Goal: Task Accomplishment & Management: Complete application form

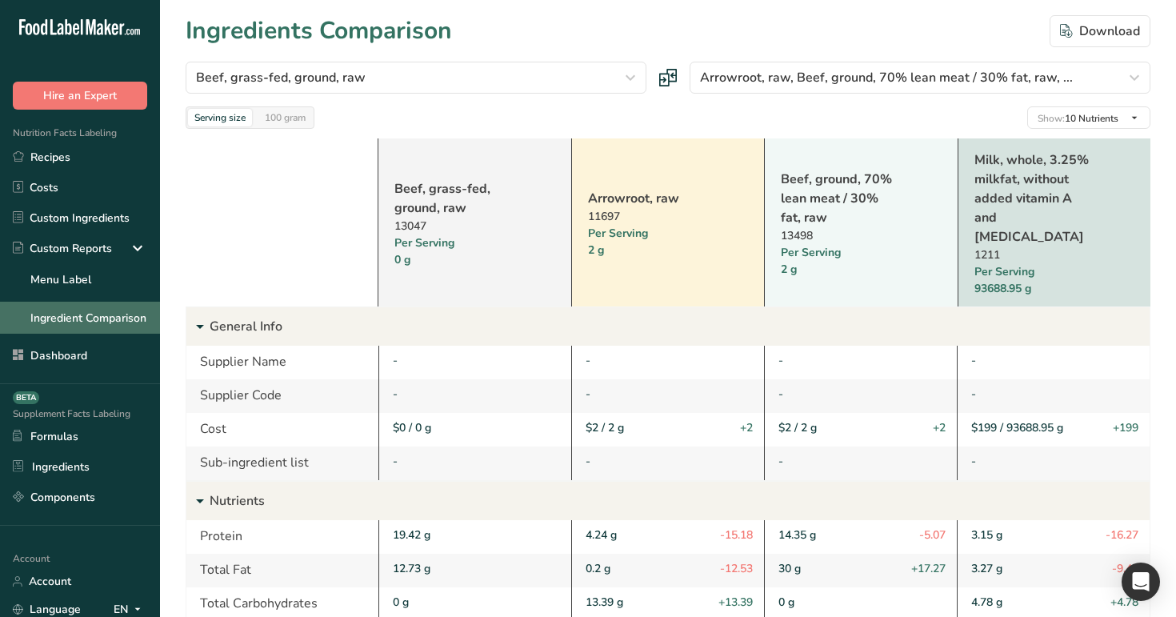
click at [116, 321] on link "Ingredient Comparison" at bounding box center [80, 317] width 160 height 32
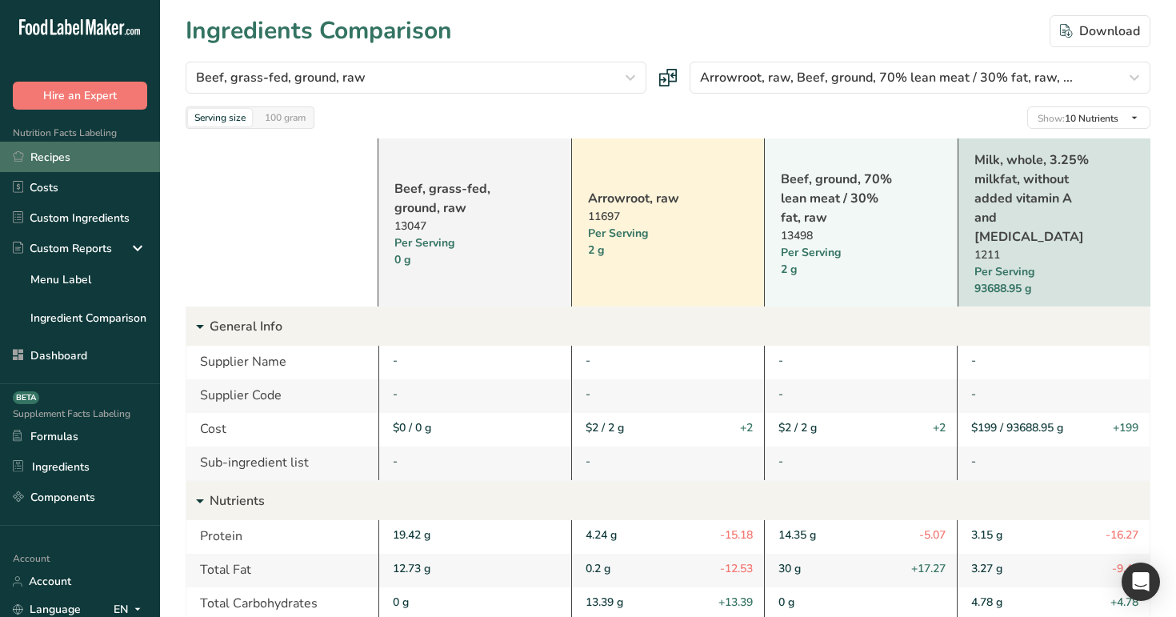
click at [76, 149] on link "Recipes" at bounding box center [80, 157] width 160 height 30
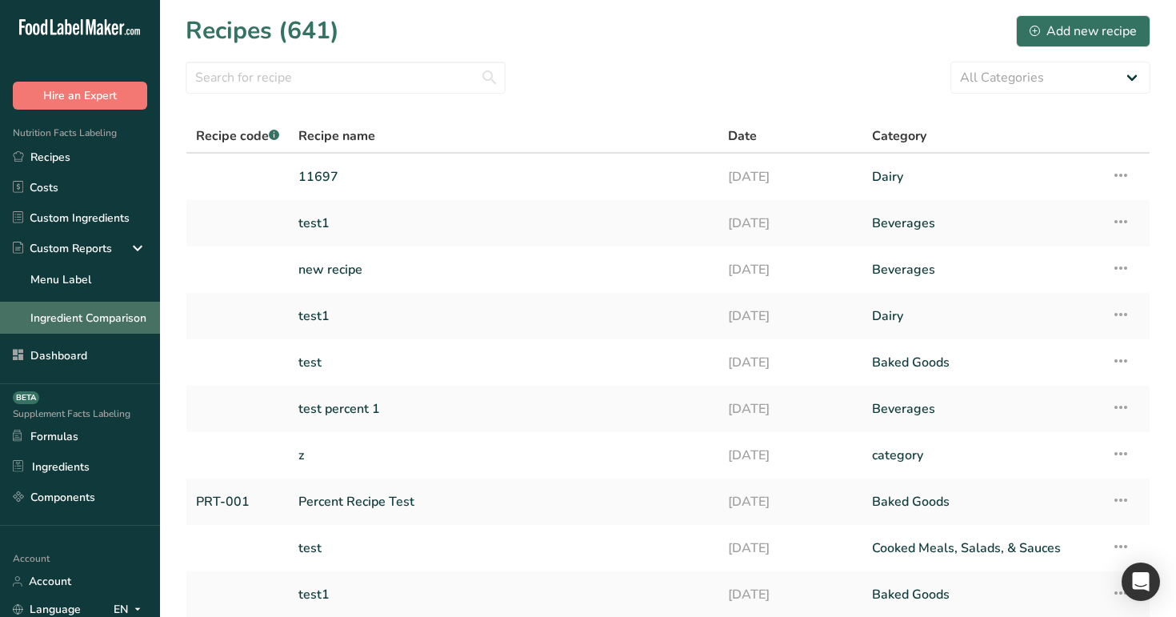
click at [88, 321] on link "Ingredient Comparison" at bounding box center [80, 317] width 160 height 32
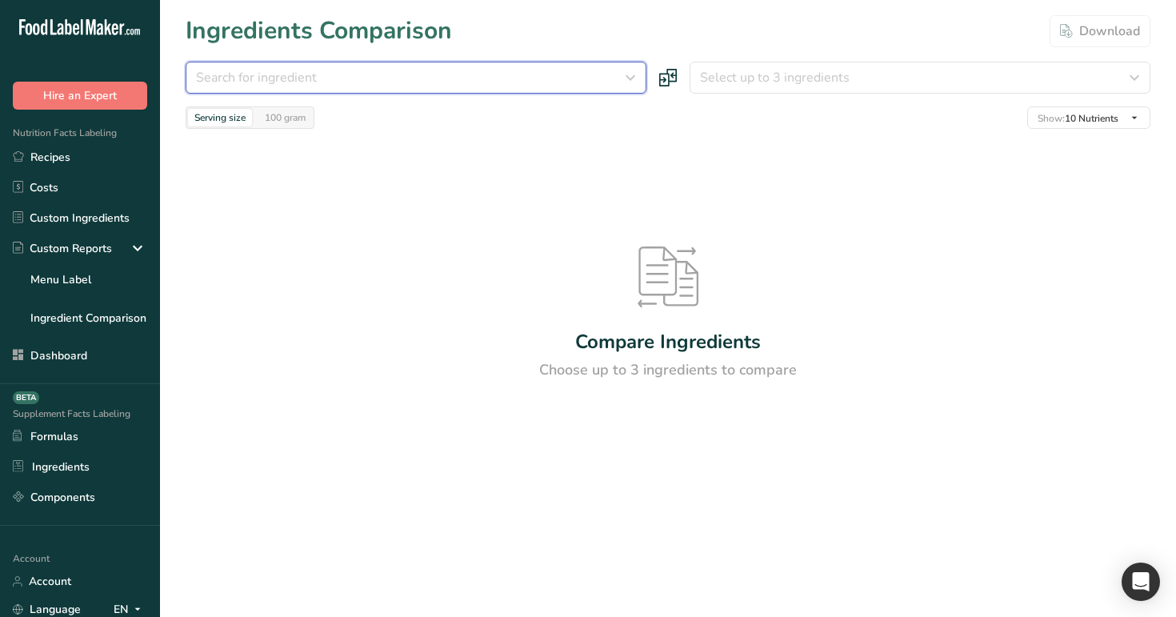
click at [415, 78] on div "Search for ingredient" at bounding box center [411, 77] width 430 height 19
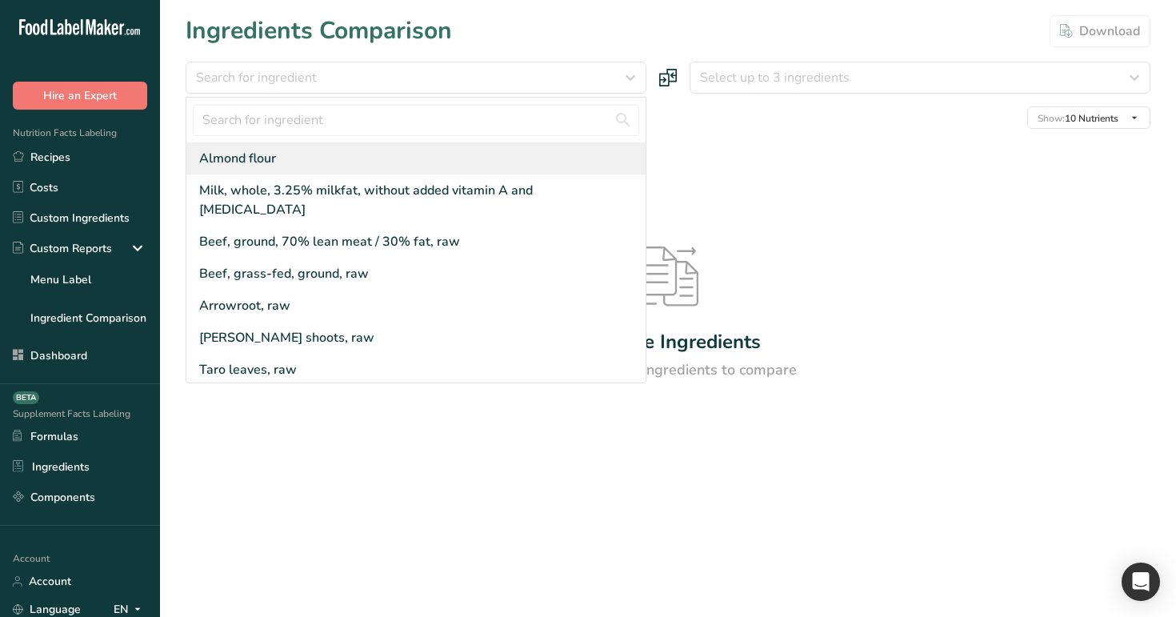
click at [404, 158] on div "Almond flour" at bounding box center [415, 158] width 459 height 32
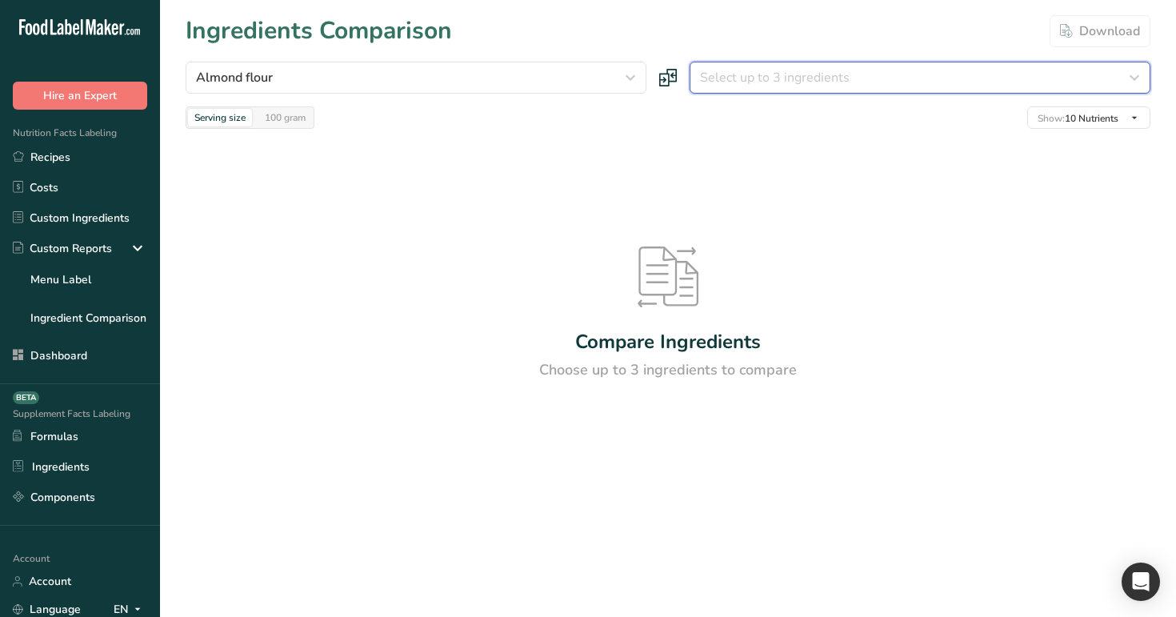
click at [725, 78] on span "Select up to 3 ingredients" at bounding box center [775, 77] width 150 height 19
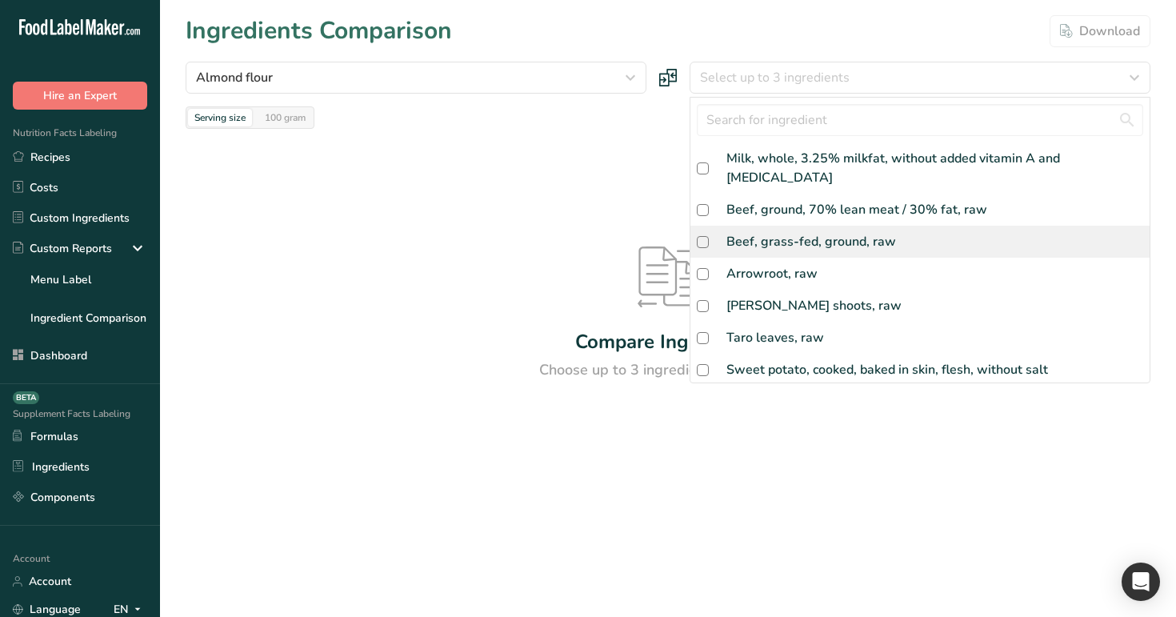
click at [717, 226] on div "Beef, grass-fed, ground, raw" at bounding box center [919, 242] width 459 height 32
checkbox input "true"
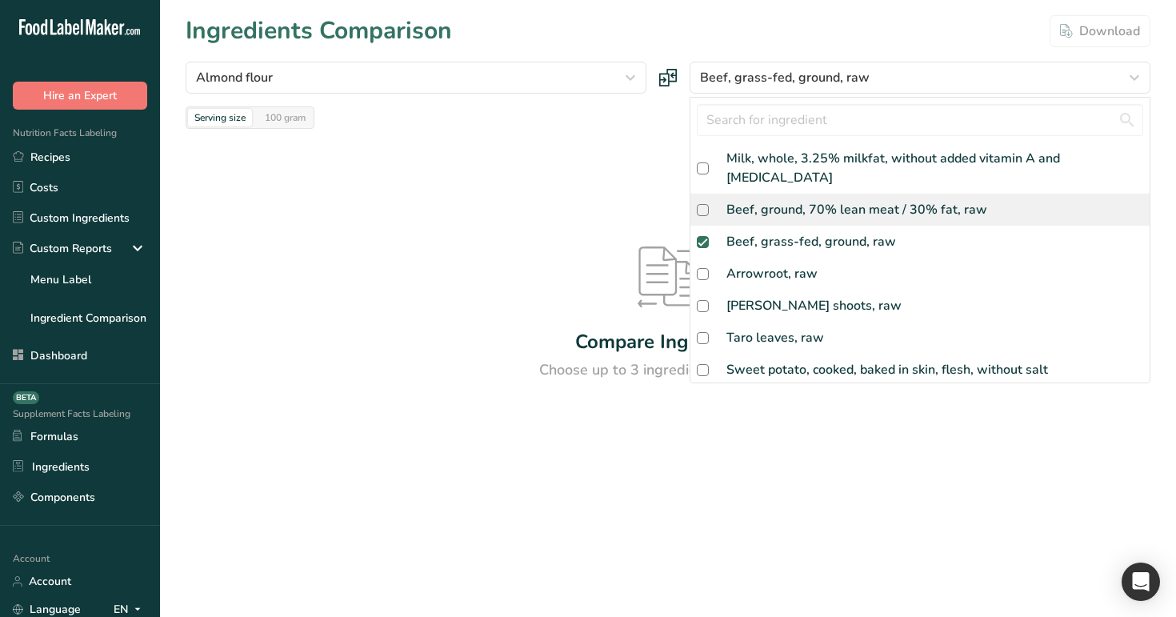
click at [761, 200] on div "Beef, ground, 70% lean meat / 30% fat, raw" at bounding box center [856, 209] width 261 height 19
checkbox input "true"
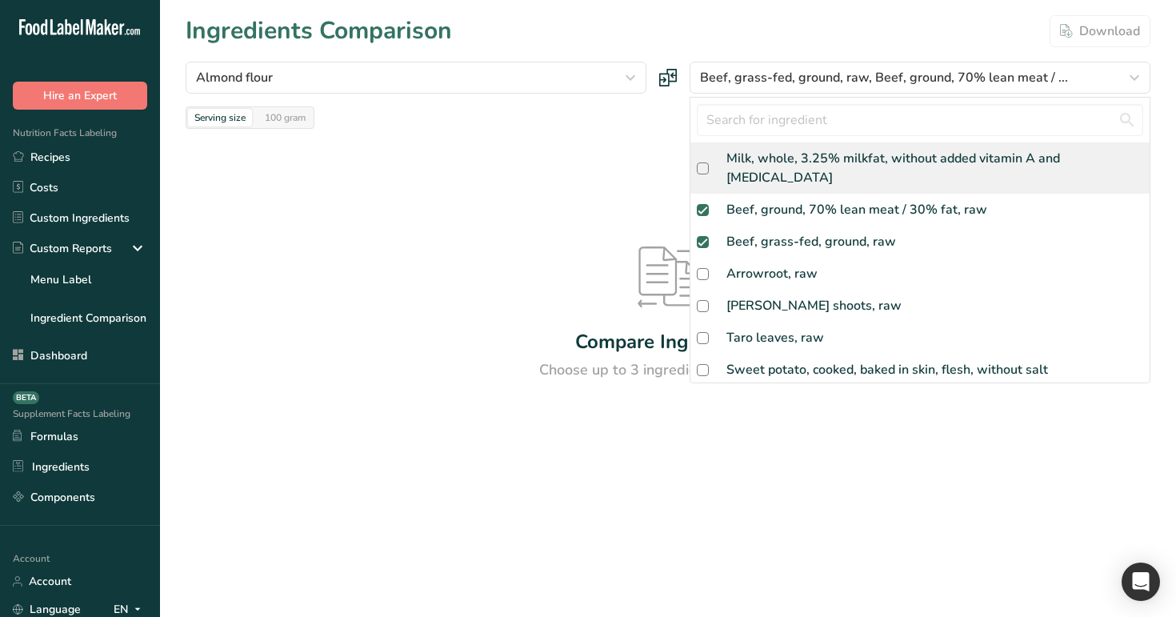
click at [776, 157] on div "Milk, whole, 3.25% milkfat, without added vitamin A and [MEDICAL_DATA]" at bounding box center [934, 168] width 417 height 38
checkbox input "true"
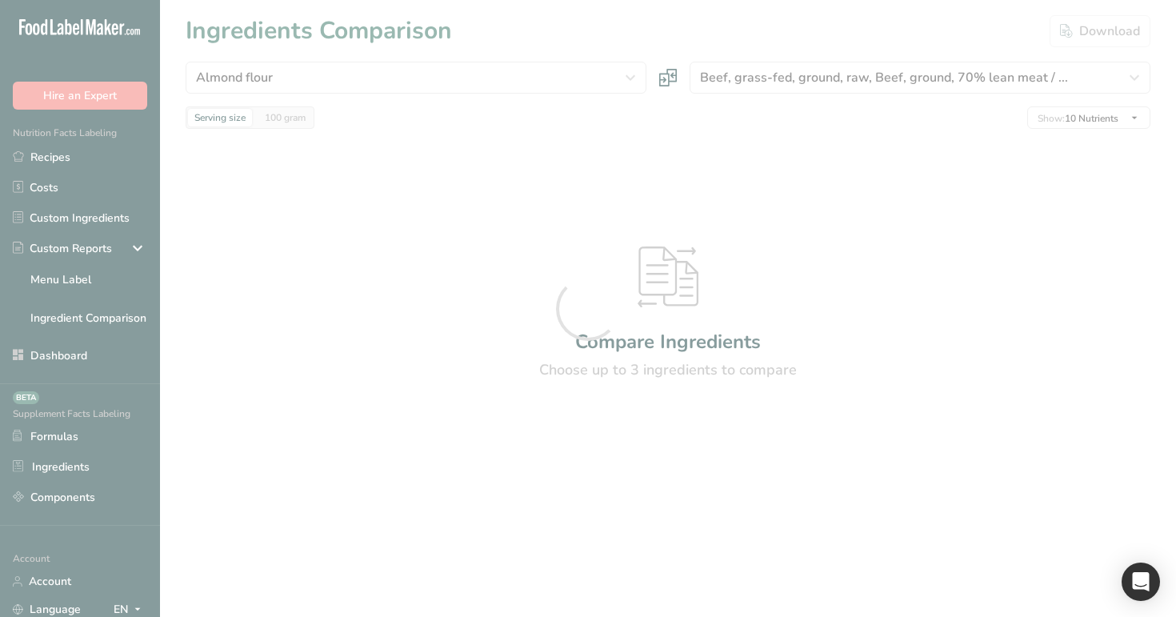
click at [837, 81] on div at bounding box center [588, 308] width 1176 height 617
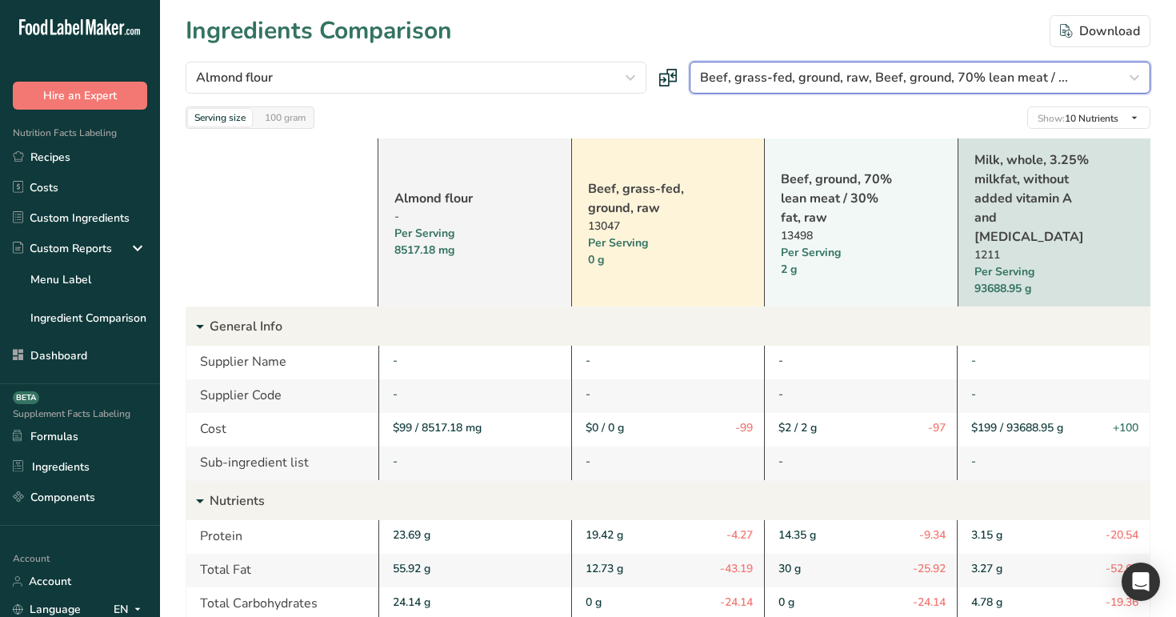
click at [837, 81] on span "Beef, grass-fed, ground, raw, Beef, ground, 70% lean meat / ..." at bounding box center [884, 77] width 368 height 19
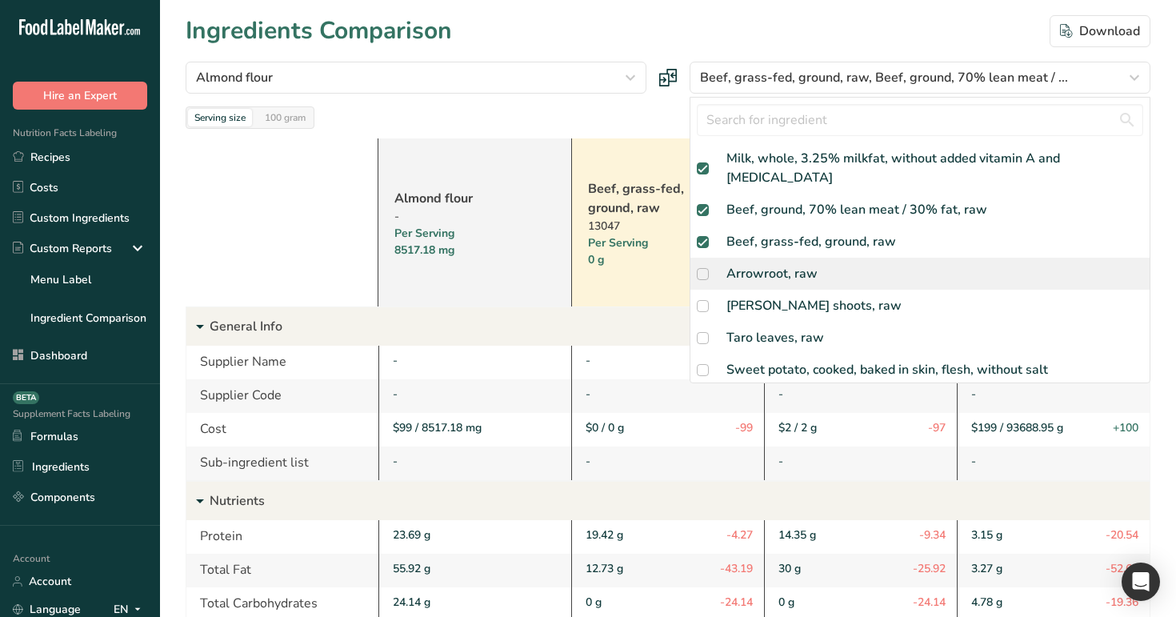
click at [751, 264] on div "Arrowroot, raw" at bounding box center [771, 273] width 91 height 19
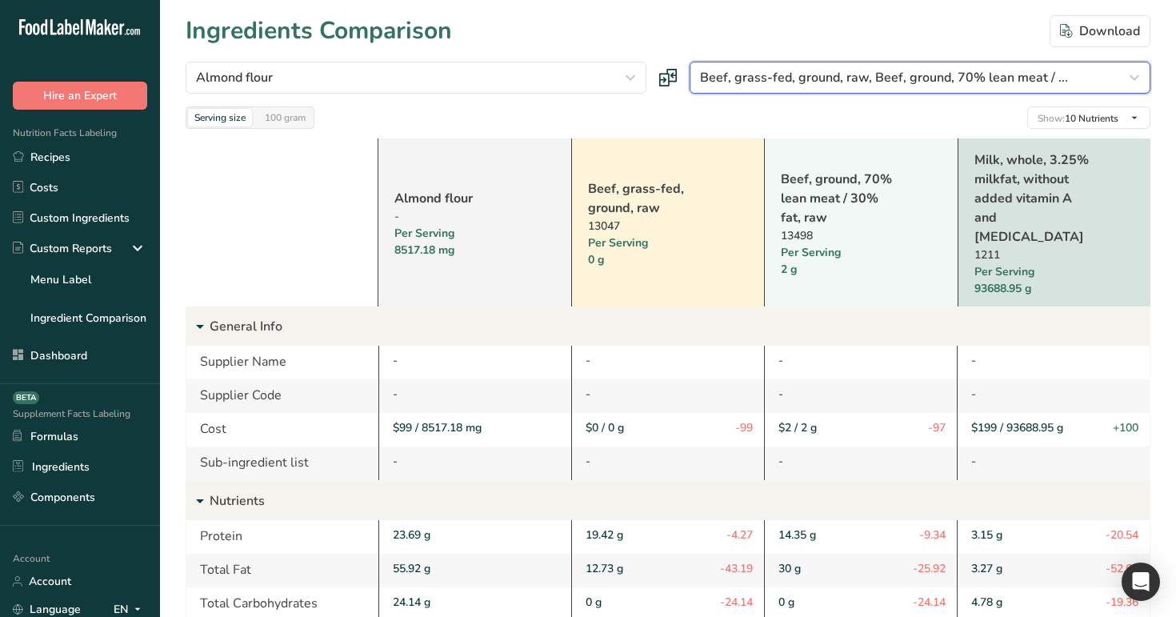
click at [851, 70] on span "Beef, grass-fed, ground, raw, Beef, ground, 70% lean meat / ..." at bounding box center [884, 77] width 368 height 19
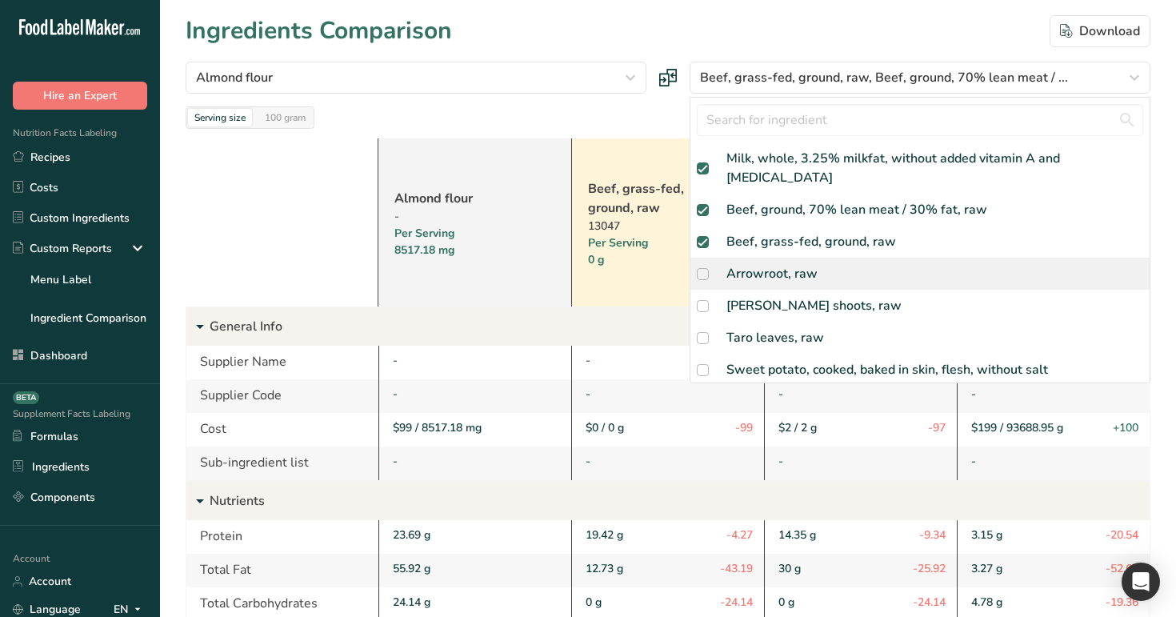
click at [702, 268] on span at bounding box center [703, 274] width 12 height 12
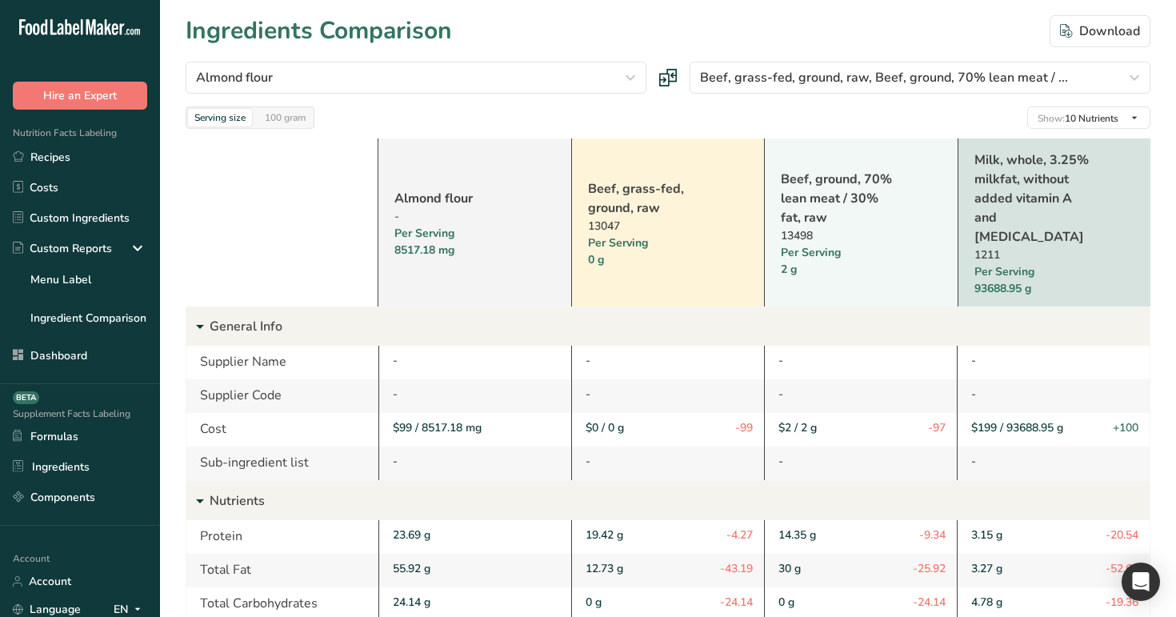
click at [767, 158] on div "Beef, ground, 70% lean meat / 30% fat, raw 13498 Per Serving 2 g" at bounding box center [860, 222] width 193 height 168
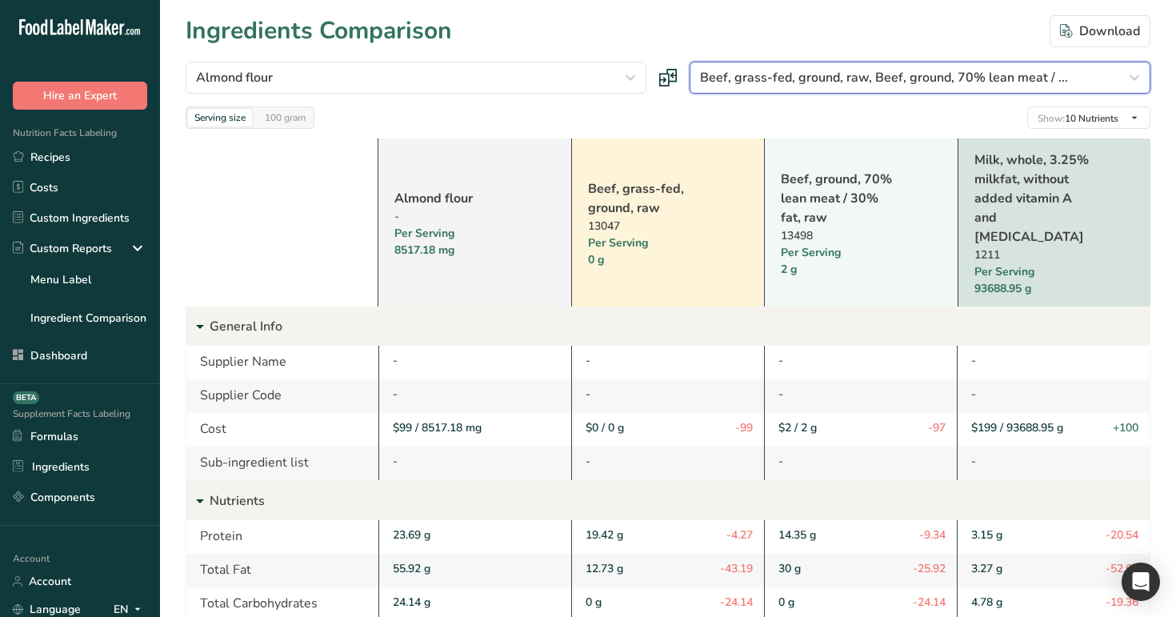
click at [966, 79] on span "Beef, grass-fed, ground, raw, Beef, ground, 70% lean meat / ..." at bounding box center [884, 77] width 368 height 19
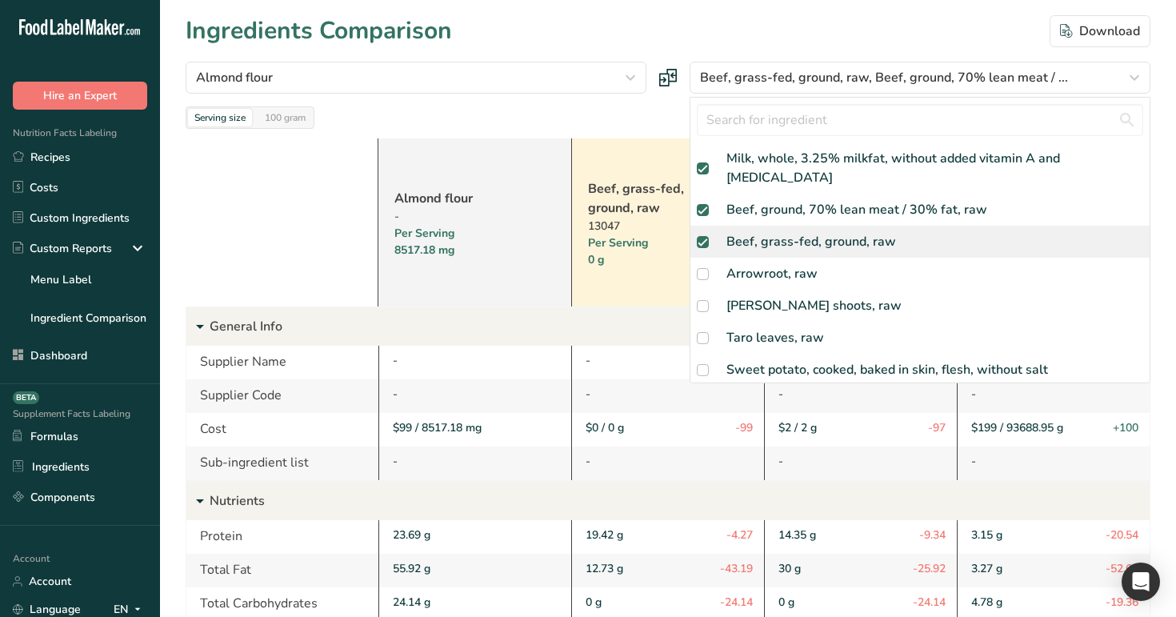
click at [827, 232] on div "Beef, grass-fed, ground, raw" at bounding box center [811, 241] width 170 height 19
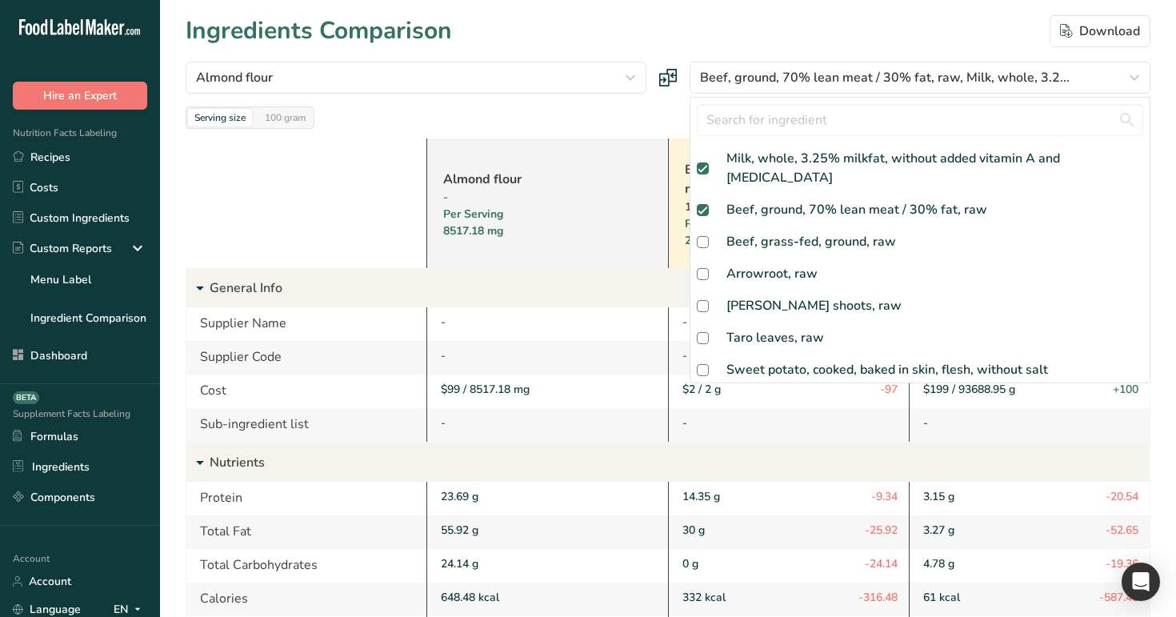
click at [667, 133] on div "Almond flour - Per Serving 8517.18 mg Beef, ground, 70% lean meat / 30% fat, ra…" at bounding box center [668, 585] width 964 height 912
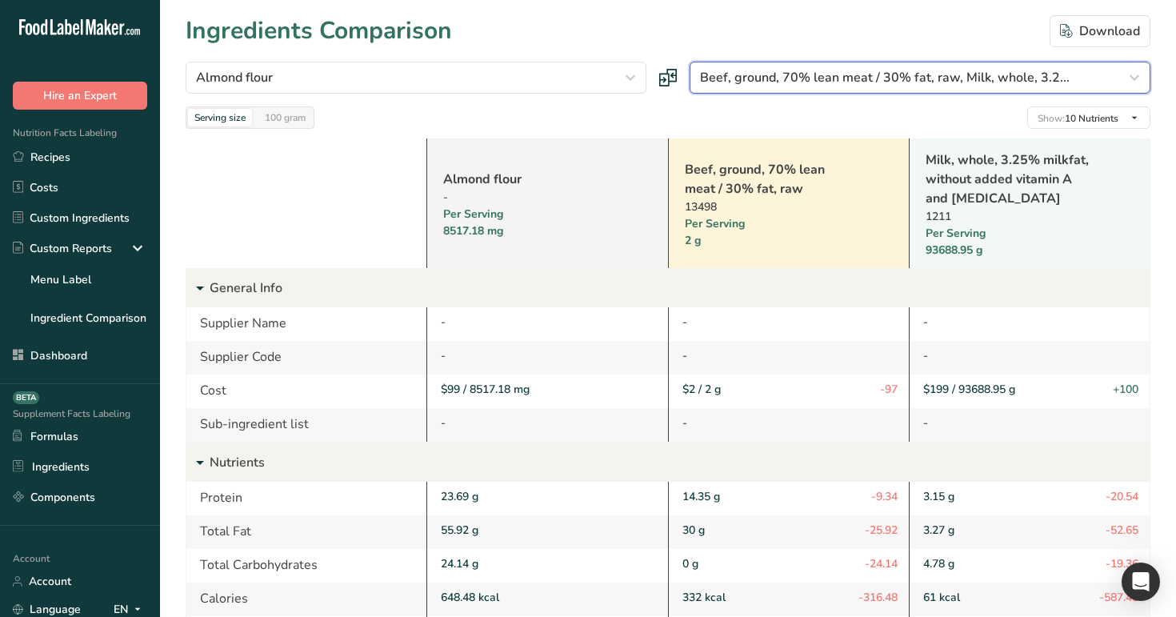
click at [812, 81] on span "Beef, ground, 70% lean meat / 30% fat, raw, Milk, whole, 3.2..." at bounding box center [884, 77] width 369 height 19
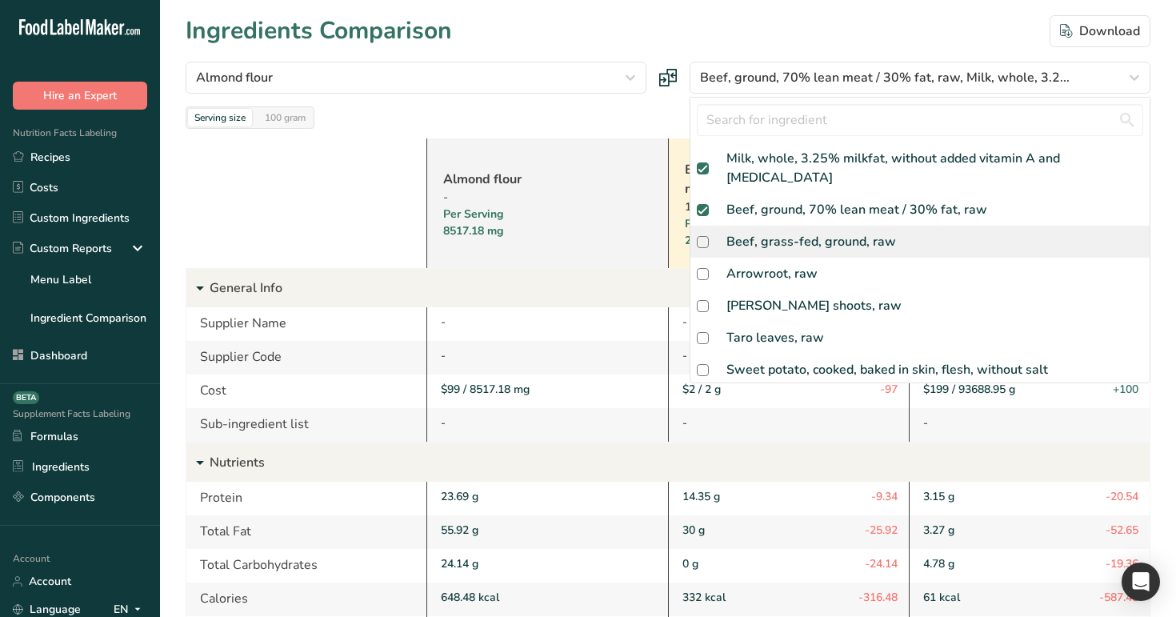
click at [768, 232] on div "Beef, grass-fed, ground, raw" at bounding box center [811, 241] width 170 height 19
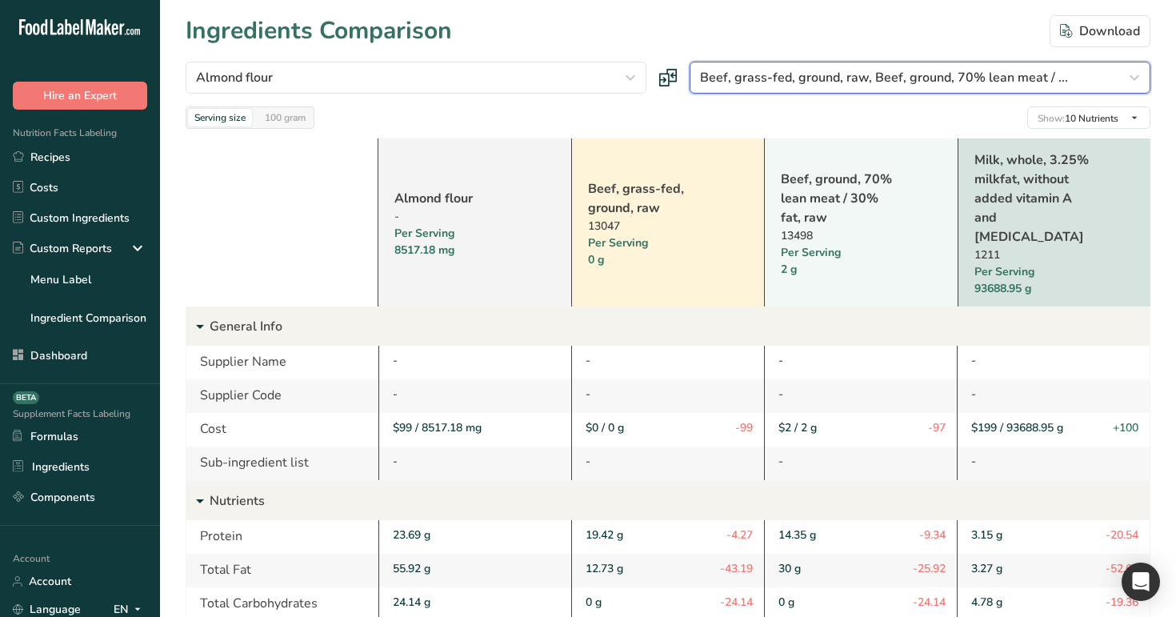
click at [846, 74] on span "Beef, grass-fed, ground, raw, Beef, ground, 70% lean meat / ..." at bounding box center [884, 77] width 368 height 19
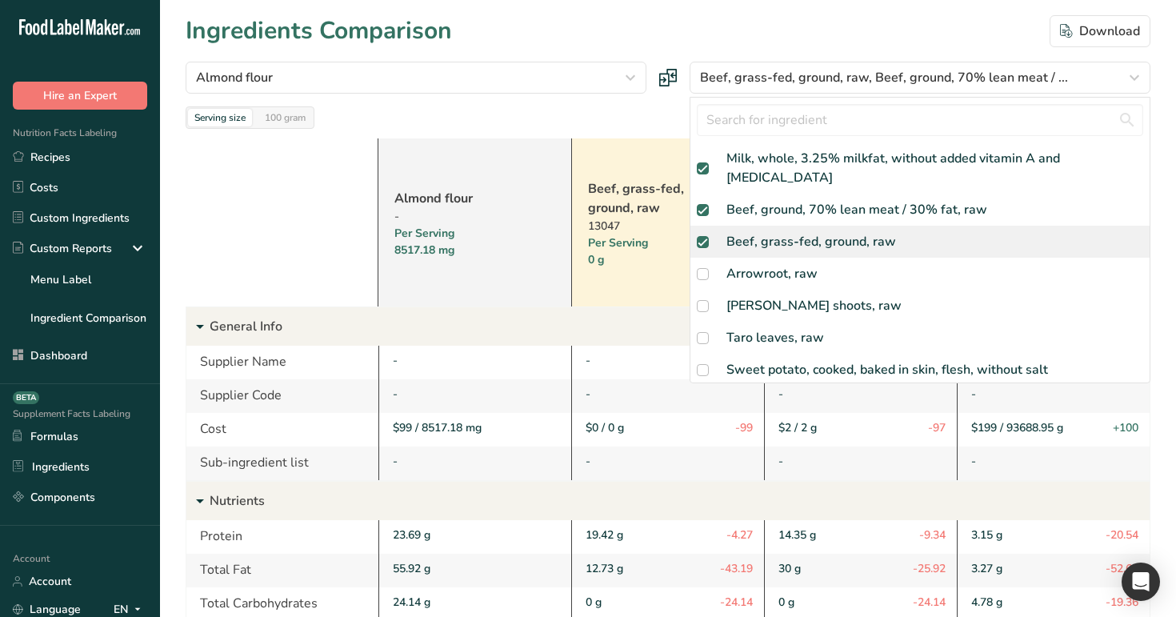
click at [761, 226] on div "Beef, grass-fed, ground, raw" at bounding box center [919, 242] width 459 height 32
checkbox input "false"
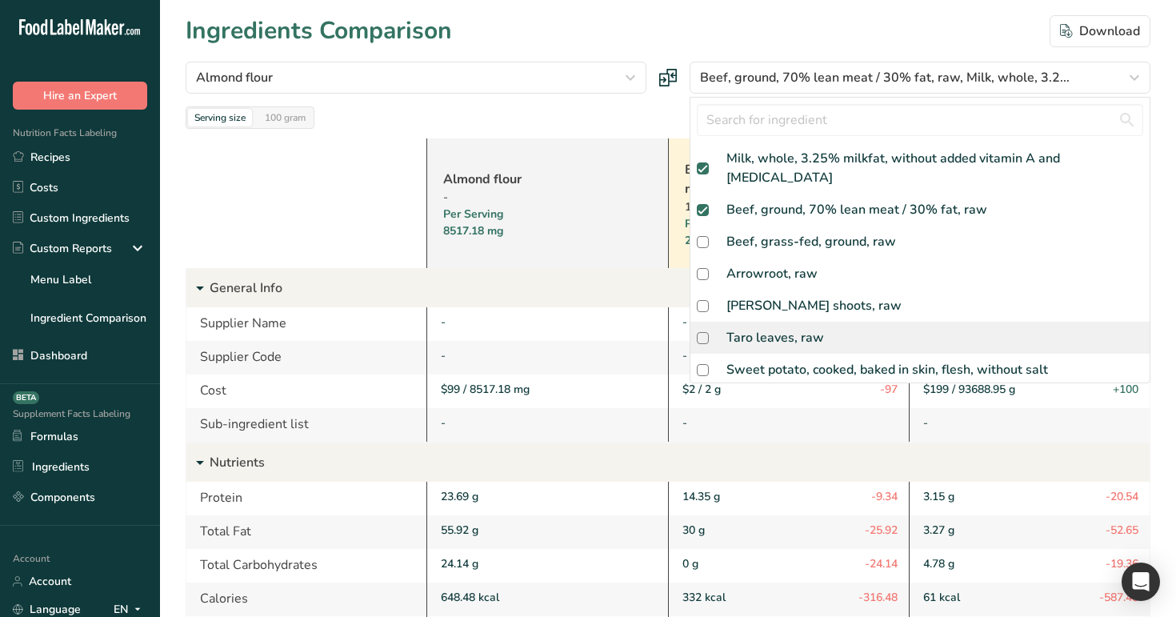
click at [765, 328] on div "Taro leaves, raw" at bounding box center [775, 337] width 98 height 19
checkbox input "true"
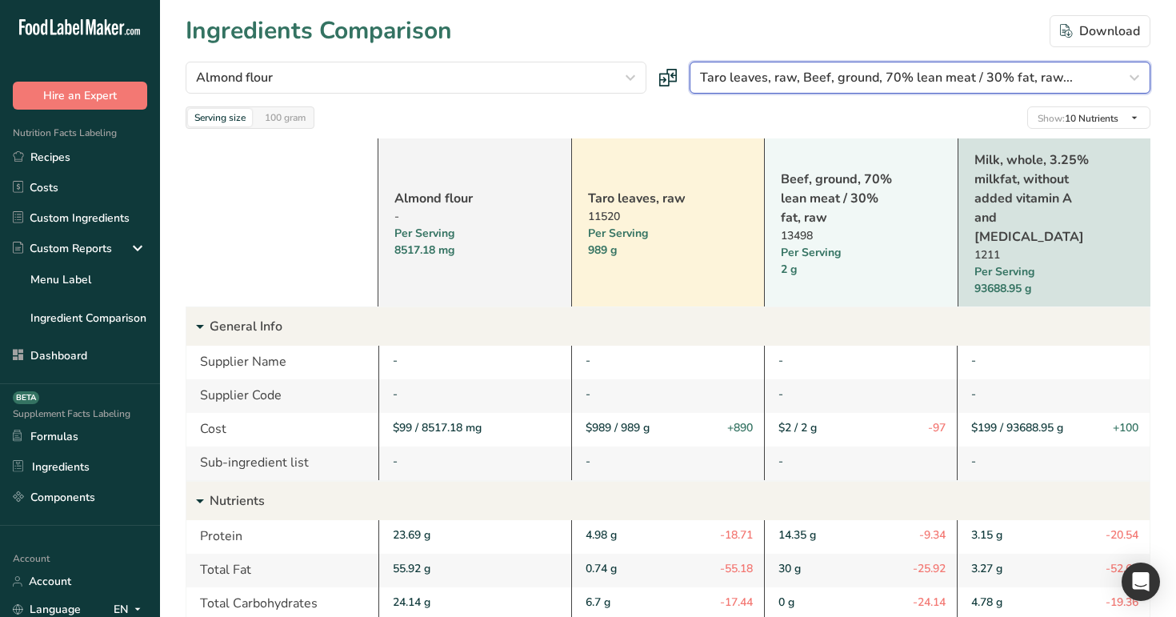
click at [830, 78] on span "Taro leaves, raw, Beef, ground, 70% lean meat / 30% fat, raw..." at bounding box center [886, 77] width 373 height 19
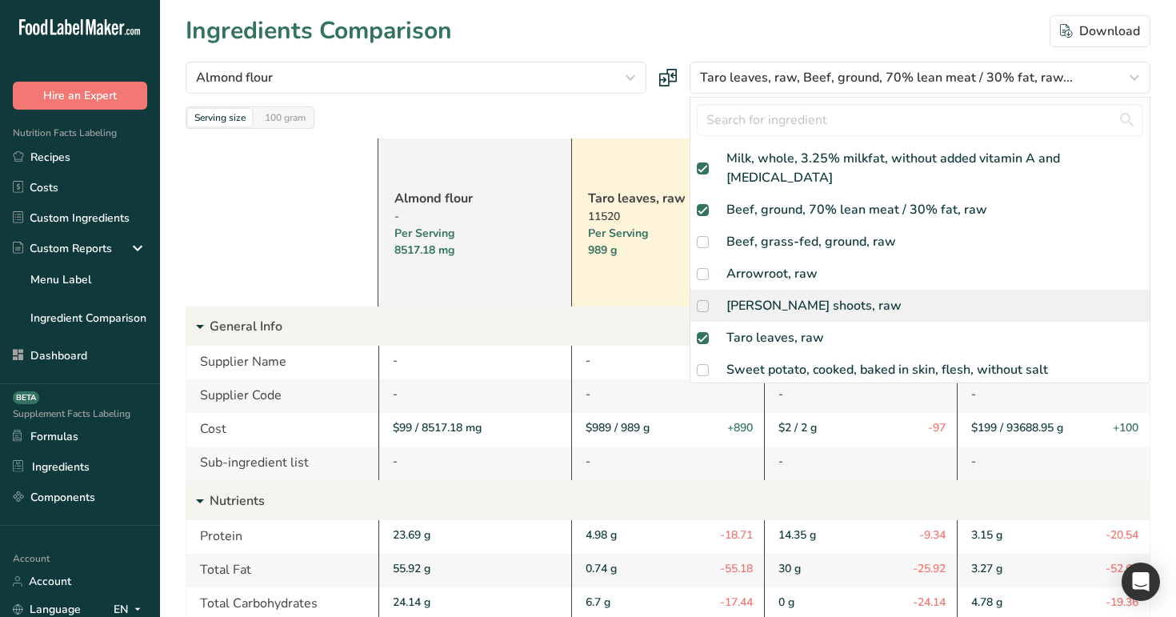
click at [774, 296] on div "[PERSON_NAME] shoots, raw" at bounding box center [813, 305] width 175 height 19
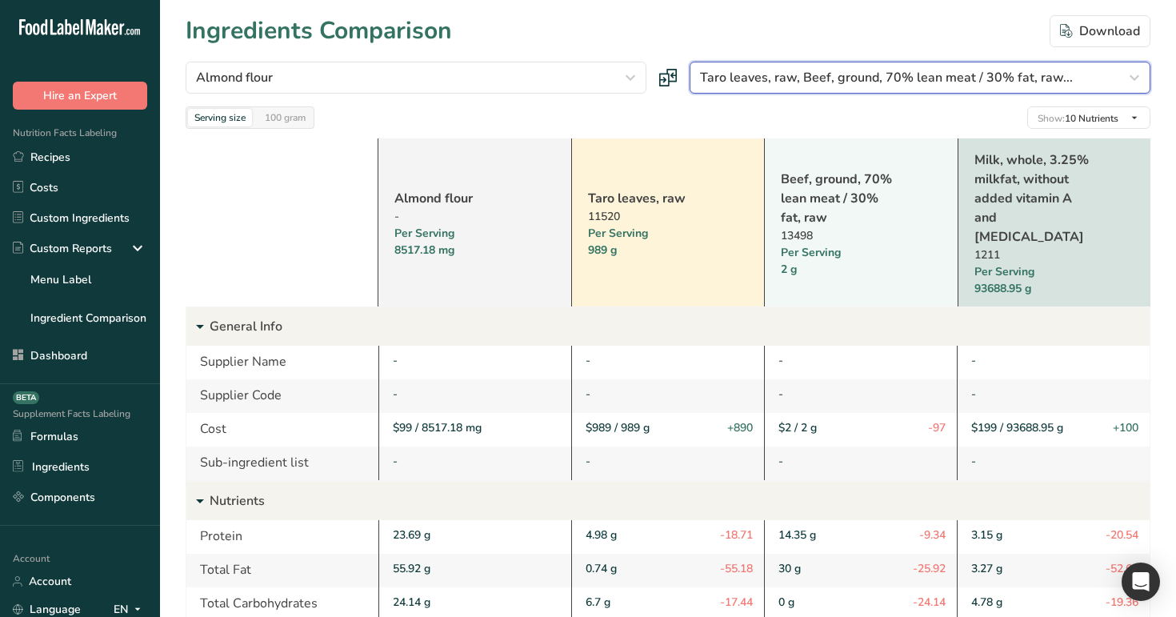
click at [824, 79] on span "Taro leaves, raw, Beef, ground, 70% lean meat / 30% fat, raw..." at bounding box center [886, 77] width 373 height 19
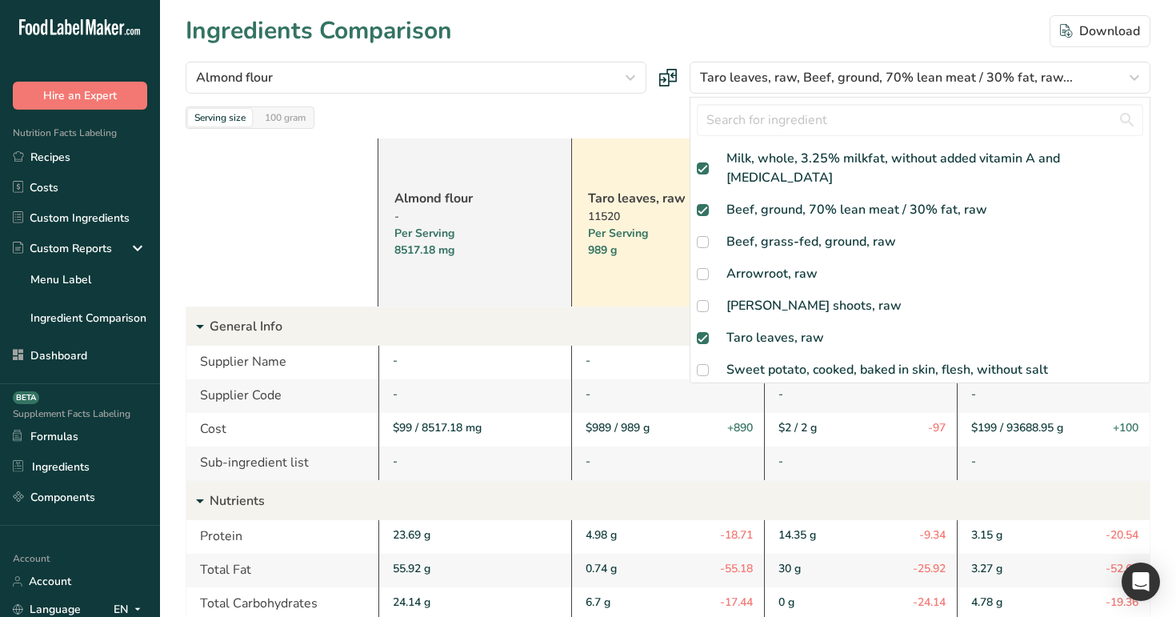
click at [626, 105] on div "Almond flour Almond flour Beef, grass-fed, ground, raw Arrowroot, raw Taro shoo…" at bounding box center [668, 95] width 964 height 67
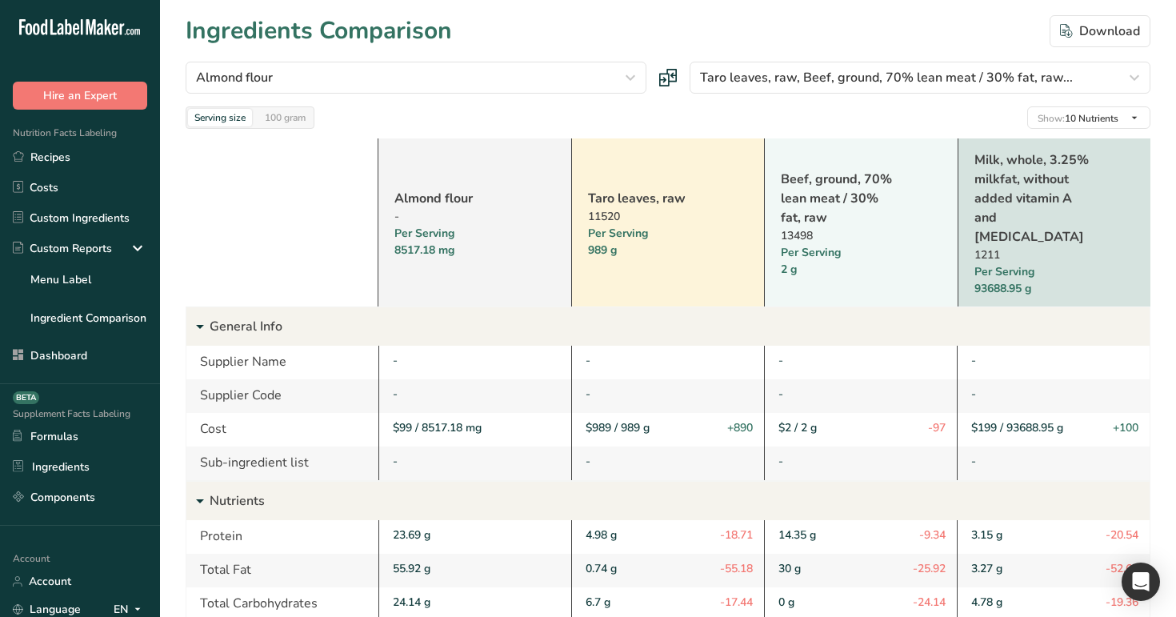
click at [991, 263] on div "Per Serving 93688.95 g" at bounding box center [1033, 280] width 118 height 34
click at [784, 244] on div "Per Serving 2 g" at bounding box center [839, 261] width 118 height 34
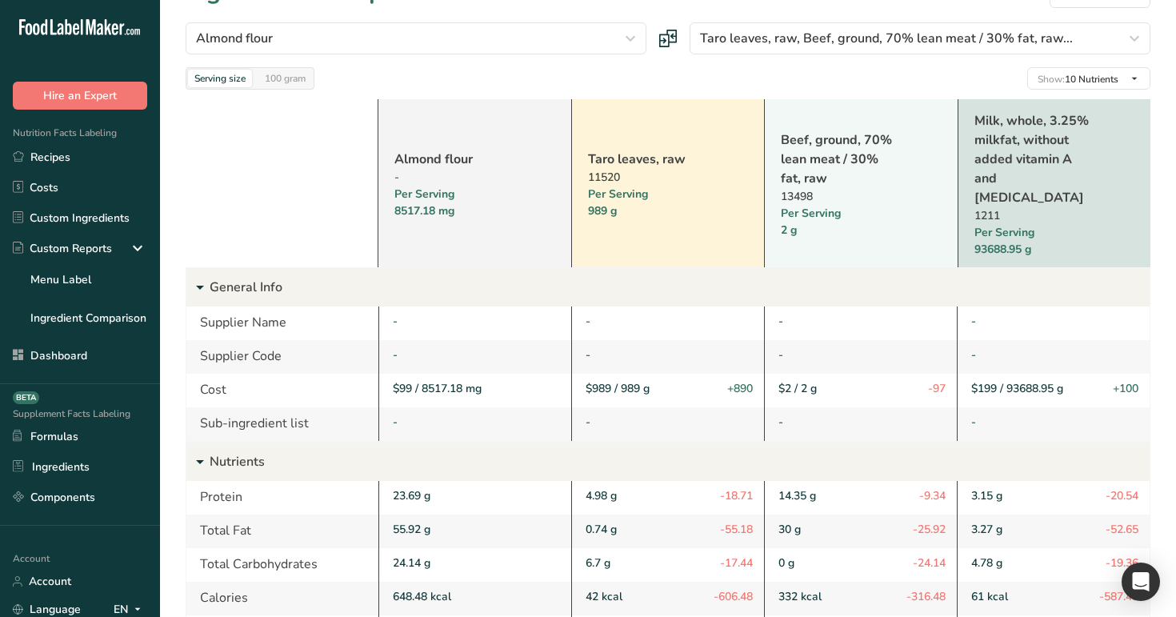
scroll to position [43, 0]
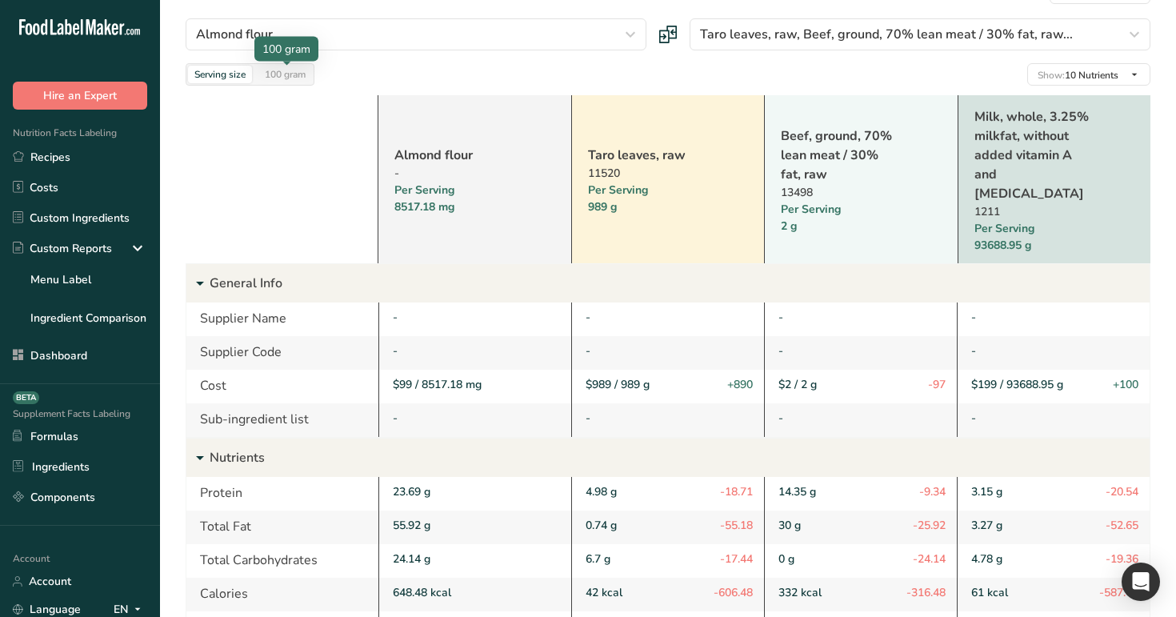
click at [285, 75] on div "100 gram" at bounding box center [285, 75] width 54 height 18
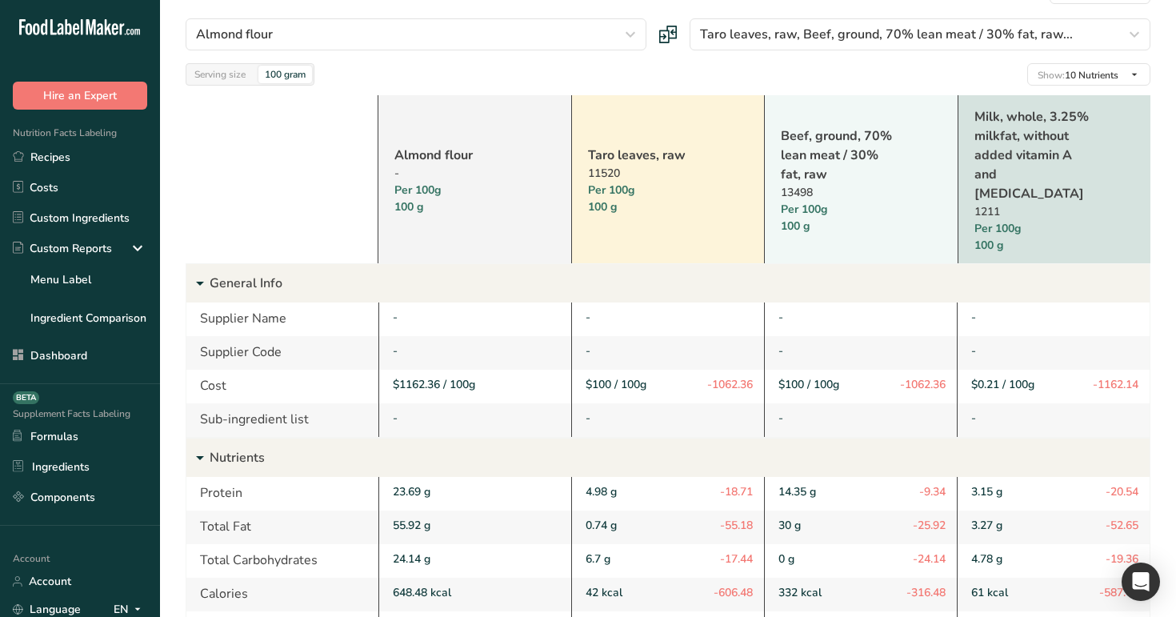
click at [227, 88] on div "Almond flour - Per 100g 100 g Taro leaves, raw 11520 Per 100g 100 g Beef, groun…" at bounding box center [668, 561] width 964 height 950
click at [235, 70] on div "Serving size" at bounding box center [220, 75] width 64 height 18
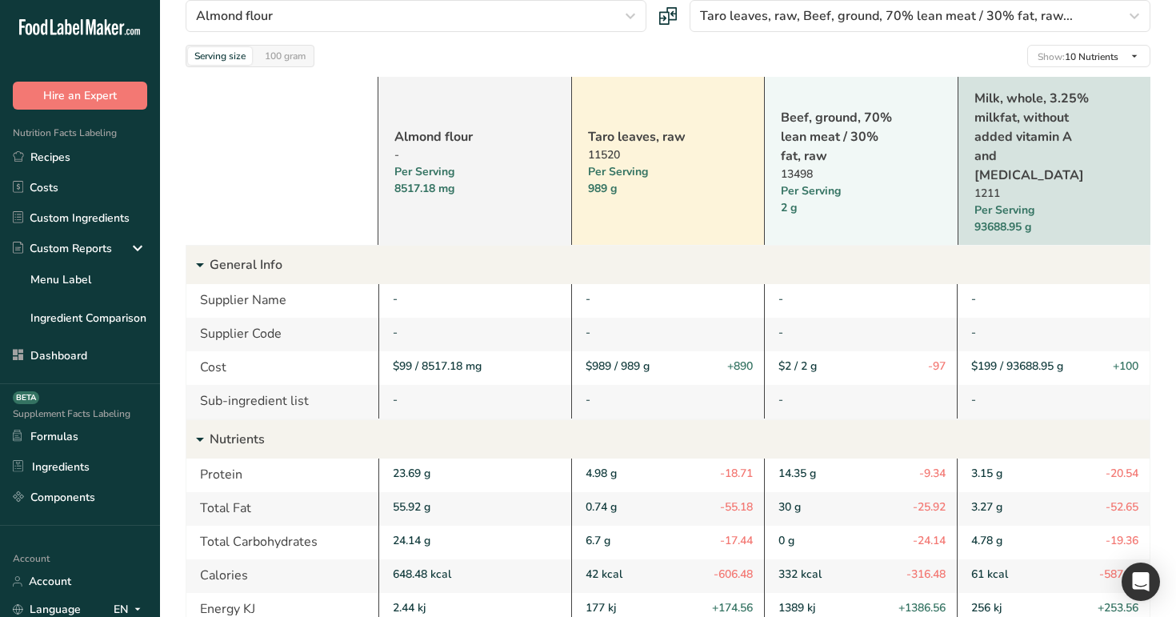
scroll to position [70, 0]
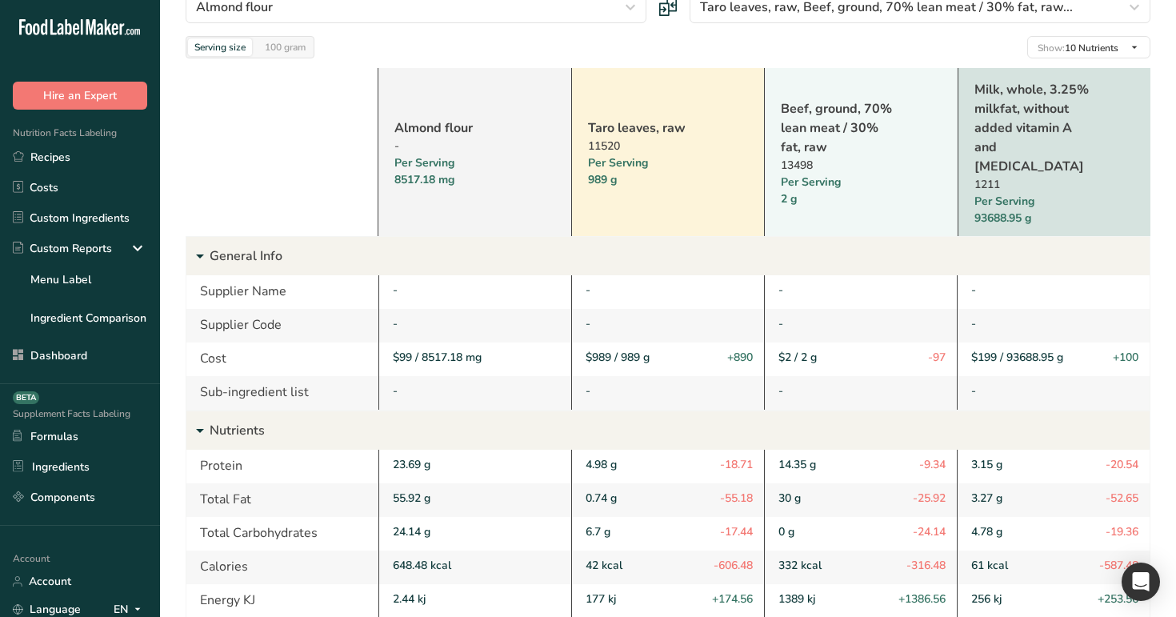
click at [421, 122] on link "Almond flour" at bounding box center [453, 127] width 118 height 19
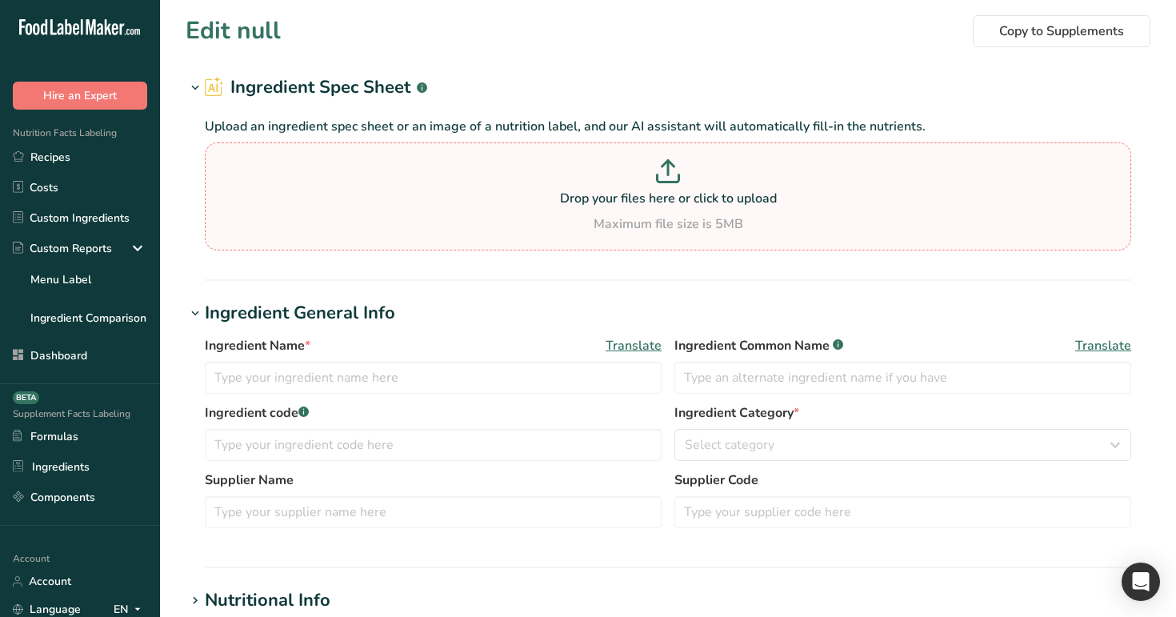
type input "Almond flour"
type input "99"
type input "8517.177"
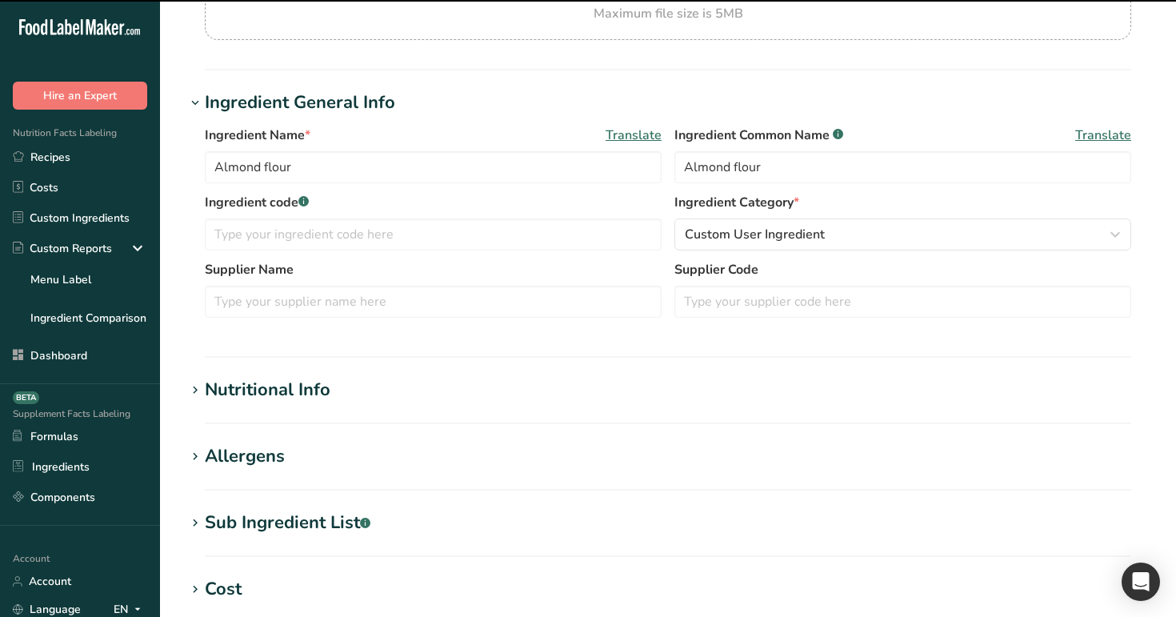
scroll to position [609, 0]
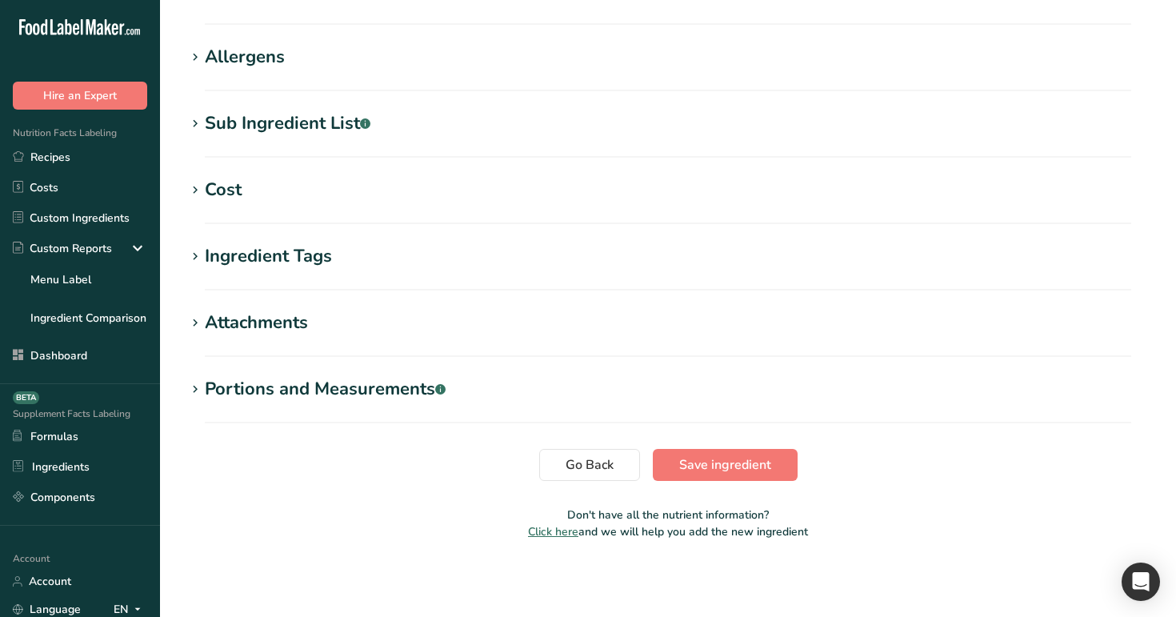
click at [284, 192] on h1 "Cost" at bounding box center [668, 190] width 964 height 26
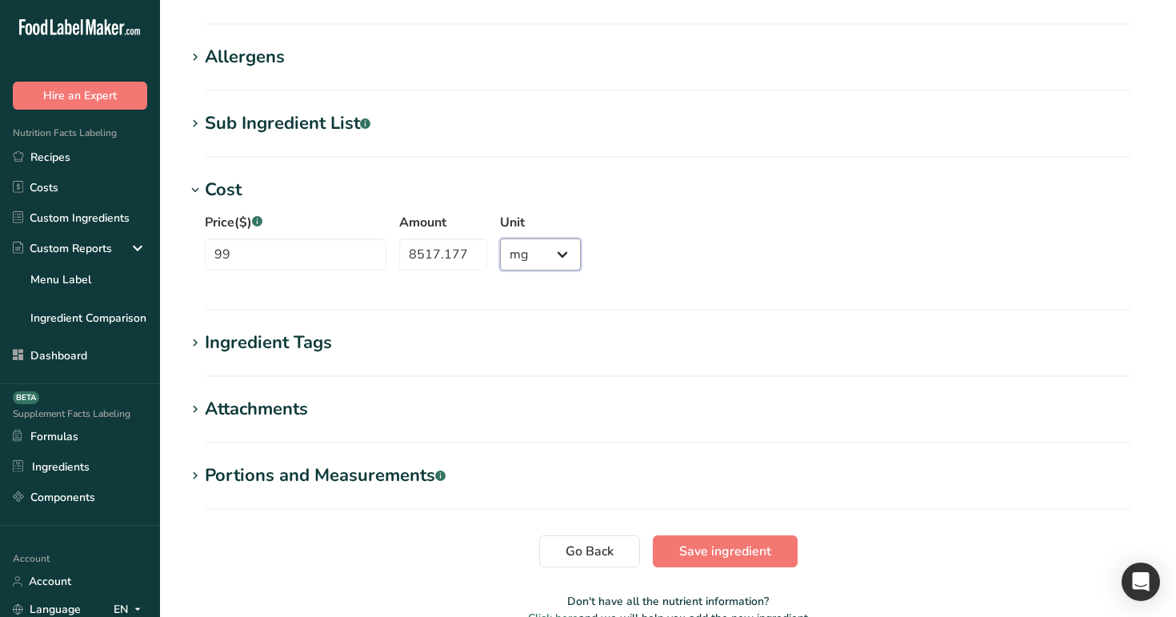
click at [500, 255] on select "Grams ppm ug kg mg mcg lb oz" at bounding box center [540, 254] width 81 height 32
select select "20"
click at [732, 537] on button "Save ingredient" at bounding box center [725, 551] width 145 height 32
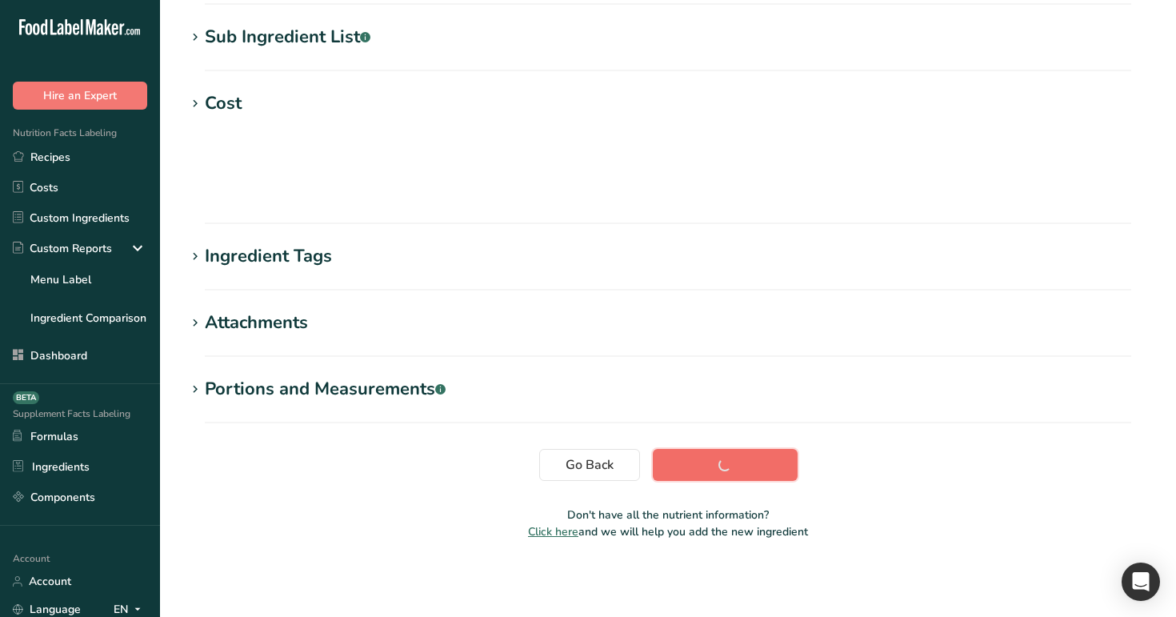
scroll to position [230, 0]
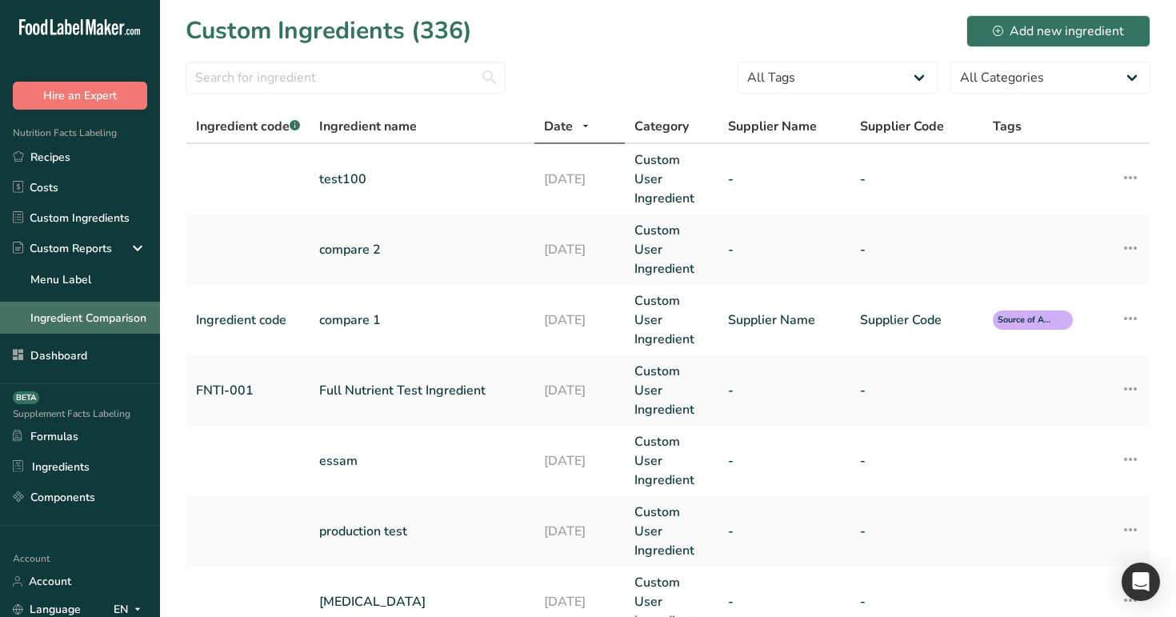
click at [96, 314] on link "Ingredient Comparison" at bounding box center [80, 317] width 160 height 32
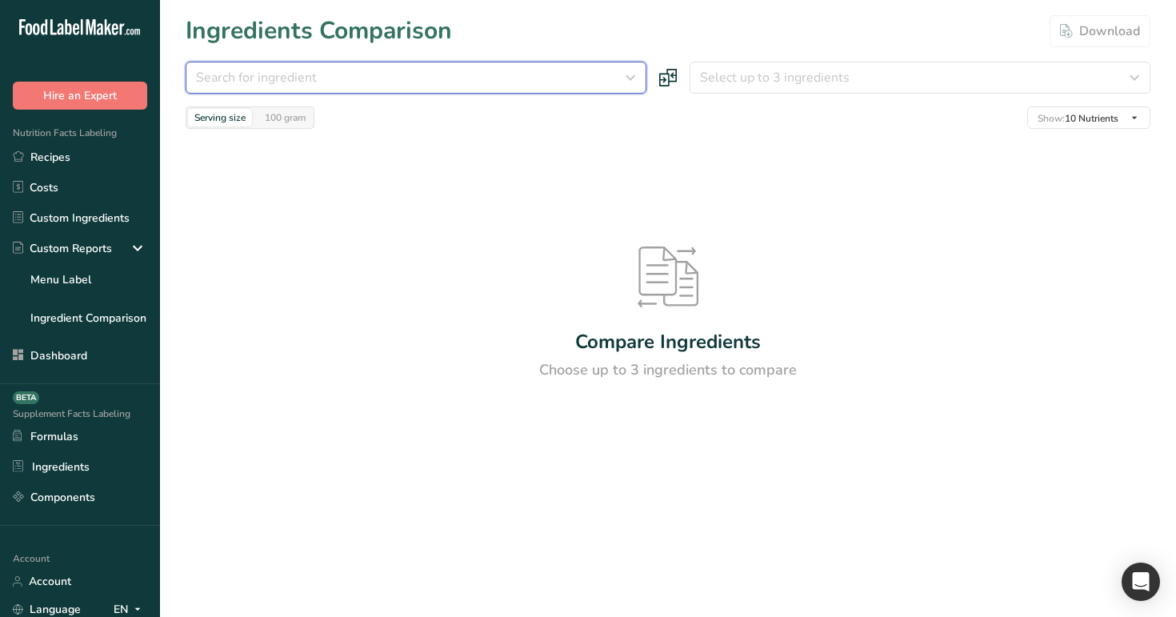
click at [386, 67] on button "Search for ingredient" at bounding box center [416, 78] width 461 height 32
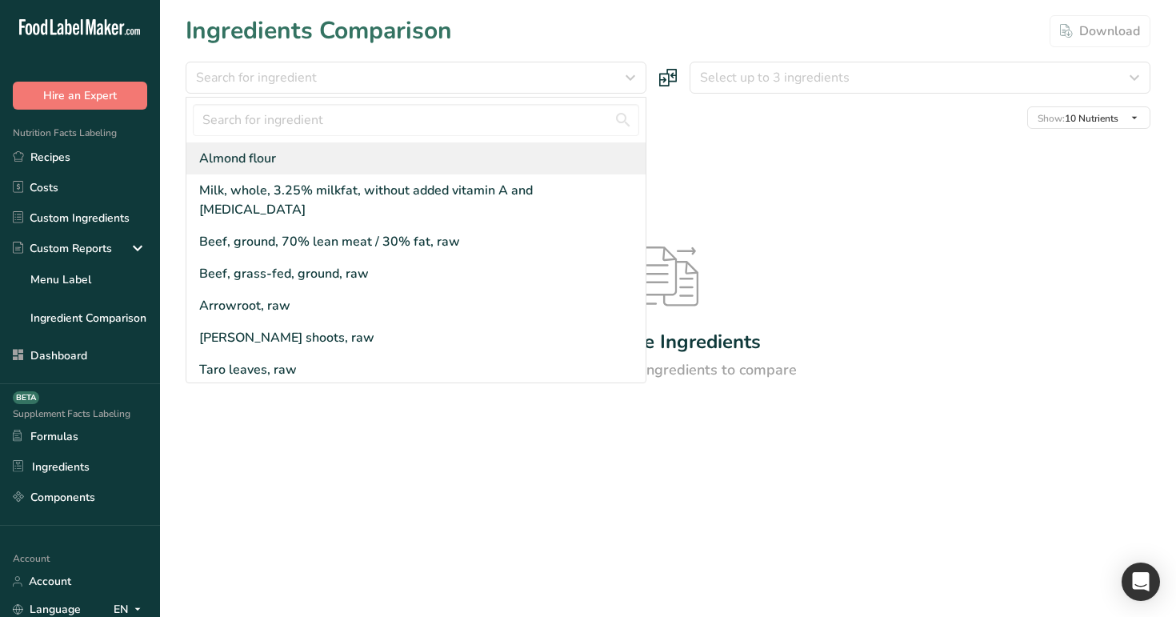
click at [393, 157] on div "Almond flour" at bounding box center [415, 158] width 459 height 32
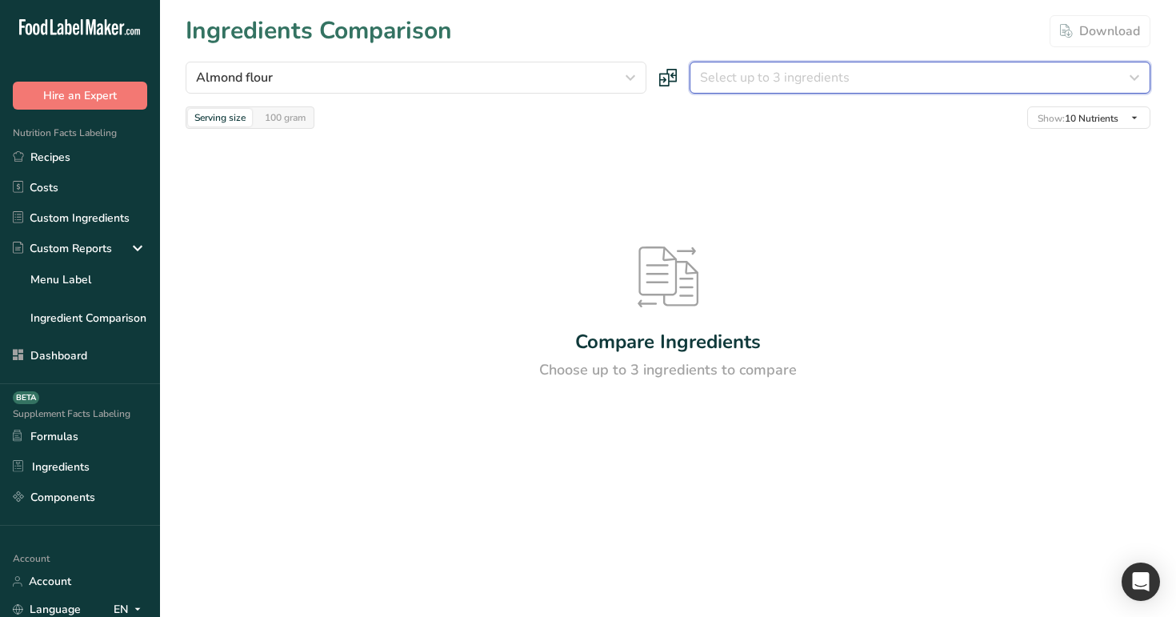
click at [752, 75] on span "Select up to 3 ingredients" at bounding box center [775, 77] width 150 height 19
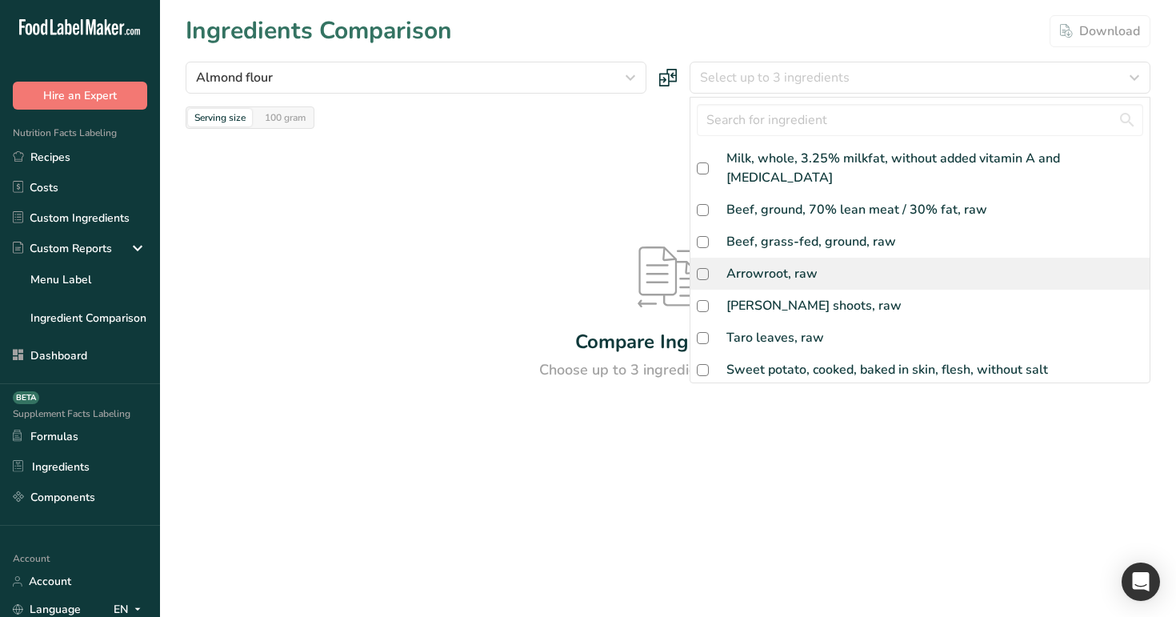
click at [796, 264] on div "Arrowroot, raw" at bounding box center [919, 273] width 459 height 32
checkbox input "true"
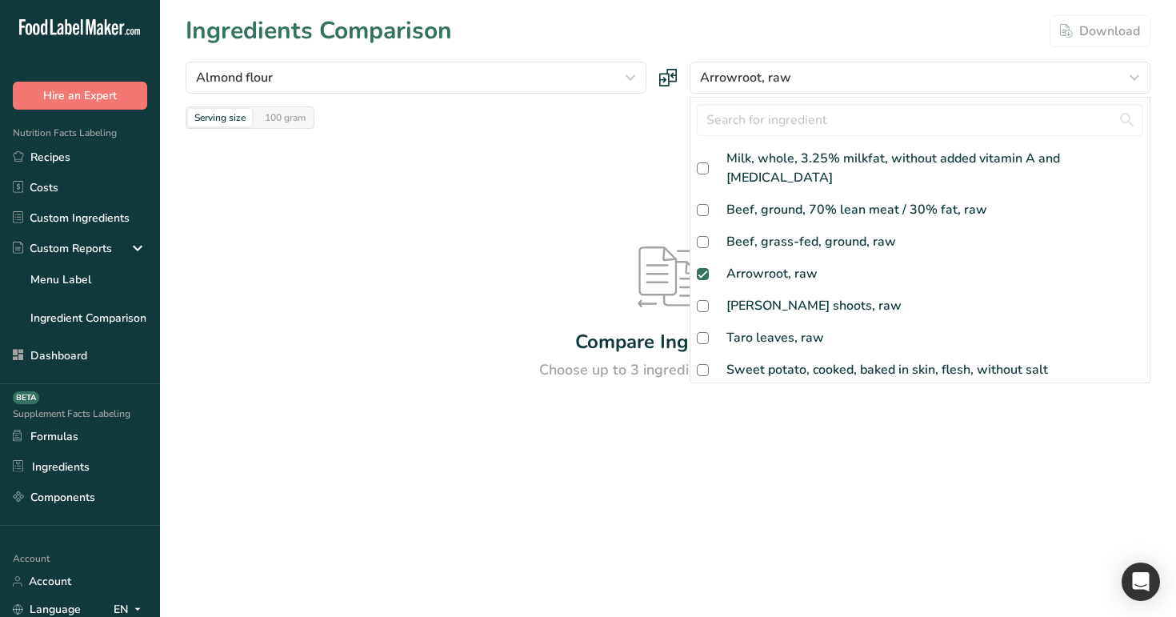
click at [624, 241] on div "Compare Ingredients Choose up to 3 ingredients to compare" at bounding box center [668, 314] width 964 height 370
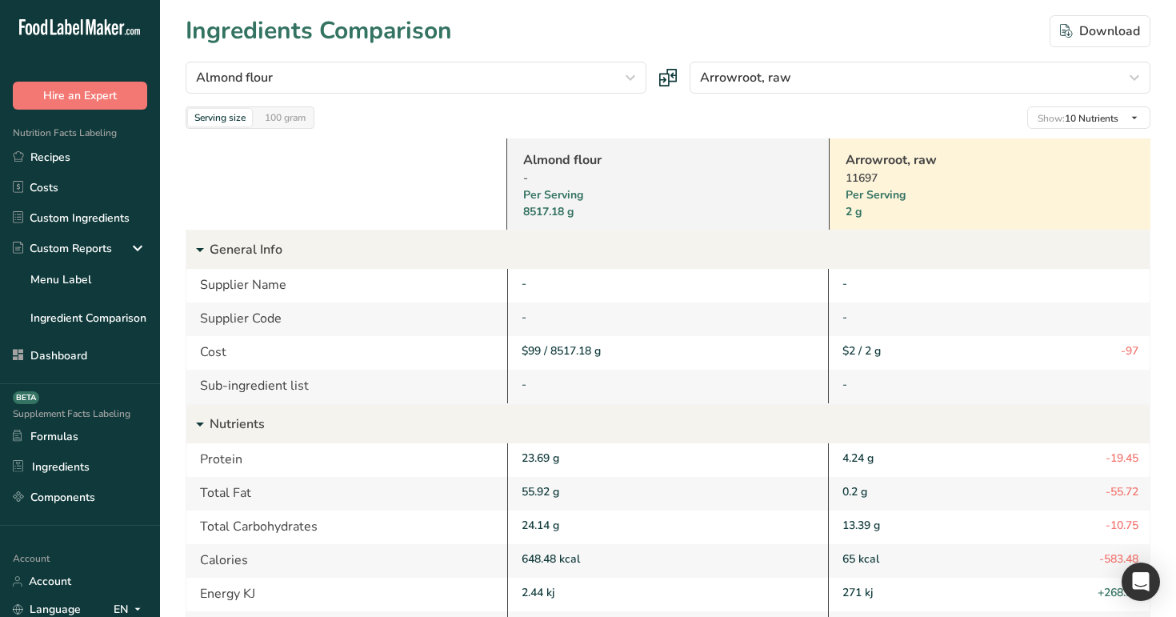
click at [557, 159] on link "Almond flour" at bounding box center [646, 159] width 247 height 19
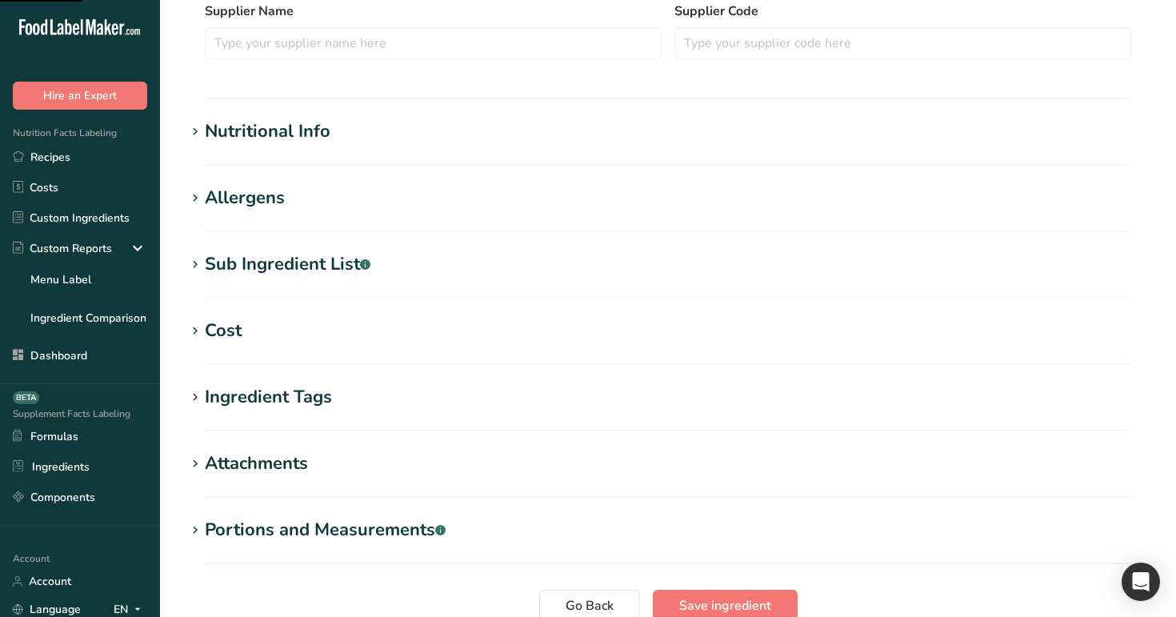
scroll to position [537, 0]
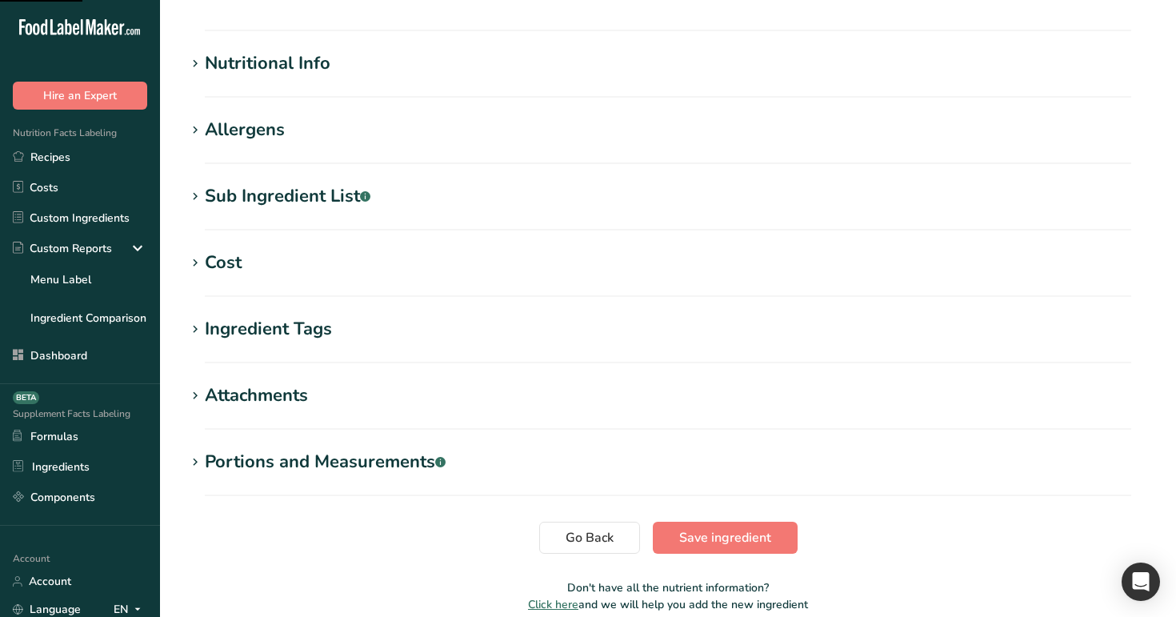
type input "Almond flour"
click at [282, 269] on h1 "Cost" at bounding box center [668, 263] width 964 height 26
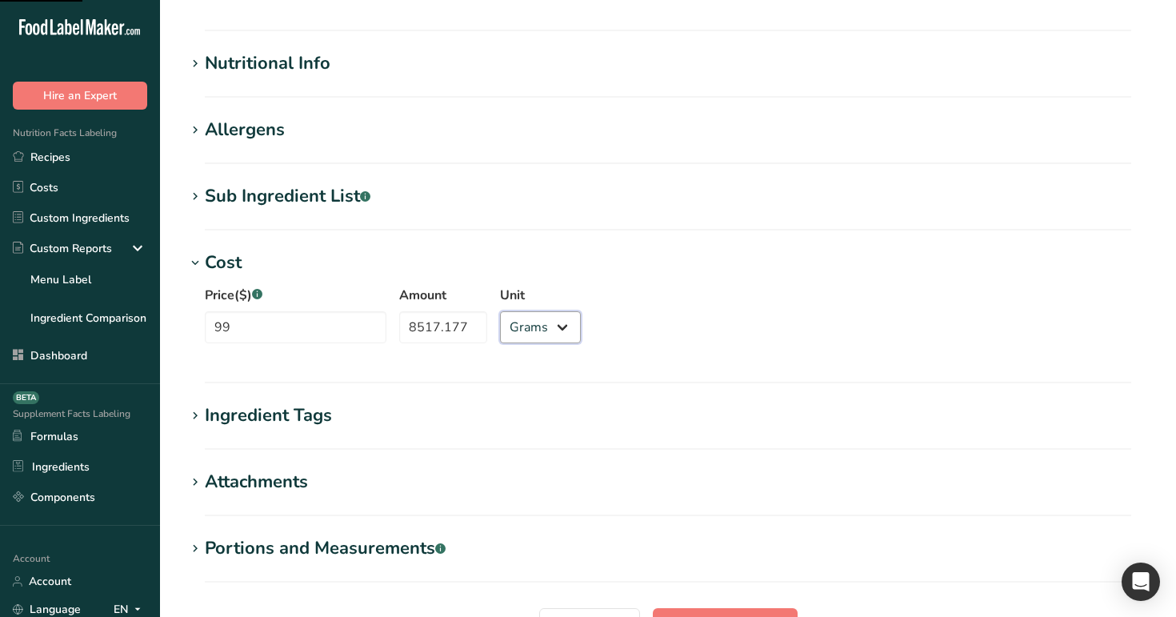
click at [529, 325] on select "Grams ppm ug kg mg mcg lb oz" at bounding box center [540, 327] width 81 height 32
select select "3"
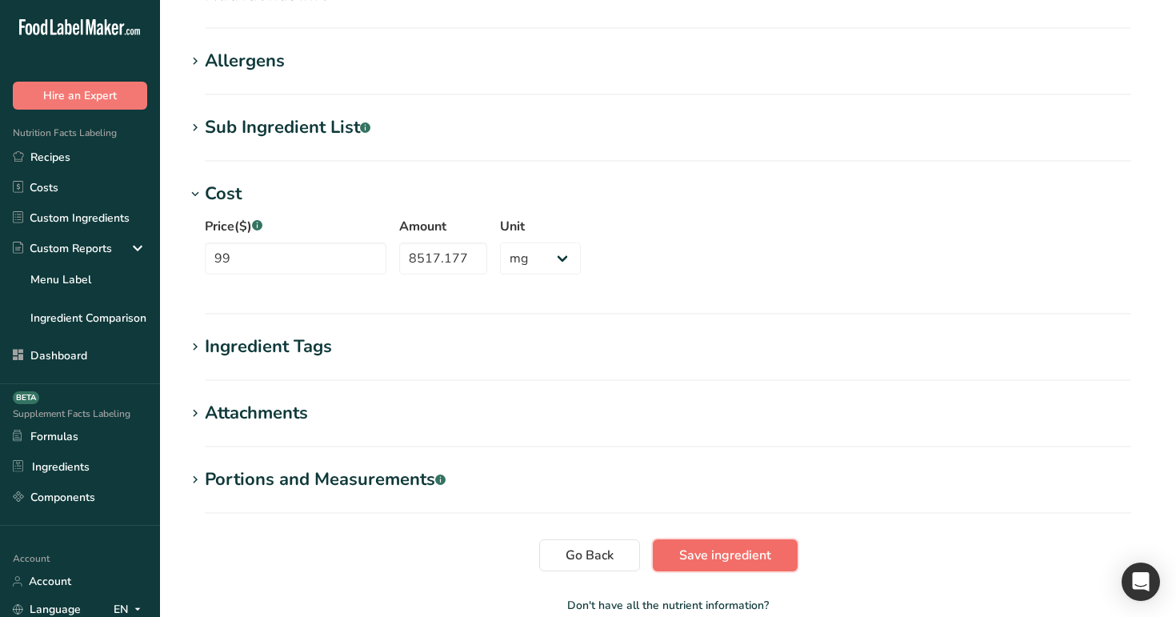
click at [737, 562] on span "Save ingredient" at bounding box center [725, 554] width 92 height 19
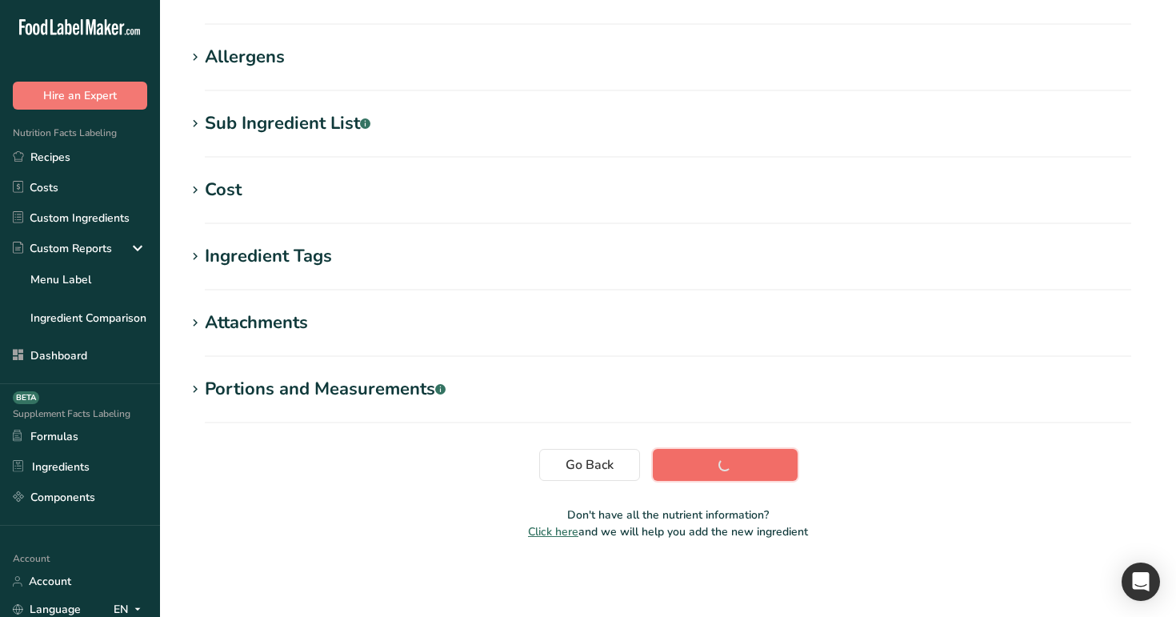
scroll to position [226, 0]
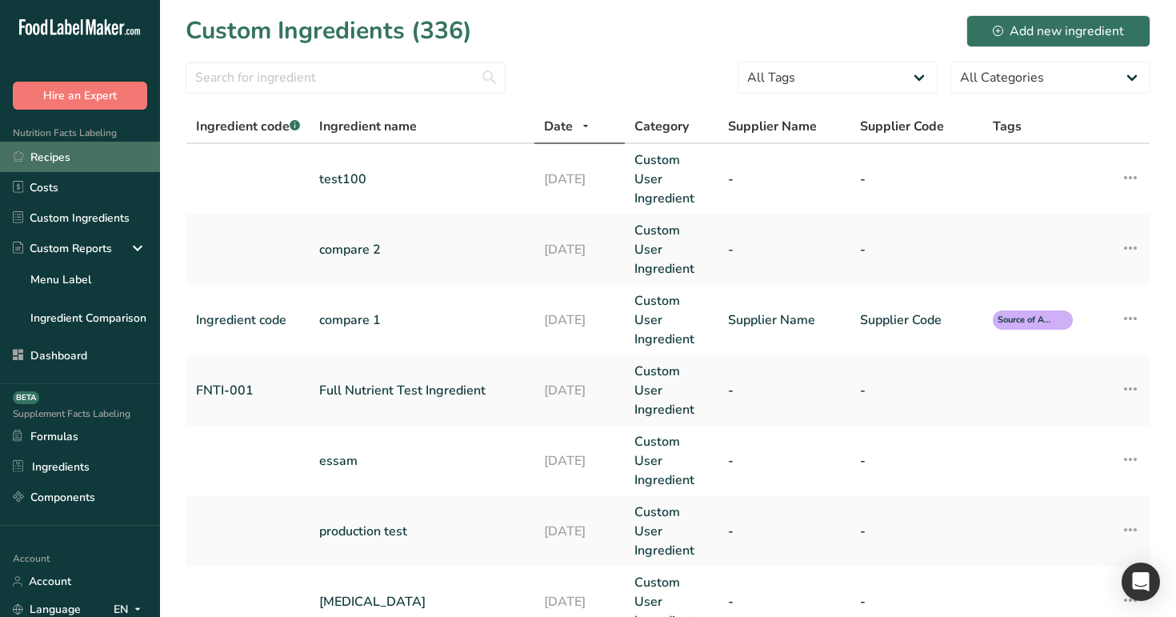
click at [75, 166] on link "Recipes" at bounding box center [80, 157] width 160 height 30
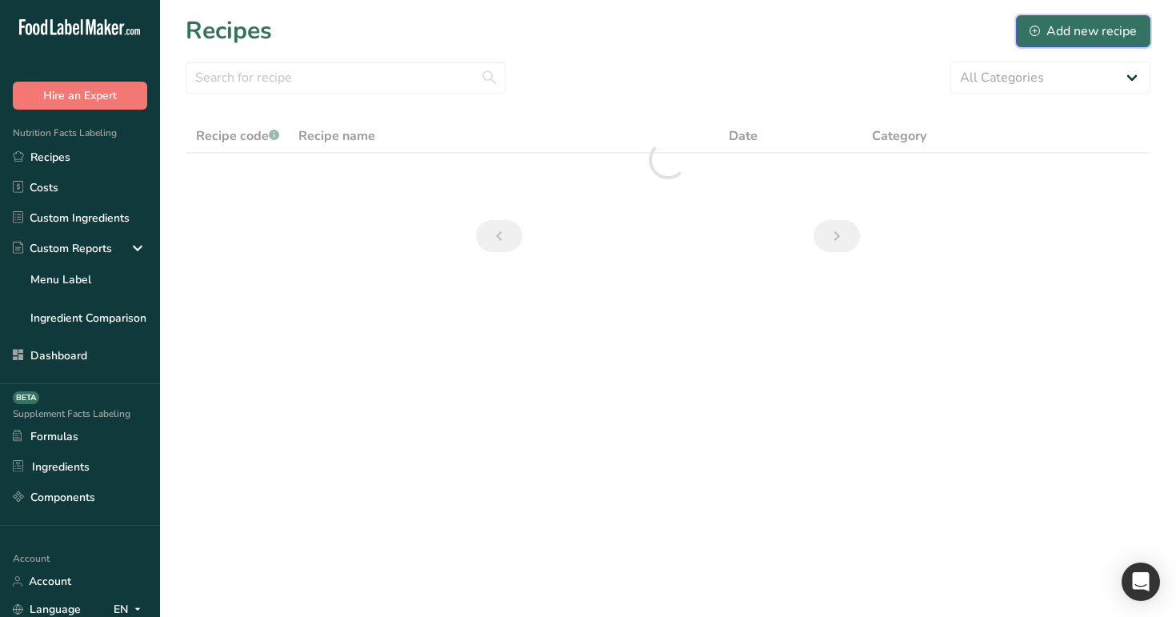
click at [1092, 32] on div "Add new recipe" at bounding box center [1082, 31] width 107 height 19
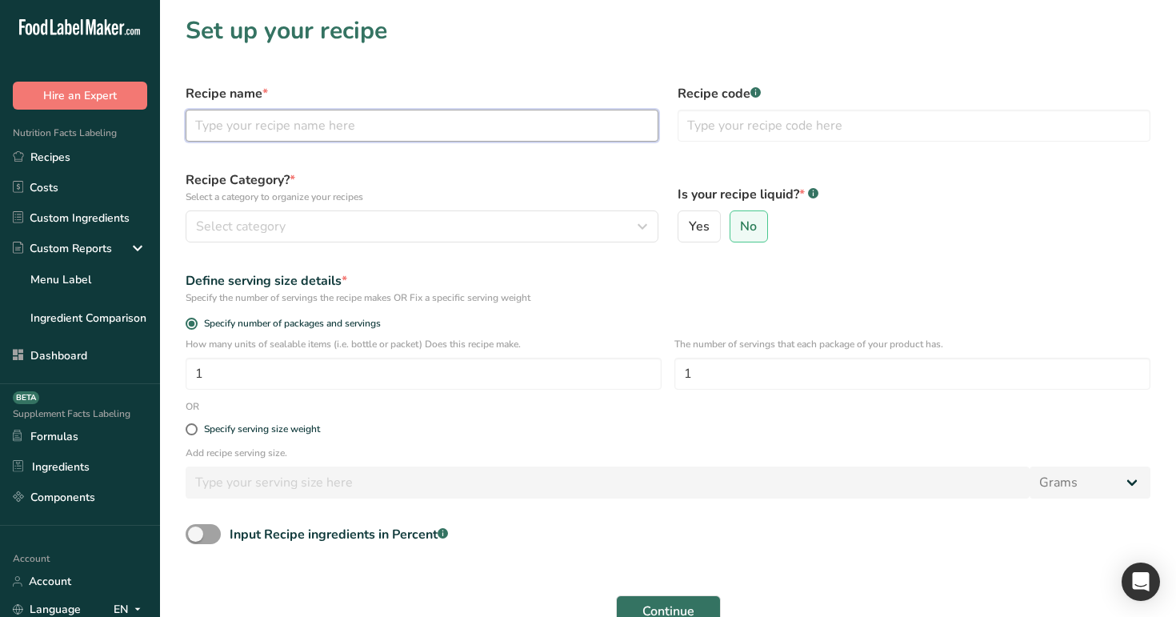
click at [517, 121] on input "text" at bounding box center [422, 126] width 473 height 32
type input "test"
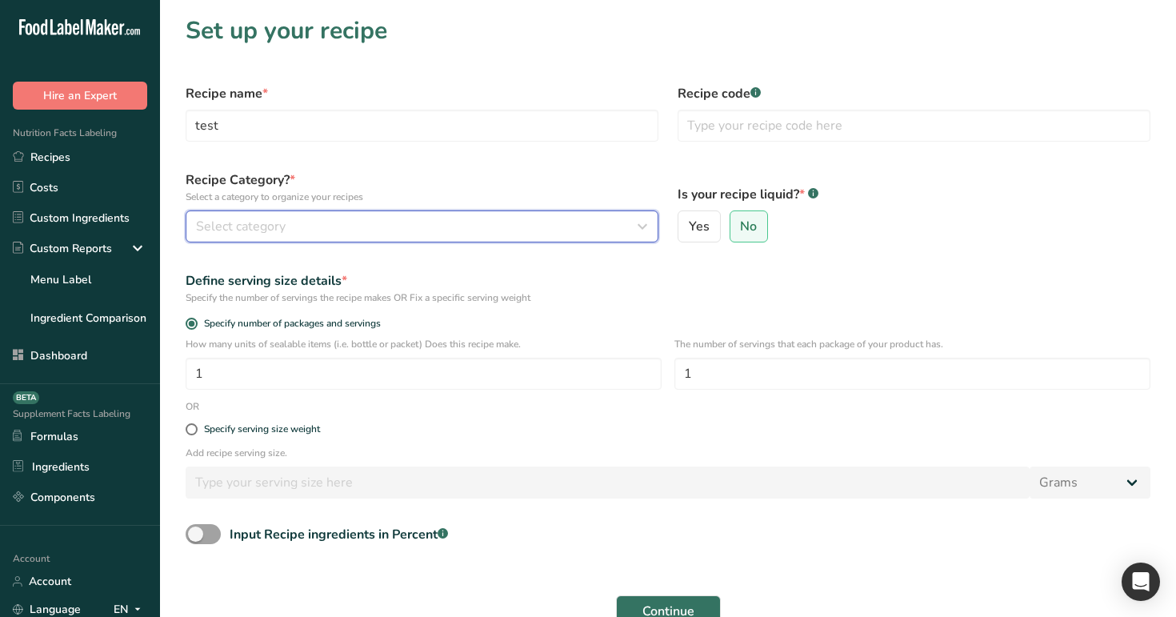
click at [488, 212] on button "Select category" at bounding box center [422, 226] width 473 height 32
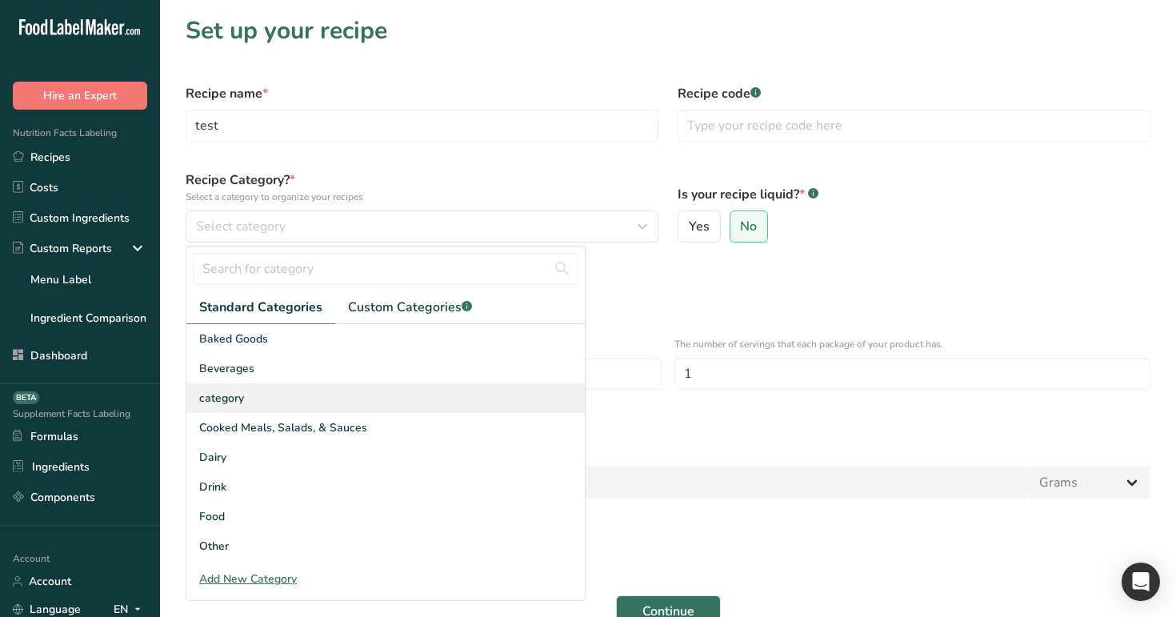
click at [423, 396] on div "category" at bounding box center [385, 398] width 398 height 30
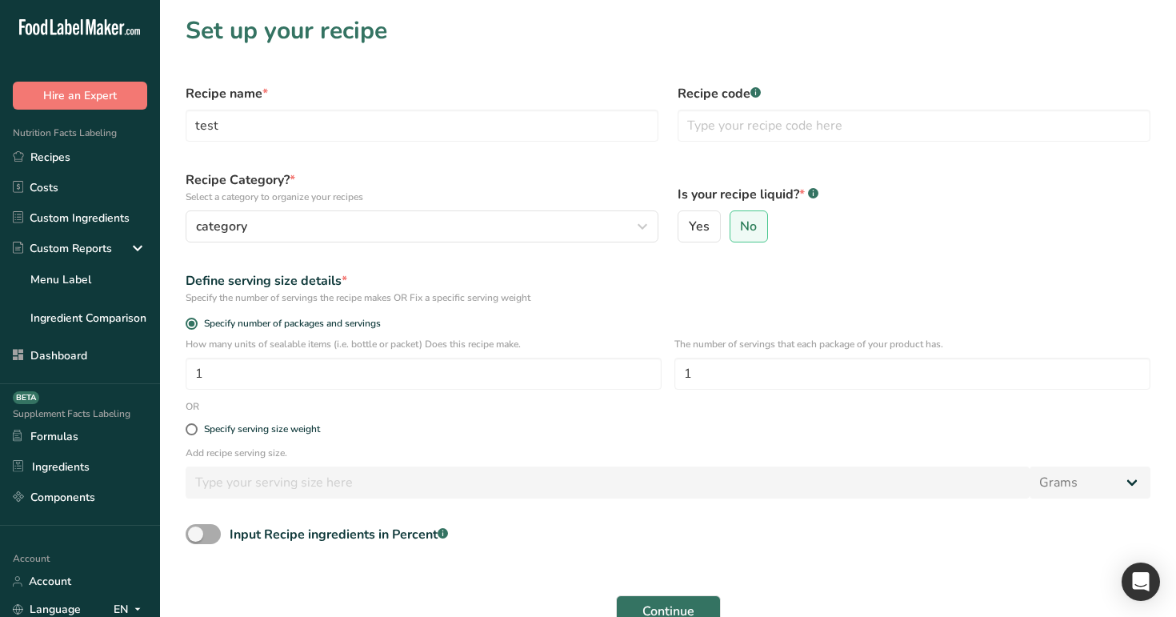
click at [206, 537] on span at bounding box center [203, 534] width 35 height 20
click at [196, 537] on input "Input Recipe ingredients in Percent .a-a{fill:#347362;}.b-a{fill:#fff;}" at bounding box center [191, 534] width 10 height 10
checkbox input "true"
click at [190, 432] on span at bounding box center [192, 429] width 12 height 12
click at [190, 432] on input "Specify serving size weight" at bounding box center [191, 429] width 10 height 10
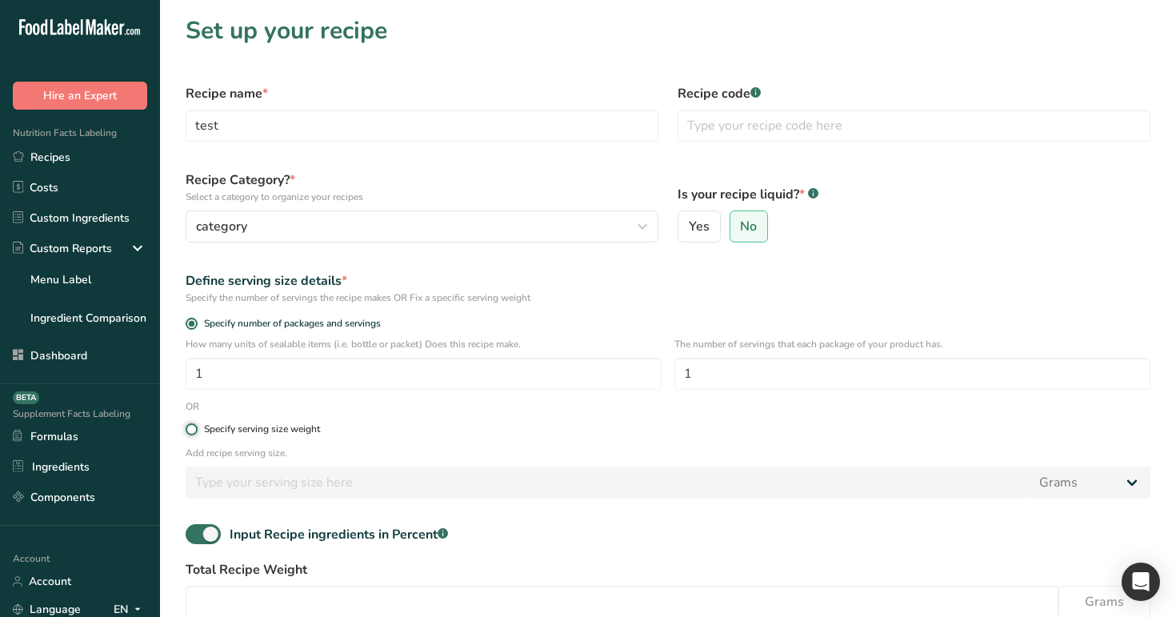
radio input "true"
radio input "false"
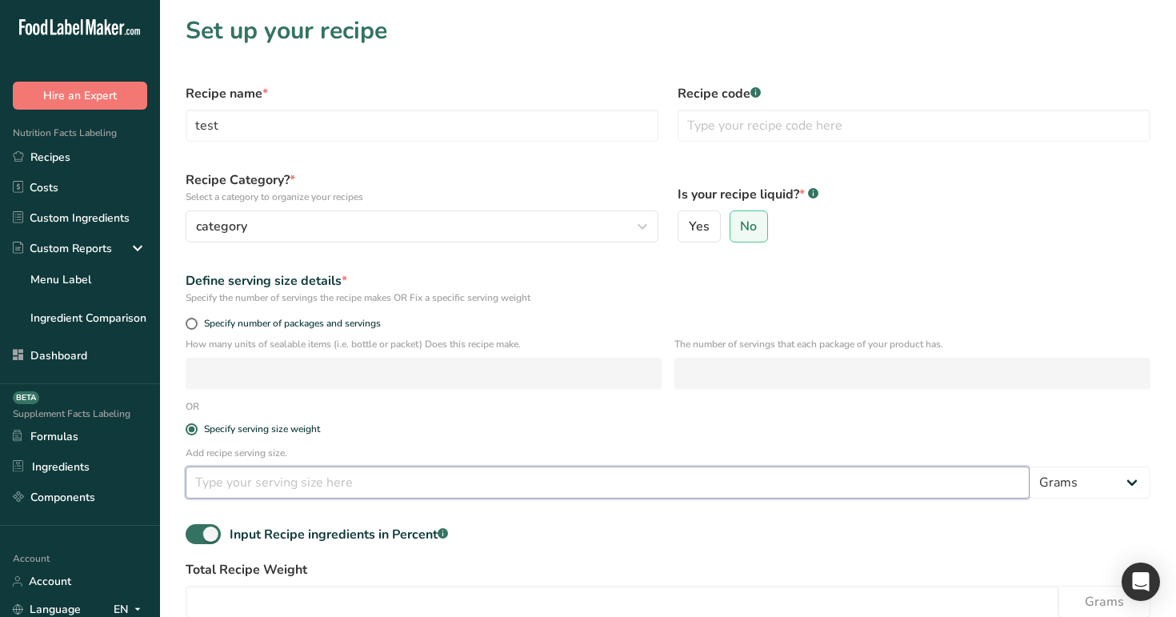
click at [243, 483] on input "number" at bounding box center [608, 482] width 844 height 32
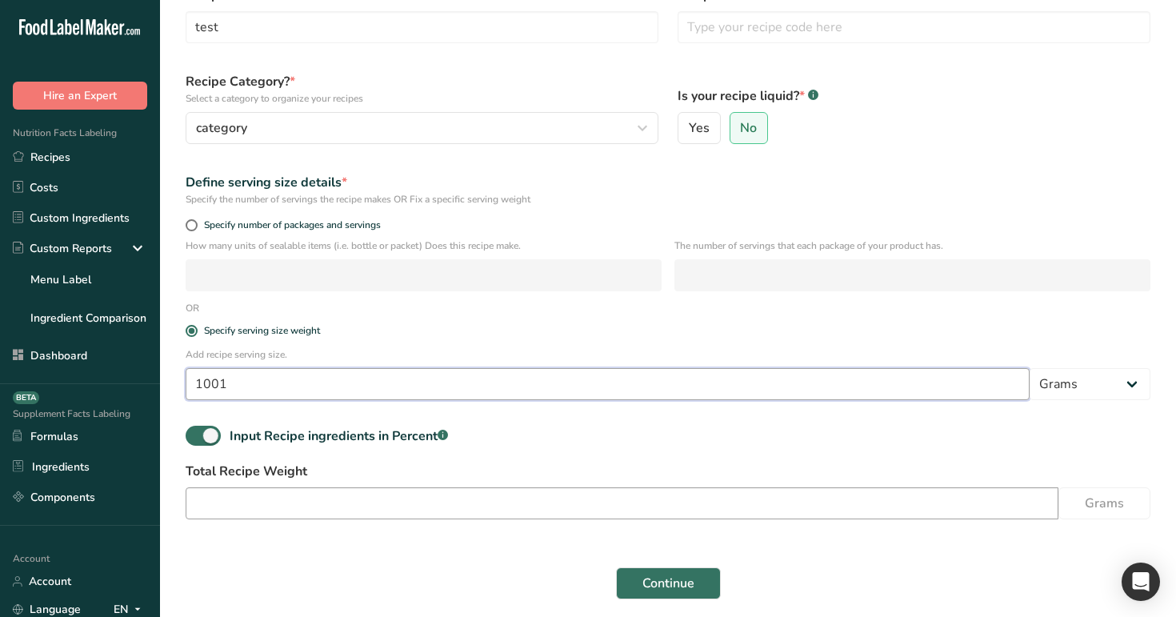
scroll to position [122, 0]
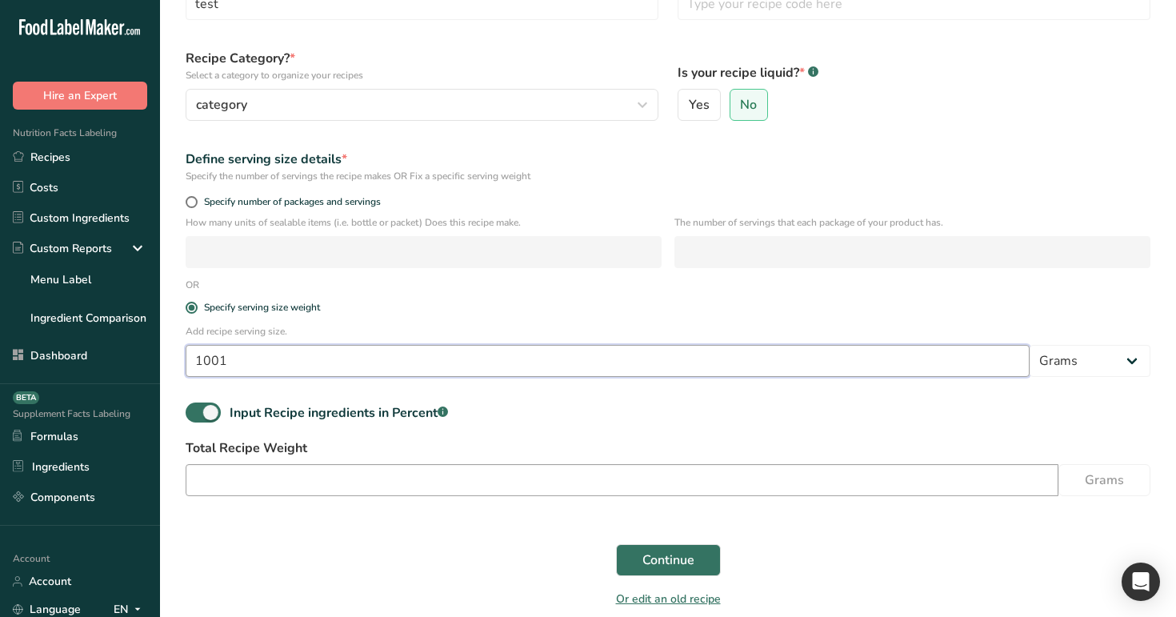
type input "1001"
click at [373, 486] on input "number" at bounding box center [622, 480] width 872 height 32
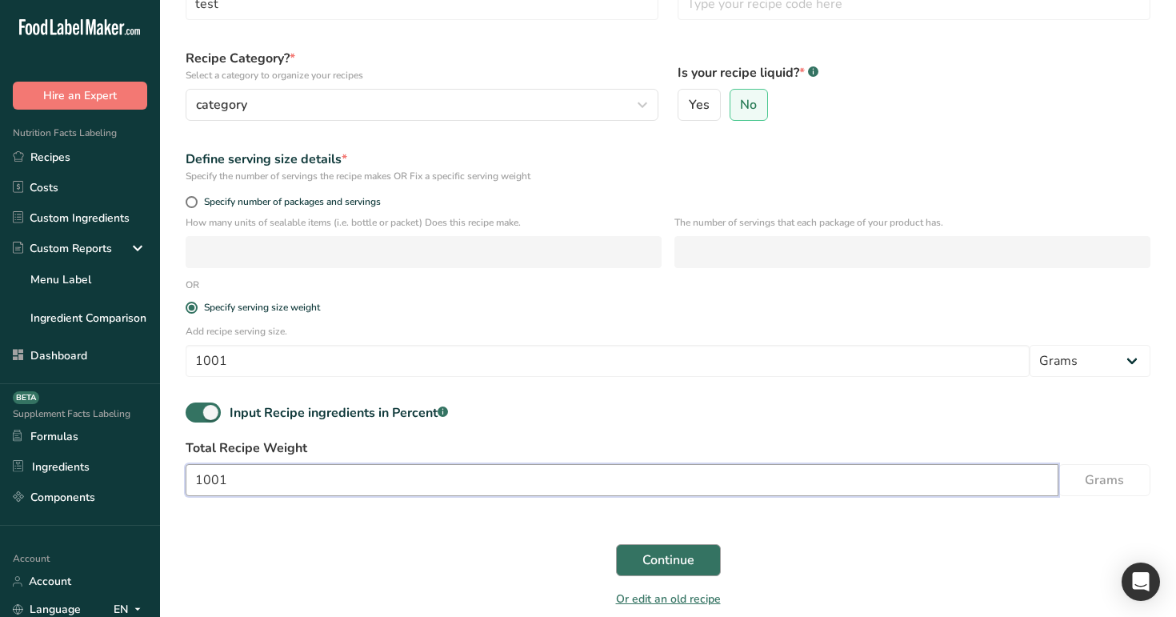
type input "1001"
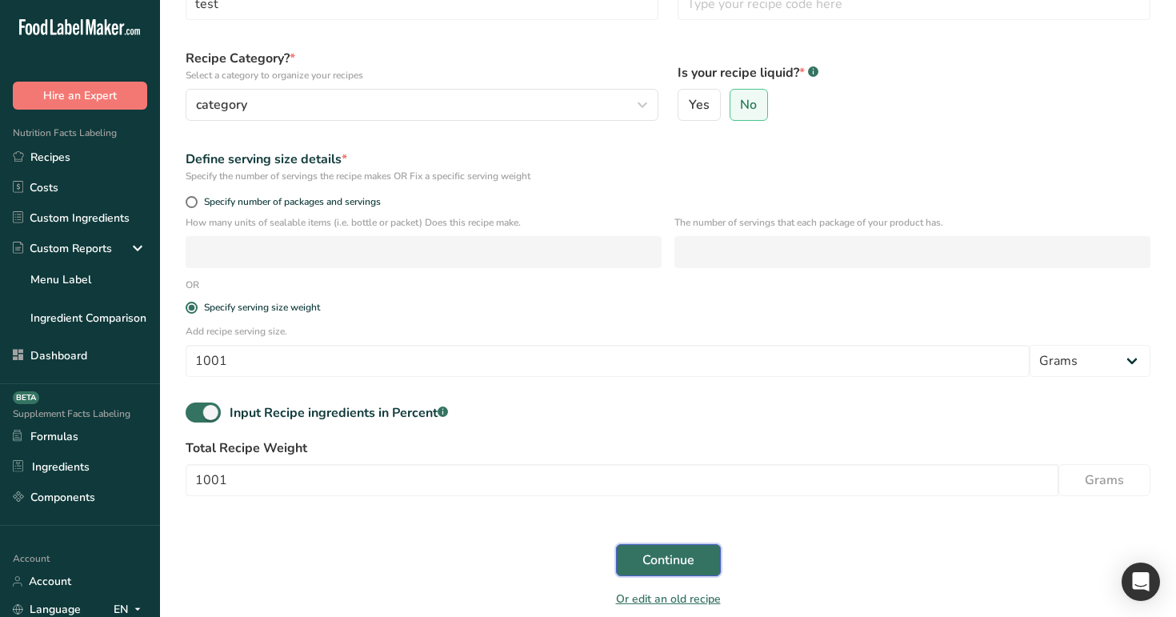
click at [677, 567] on span "Continue" at bounding box center [668, 559] width 52 height 19
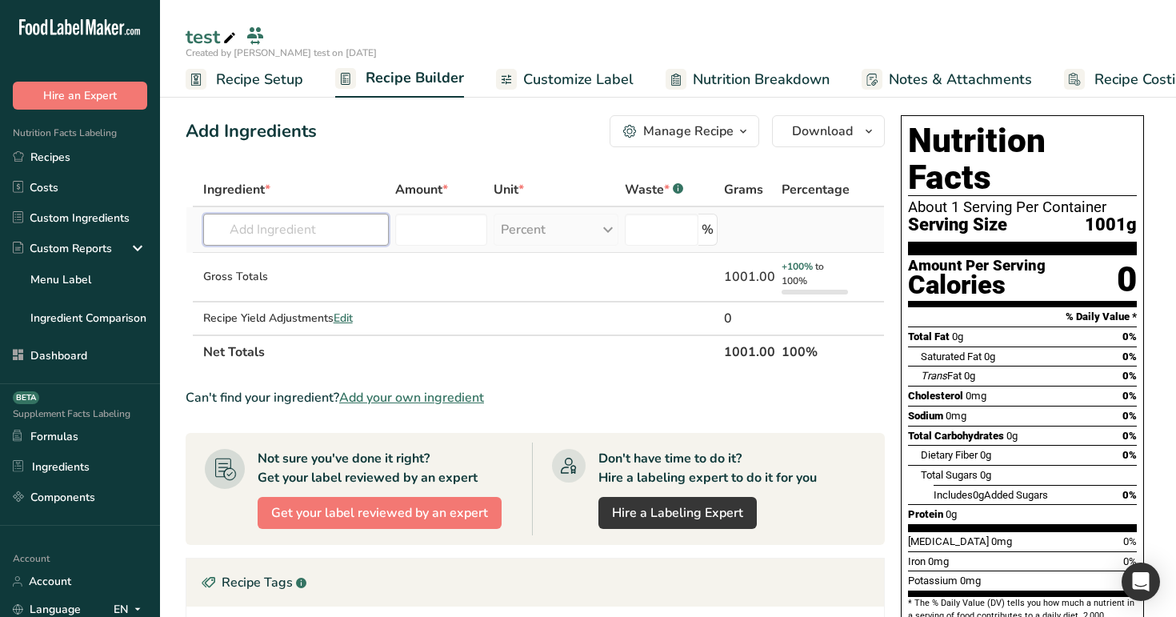
click at [335, 228] on input "text" at bounding box center [296, 230] width 186 height 32
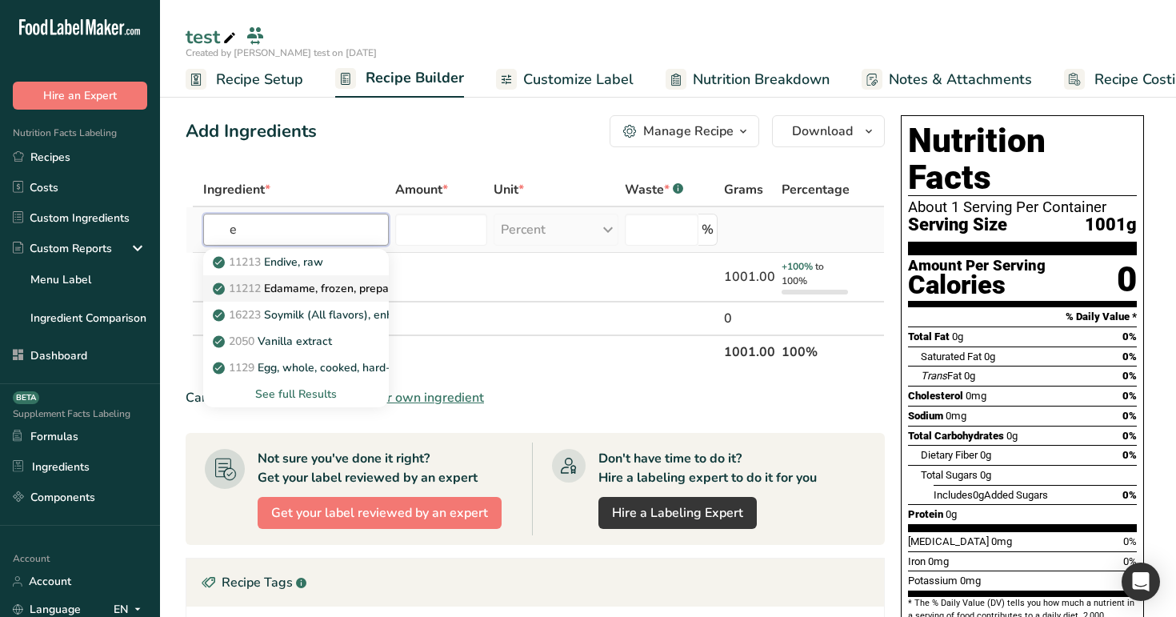
type input "e"
click at [337, 283] on p "11212 Edamame, frozen, prepared" at bounding box center [311, 288] width 190 height 17
type input "Edamame, frozen, prepared"
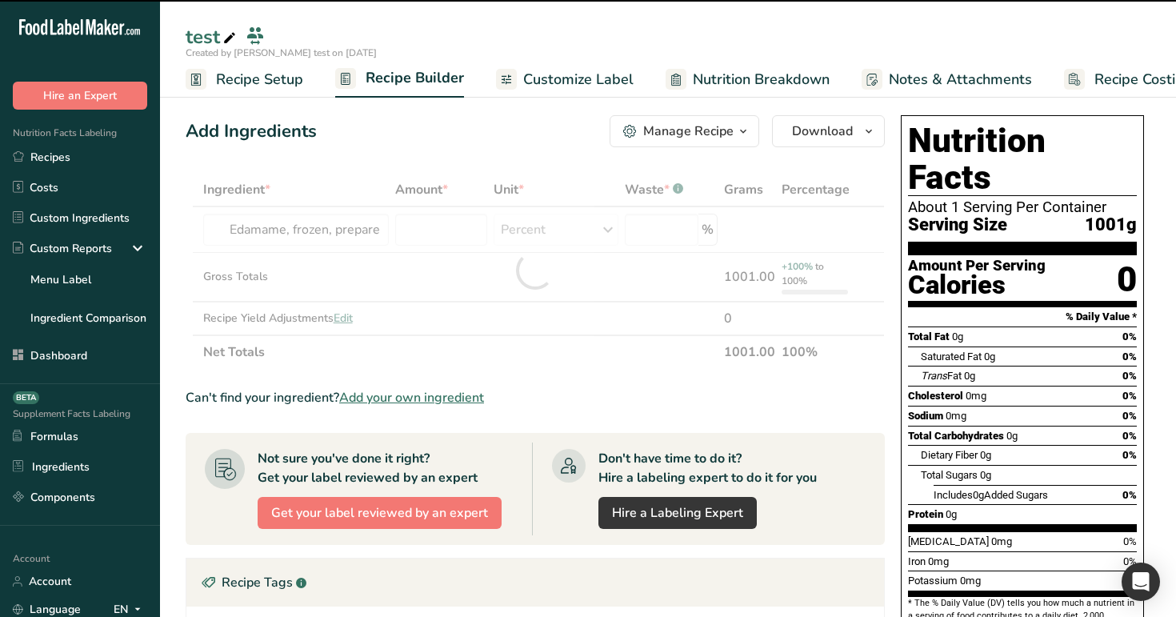
type input "0"
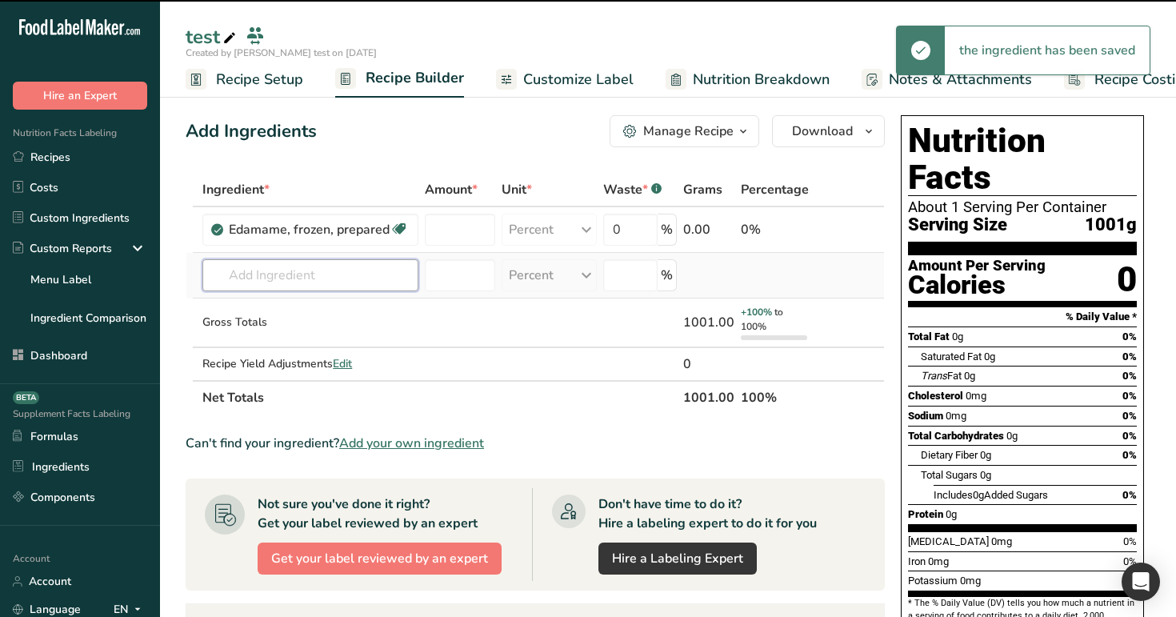
click at [284, 273] on input "text" at bounding box center [310, 275] width 216 height 32
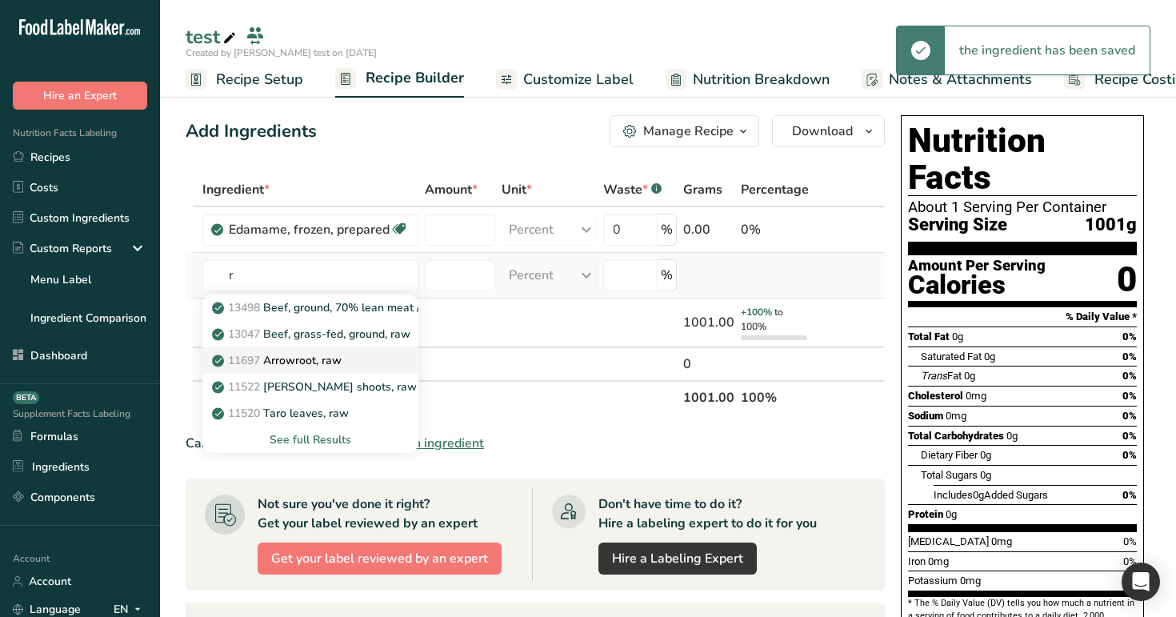
click at [293, 355] on p "11697 Arrowroot, raw" at bounding box center [278, 360] width 126 height 17
type input "Arrowroot, raw"
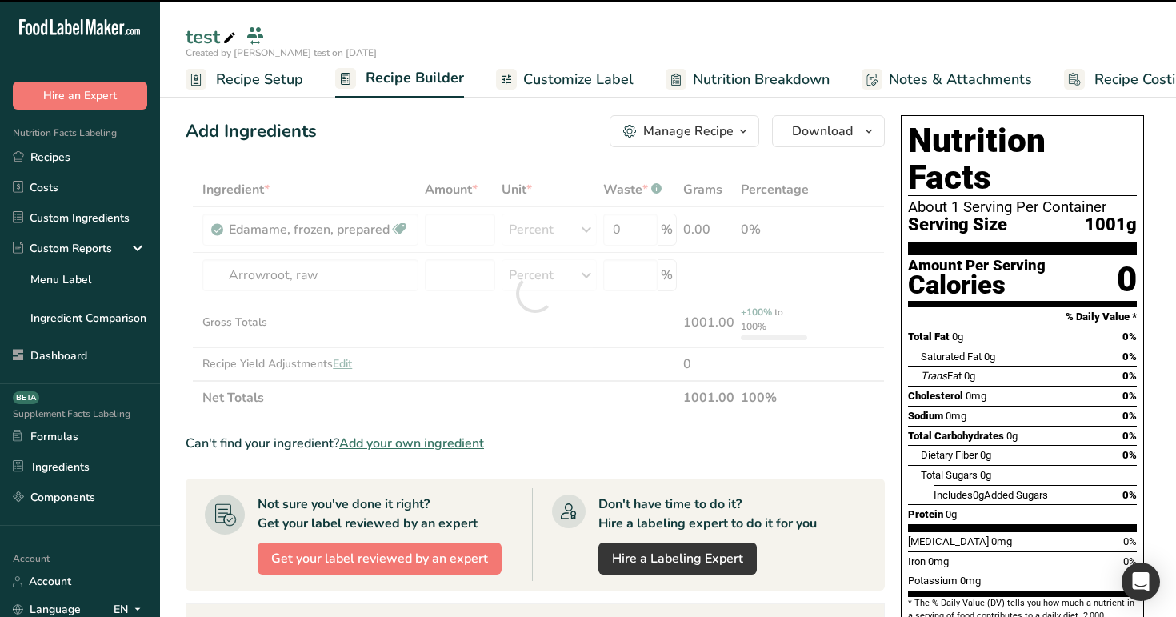
type input "0"
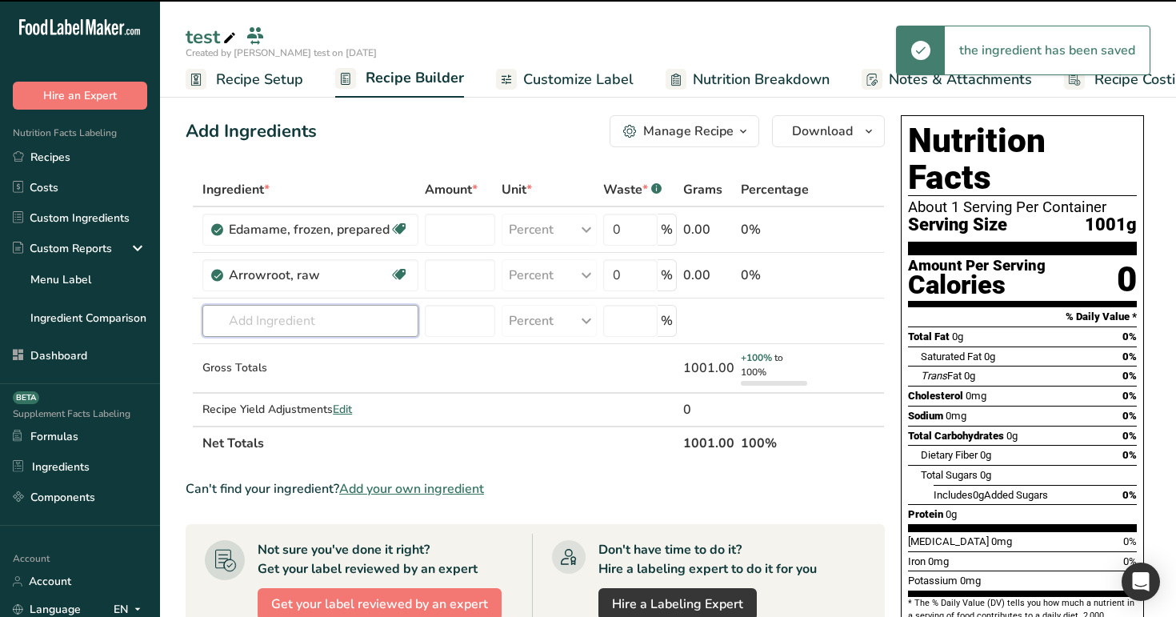
click at [261, 327] on input "text" at bounding box center [310, 321] width 216 height 32
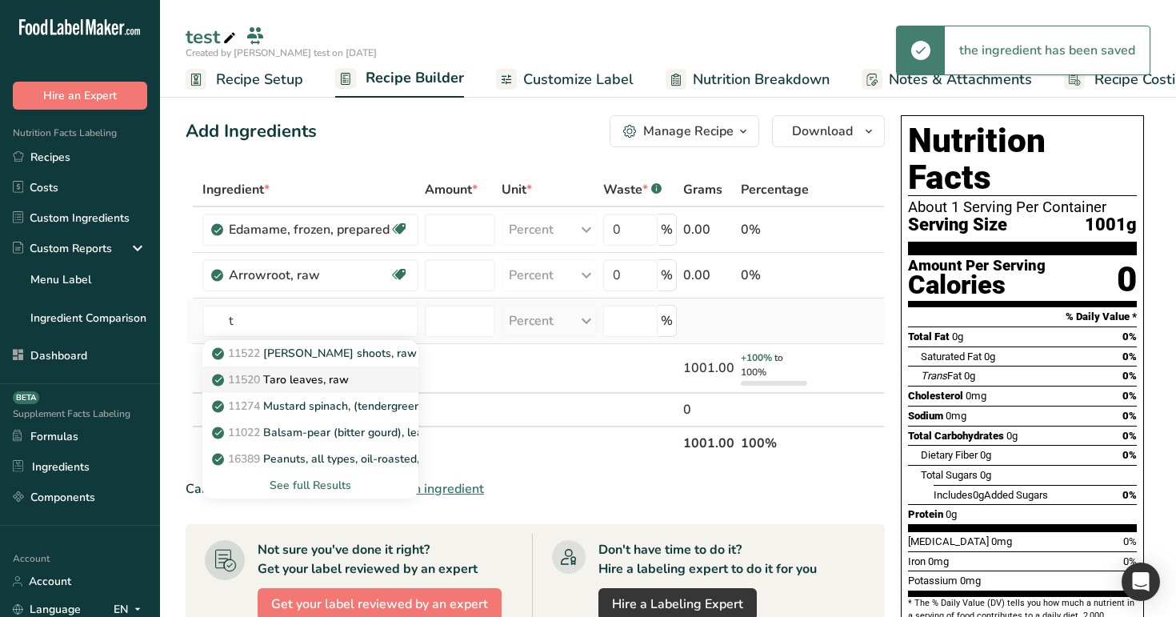
click at [274, 390] on link "11520 Taro leaves, raw" at bounding box center [310, 379] width 216 height 26
type input "Taro leaves, raw"
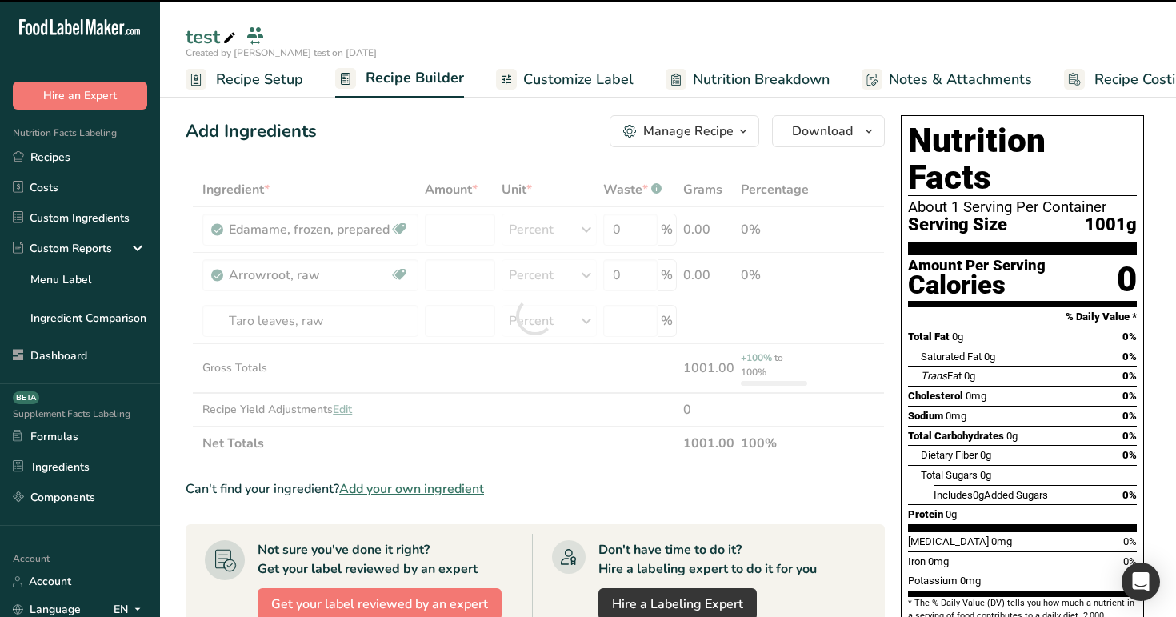
type input "0"
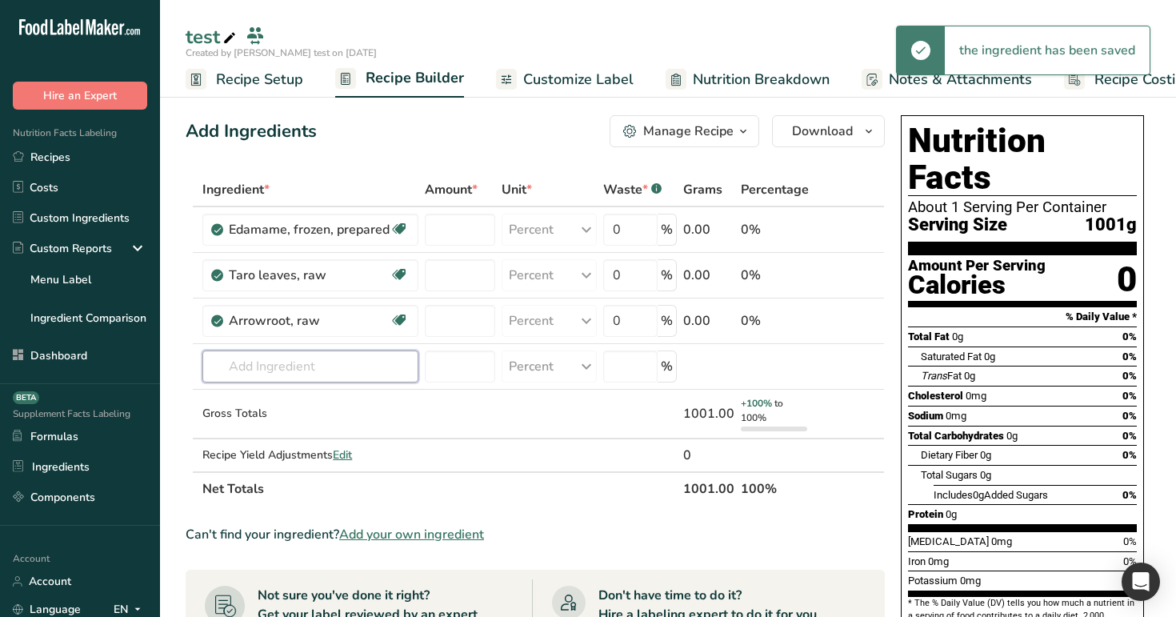
click at [301, 365] on input "text" at bounding box center [310, 366] width 216 height 32
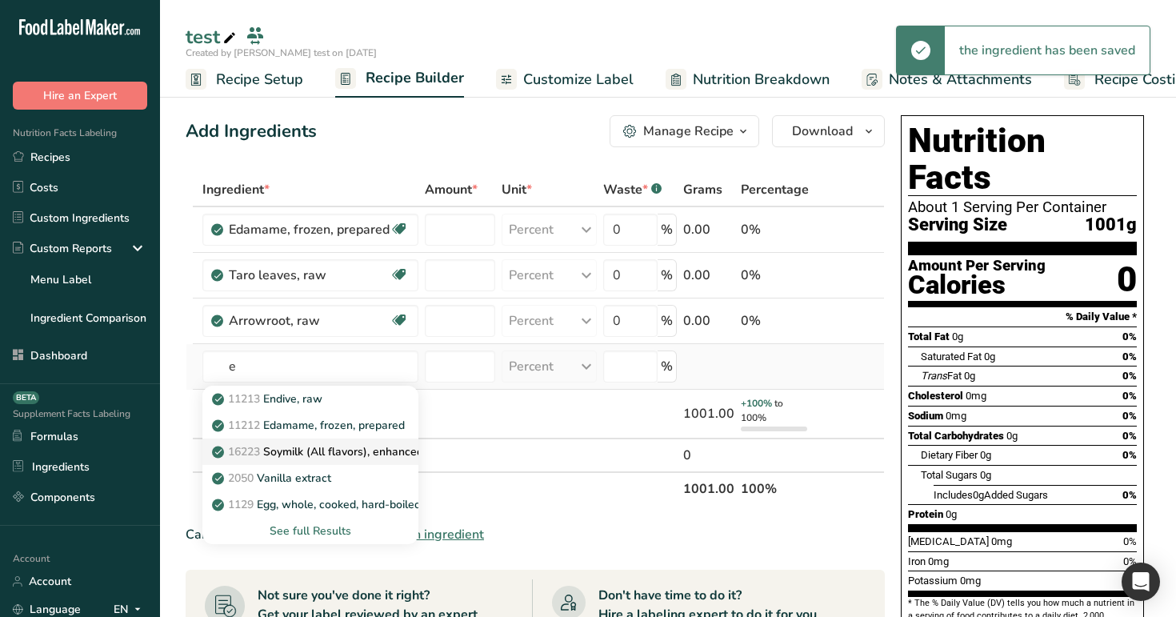
click at [293, 444] on p "16223 Soymilk (All flavors), enhanced" at bounding box center [319, 451] width 208 height 17
type input "Soymilk (All flavors), enhanced"
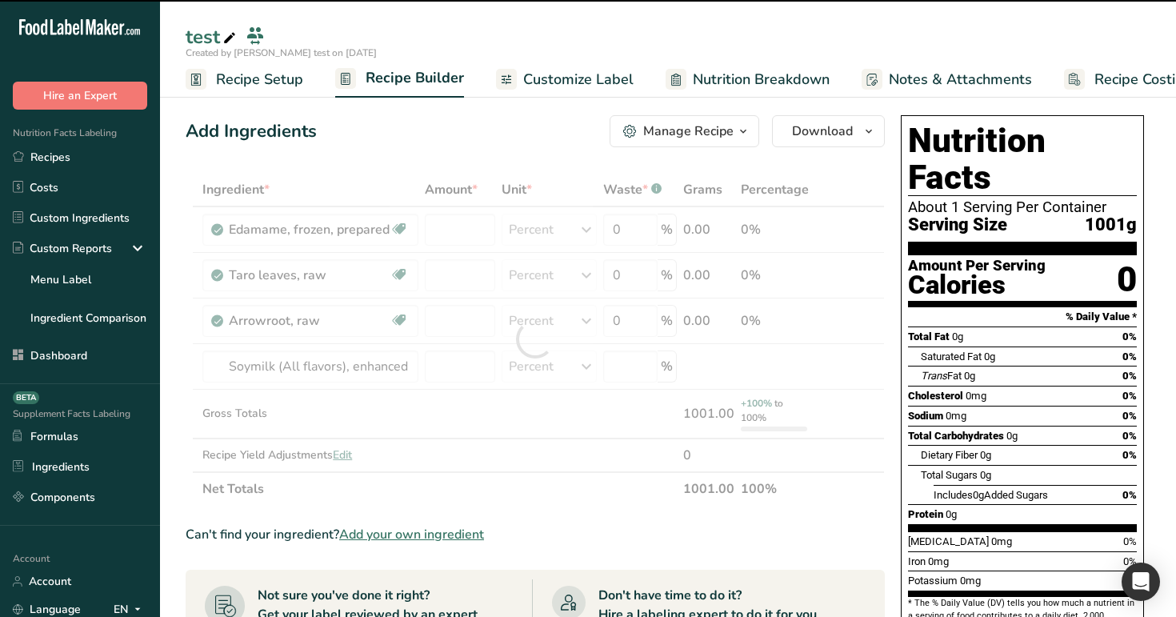
type input "0"
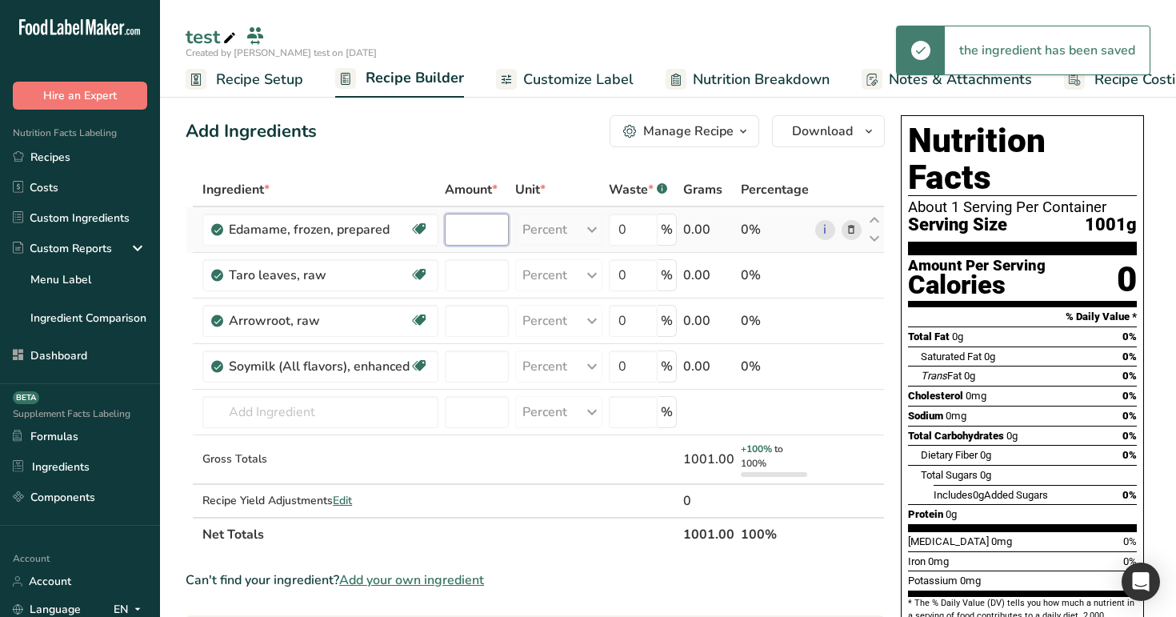
click at [475, 230] on input "number" at bounding box center [477, 230] width 64 height 32
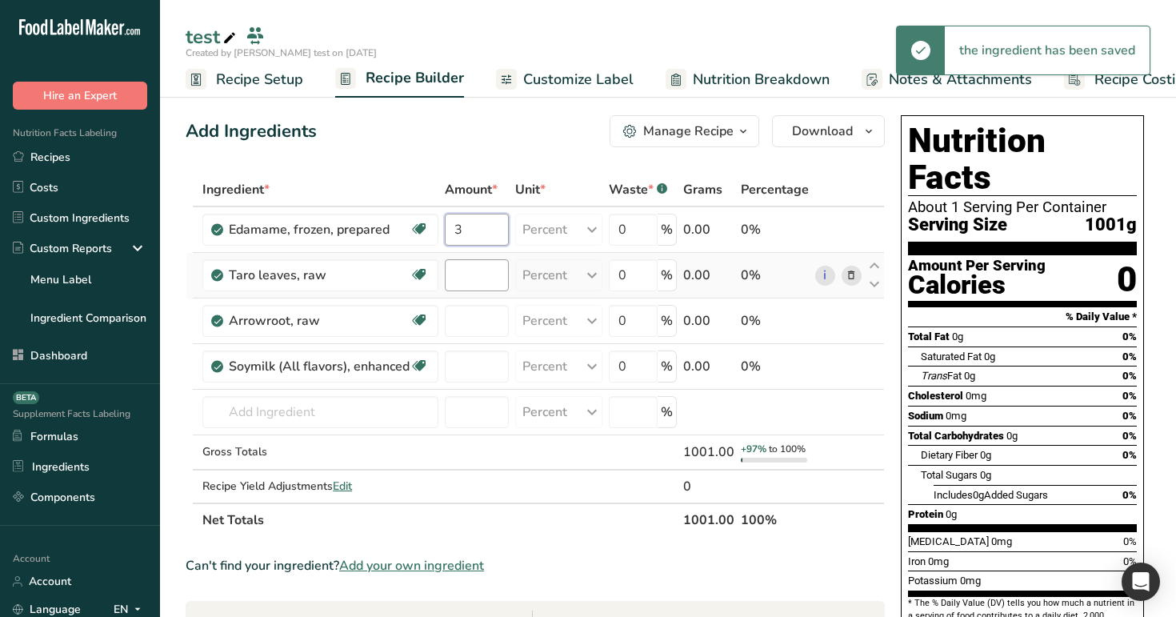
type input "3"
click at [476, 279] on div "Ingredient * Amount * Unit * Waste * .a-a{fill:#347362;}.b-a{fill:#fff;} Grams …" at bounding box center [535, 355] width 699 height 364
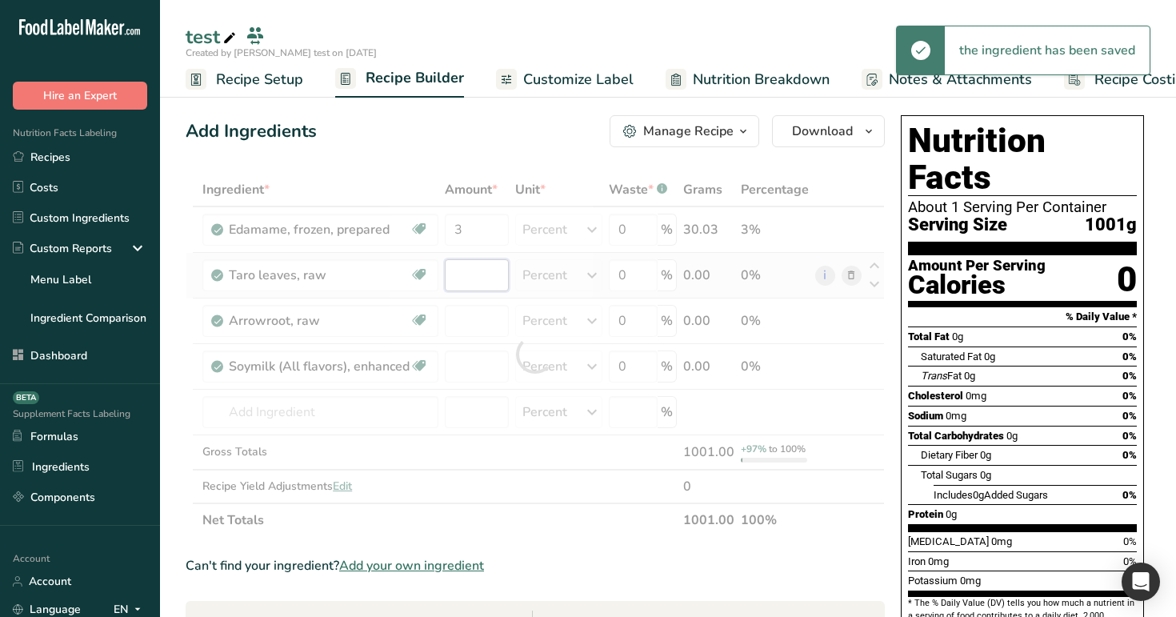
type input "4"
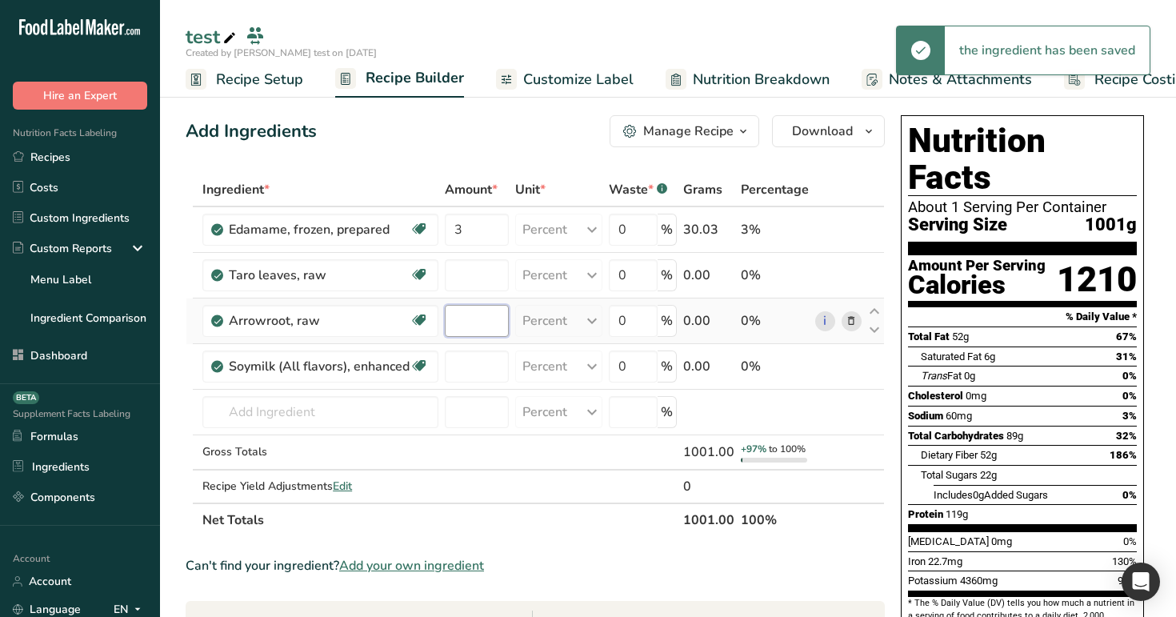
click at [472, 323] on div "Ingredient * Amount * Unit * Waste * .a-a{fill:#347362;}.b-a{fill:#fff;} Grams …" at bounding box center [535, 355] width 699 height 364
type input "0"
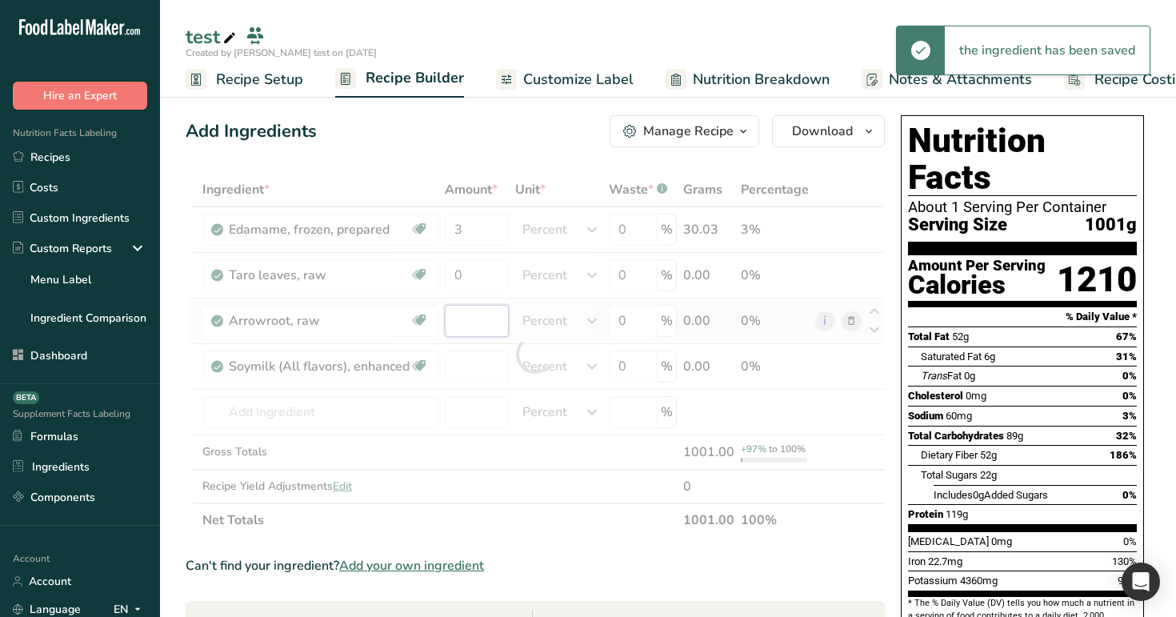
type input "4"
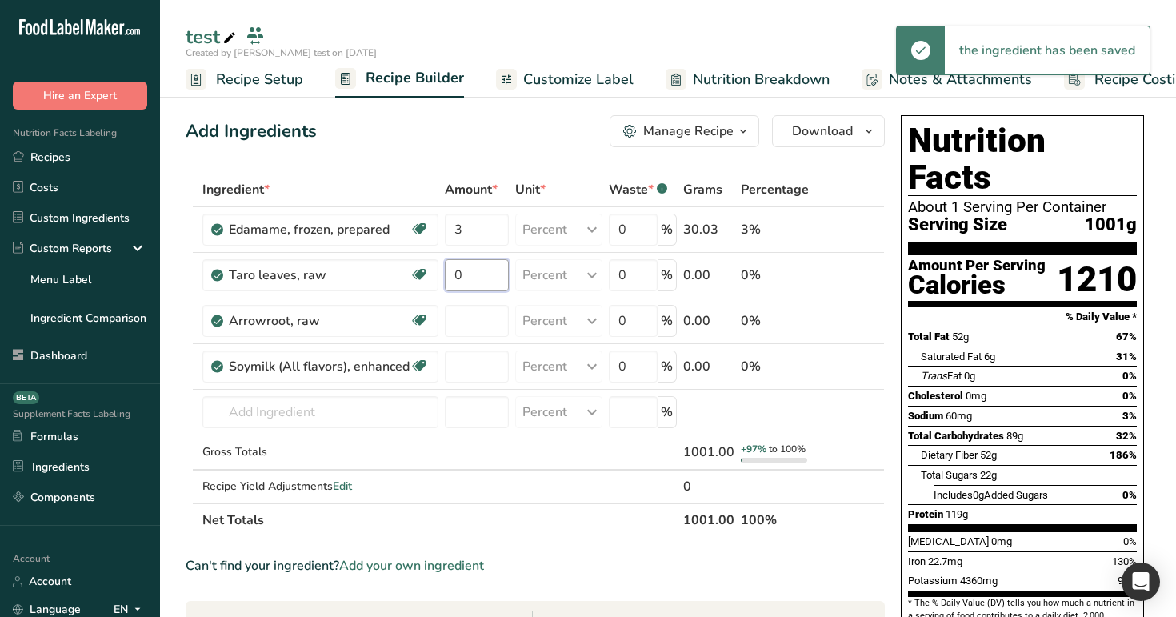
click at [475, 281] on div "Ingredient * Amount * Unit * Waste * .a-a{fill:#347362;}.b-a{fill:#fff;} Grams …" at bounding box center [535, 355] width 699 height 364
type input "0"
click at [475, 281] on input "0" at bounding box center [477, 275] width 64 height 32
type input "3"
click at [487, 131] on div "Add Ingredients Manage Recipe Delete Recipe Duplicate Recipe Scale Recipe Save …" at bounding box center [535, 131] width 699 height 32
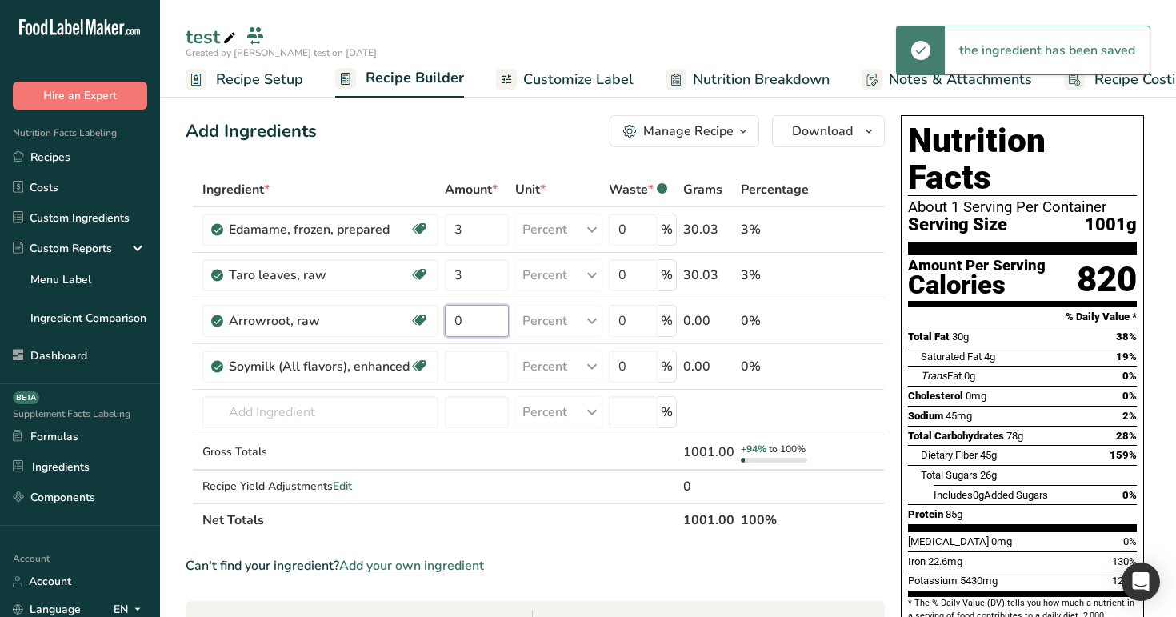
click at [479, 319] on input "0" at bounding box center [477, 321] width 64 height 32
type input "5"
click at [469, 373] on div "Ingredient * Amount * Unit * Waste * .a-a{fill:#347362;}.b-a{fill:#fff;} Grams …" at bounding box center [535, 355] width 699 height 364
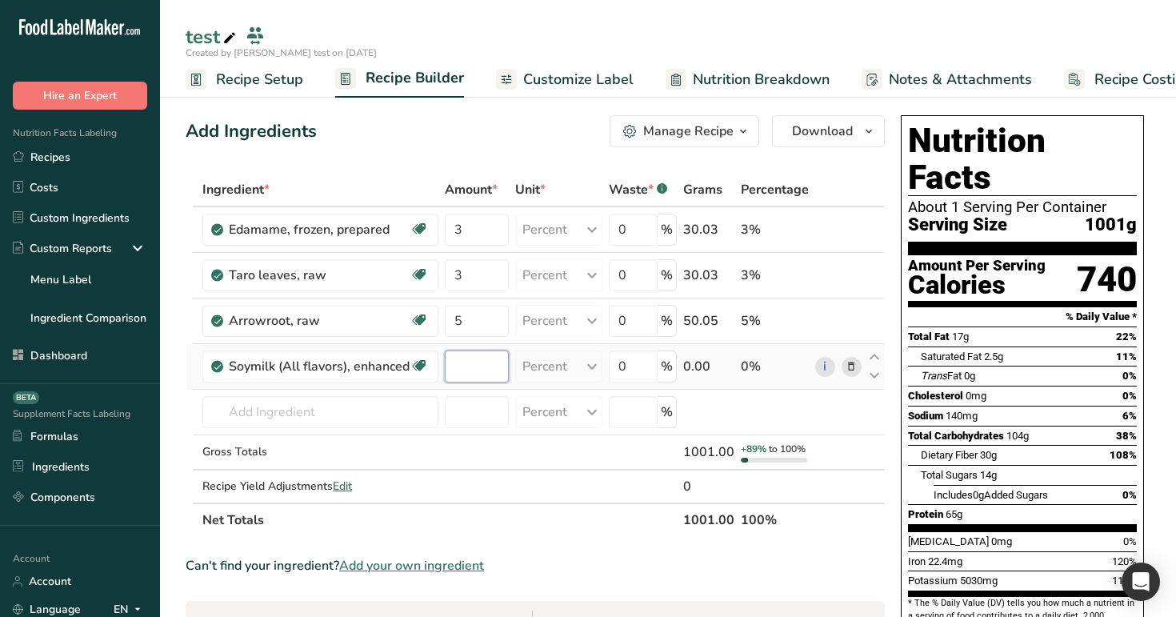
click at [472, 369] on input "number" at bounding box center [477, 366] width 64 height 32
type input "4"
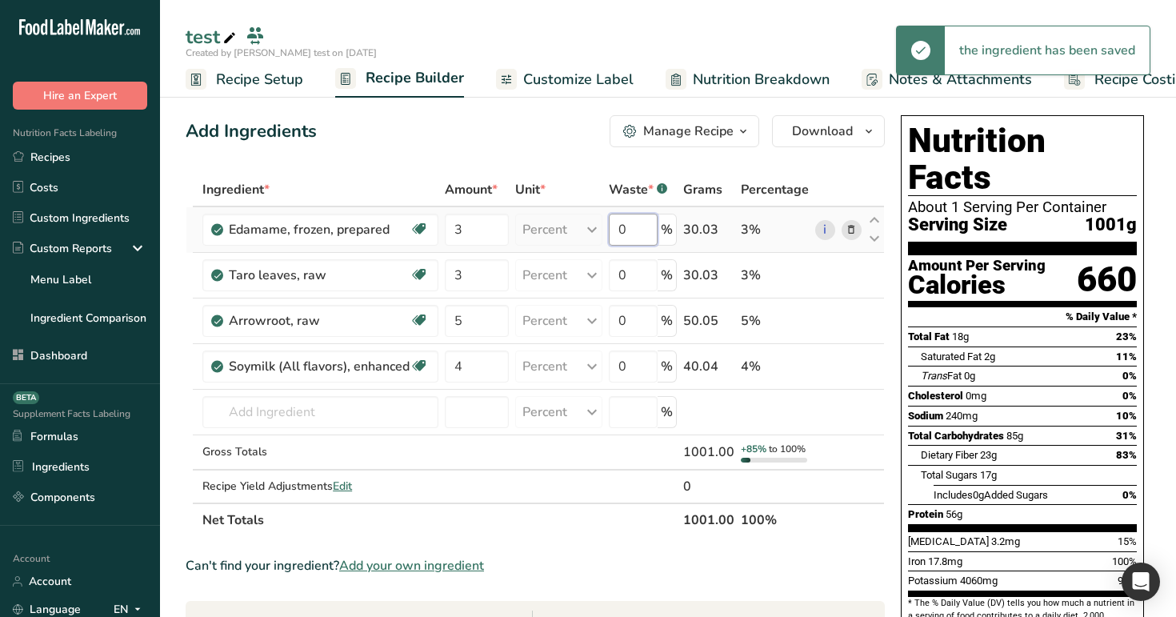
click at [623, 234] on input "0" at bounding box center [633, 230] width 49 height 32
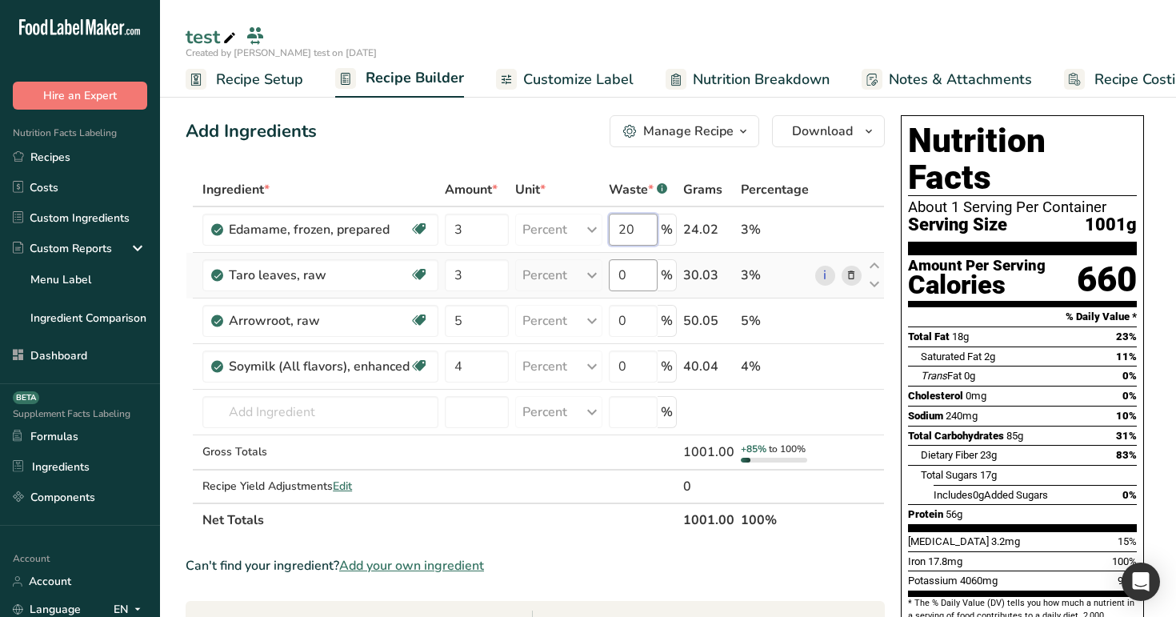
type input "20"
click at [623, 273] on div "Ingredient * Amount * Unit * Waste * .a-a{fill:#347362;}.b-a{fill:#fff;} Grams …" at bounding box center [535, 355] width 699 height 364
type input "30"
click at [639, 325] on input "0" at bounding box center [633, 321] width 49 height 32
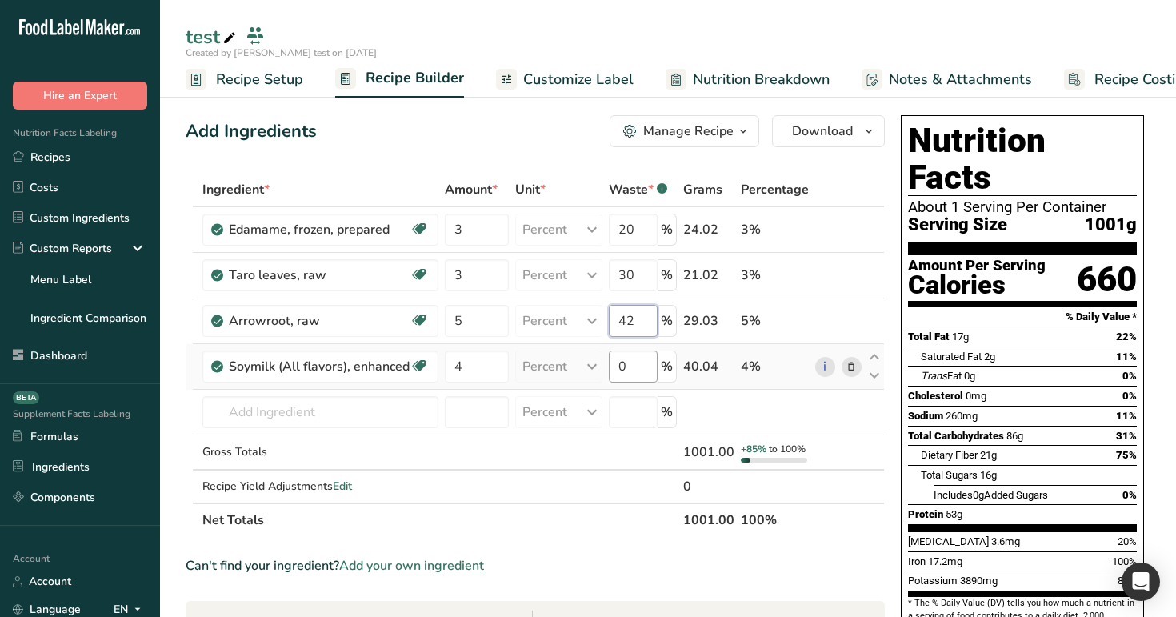
type input "42"
click at [630, 370] on div "Ingredient * Amount * Unit * Waste * .a-a{fill:#347362;}.b-a{fill:#fff;} Grams …" at bounding box center [535, 355] width 699 height 364
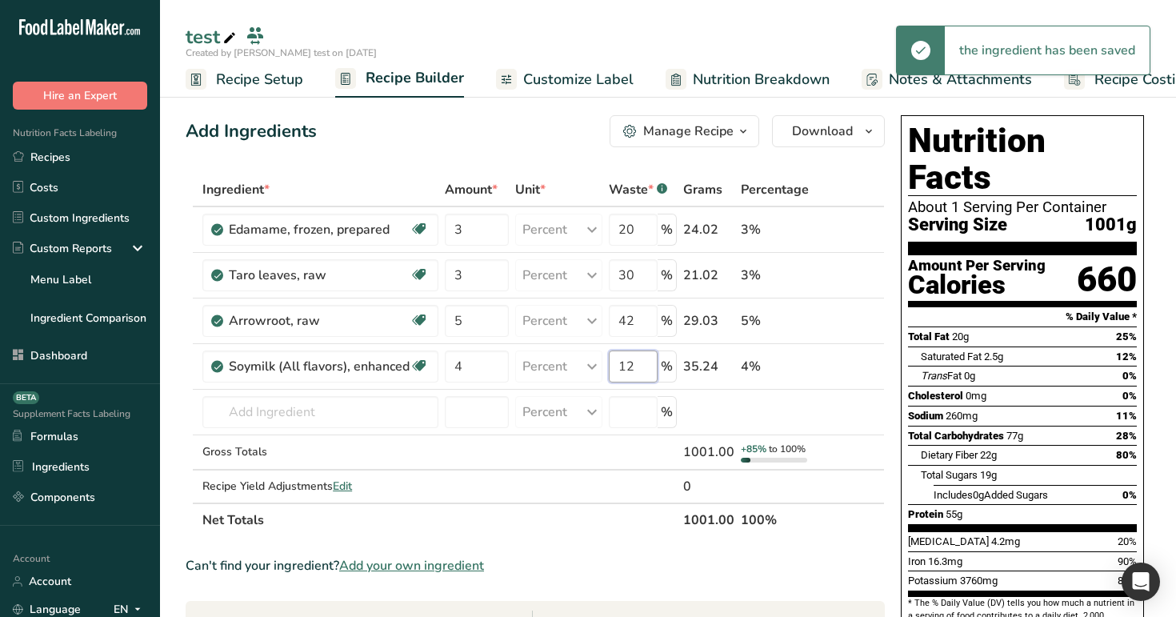
type input "12"
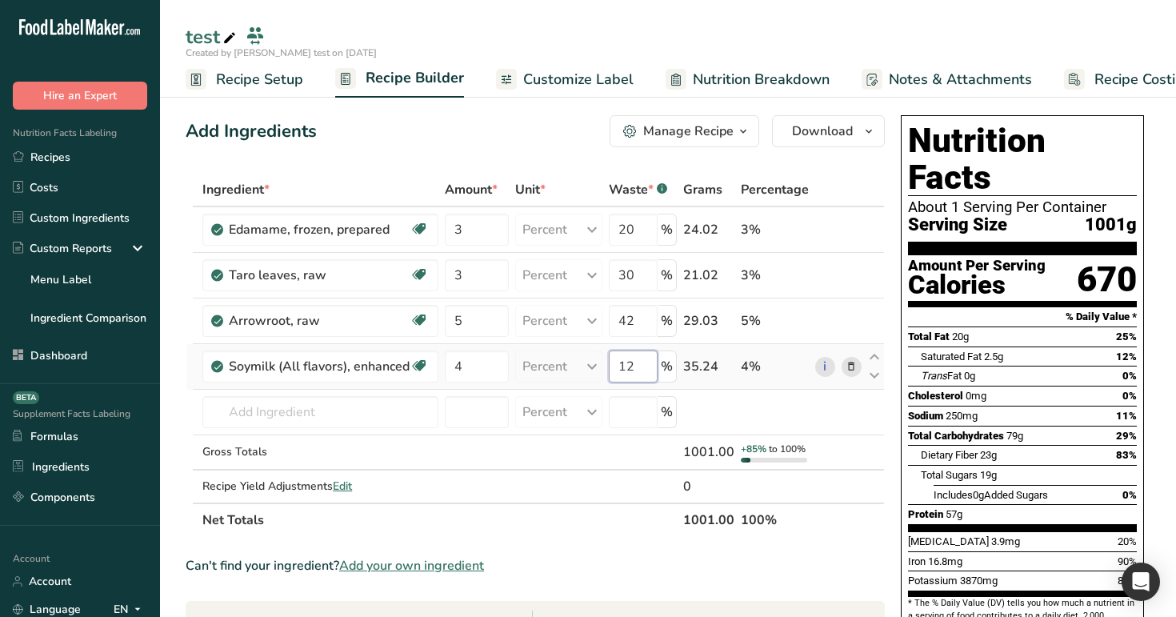
click at [644, 365] on input "12" at bounding box center [633, 366] width 49 height 32
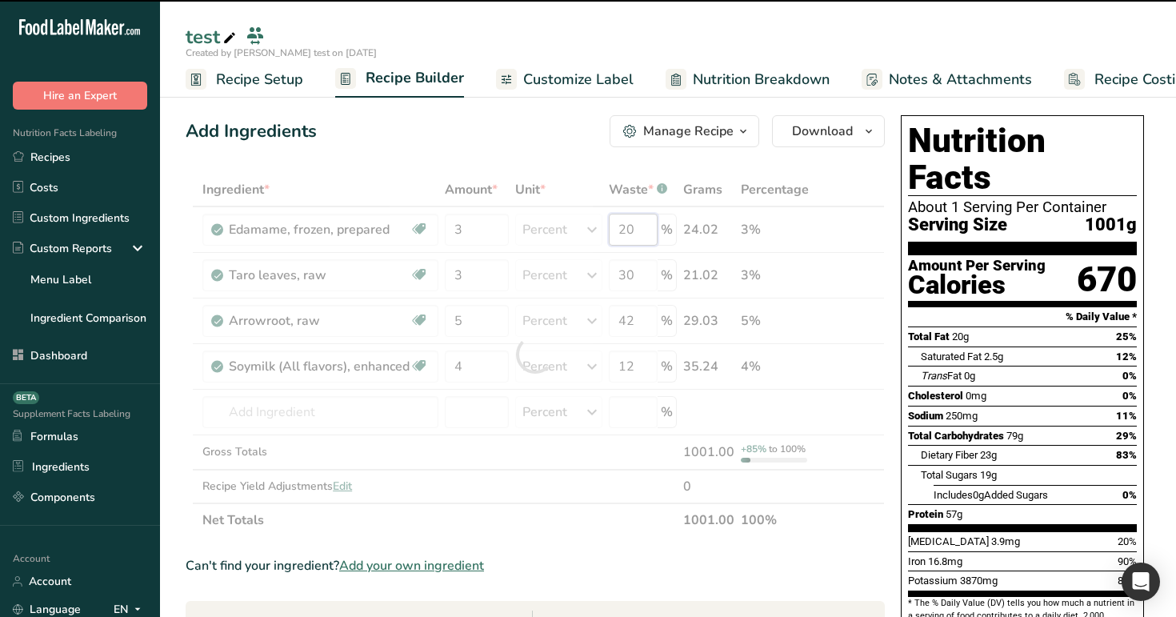
click at [645, 233] on div "Ingredient * Amount * Unit * Waste * .a-a{fill:#347362;}.b-a{fill:#fff;} Grams …" at bounding box center [535, 355] width 699 height 364
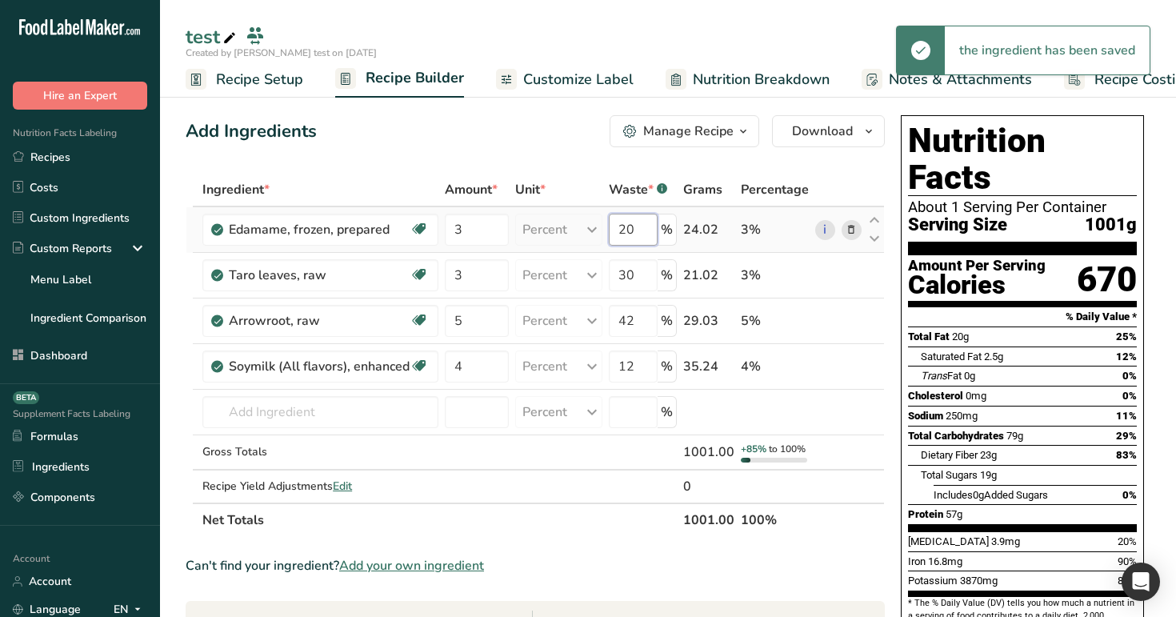
drag, startPoint x: 645, startPoint y: 233, endPoint x: 609, endPoint y: 233, distance: 36.0
click at [609, 233] on td "20 %" at bounding box center [642, 230] width 74 height 46
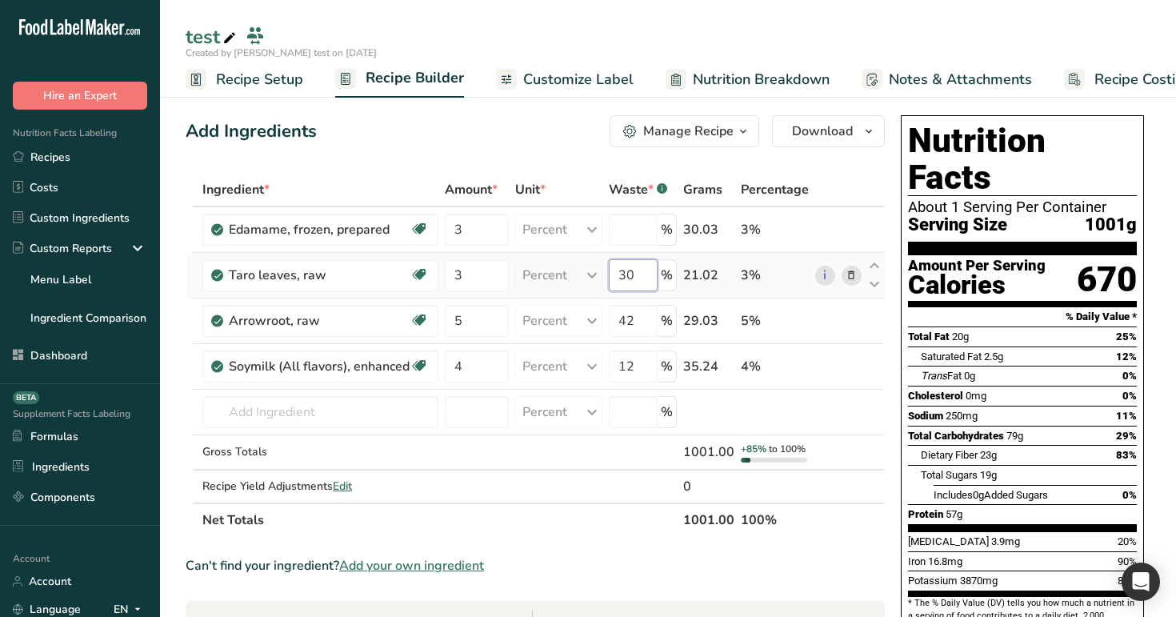
click at [649, 265] on div "Ingredient * Amount * Unit * Waste * .a-a{fill:#347362;}.b-a{fill:#fff;} Grams …" at bounding box center [535, 355] width 699 height 364
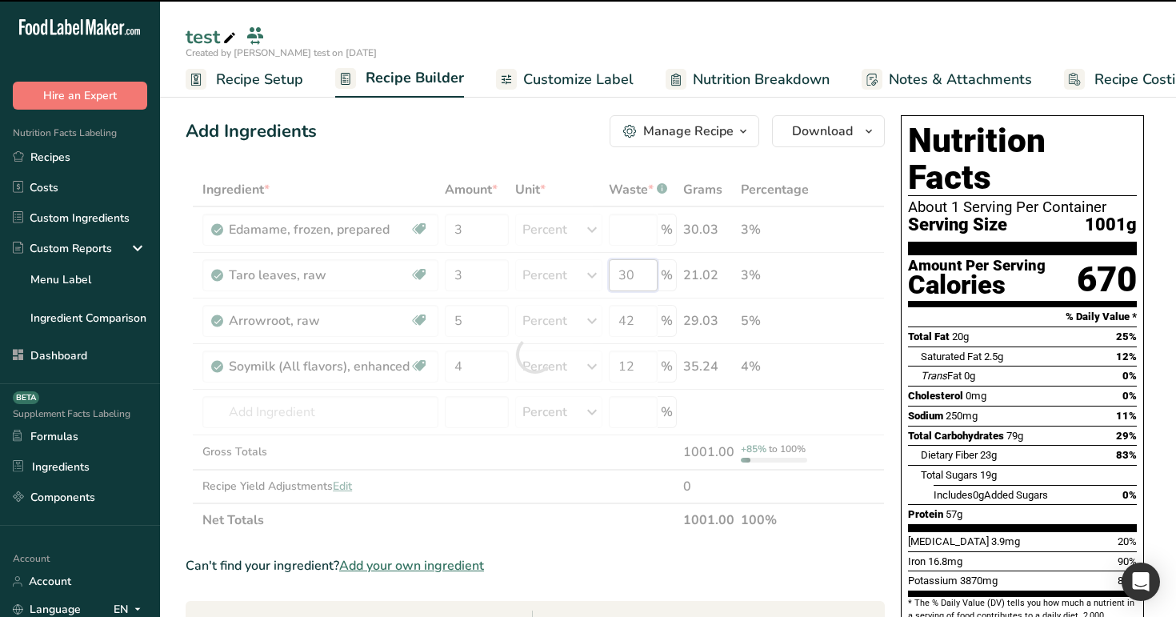
type input "0"
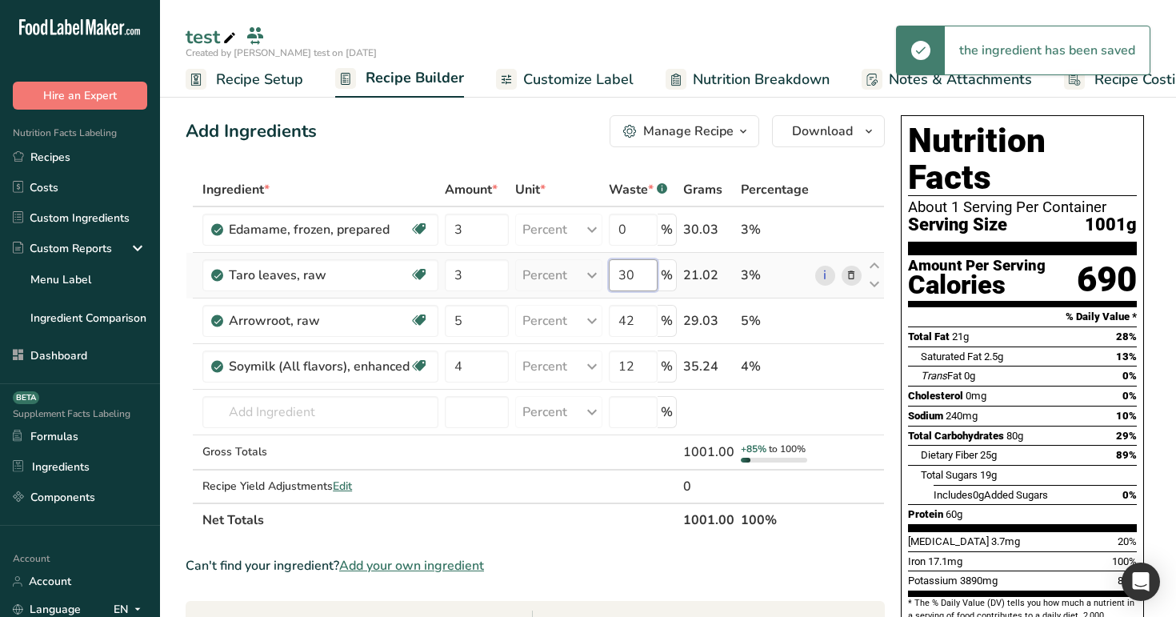
click at [651, 273] on input "30" at bounding box center [633, 275] width 49 height 32
type input "3"
click at [641, 325] on div "Ingredient * Amount * Unit * Waste * .a-a{fill:#347362;}.b-a{fill:#fff;} Grams …" at bounding box center [535, 355] width 699 height 364
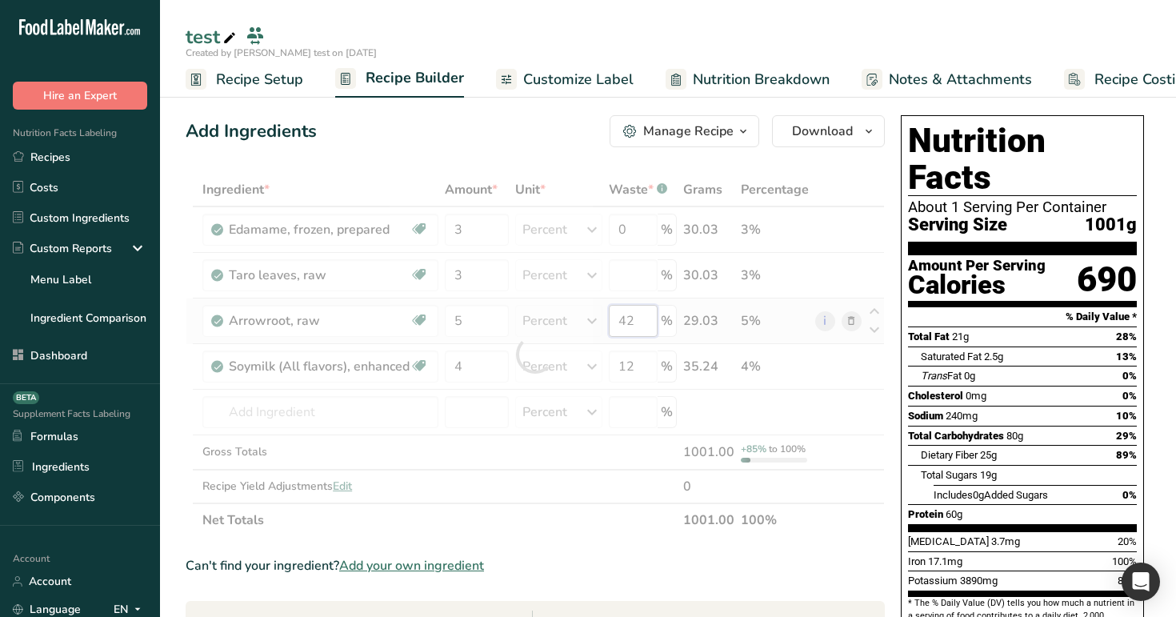
type input "4"
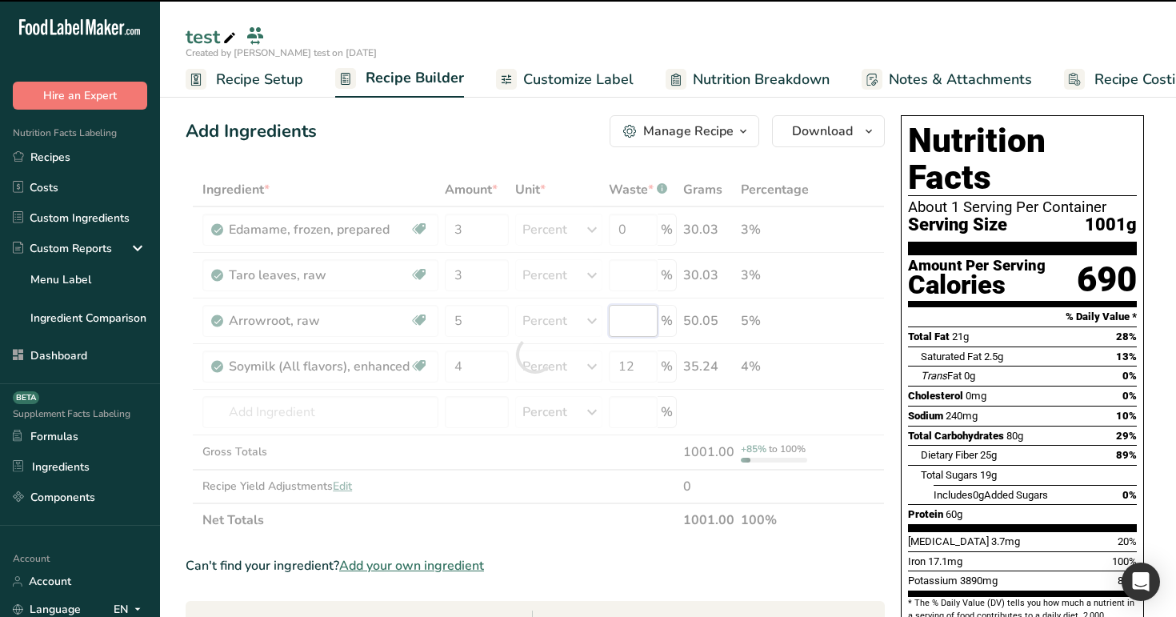
type input "0"
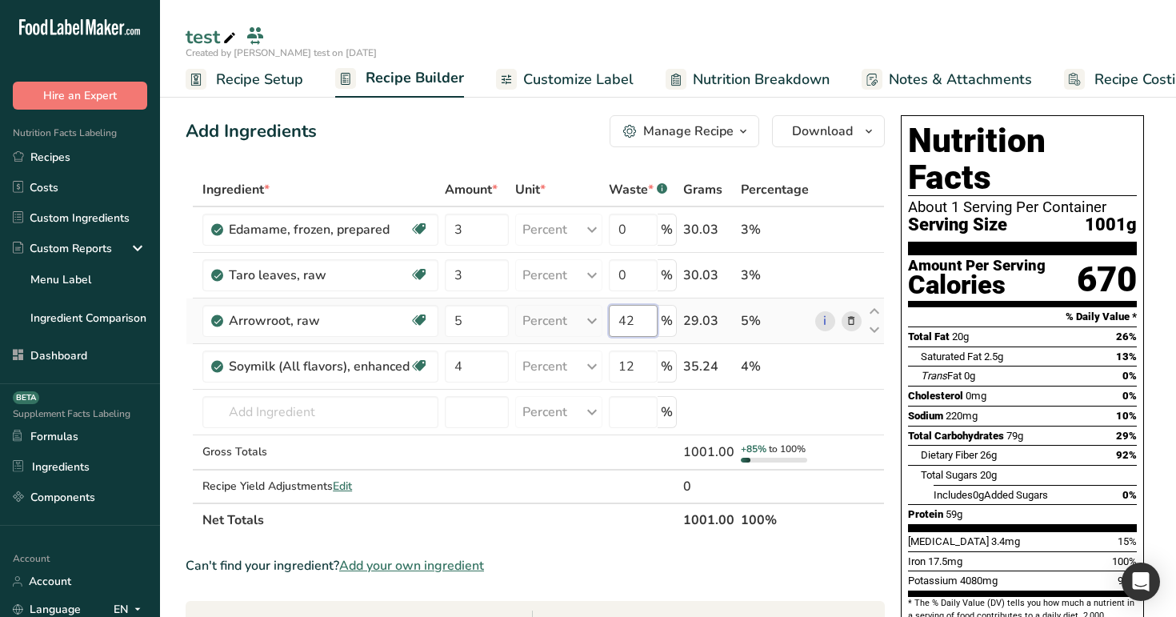
type input "4"
click at [649, 363] on div "Ingredient * Amount * Unit * Waste * .a-a{fill:#347362;}.b-a{fill:#fff;} Grams …" at bounding box center [535, 355] width 699 height 364
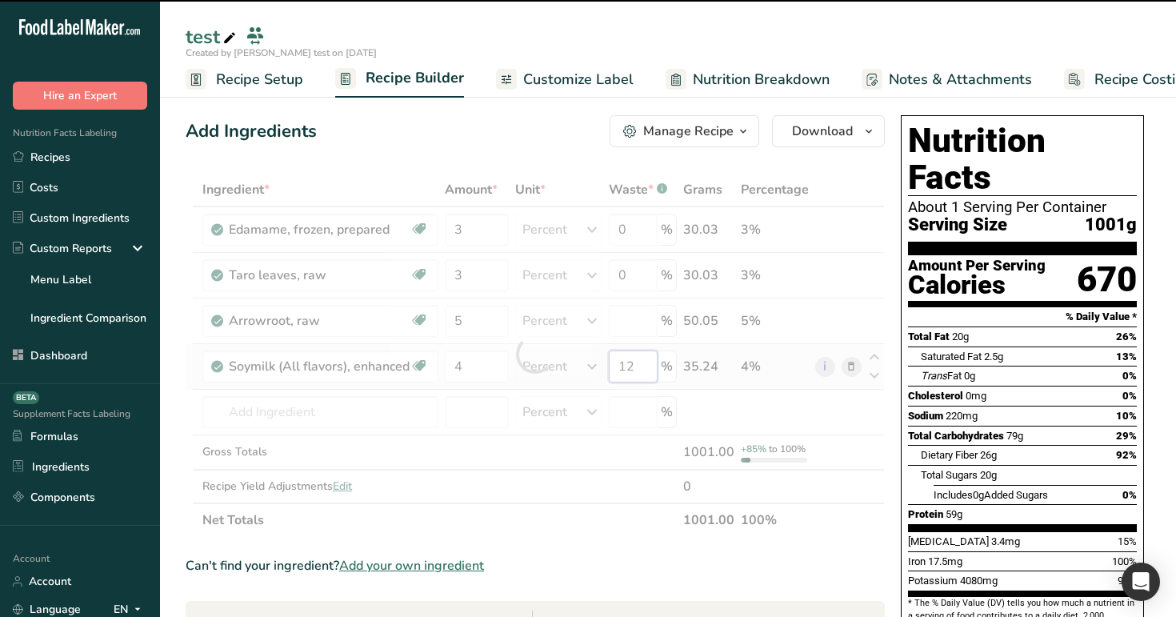
type input "0"
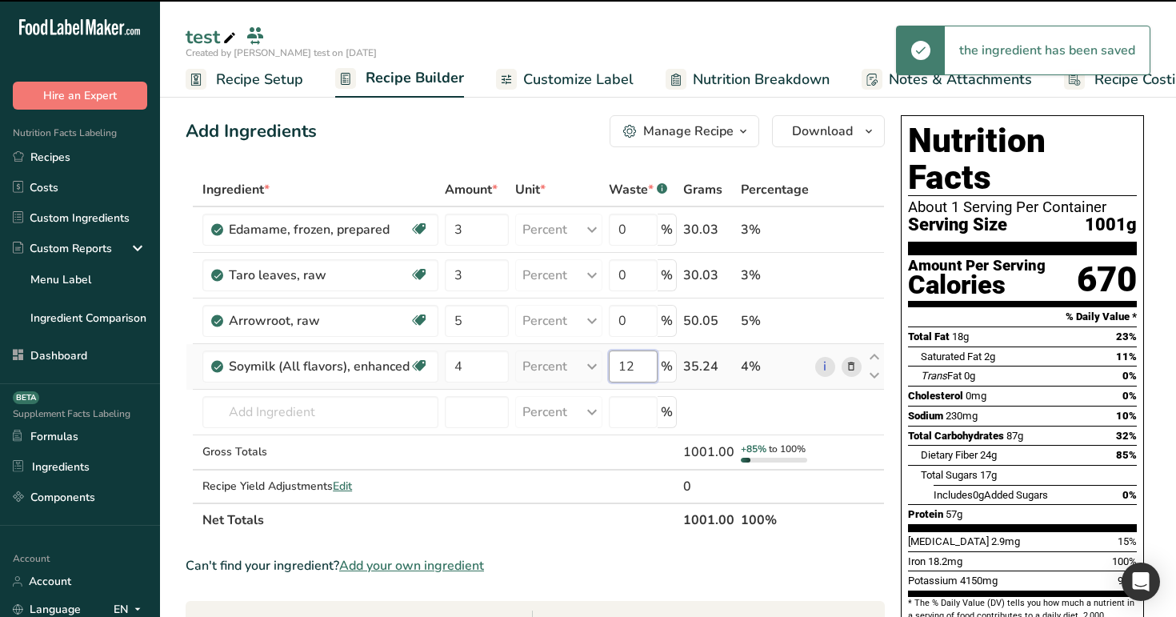
type input "1"
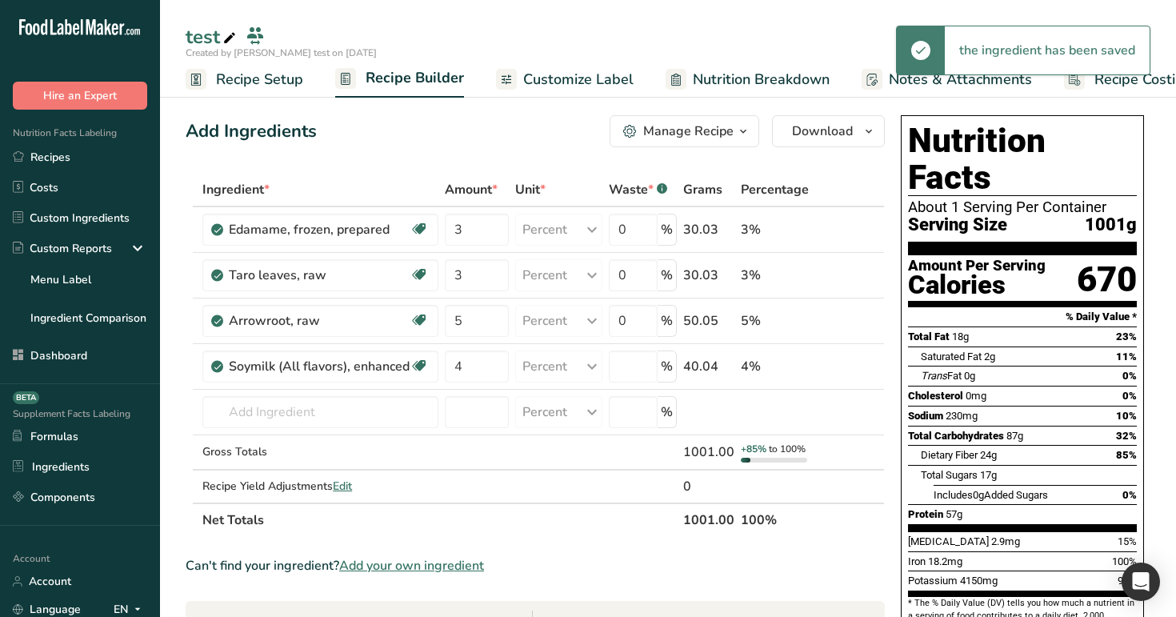
click at [565, 126] on div "Add Ingredients Manage Recipe Delete Recipe Duplicate Recipe Scale Recipe Save …" at bounding box center [535, 131] width 699 height 32
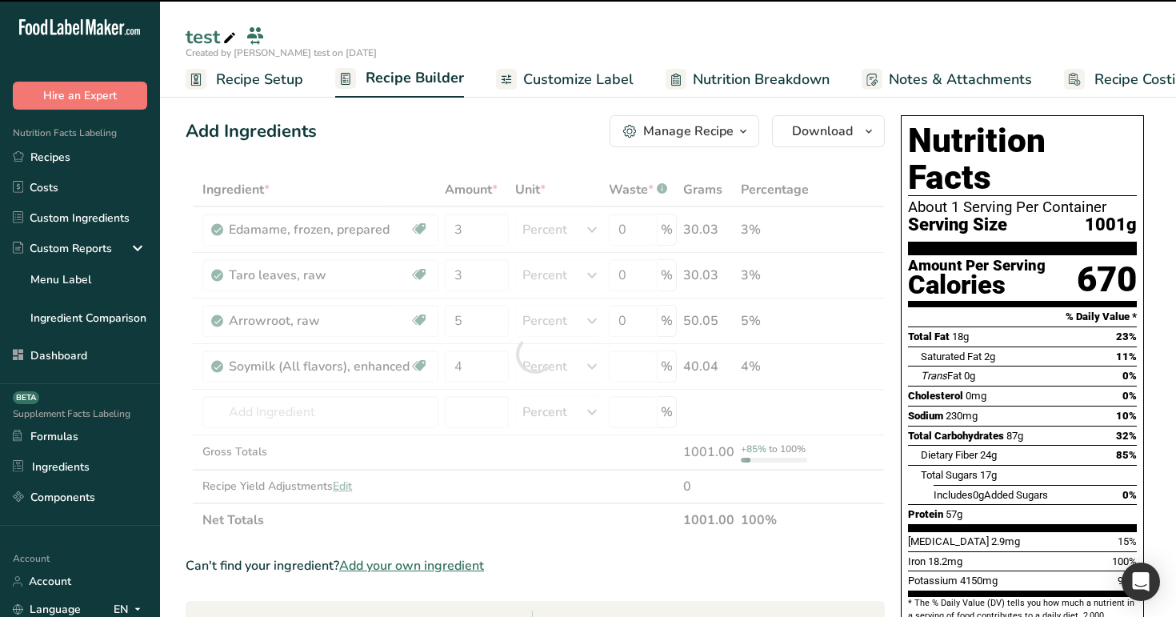
type input "0"
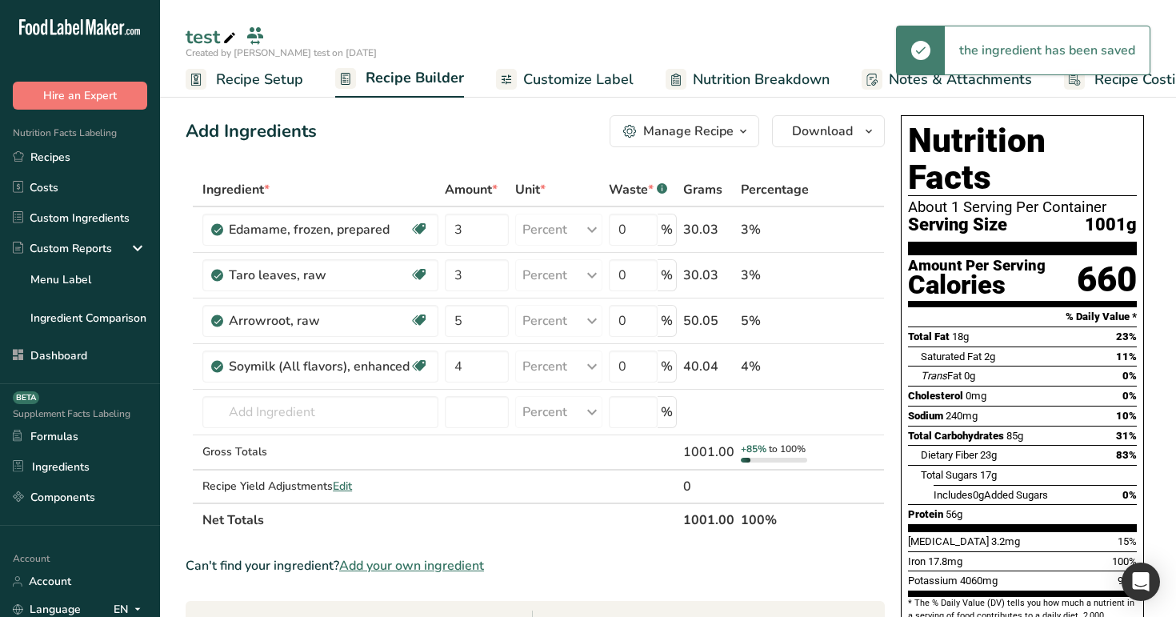
click at [252, 82] on span "Recipe Setup" at bounding box center [259, 80] width 87 height 22
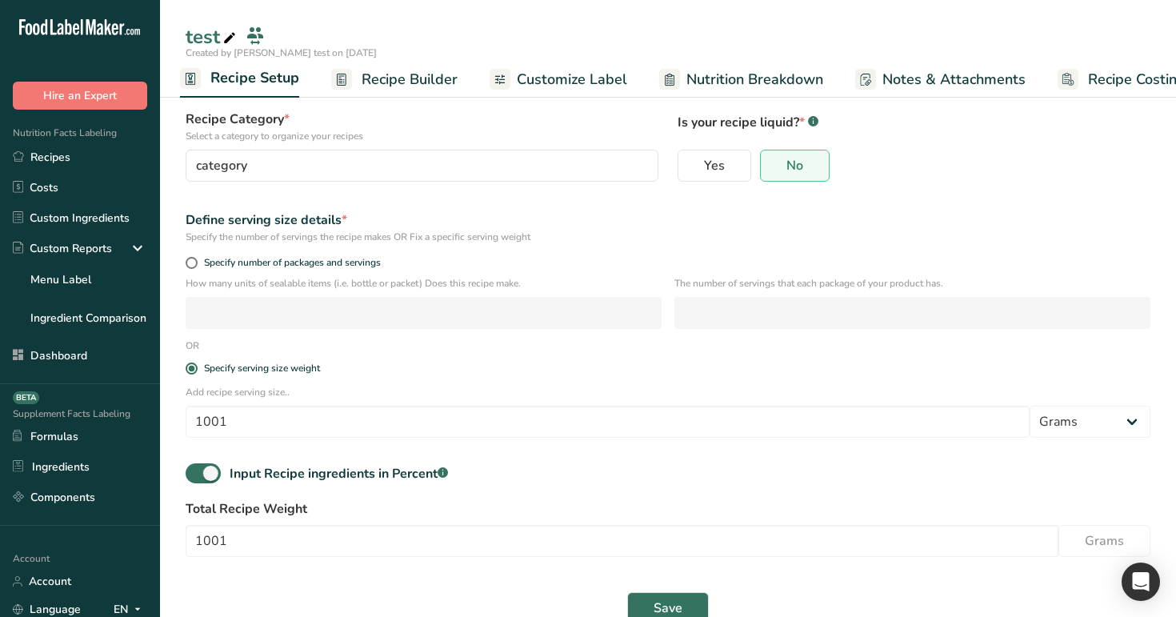
scroll to position [134, 0]
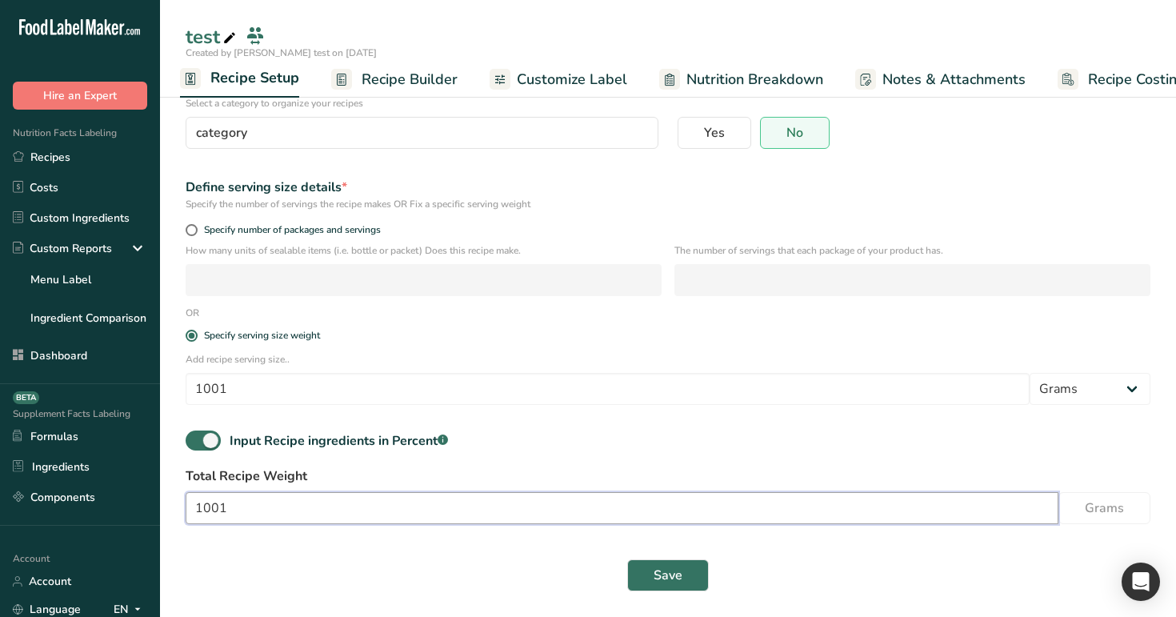
click at [233, 514] on input "1001" at bounding box center [622, 508] width 872 height 32
type input "100"
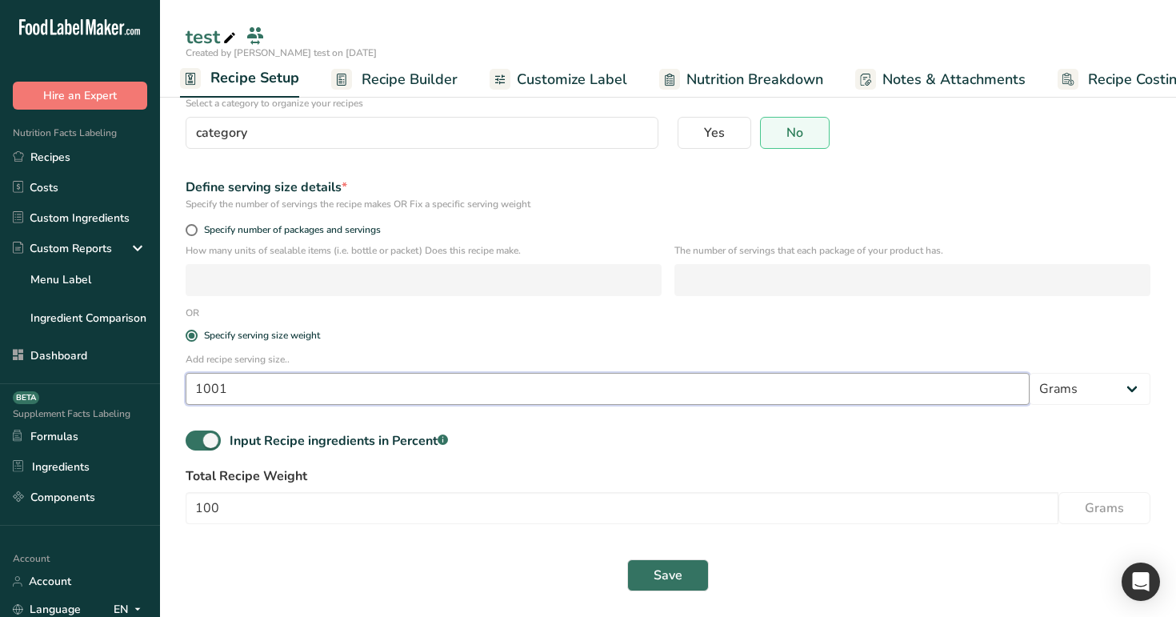
click at [261, 381] on input "1001" at bounding box center [608, 389] width 844 height 32
click at [670, 588] on button "Save" at bounding box center [668, 575] width 82 height 32
click at [670, 588] on div "Save" at bounding box center [668, 575] width 964 height 32
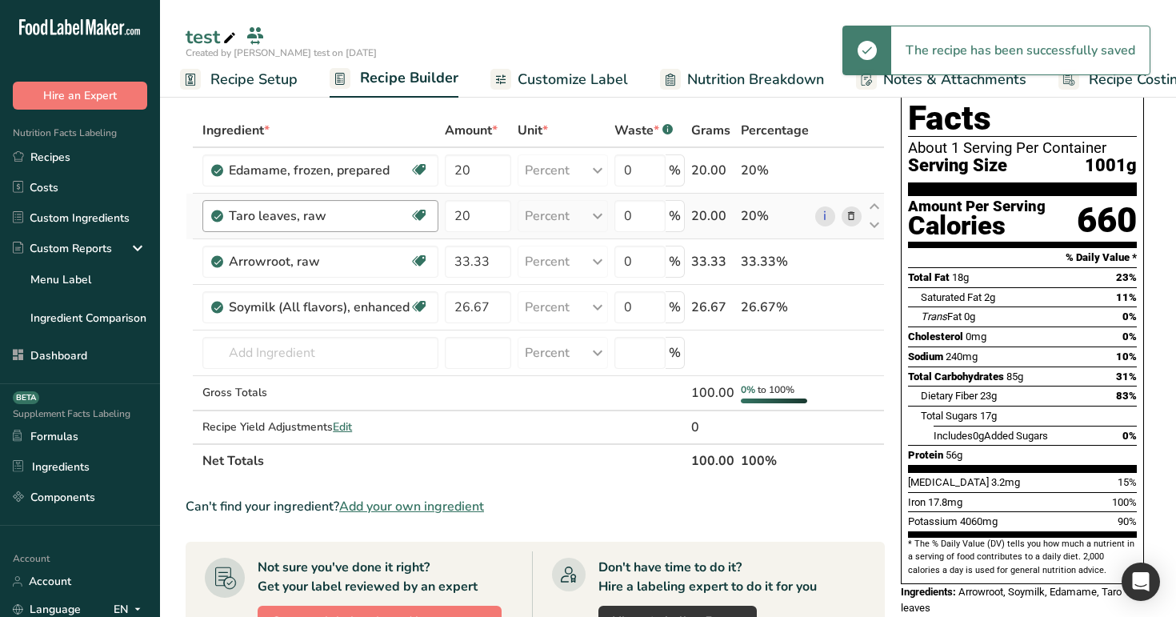
scroll to position [44, 0]
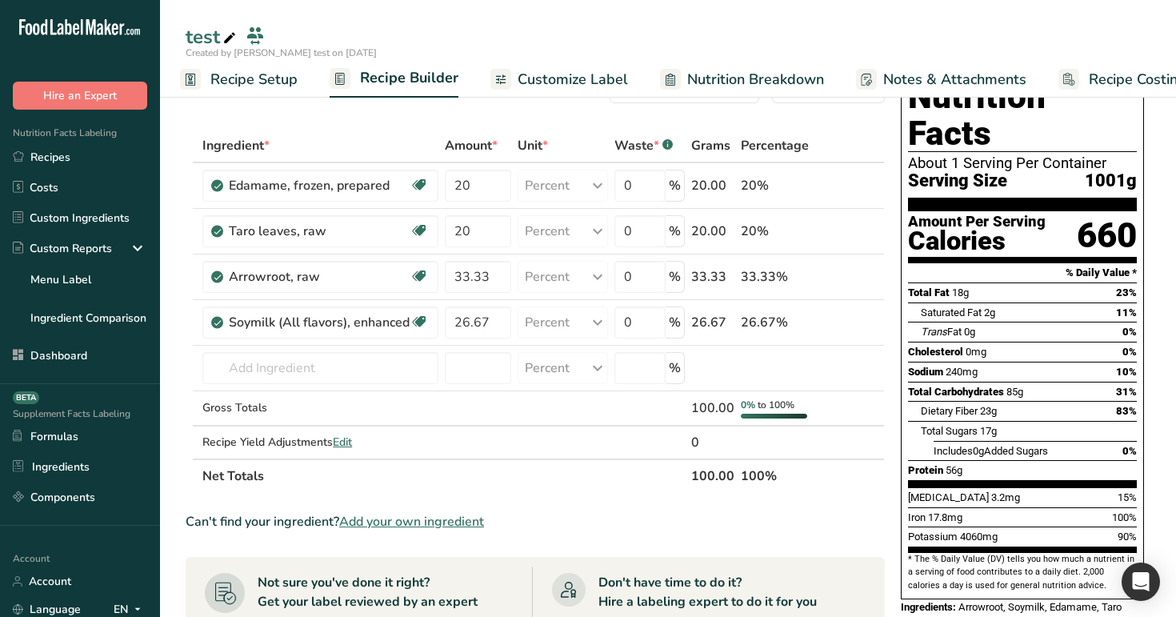
click at [248, 86] on span "Recipe Setup" at bounding box center [253, 80] width 87 height 22
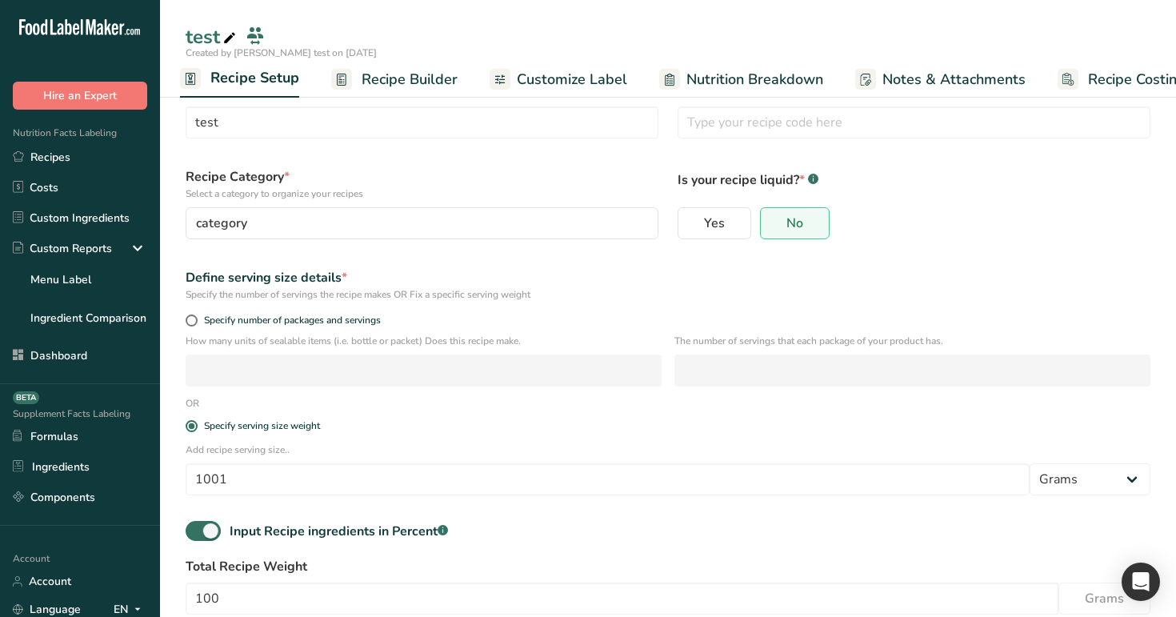
scroll to position [134, 0]
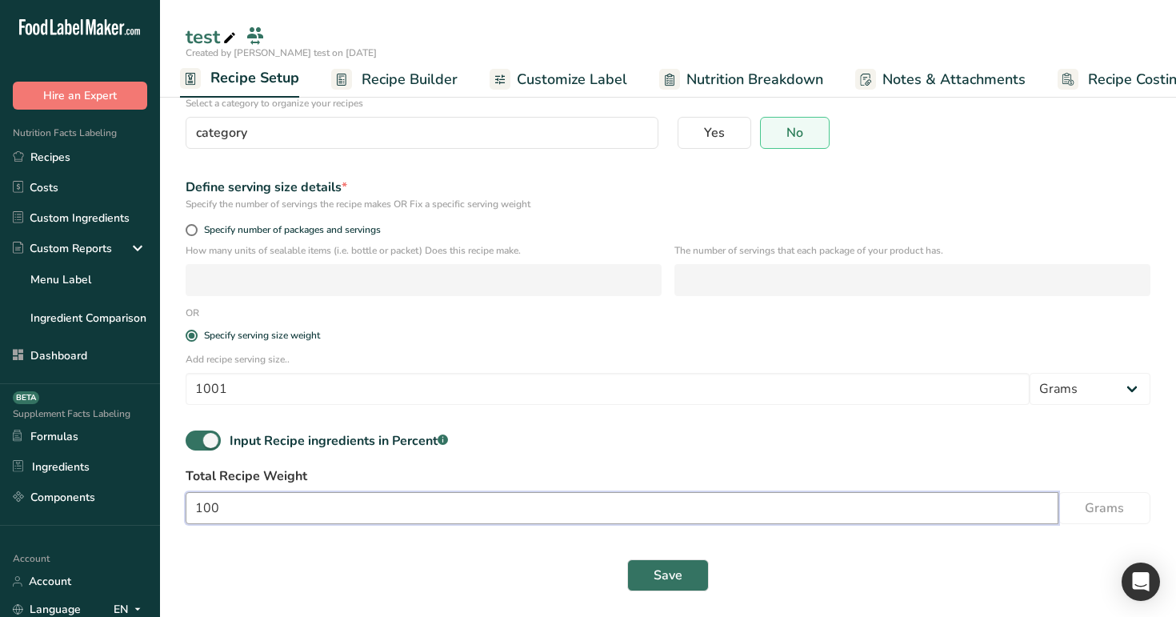
click at [317, 514] on input "100" at bounding box center [622, 508] width 872 height 32
type input "1001"
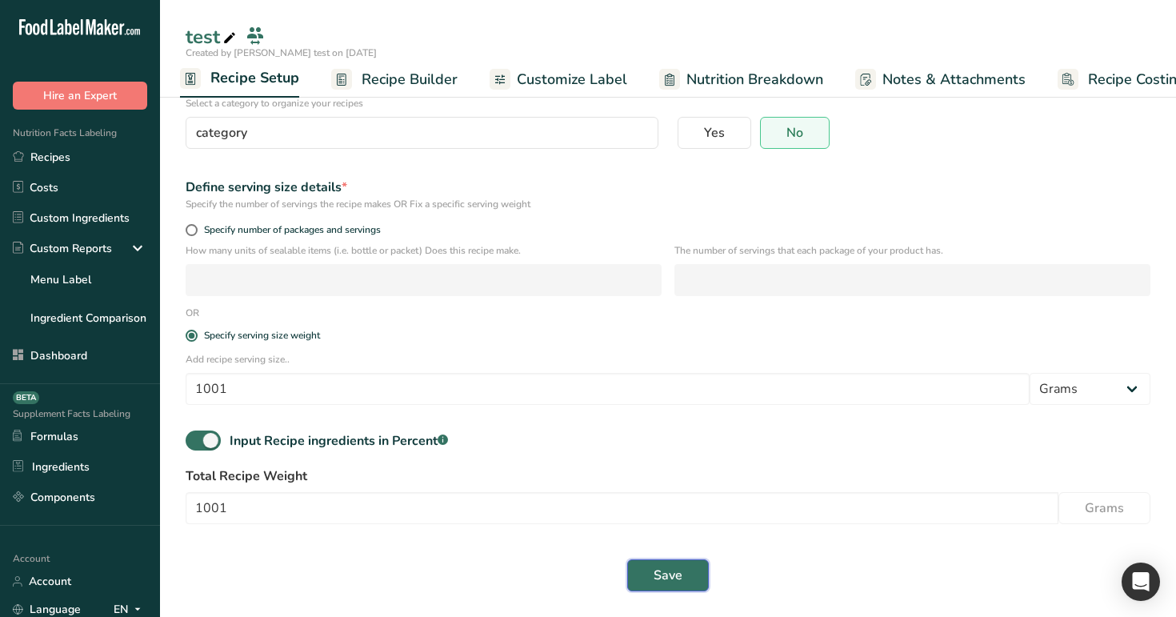
click at [663, 569] on span "Save" at bounding box center [667, 574] width 29 height 19
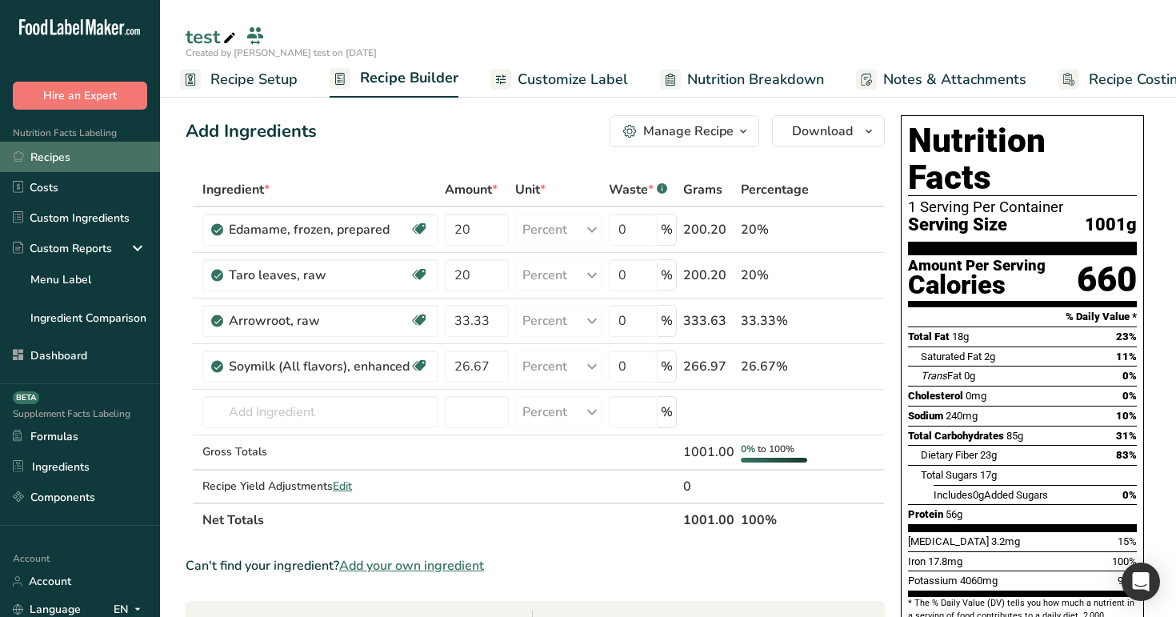
click at [75, 159] on link "Recipes" at bounding box center [80, 157] width 160 height 30
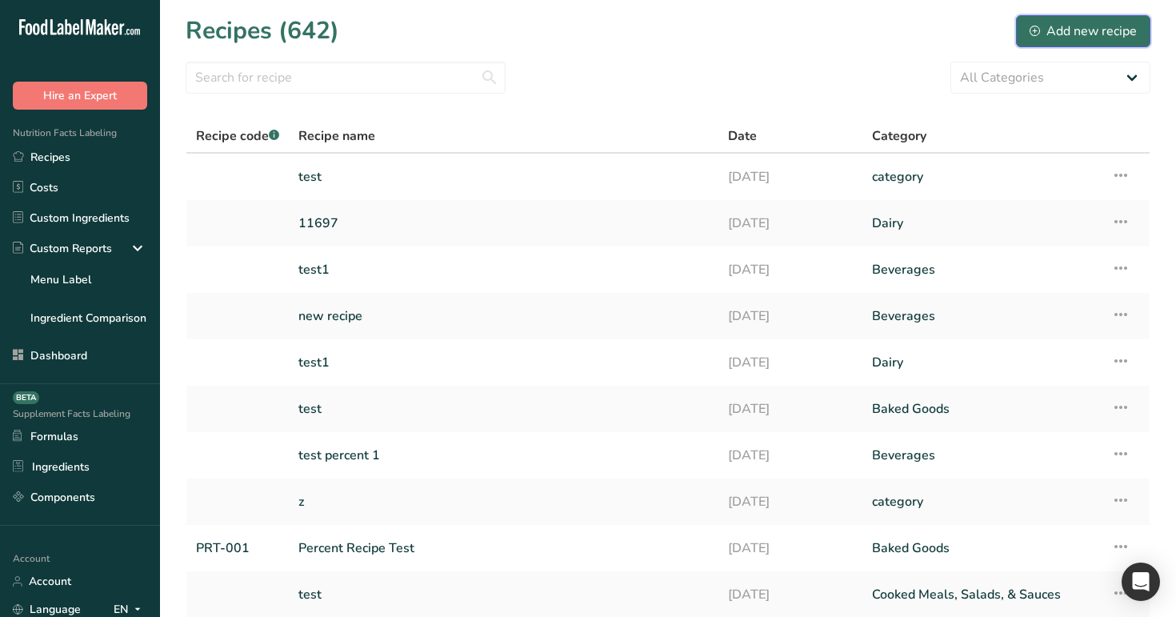
click at [1070, 34] on div "Add new recipe" at bounding box center [1082, 31] width 107 height 19
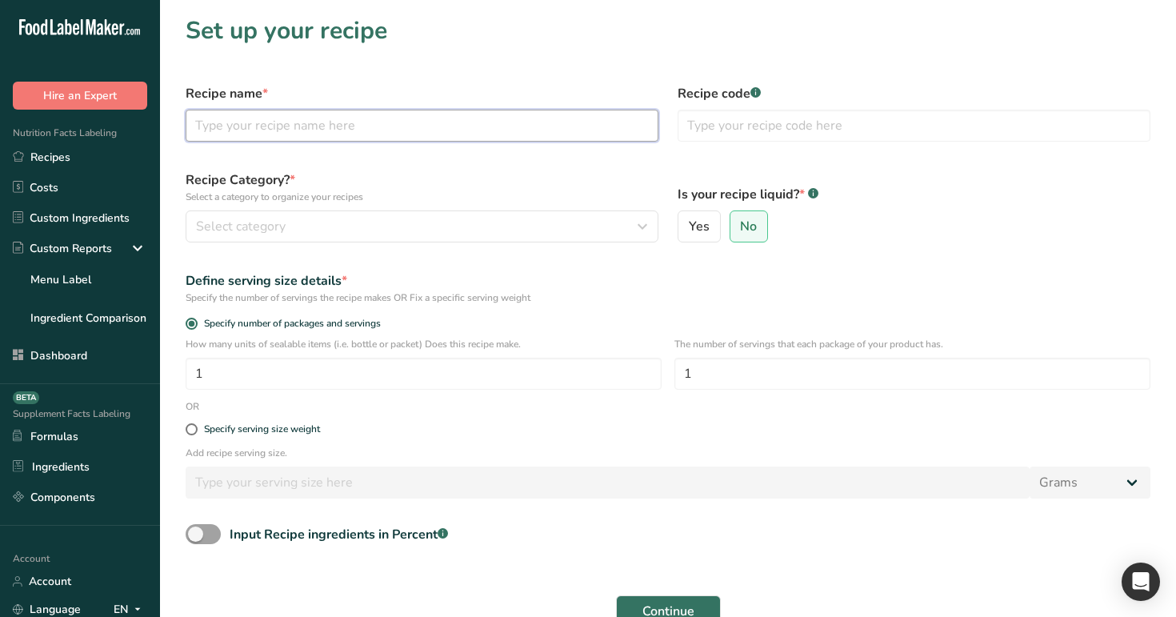
click at [354, 125] on input "text" at bounding box center [422, 126] width 473 height 32
type input "1t"
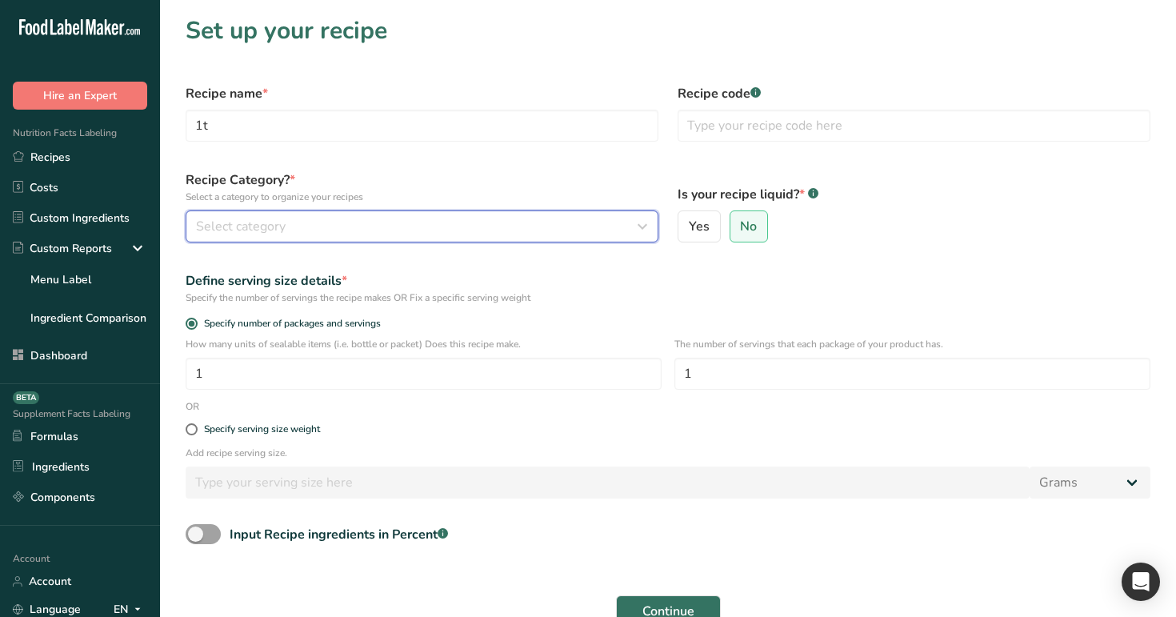
click at [317, 222] on div "Select category" at bounding box center [417, 226] width 442 height 19
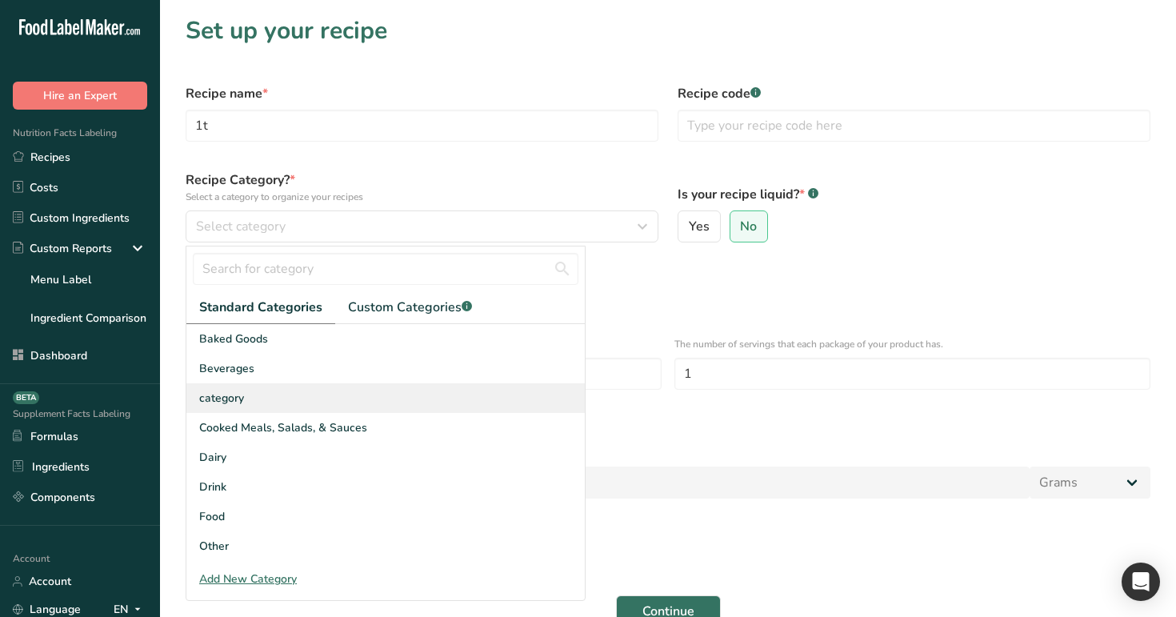
click at [317, 391] on div "category" at bounding box center [385, 398] width 398 height 30
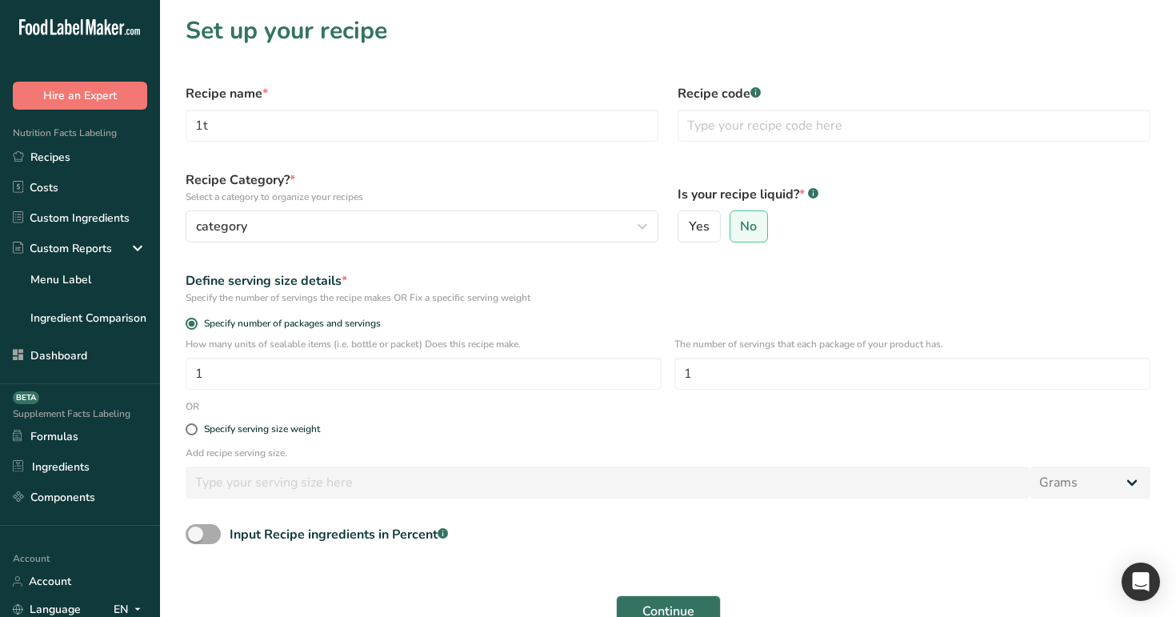
click at [206, 541] on span at bounding box center [203, 534] width 35 height 20
click at [196, 539] on input "Input Recipe ingredients in Percent .a-a{fill:#347362;}.b-a{fill:#fff;}" at bounding box center [191, 534] width 10 height 10
checkbox input "true"
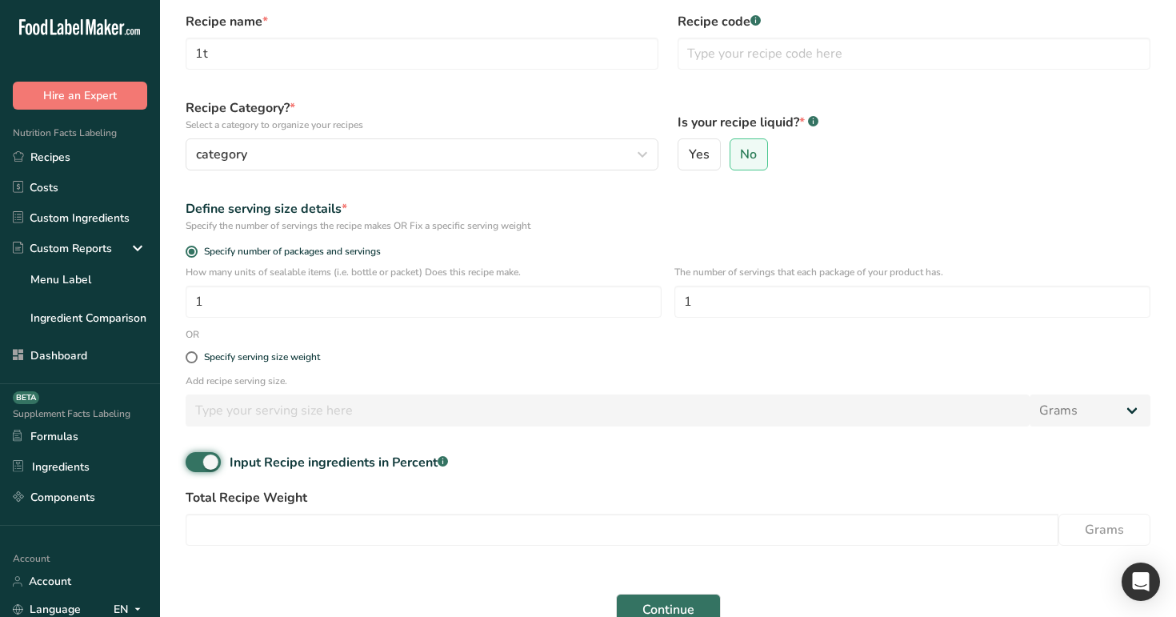
scroll to position [78, 0]
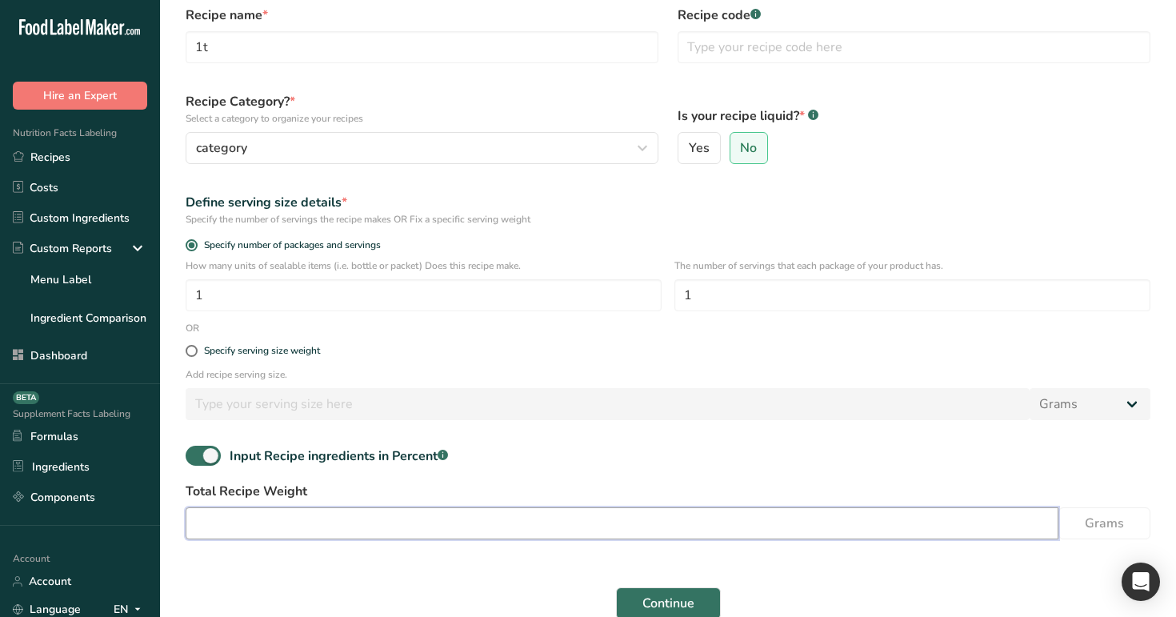
click at [310, 529] on input "number" at bounding box center [622, 523] width 872 height 32
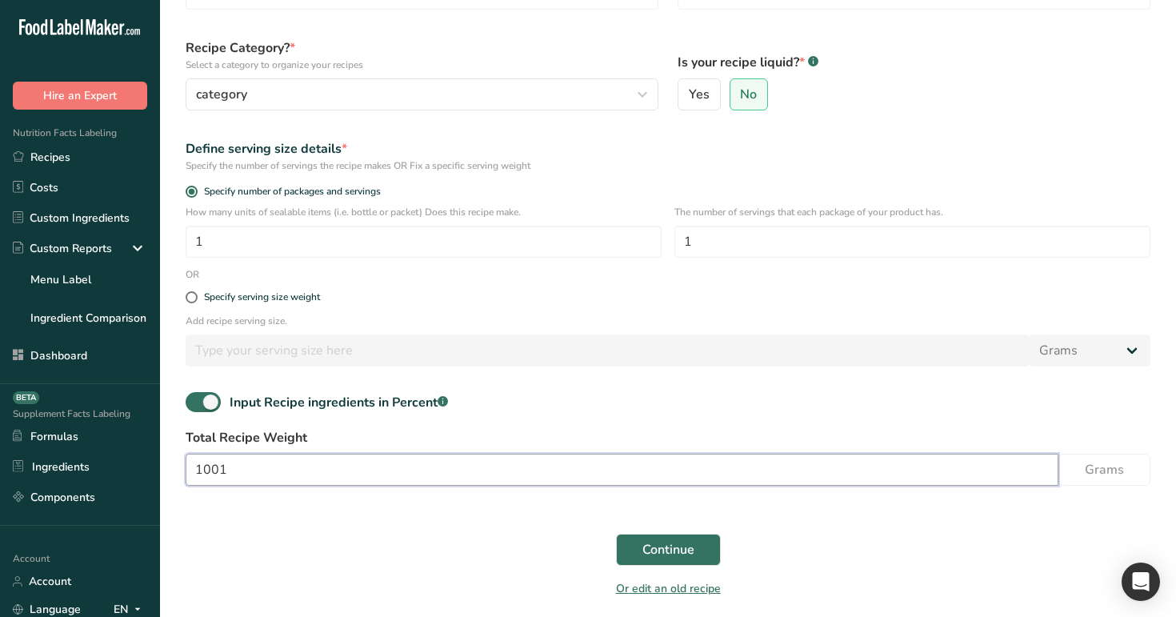
scroll to position [138, 0]
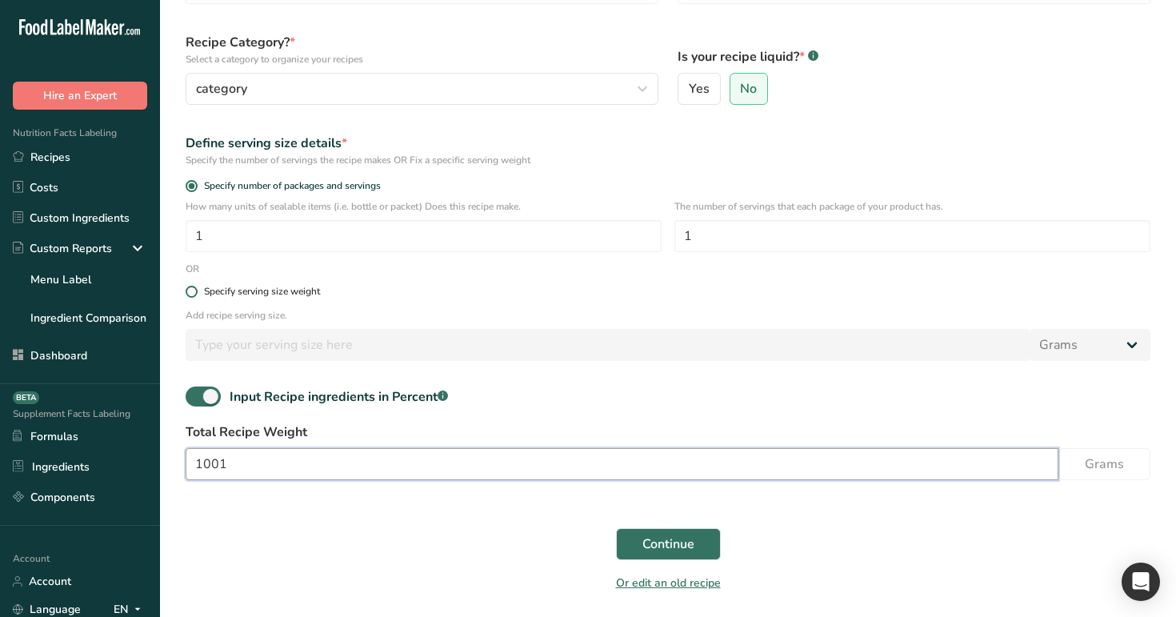
type input "1001"
click at [257, 291] on div "Specify serving size weight" at bounding box center [262, 291] width 116 height 12
click at [196, 291] on input "Specify serving size weight" at bounding box center [191, 291] width 10 height 10
radio input "true"
radio input "false"
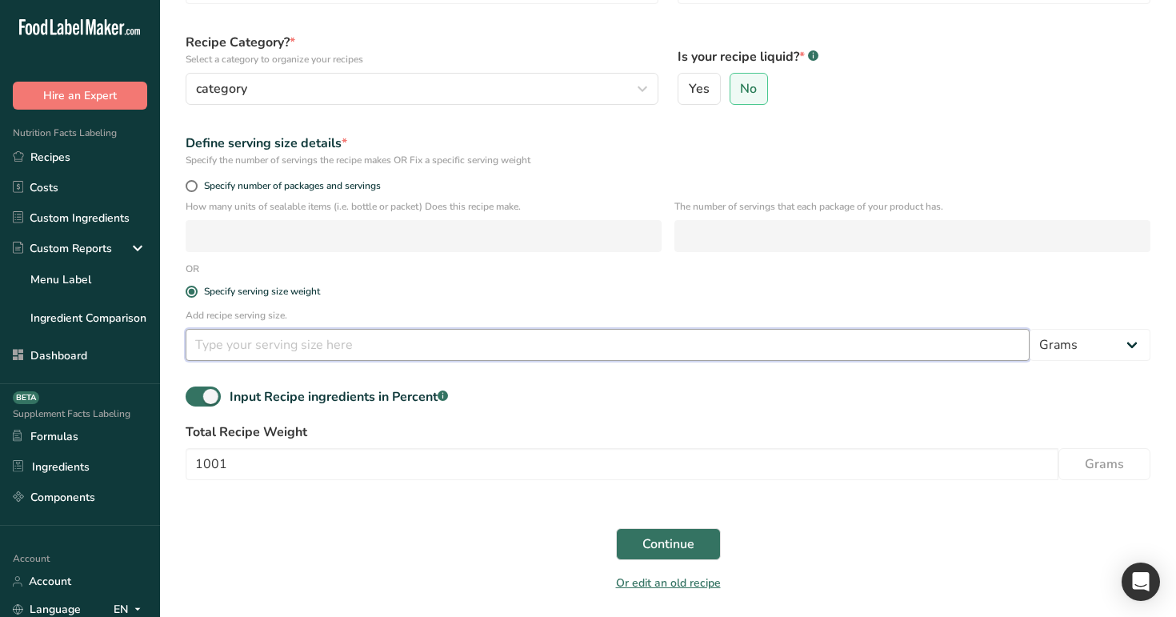
click at [272, 346] on input "number" at bounding box center [608, 345] width 844 height 32
type input "1001"
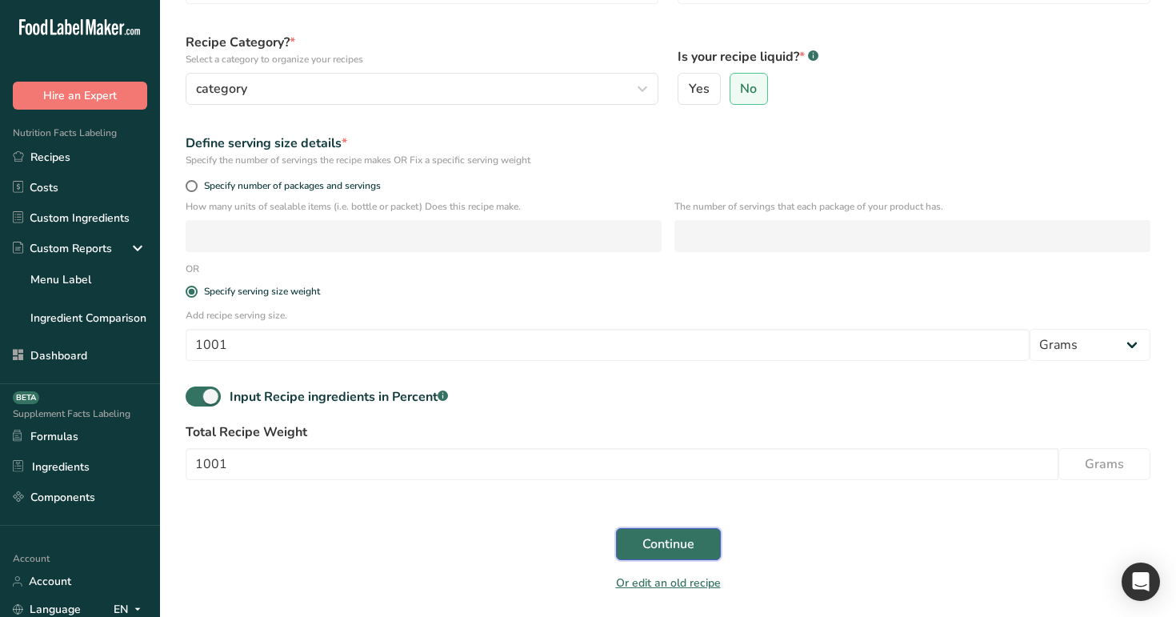
click at [645, 541] on span "Continue" at bounding box center [668, 543] width 52 height 19
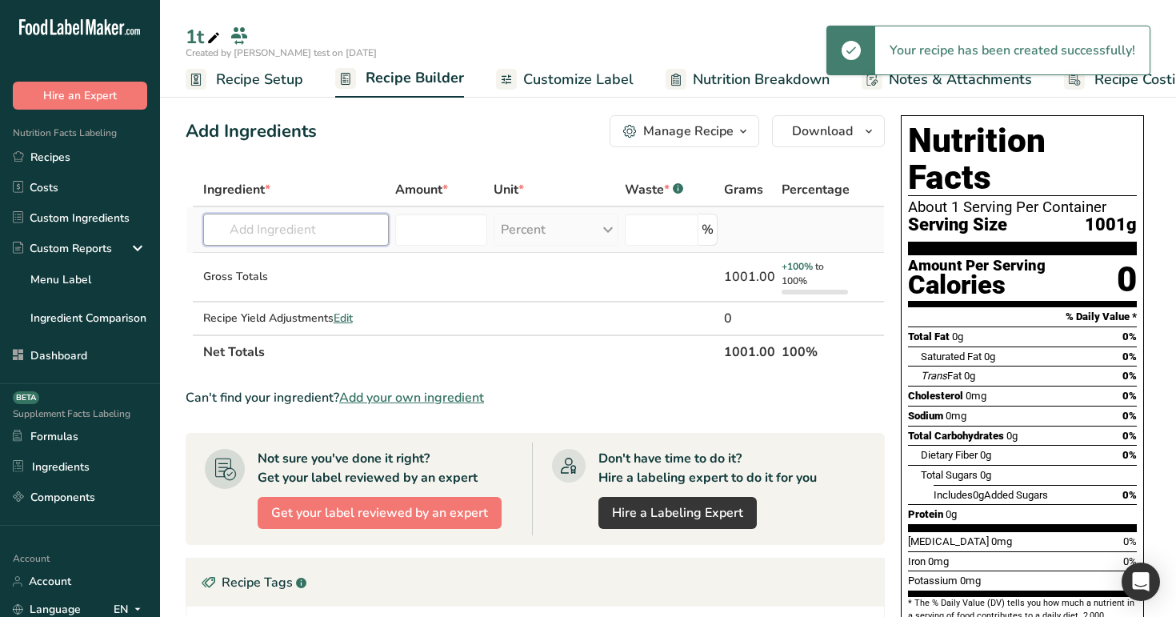
click at [254, 230] on input "text" at bounding box center [296, 230] width 186 height 32
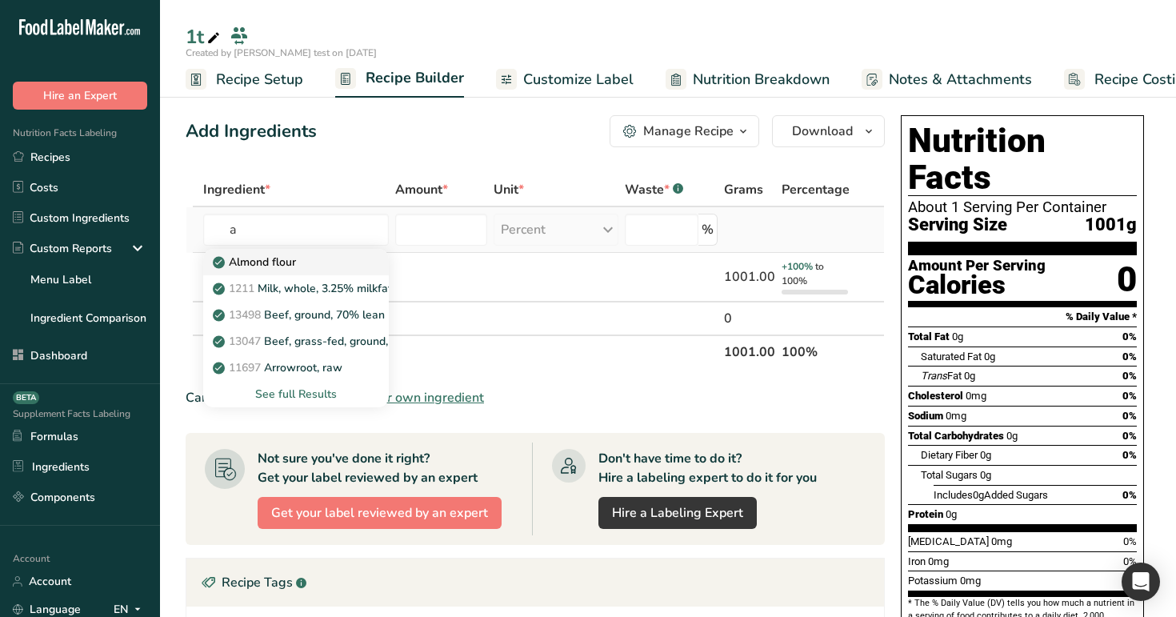
click at [266, 257] on p "Almond flour" at bounding box center [256, 262] width 80 height 17
type input "Almond flour"
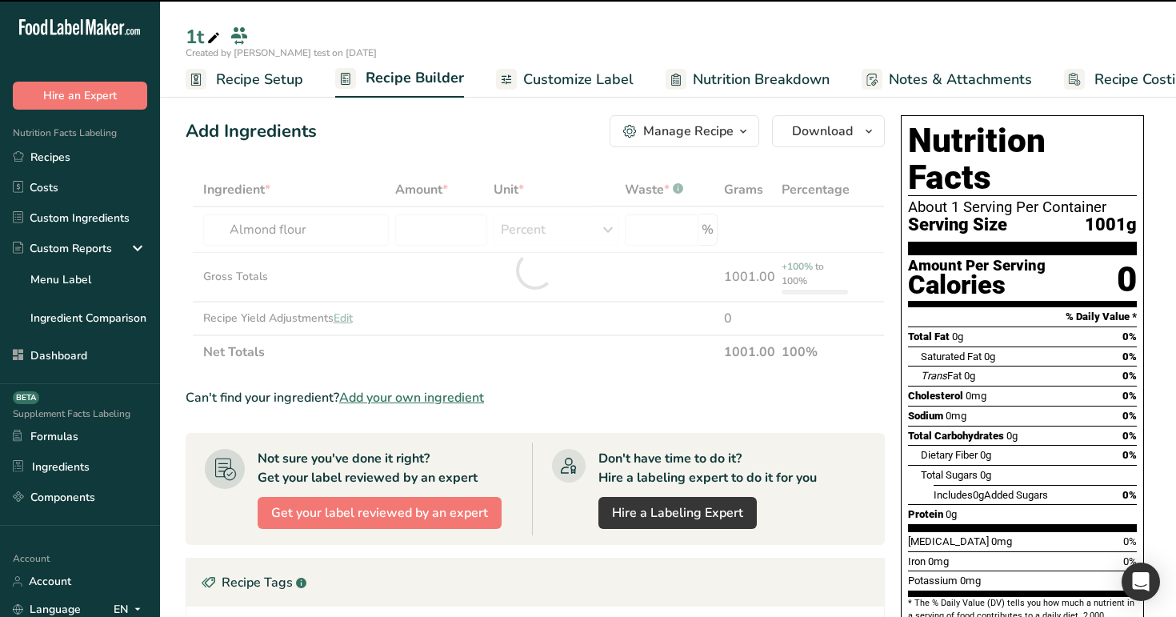
type input "0"
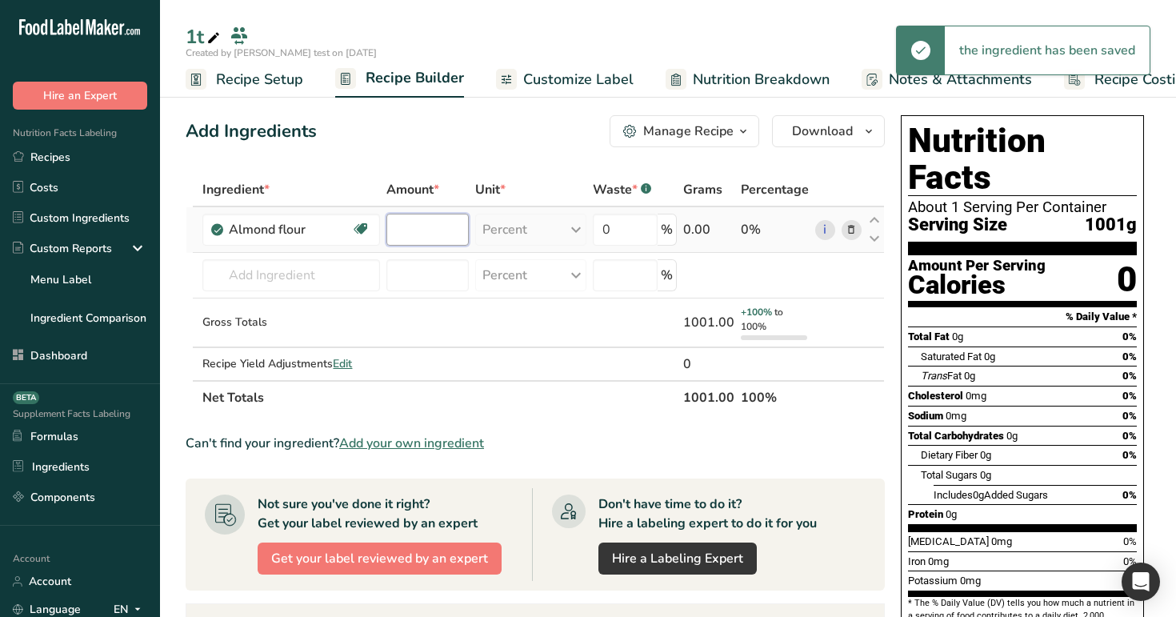
click at [434, 230] on input "number" at bounding box center [427, 230] width 82 height 32
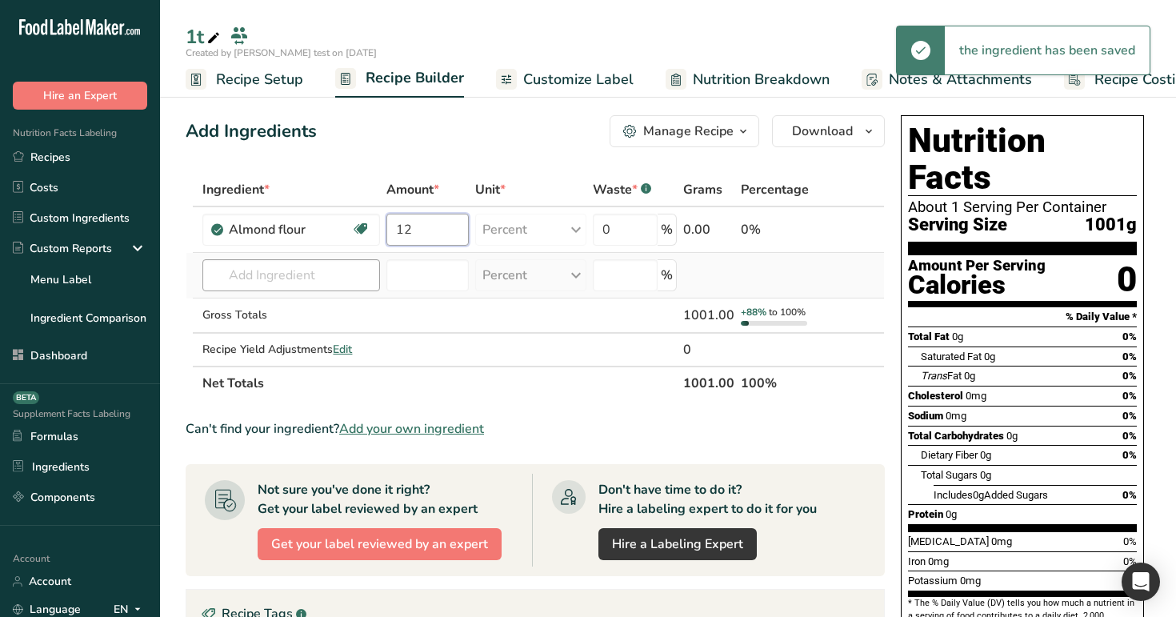
type input "12"
click at [314, 285] on div "Ingredient * Amount * Unit * Waste * .a-a{fill:#347362;}.b-a{fill:#fff;} Grams …" at bounding box center [535, 286] width 699 height 227
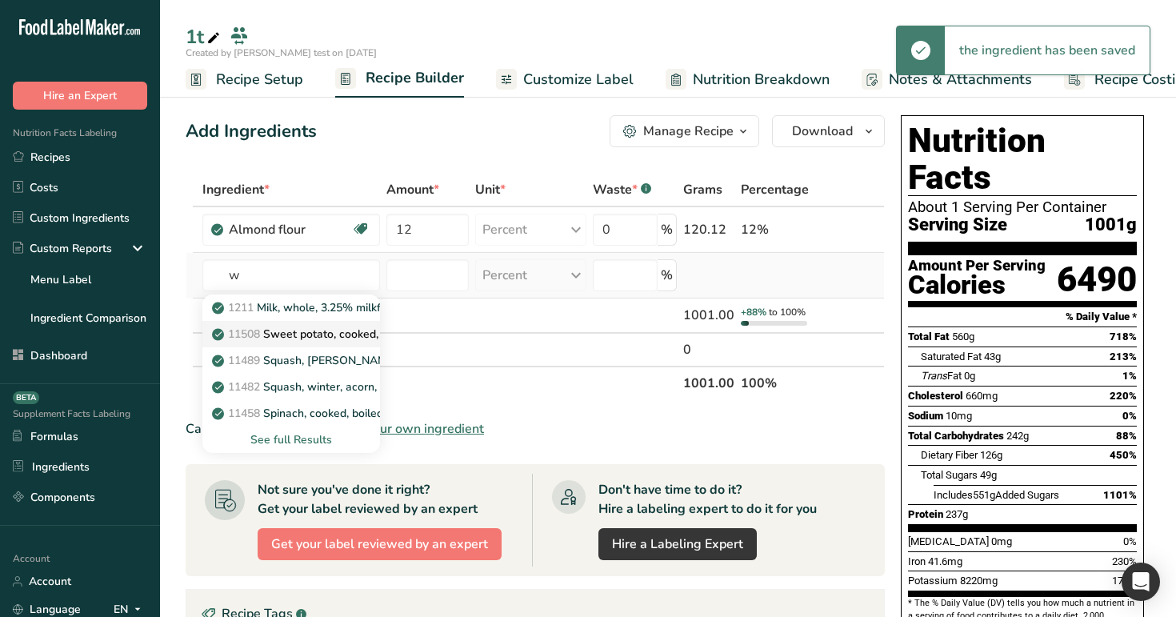
click at [324, 341] on p "11508 Sweet potato, cooked, baked in skin, flesh, without salt" at bounding box center [380, 333] width 331 height 17
type input "Sweet potato, cooked, baked in skin, flesh, without salt"
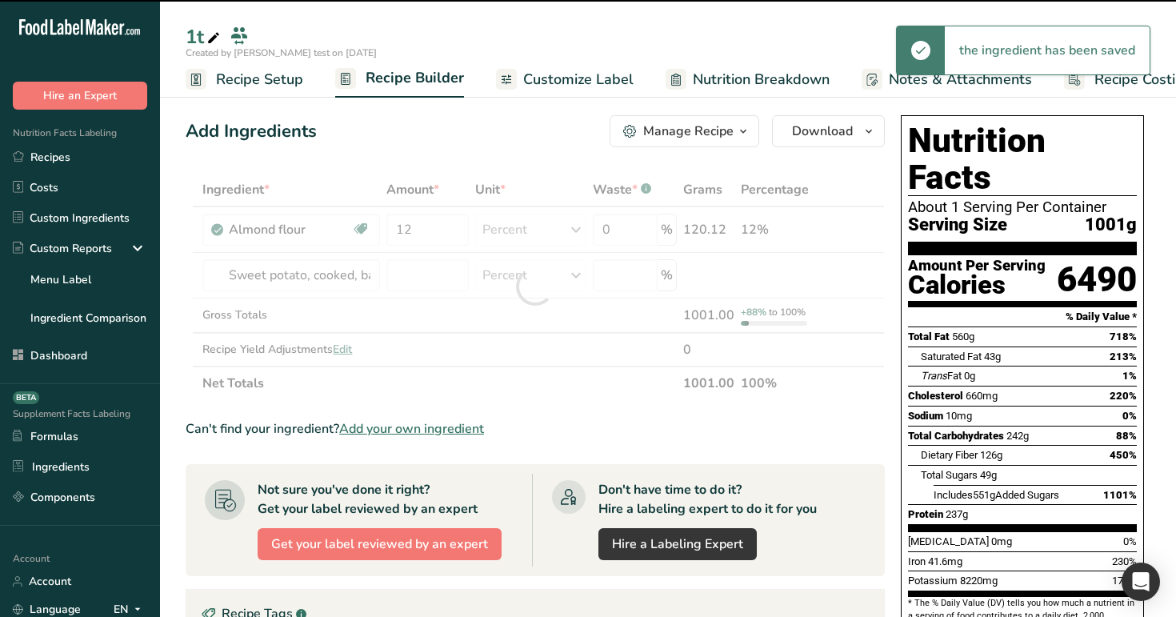
type input "12"
type input "0"
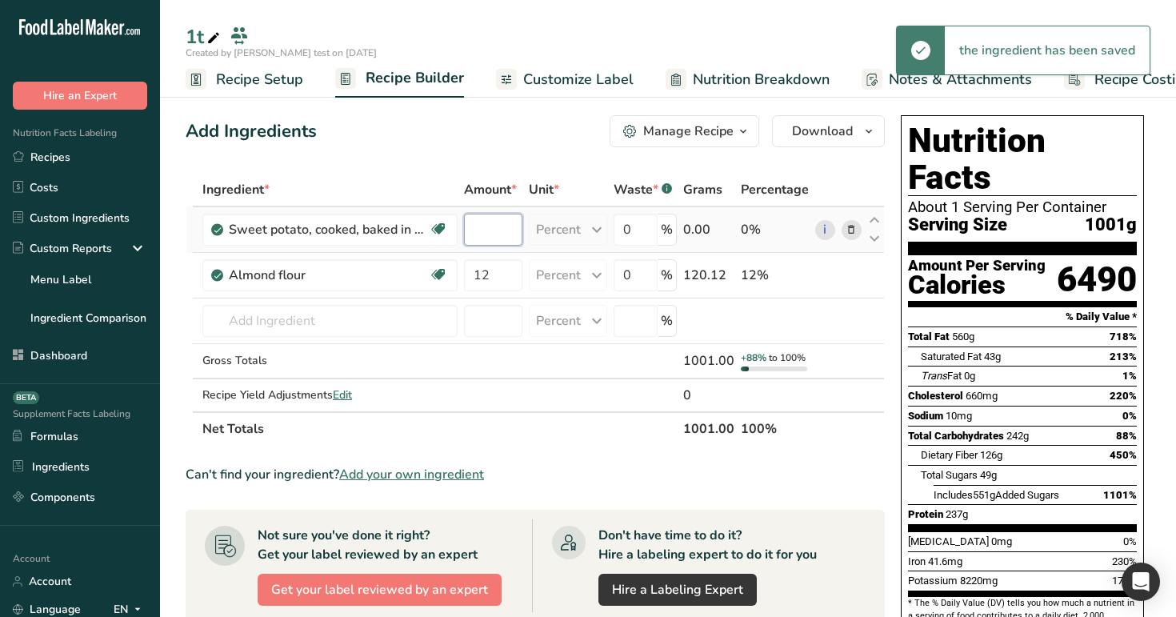
click at [488, 238] on input "number" at bounding box center [493, 230] width 58 height 32
type input "12"
click at [493, 174] on div "Ingredient * Amount * Unit * Waste * .a-a{fill:#347362;}.b-a{fill:#fff;} Grams …" at bounding box center [535, 309] width 699 height 273
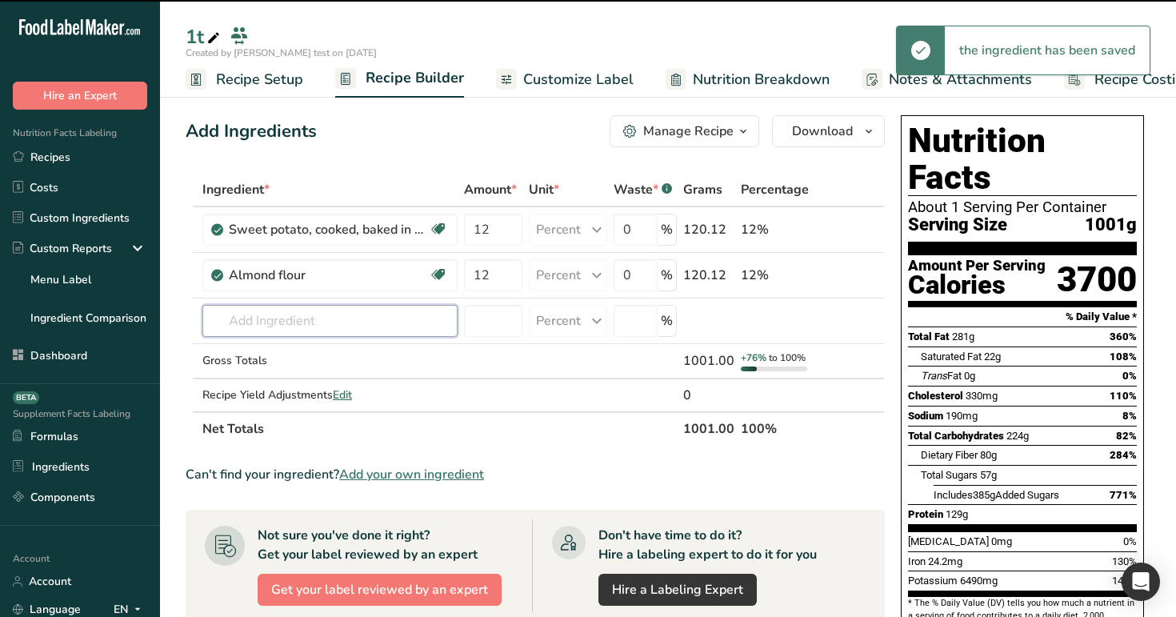
click at [355, 325] on input "text" at bounding box center [329, 321] width 255 height 32
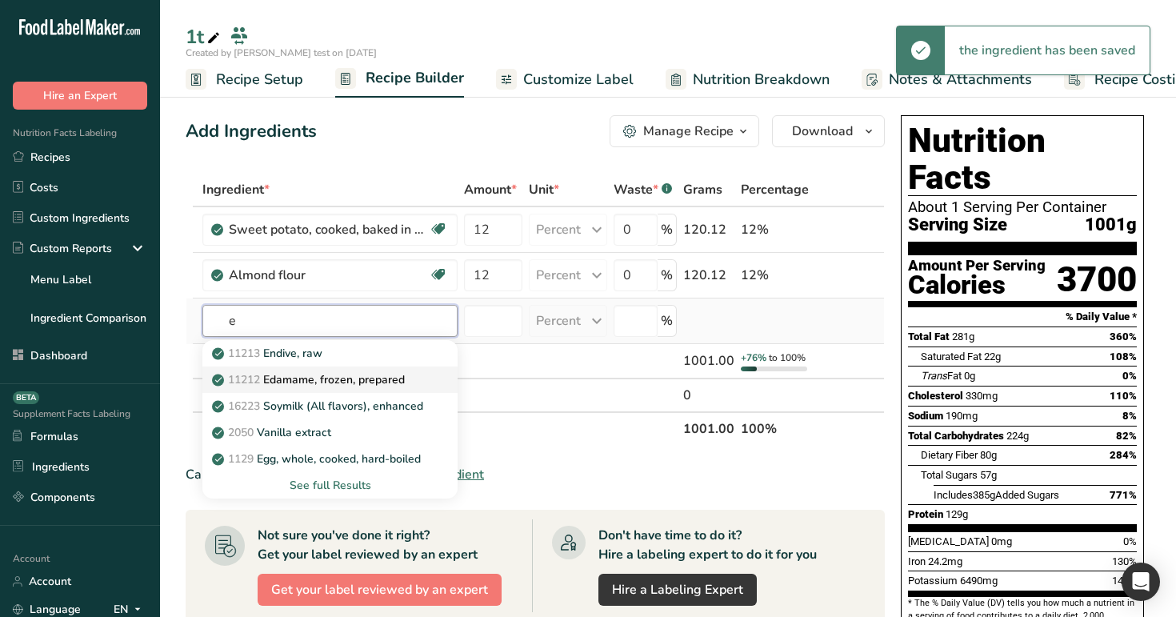
type input "e"
click at [353, 385] on p "11212 Edamame, frozen, prepared" at bounding box center [310, 379] width 190 height 17
type input "Edamame, frozen, prepared"
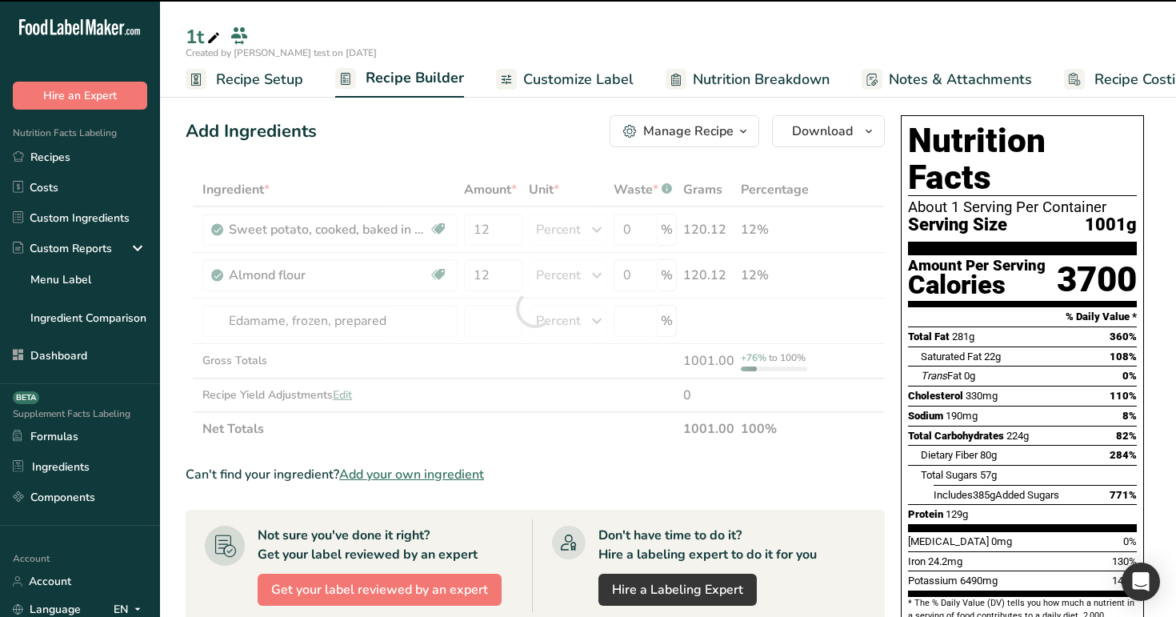
type input "12"
type input "0"
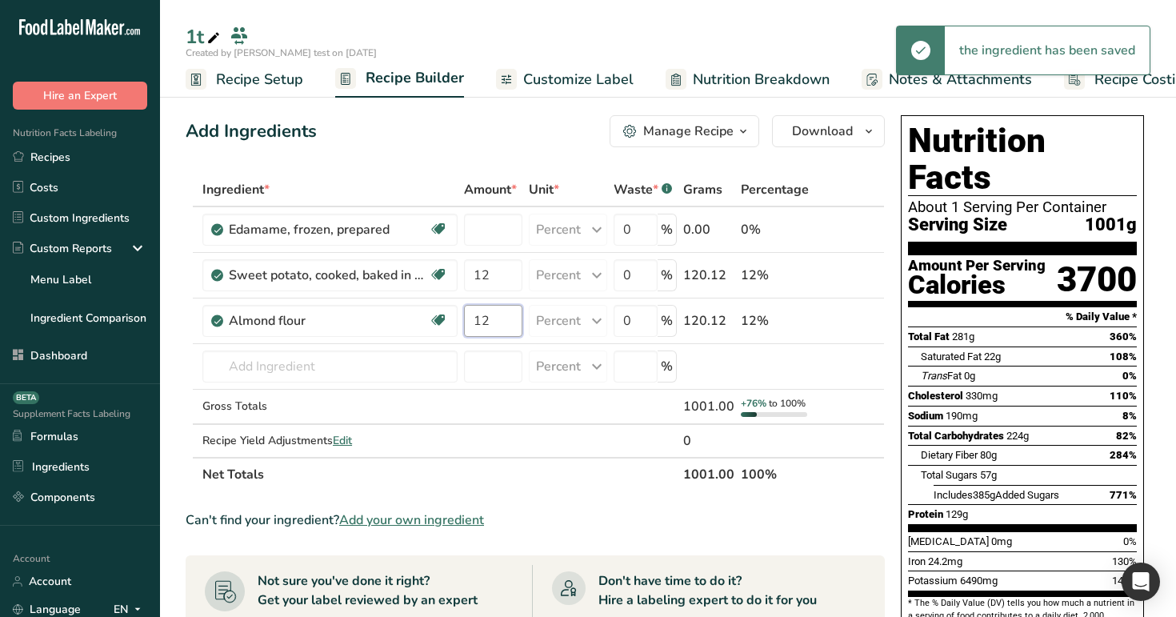
click at [501, 320] on input "12" at bounding box center [493, 321] width 58 height 32
click at [485, 231] on div "Ingredient * Amount * Unit * Waste * .a-a{fill:#347362;}.b-a{fill:#fff;} Grams …" at bounding box center [535, 332] width 699 height 318
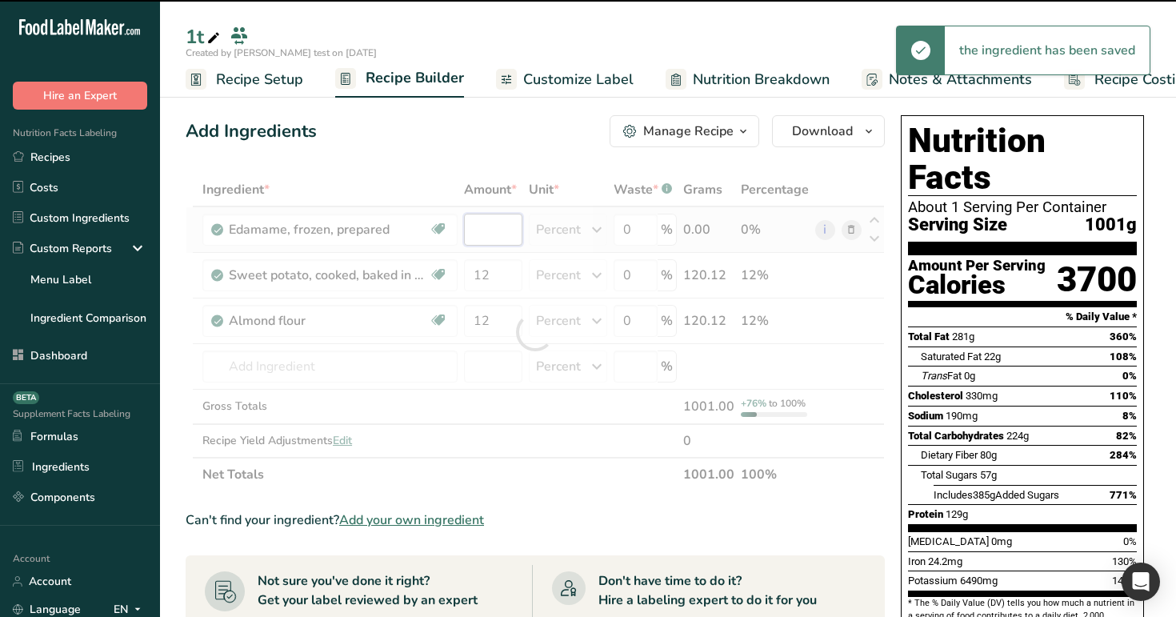
type input "4"
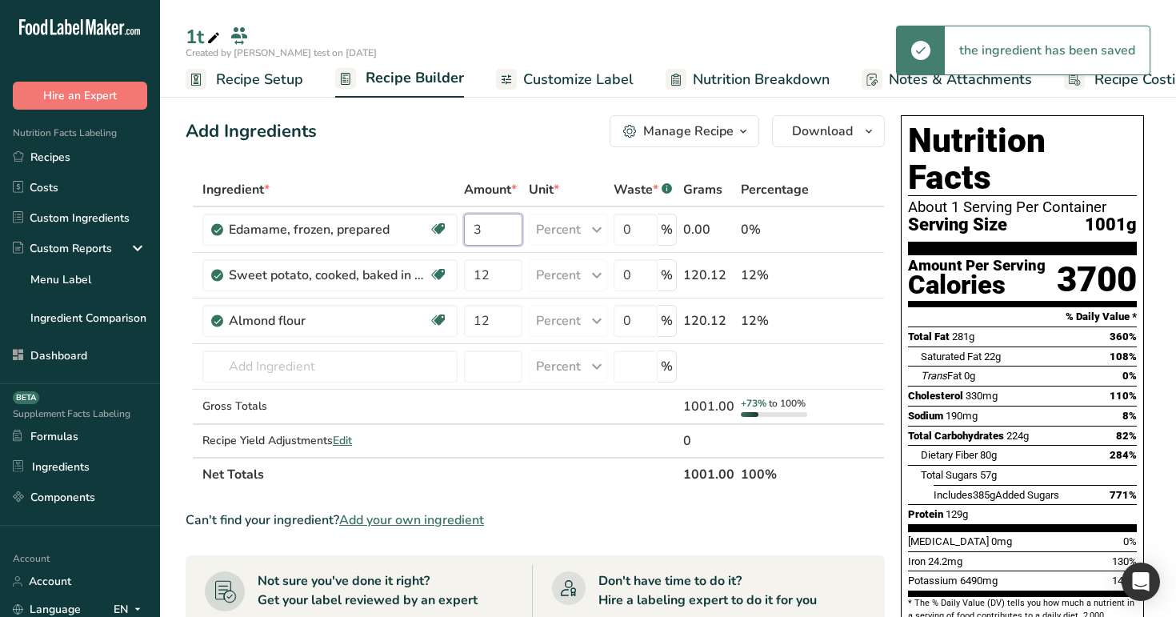
type input "3"
click at [525, 166] on div "Add Ingredients Manage Recipe Delete Recipe Duplicate Recipe Scale Recipe Save …" at bounding box center [540, 626] width 709 height 1035
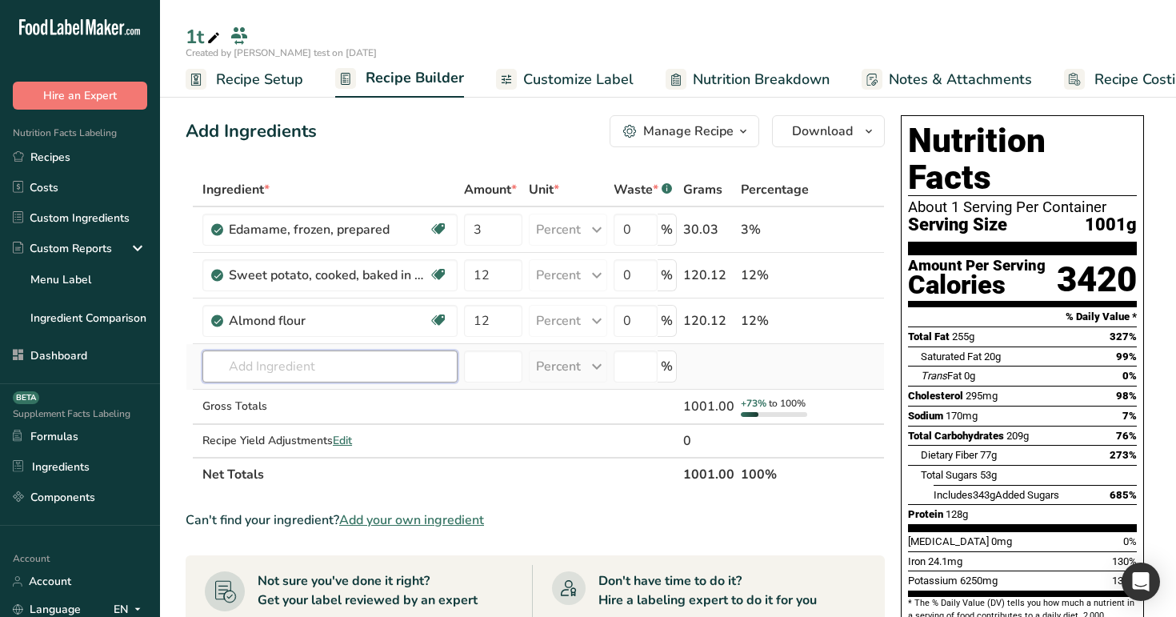
click at [290, 366] on input "text" at bounding box center [329, 366] width 255 height 32
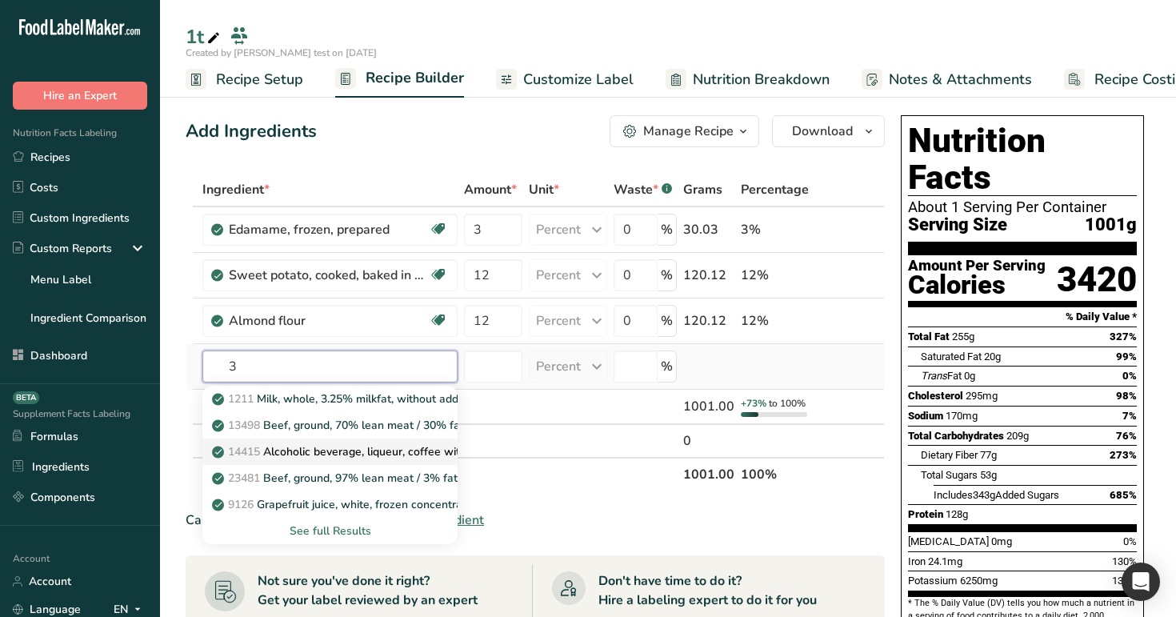
type input "3"
click at [311, 440] on link "14415 Alcoholic beverage, liqueur, coffee with cream, 34 proof" at bounding box center [329, 451] width 255 height 26
type input "Alcoholic beverage, liqueur, coffee with cream, 34 proof"
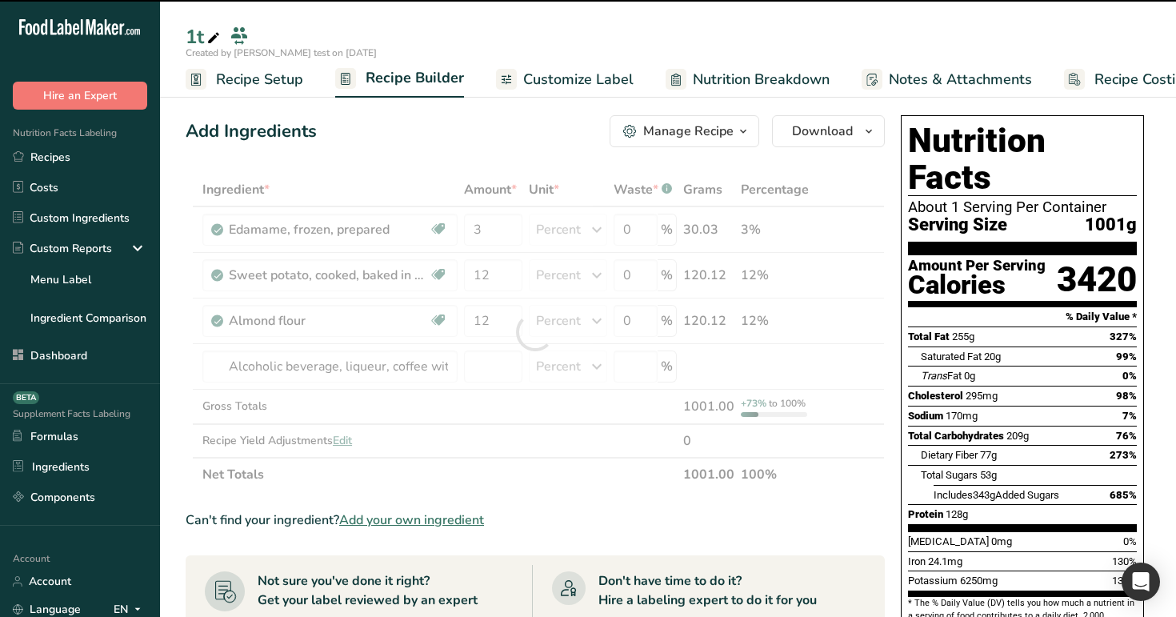
type input "12"
type input "0"
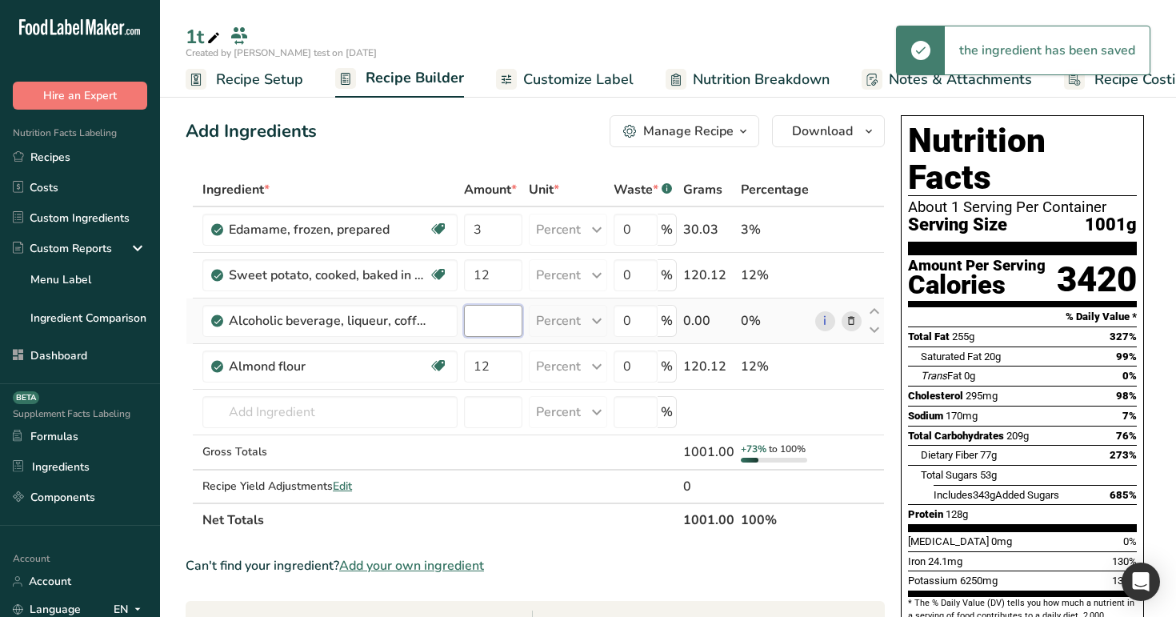
click at [496, 319] on input "number" at bounding box center [493, 321] width 58 height 32
type input "1"
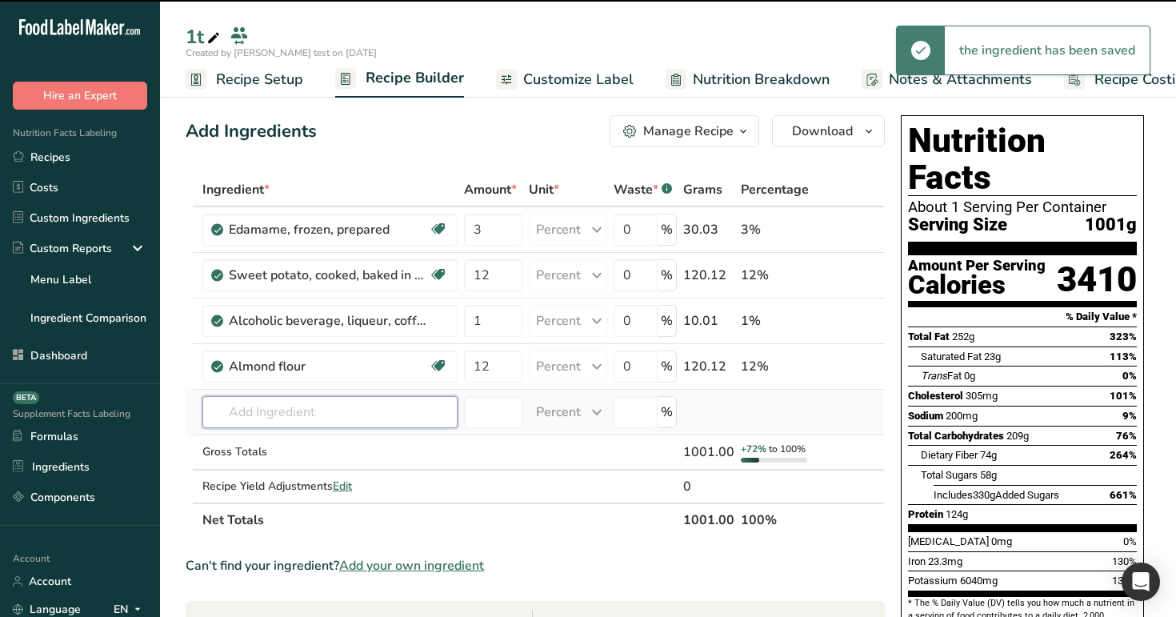
click at [355, 414] on input "text" at bounding box center [329, 412] width 255 height 32
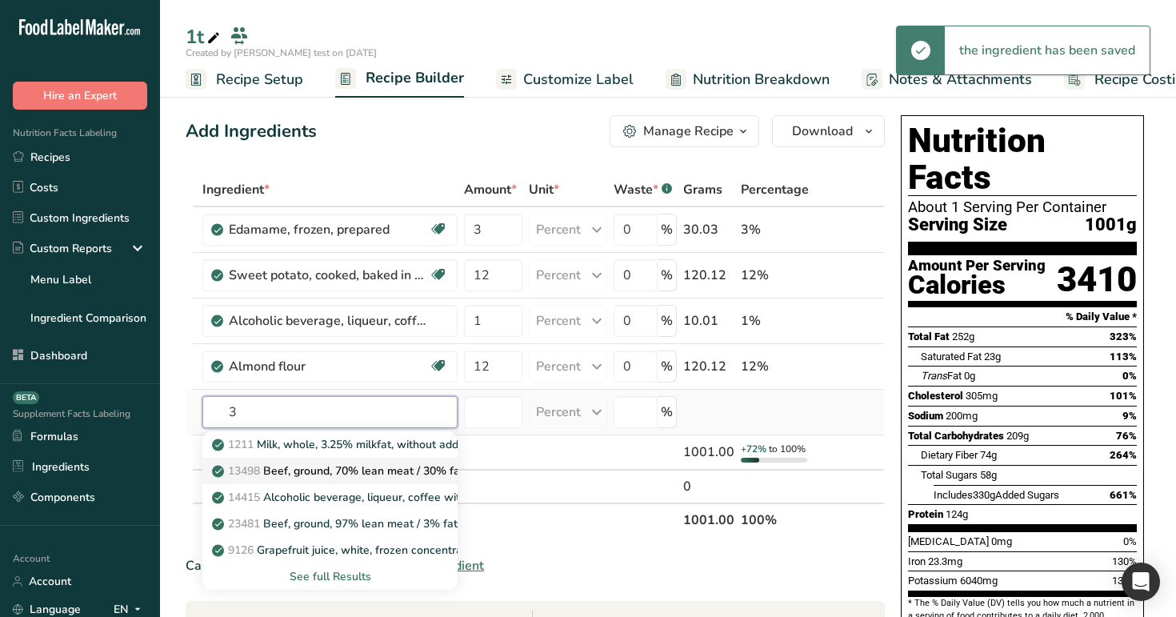
type input "3"
click at [355, 472] on p "13498 Beef, ground, 70% lean meat / 30% fat, raw" at bounding box center [352, 470] width 274 height 17
type input "Beef, ground, 70% lean meat / 30% fat, raw"
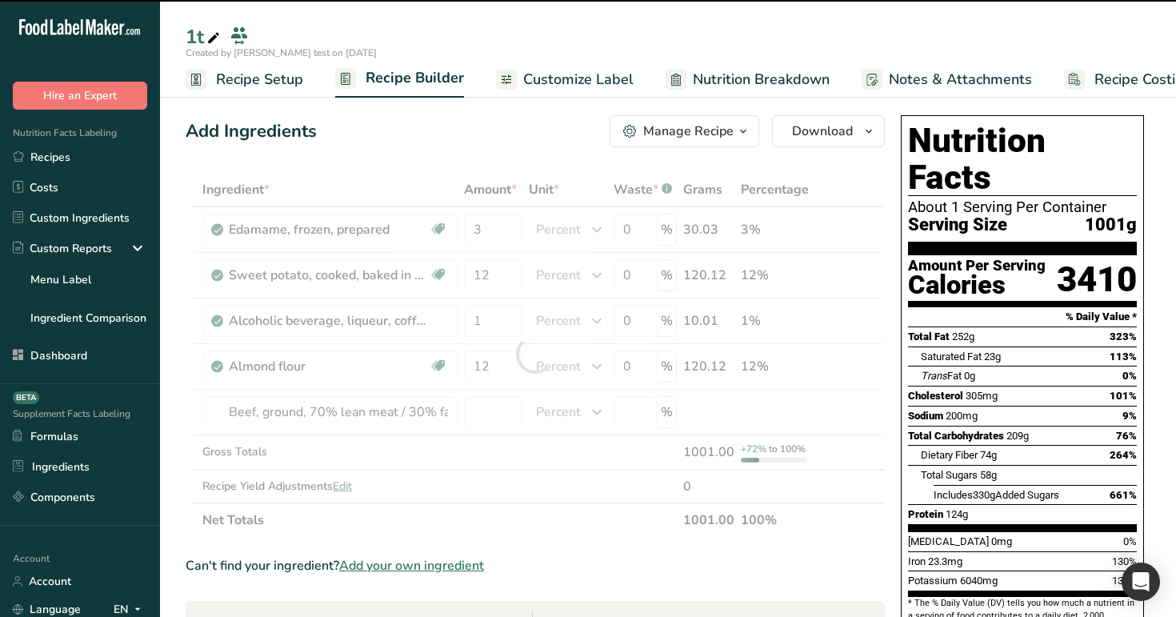
type input "1"
type input "12"
type input "0"
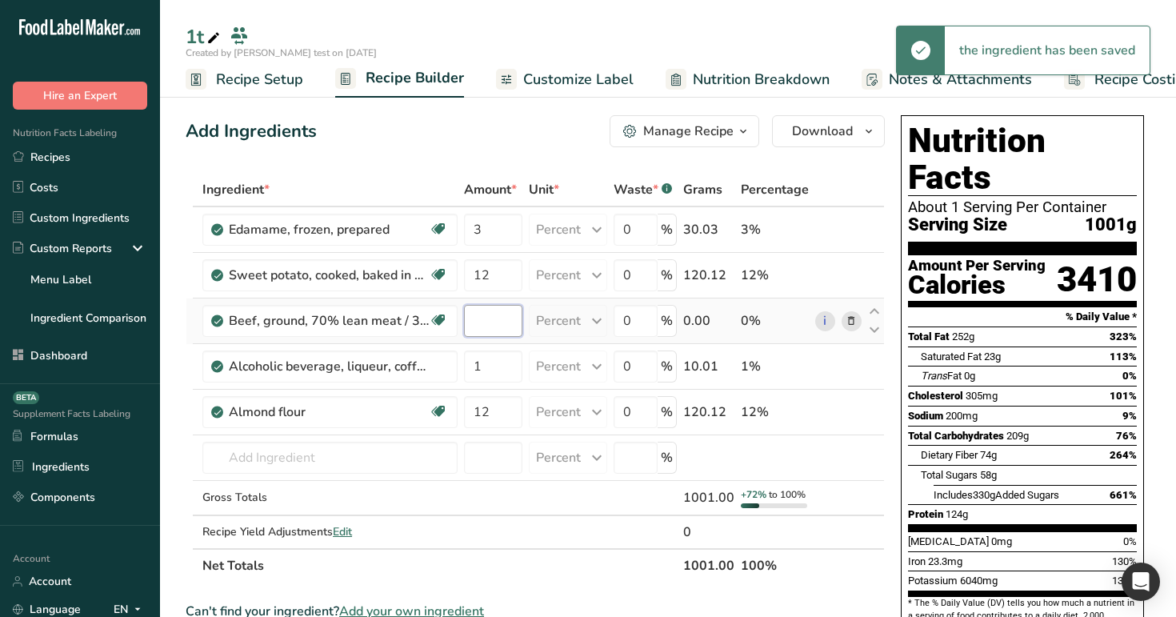
click at [486, 322] on input "number" at bounding box center [493, 321] width 58 height 32
type input "3"
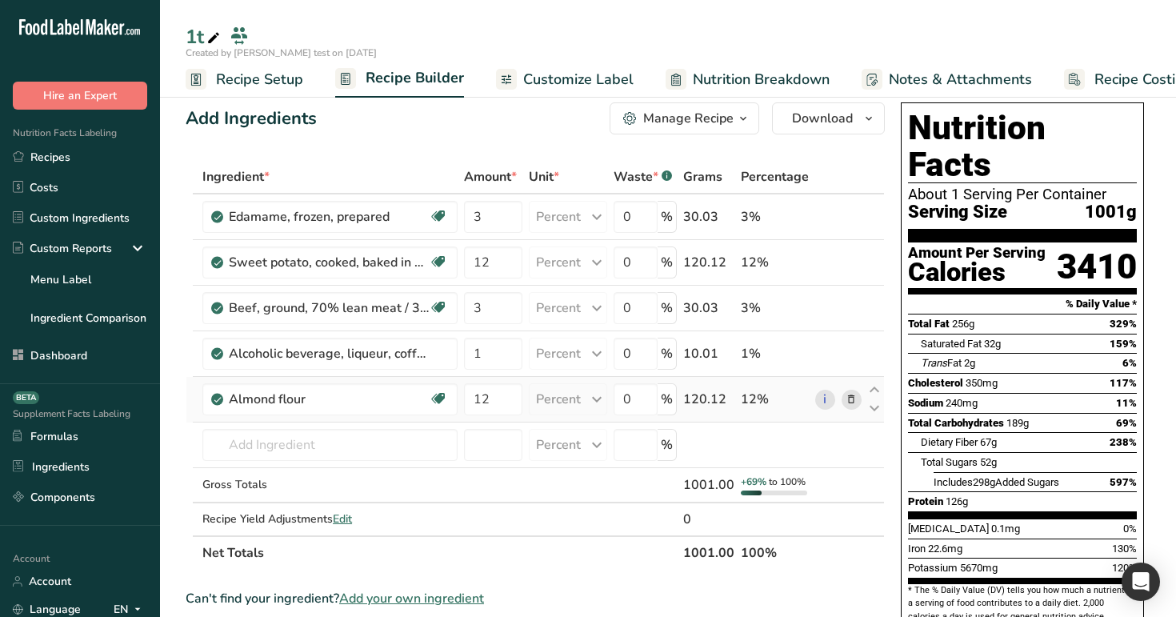
scroll to position [15, 0]
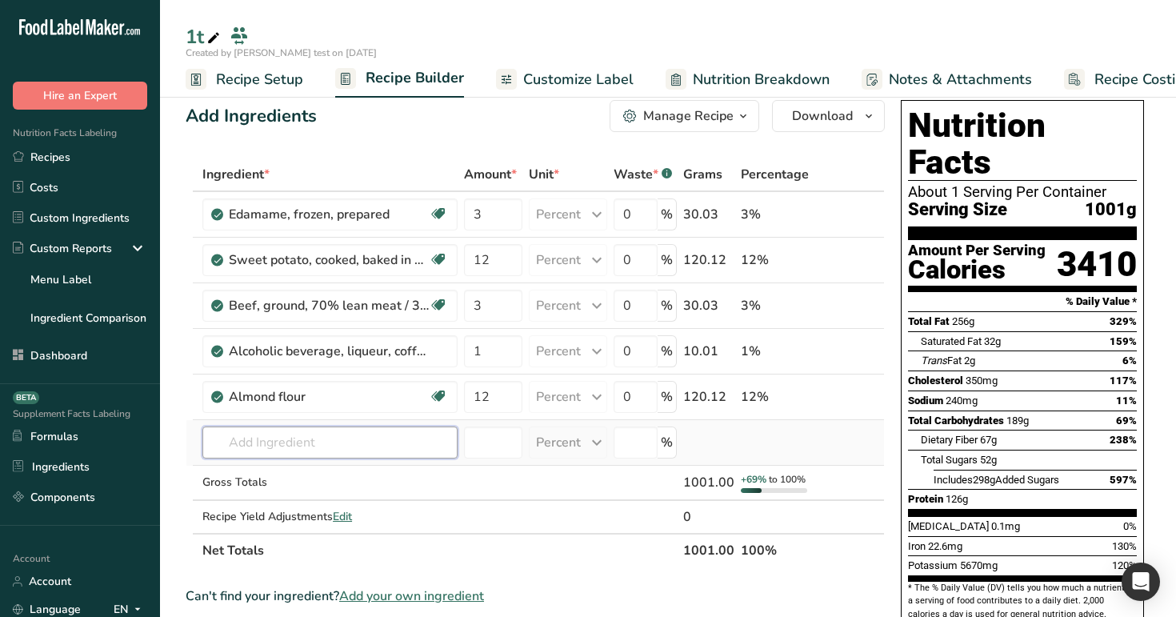
click at [381, 436] on input "text" at bounding box center [329, 442] width 255 height 32
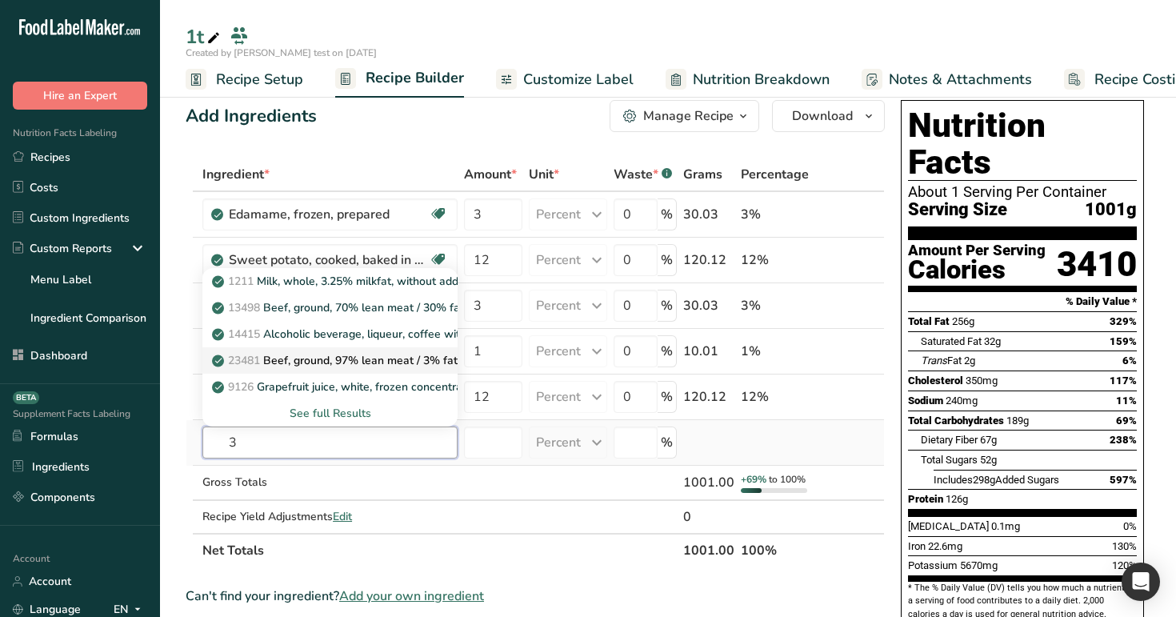
type input "3"
click at [381, 371] on link "23481 Beef, ground, 97% lean meat / 3% fat, crumbles, cooked, pan-browned" at bounding box center [329, 360] width 255 height 26
type input "Beef, ground, 97% lean meat / 3% fat, crumbles, cooked, pan-browned"
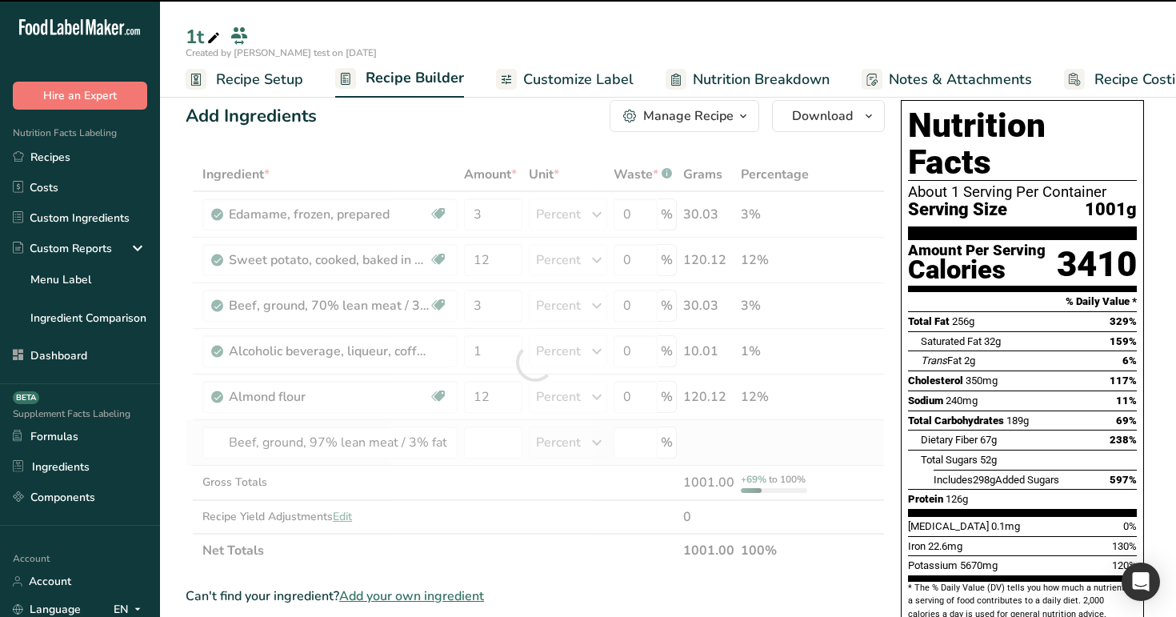
type input "1"
type input "12"
type input "0"
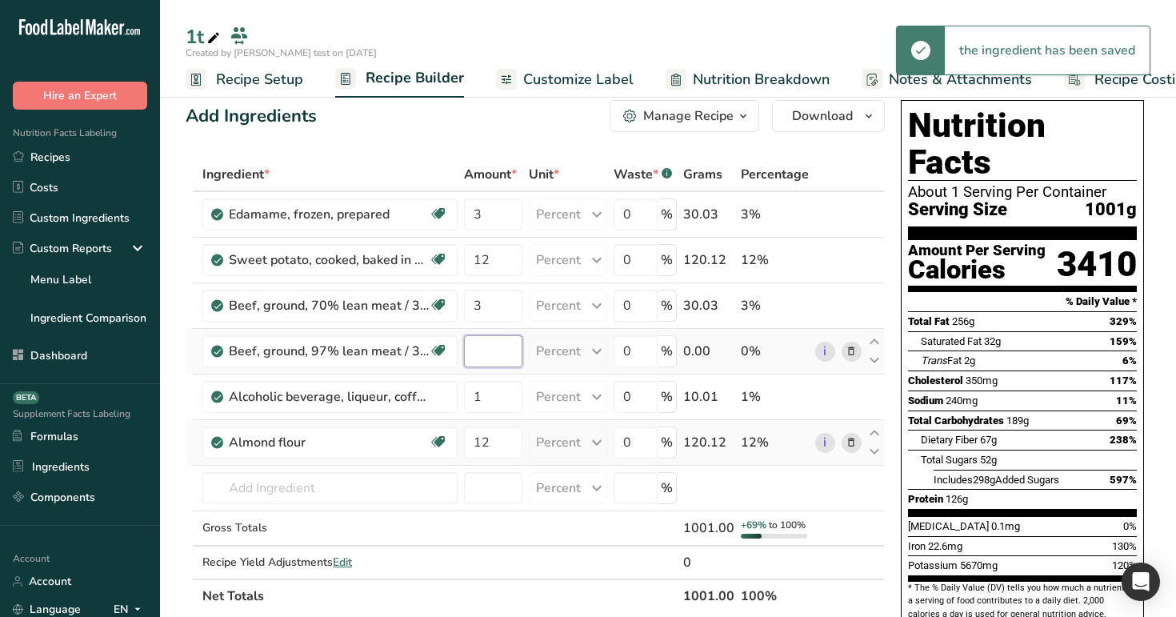
click at [491, 355] on input "number" at bounding box center [493, 351] width 58 height 32
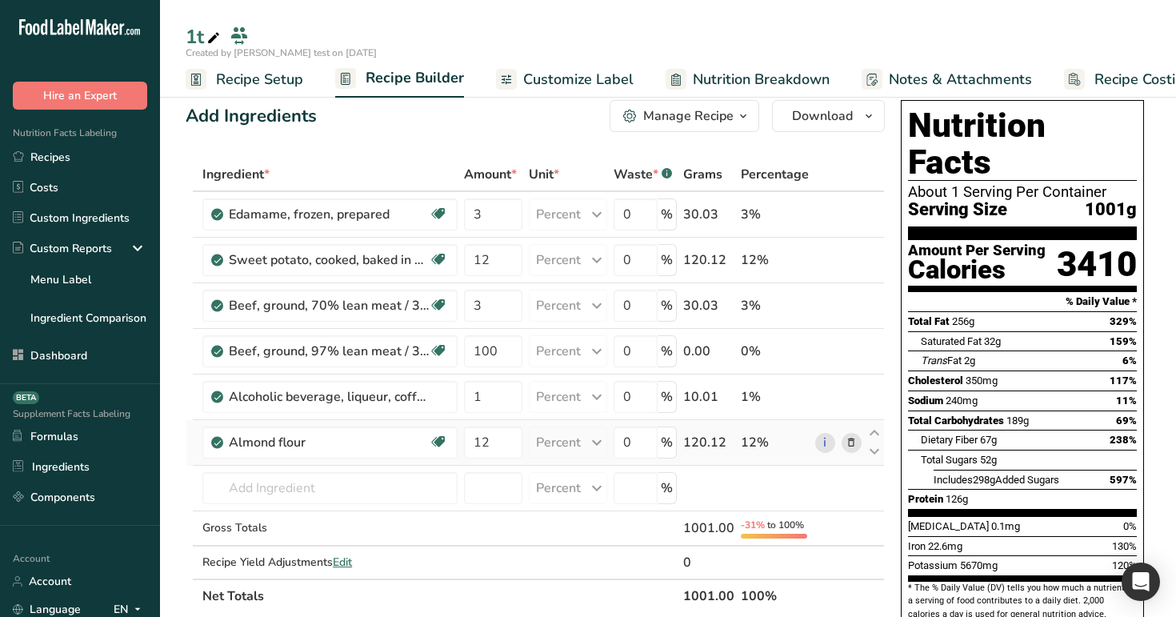
click at [505, 163] on div "Ingredient * Amount * Unit * Waste * .a-a{fill:#347362;}.b-a{fill:#fff;} Grams …" at bounding box center [535, 385] width 699 height 455
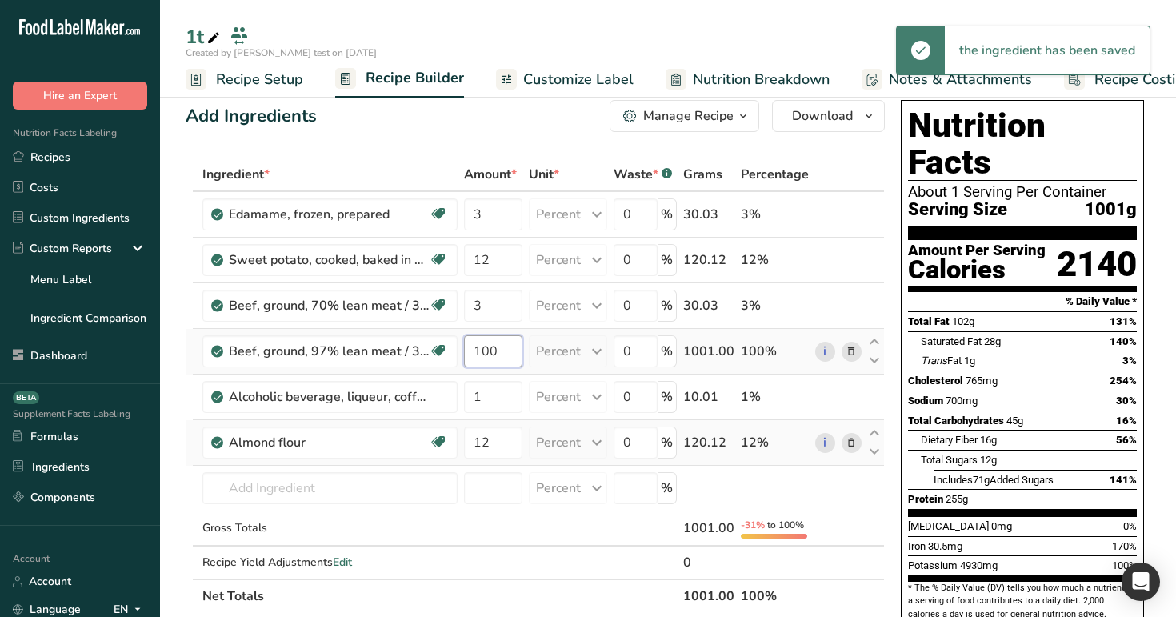
click at [509, 348] on input "100" at bounding box center [493, 351] width 58 height 32
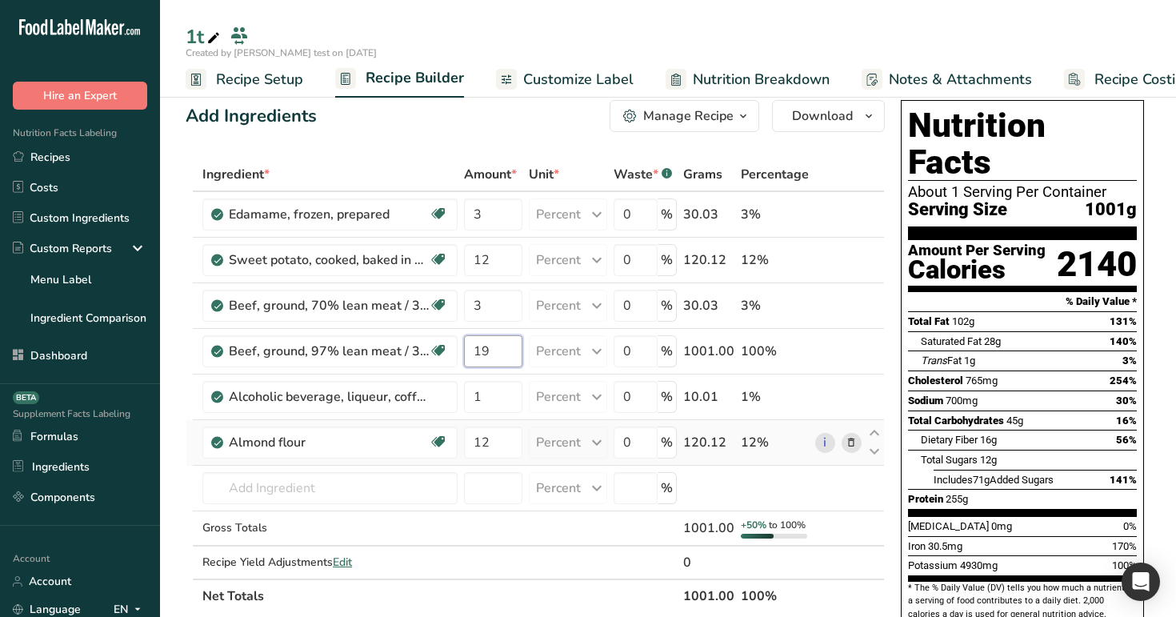
type input "19"
click at [497, 105] on div "Add Ingredients Manage Recipe Delete Recipe Duplicate Recipe Scale Recipe Save …" at bounding box center [535, 116] width 699 height 32
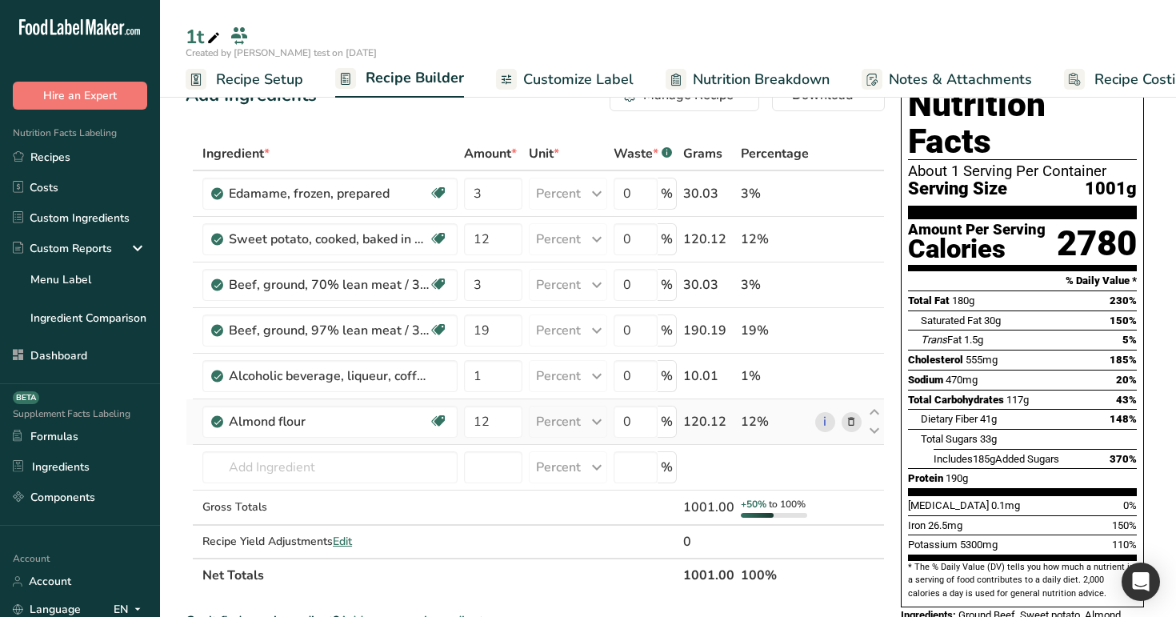
scroll to position [37, 0]
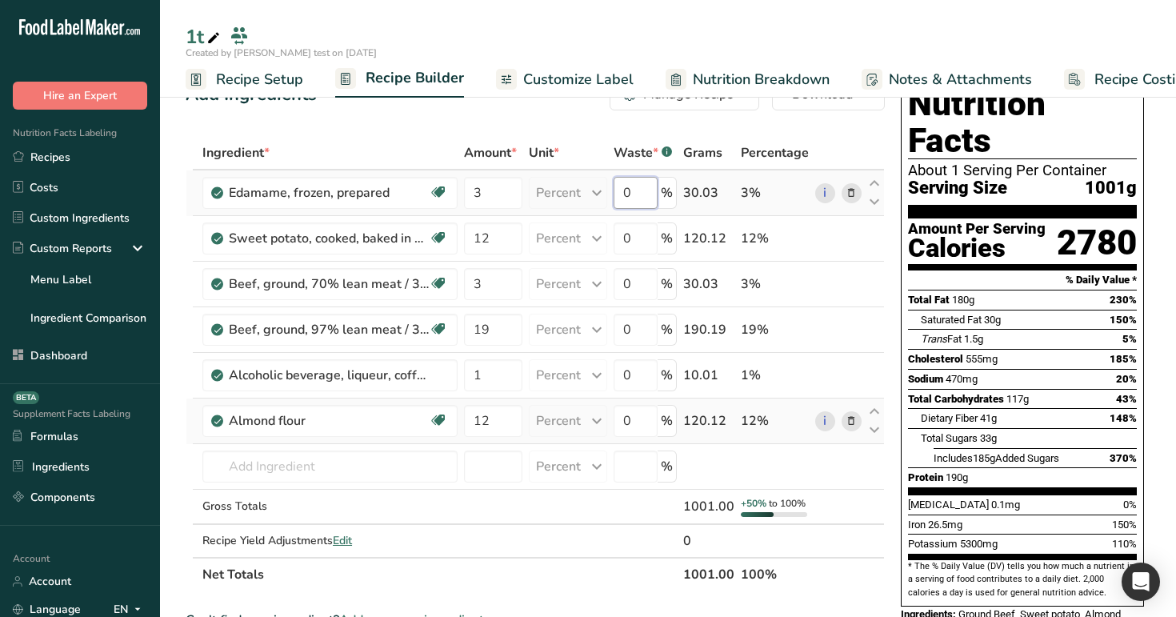
click at [628, 190] on input "0" at bounding box center [635, 193] width 44 height 32
type input "10"
click at [630, 229] on div "Ingredient * Amount * Unit * Waste * .a-a{fill:#347362;}.b-a{fill:#fff;} Grams …" at bounding box center [535, 363] width 699 height 455
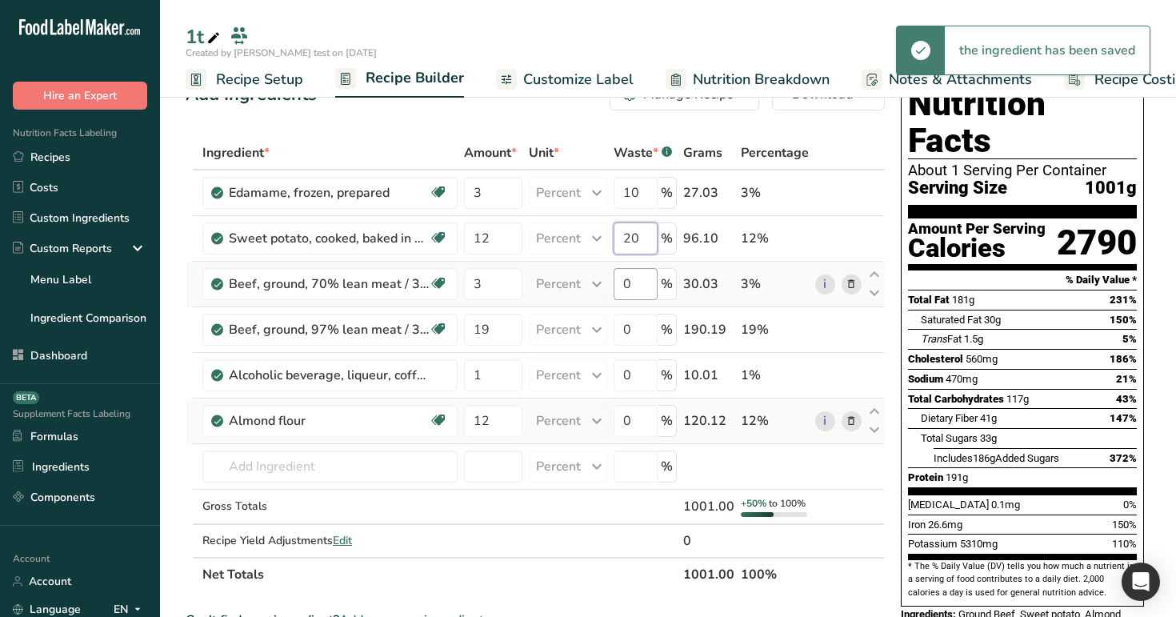
type input "20"
click at [624, 281] on div "Ingredient * Amount * Unit * Waste * .a-a{fill:#347362;}.b-a{fill:#fff;} Grams …" at bounding box center [535, 363] width 699 height 455
type input "30"
click at [625, 329] on div "Ingredient * Amount * Unit * Waste * .a-a{fill:#347362;}.b-a{fill:#fff;} Grams …" at bounding box center [535, 363] width 699 height 455
type input "22"
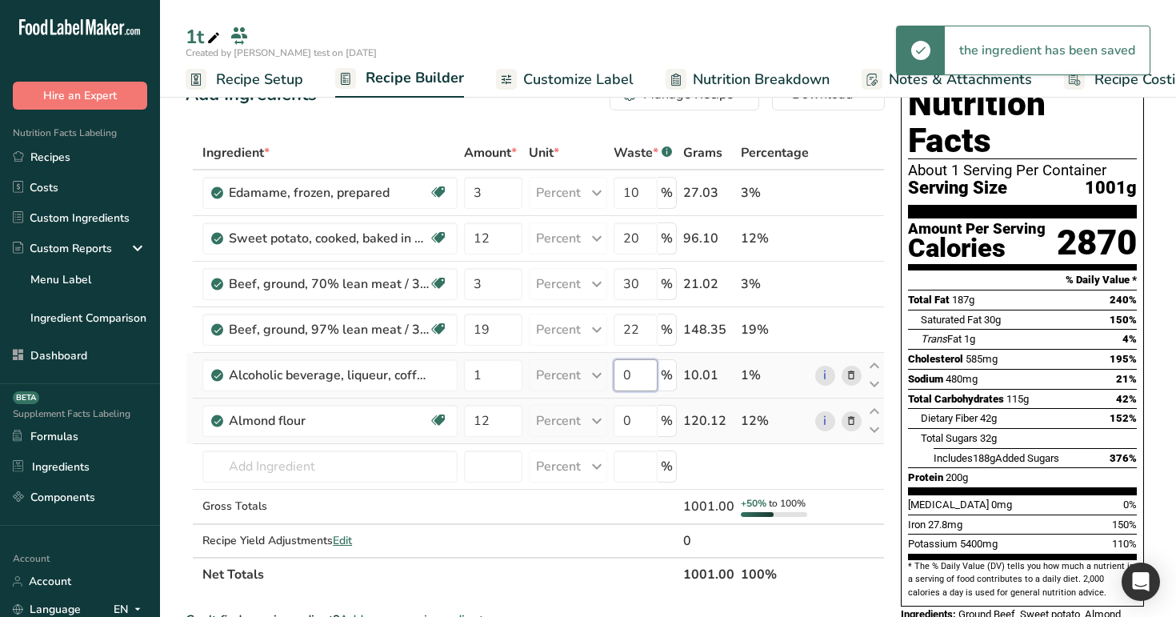
click at [633, 369] on div "Ingredient * Amount * Unit * Waste * .a-a{fill:#347362;}.b-a{fill:#fff;} Grams …" at bounding box center [535, 363] width 699 height 455
type input "33"
click at [643, 423] on div "Ingredient * Amount * Unit * Waste * .a-a{fill:#347362;}.b-a{fill:#fff;} Grams …" at bounding box center [535, 363] width 699 height 455
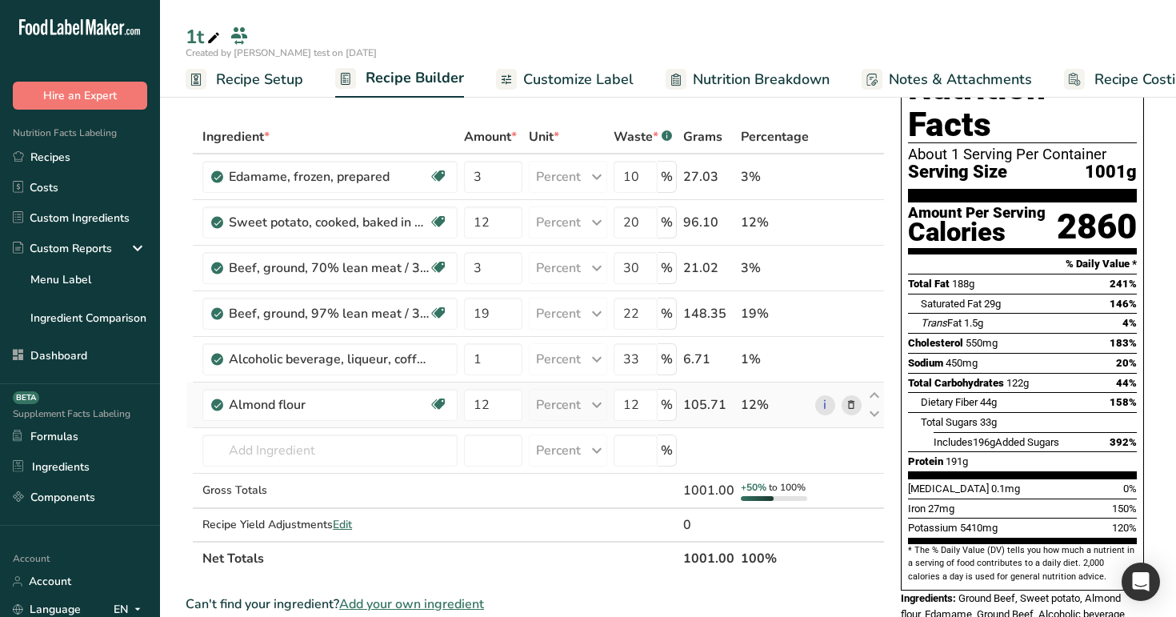
scroll to position [62, 0]
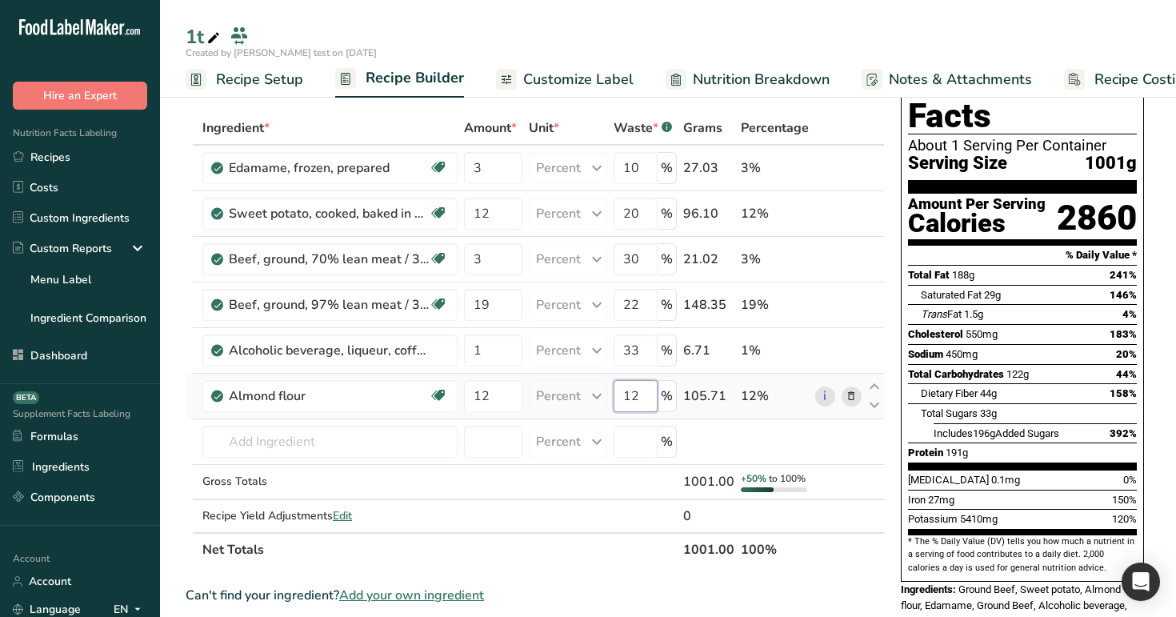
click at [657, 406] on input "12" at bounding box center [635, 396] width 44 height 32
type input "1"
click at [654, 344] on div "Ingredient * Amount * Unit * Waste * .a-a{fill:#347362;}.b-a{fill:#fff;} Grams …" at bounding box center [535, 338] width 699 height 455
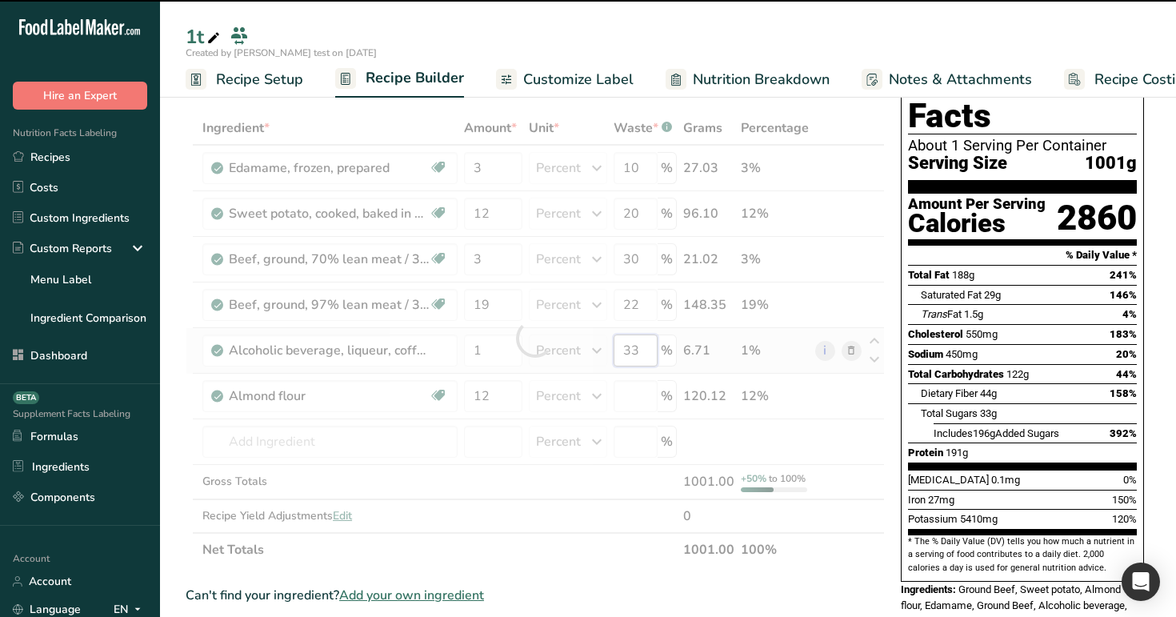
type input "0"
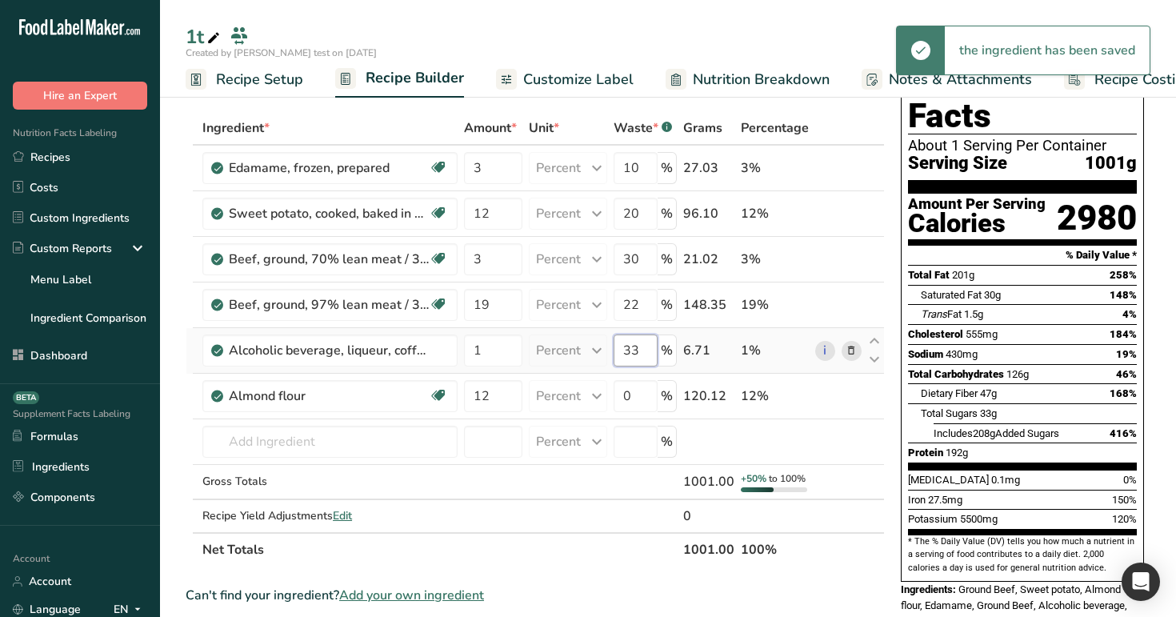
type input "3"
click at [640, 291] on div "Ingredient * Amount * Unit * Waste * .a-a{fill:#347362;}.b-a{fill:#fff;} Grams …" at bounding box center [535, 338] width 699 height 455
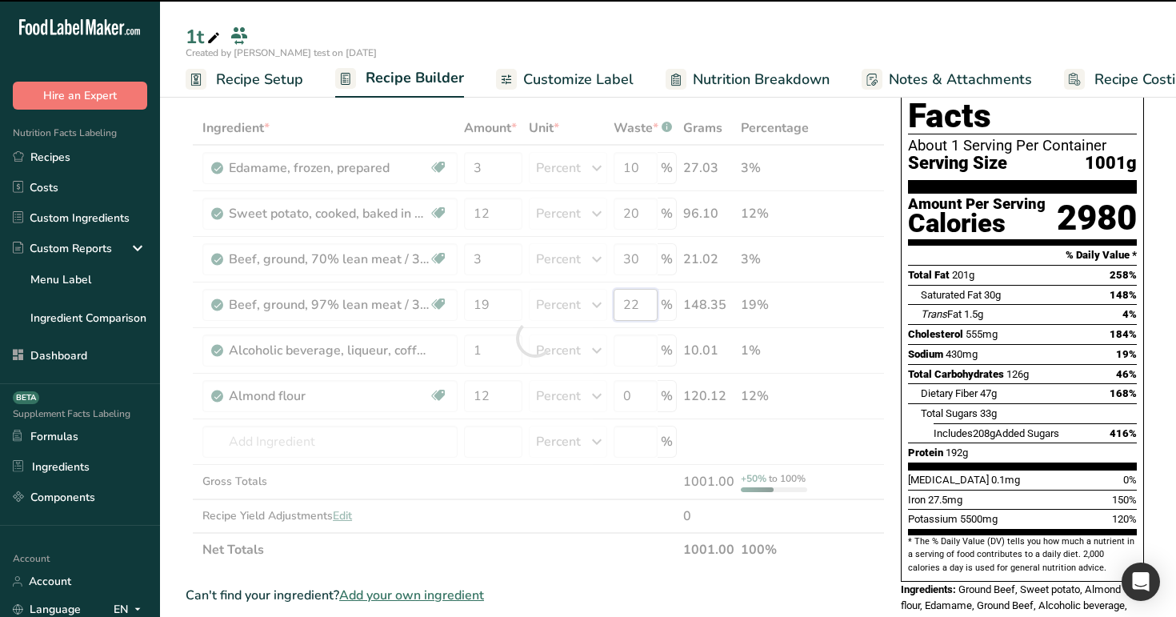
type input "0"
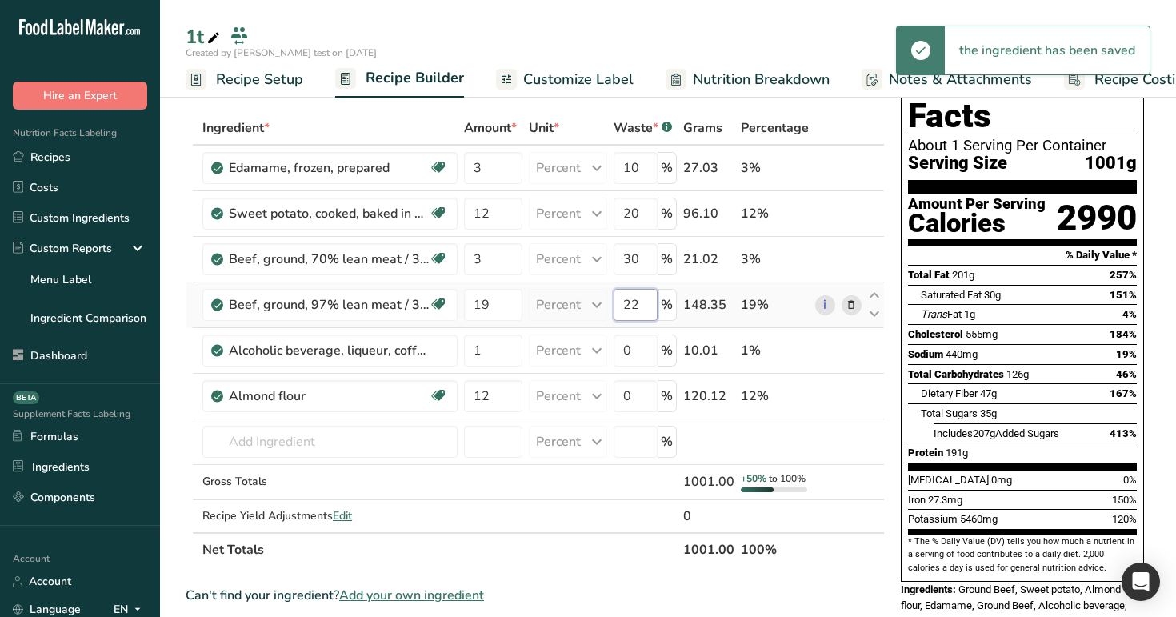
click at [650, 304] on input "22" at bounding box center [635, 305] width 44 height 32
type input "2"
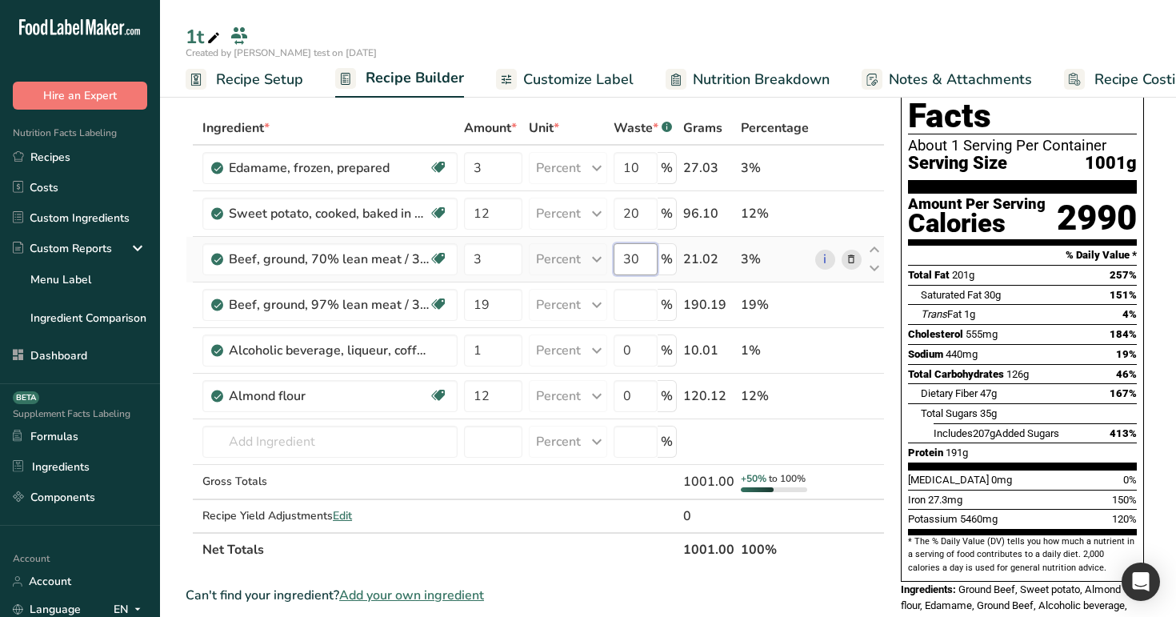
click at [649, 264] on div "Ingredient * Amount * Unit * Waste * .a-a{fill:#347362;}.b-a{fill:#fff;} Grams …" at bounding box center [535, 338] width 699 height 455
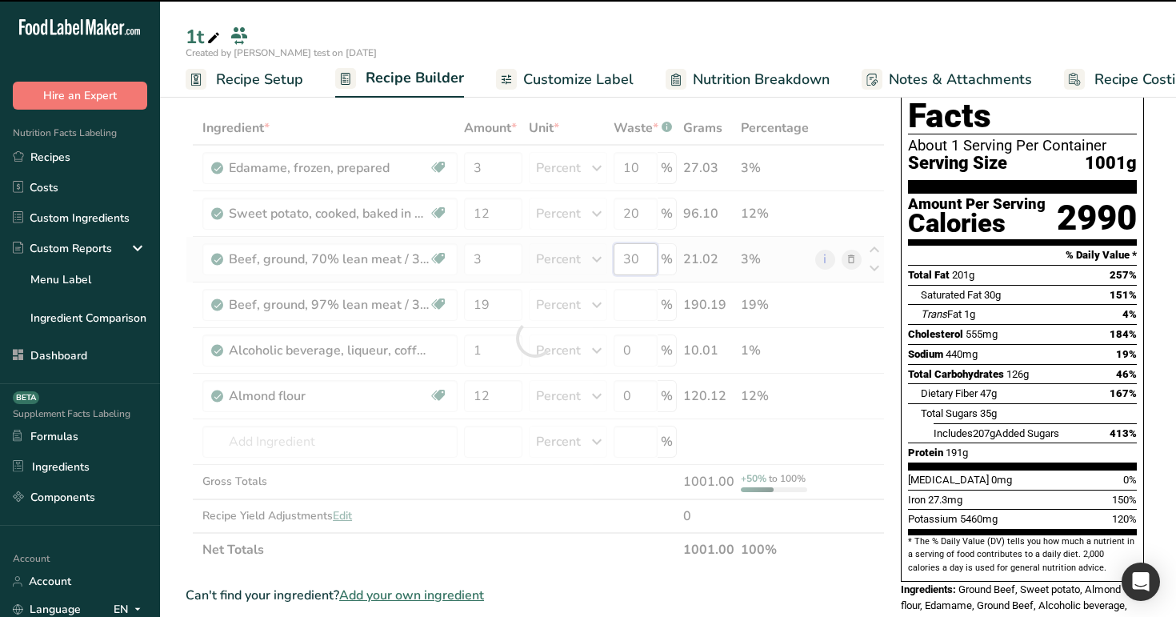
type input "0"
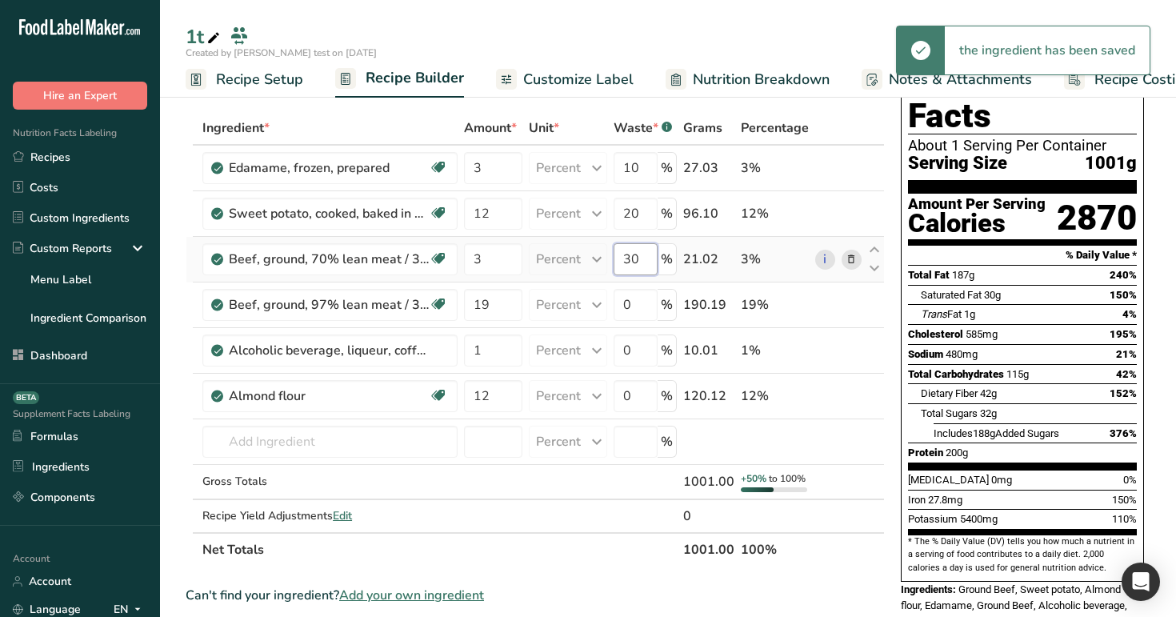
type input "3"
click at [652, 210] on div "Ingredient * Amount * Unit * Waste * .a-a{fill:#347362;}.b-a{fill:#fff;} Grams …" at bounding box center [535, 338] width 699 height 455
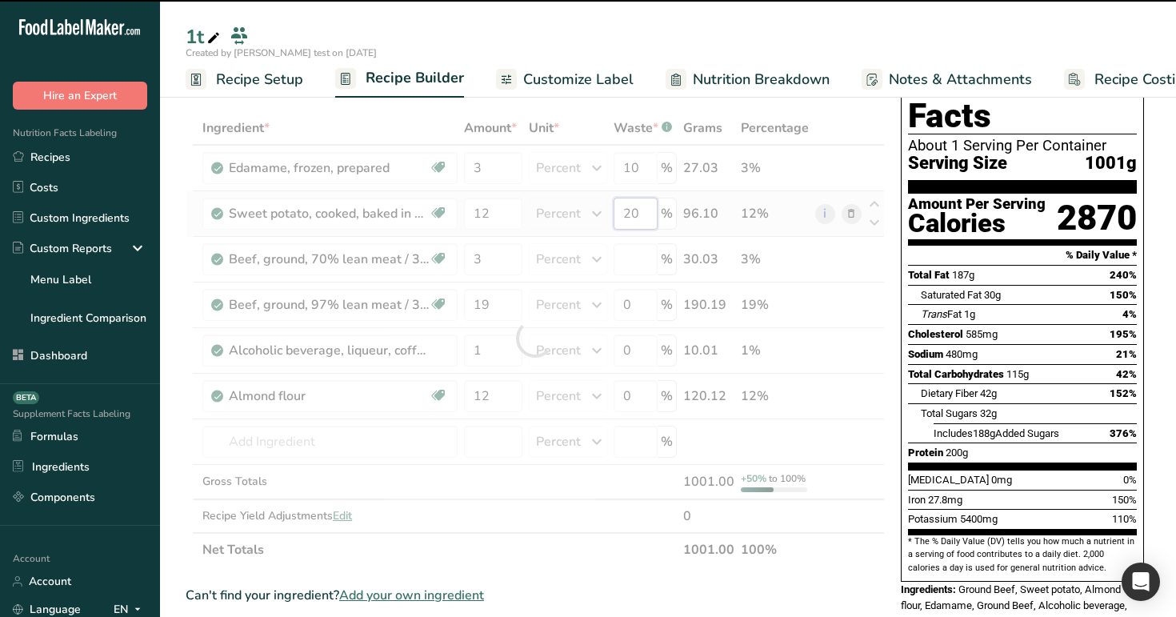
type input "0"
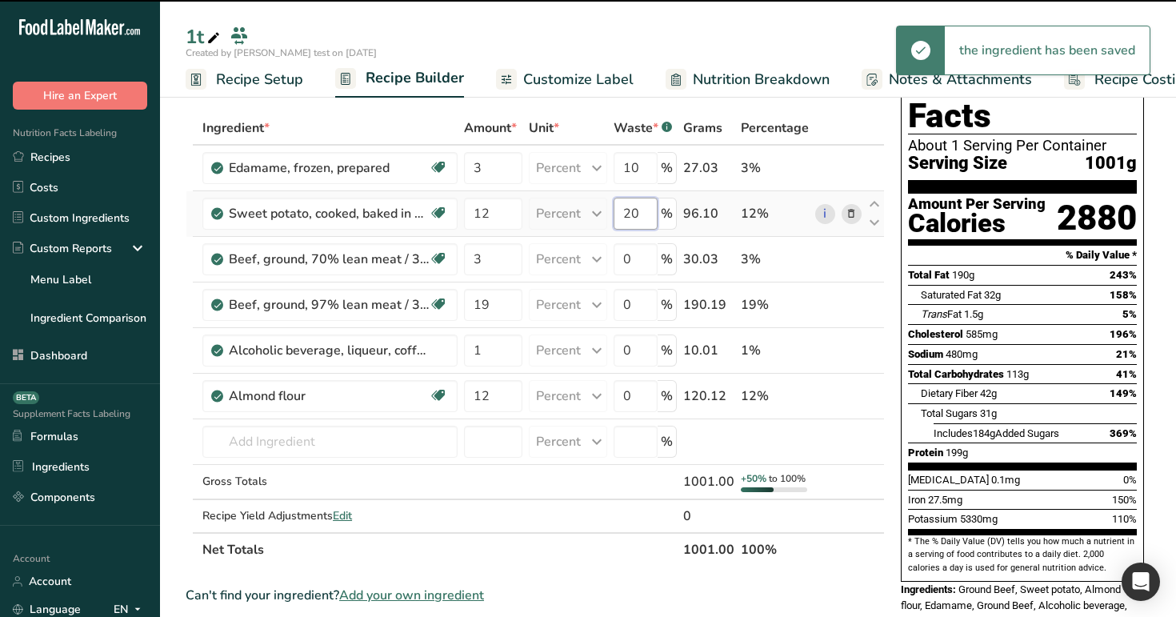
type input "2"
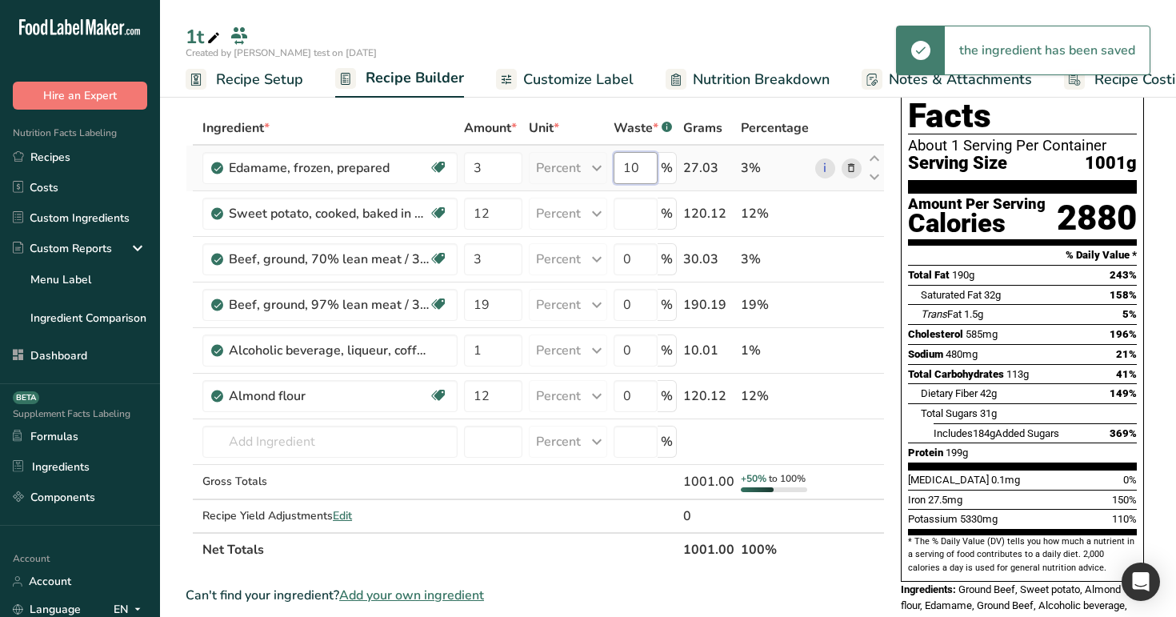
click at [649, 163] on div "Ingredient * Amount * Unit * Waste * .a-a{fill:#347362;}.b-a{fill:#fff;} Grams …" at bounding box center [535, 338] width 699 height 455
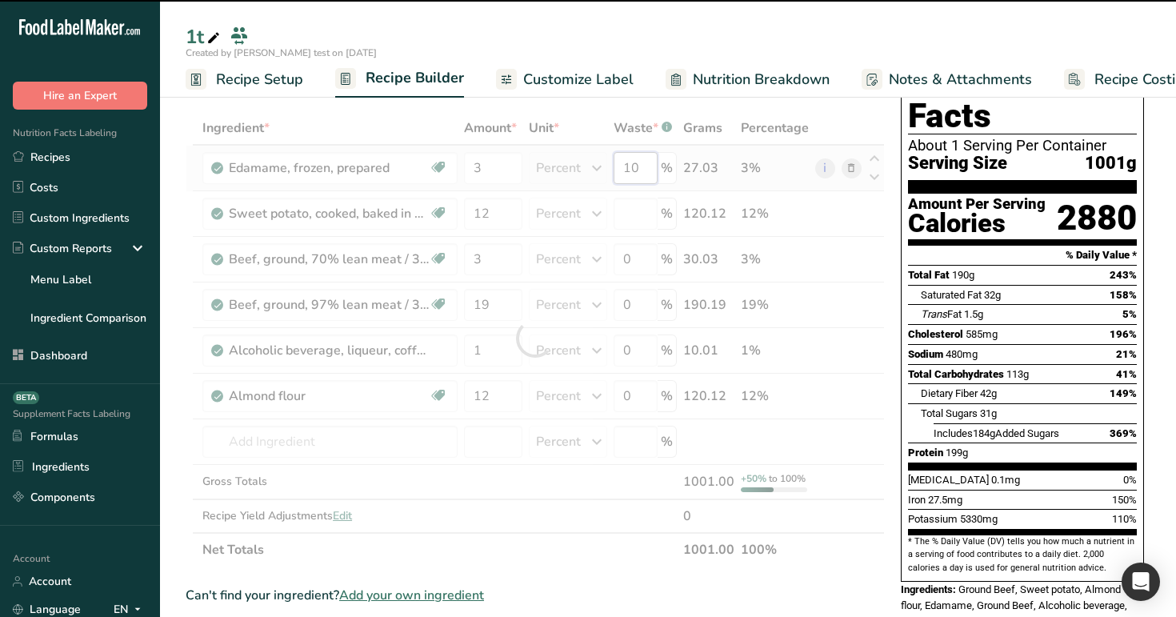
type input "0"
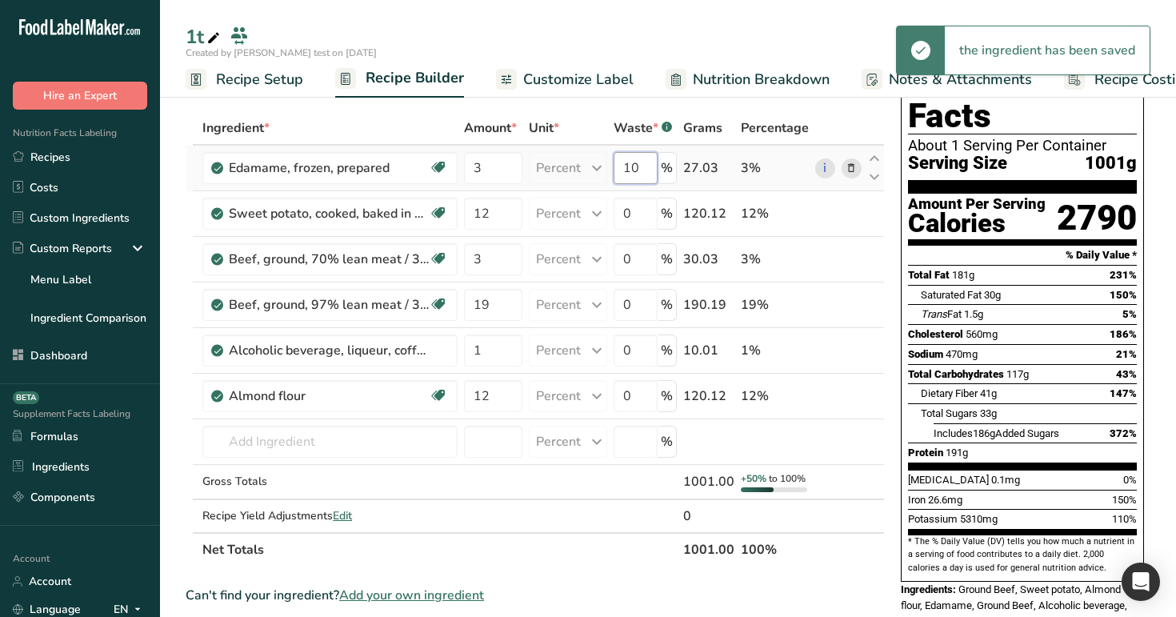
type input "1"
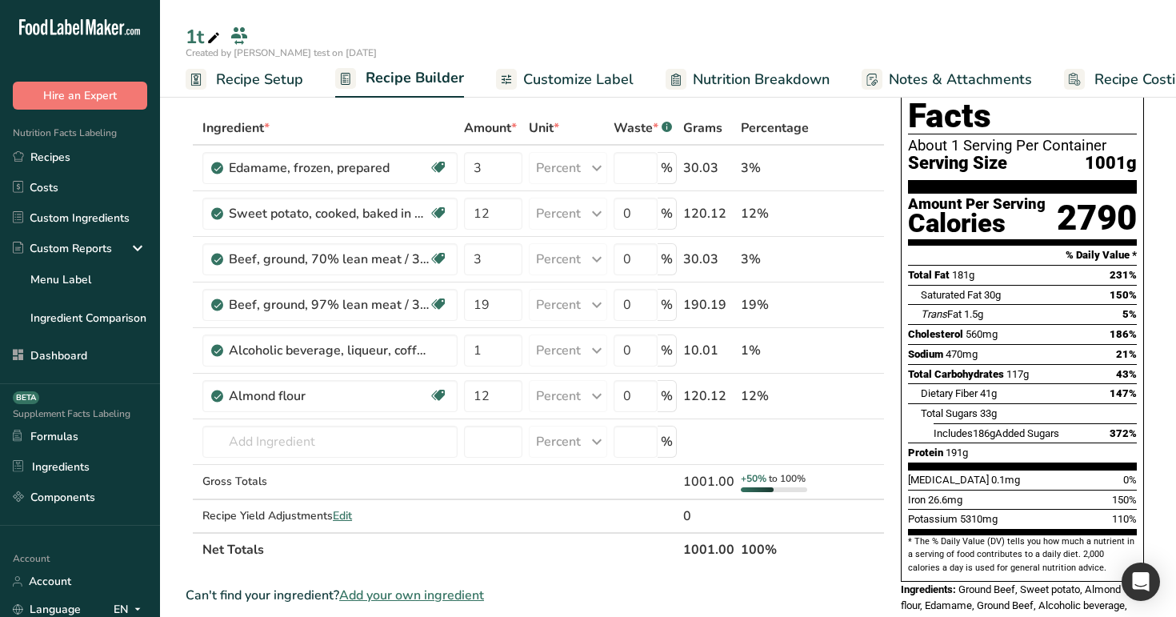
click at [600, 33] on div "1t" at bounding box center [668, 36] width 1016 height 29
click at [639, 168] on input "0" at bounding box center [635, 168] width 44 height 32
type input "8"
type input "9"
type input "1"
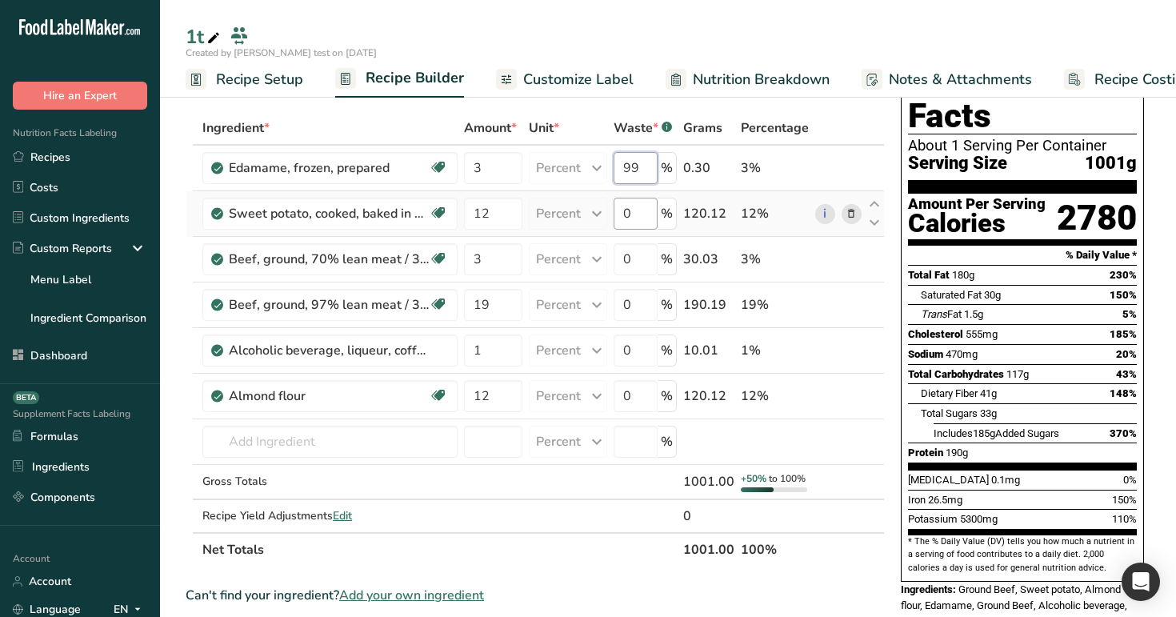
scroll to position [0, 0]
type input "9"
type input "90"
click at [629, 209] on div "Ingredient * Amount * Unit * Waste * .a-a{fill:#347362;}.b-a{fill:#fff;} Grams …" at bounding box center [535, 338] width 699 height 455
type input "80"
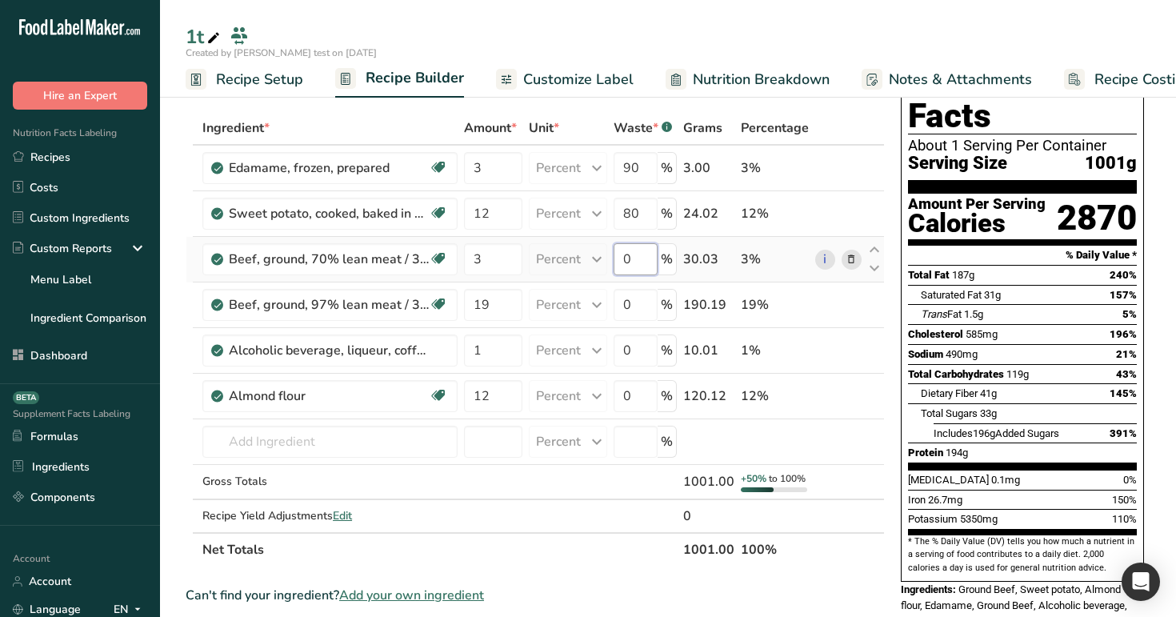
click at [641, 263] on div "Ingredient * Amount * Unit * Waste * .a-a{fill:#347362;}.b-a{fill:#fff;} Grams …" at bounding box center [535, 338] width 699 height 455
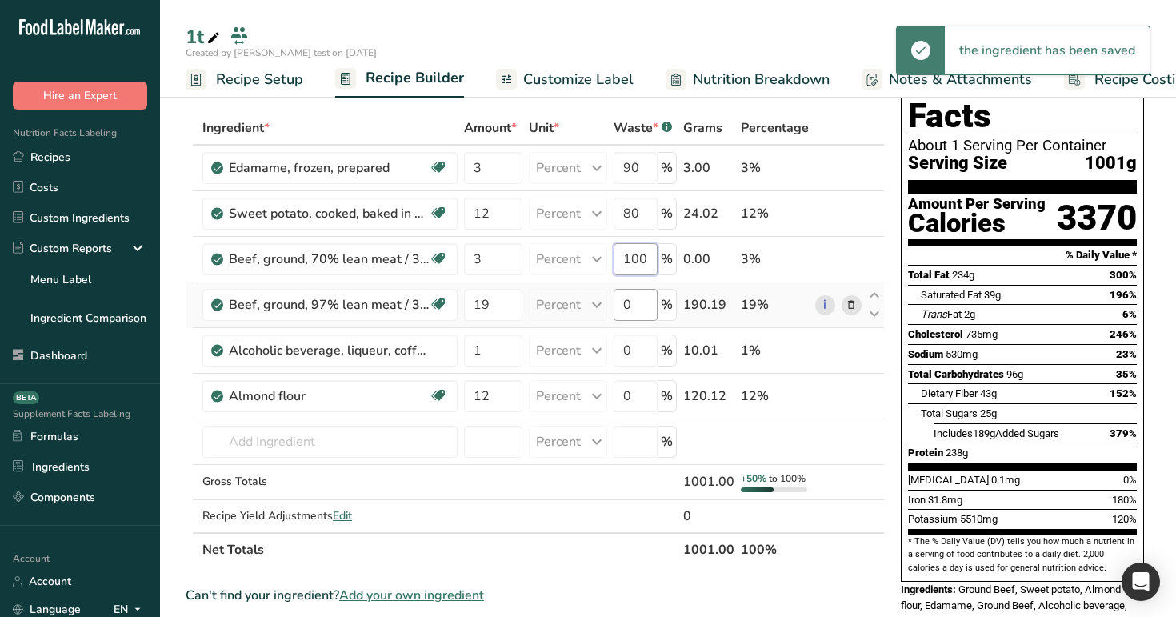
type input "100"
click at [643, 303] on div "Ingredient * Amount * Unit * Waste * .a-a{fill:#347362;}.b-a{fill:#fff;} Grams …" at bounding box center [535, 338] width 699 height 455
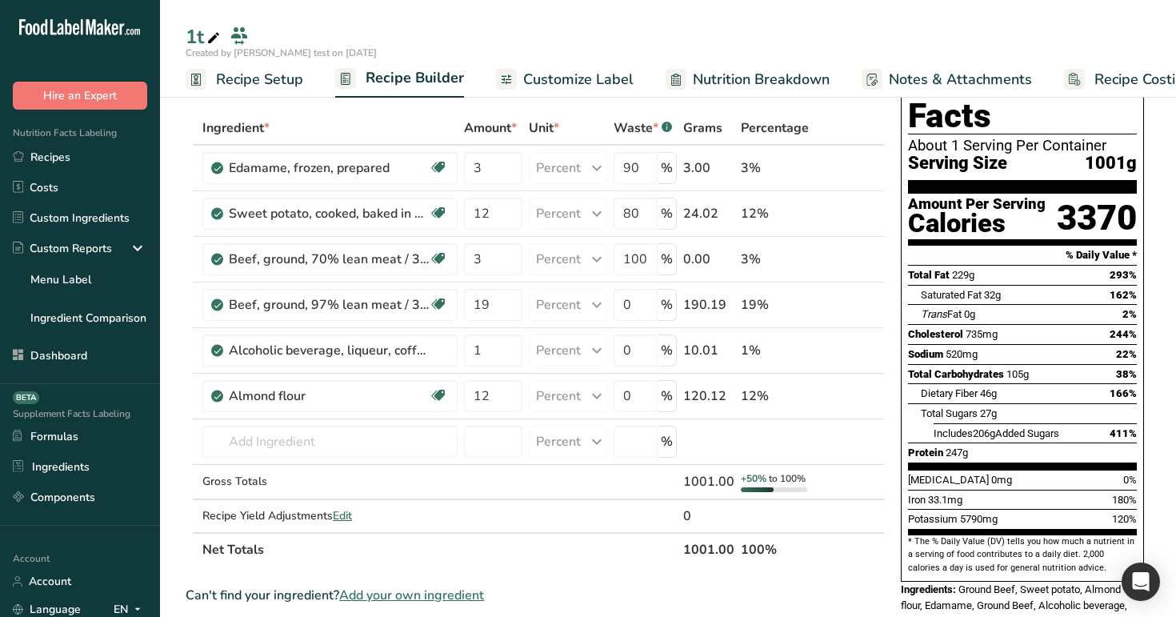
click at [639, 41] on div "1t" at bounding box center [668, 36] width 1016 height 29
click at [645, 167] on input "90" at bounding box center [635, 168] width 44 height 32
type input "9"
click at [645, 220] on div "Ingredient * Amount * Unit * Waste * .a-a{fill:#347362;}.b-a{fill:#fff;} Grams …" at bounding box center [535, 338] width 699 height 455
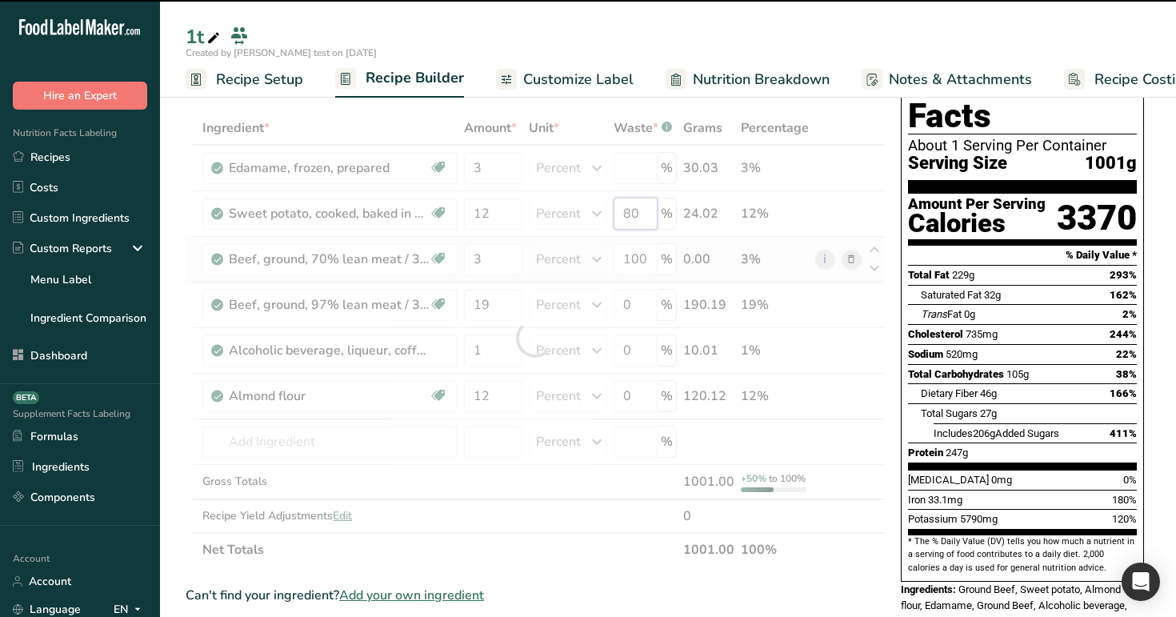
type input "0"
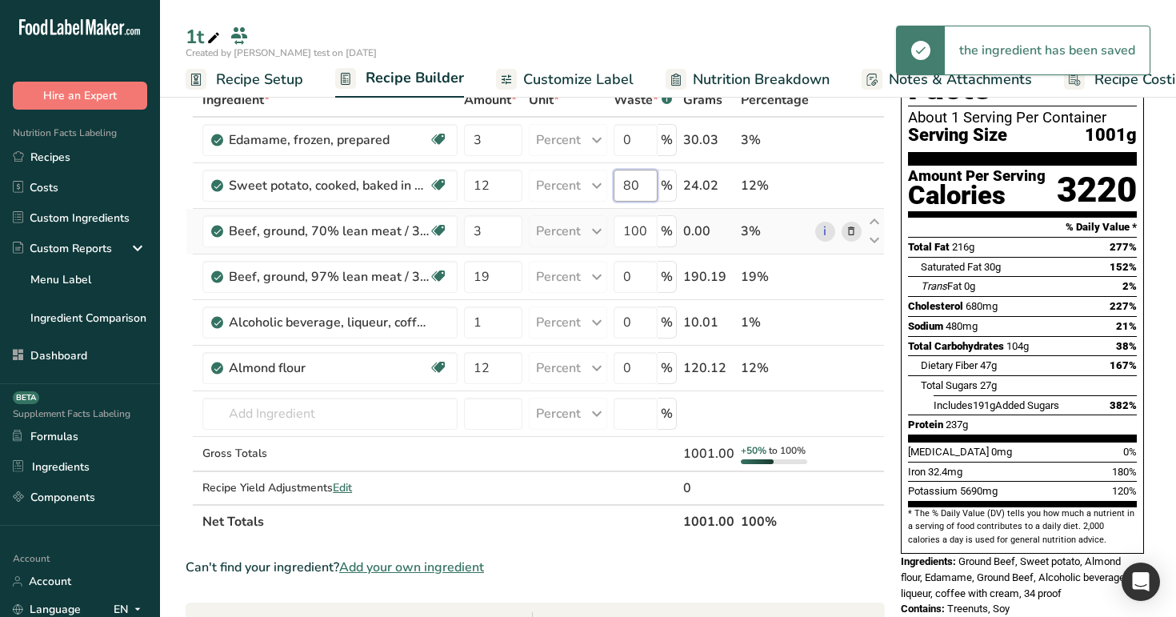
scroll to position [63, 0]
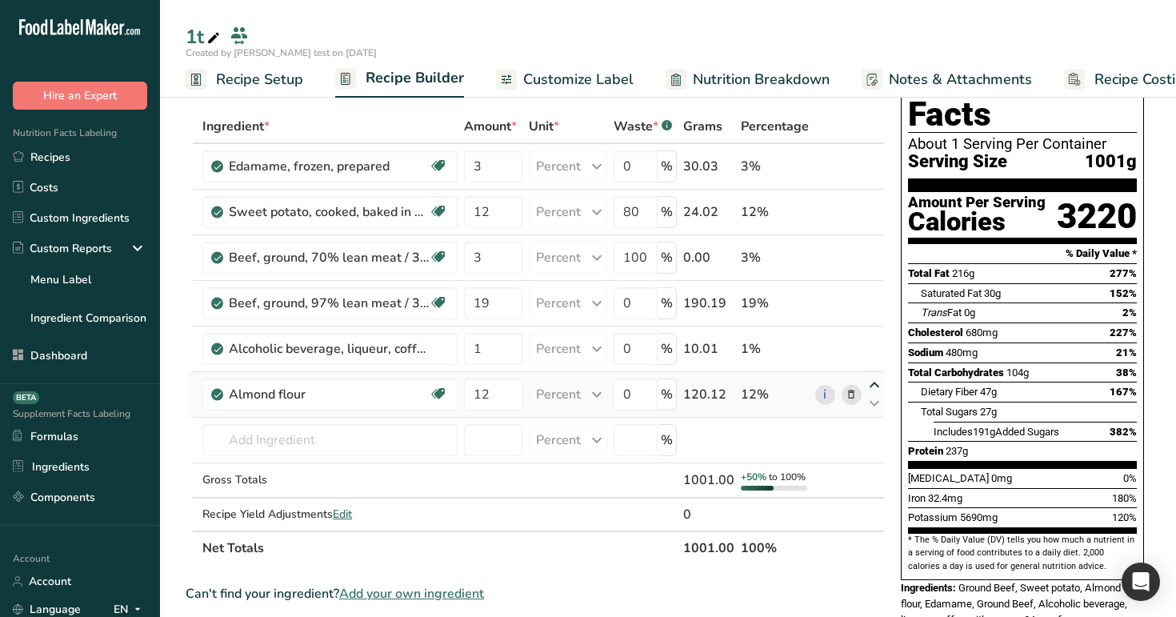
click at [876, 381] on div "Ingredient * Amount * Unit * Waste * .a-a{fill:#347362;}.b-a{fill:#fff;} Grams …" at bounding box center [535, 337] width 699 height 455
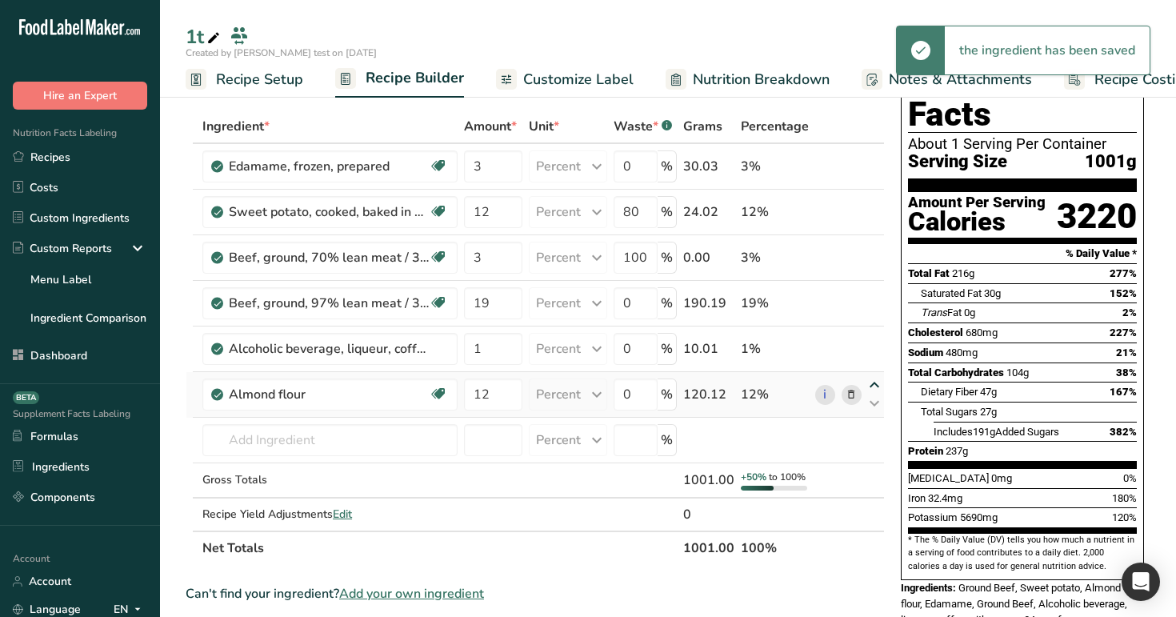
click at [872, 384] on icon at bounding box center [873, 385] width 19 height 12
type input "12"
type input "1"
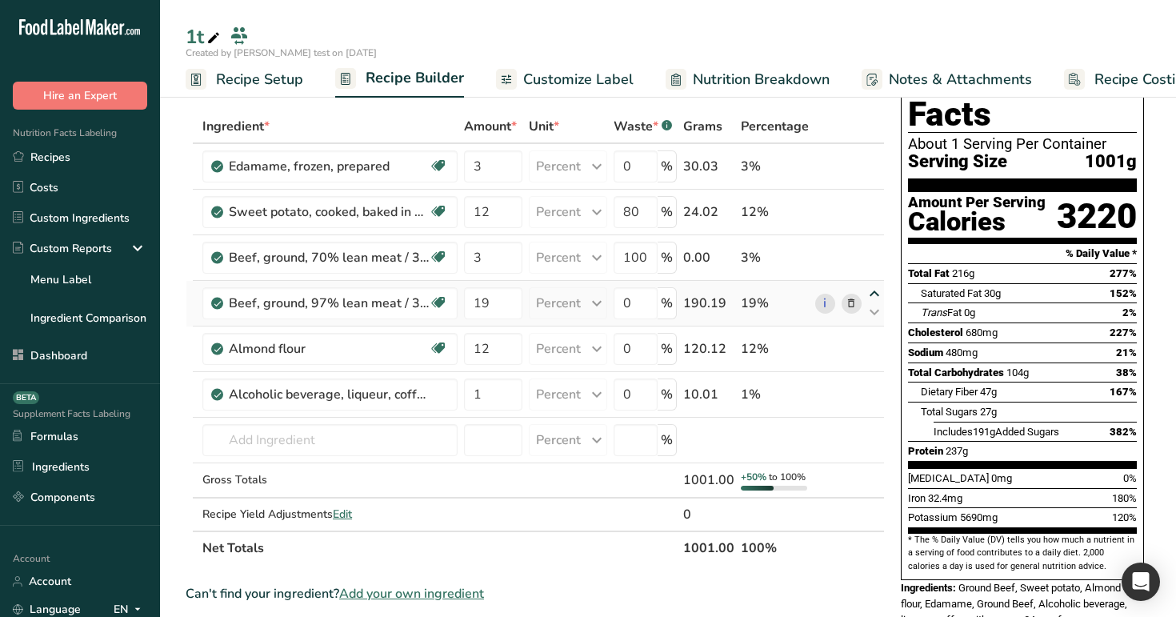
click at [870, 290] on icon at bounding box center [873, 294] width 19 height 12
type input "19"
type input "0"
type input "3"
type input "100"
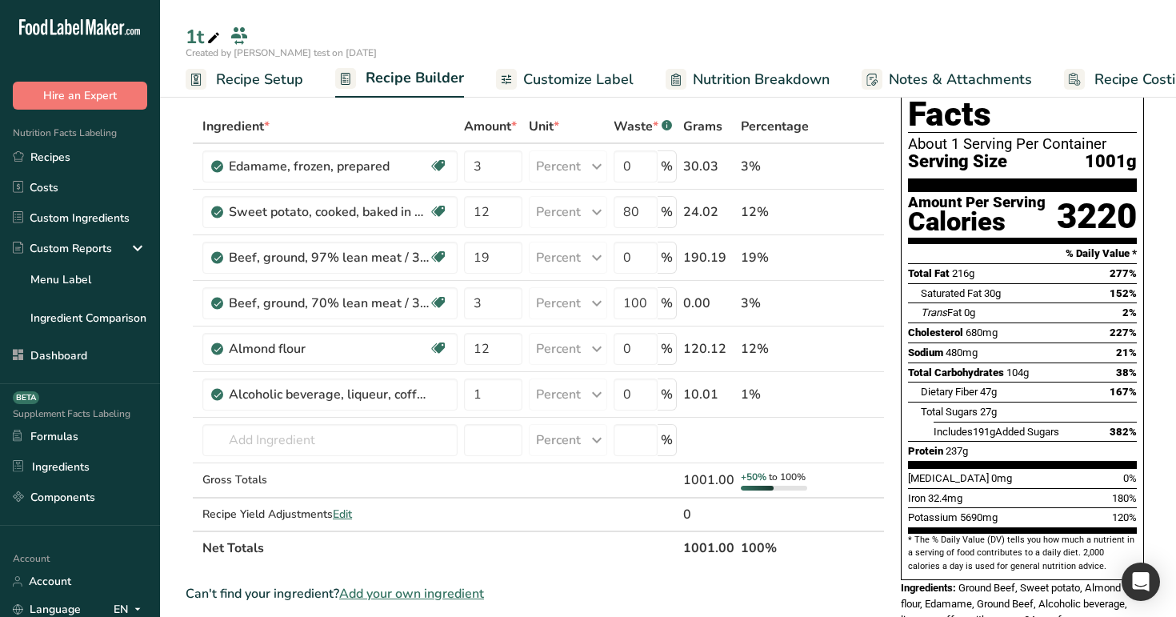
click at [871, 249] on icon at bounding box center [873, 248] width 19 height 12
type input "19"
type input "0"
type input "12"
type input "80"
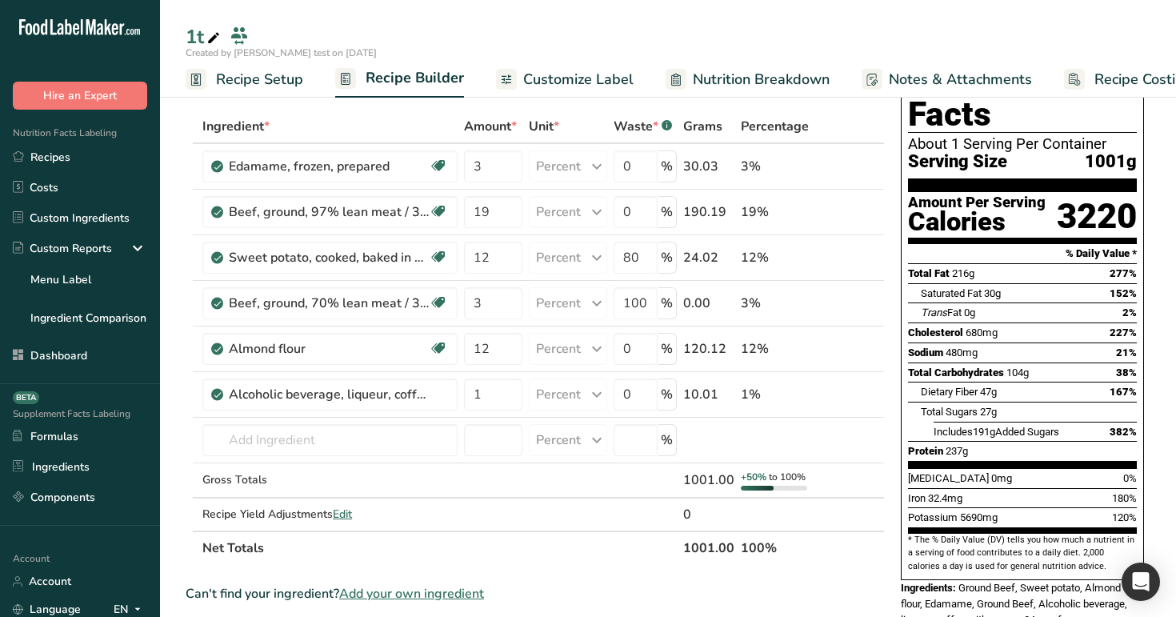
click at [897, 198] on div "Nutrition Facts About 1 Serving Per Container Serving Size 1001g Amount Per Ser…" at bounding box center [1022, 348] width 256 height 604
click at [345, 512] on span "Edit" at bounding box center [342, 513] width 19 height 15
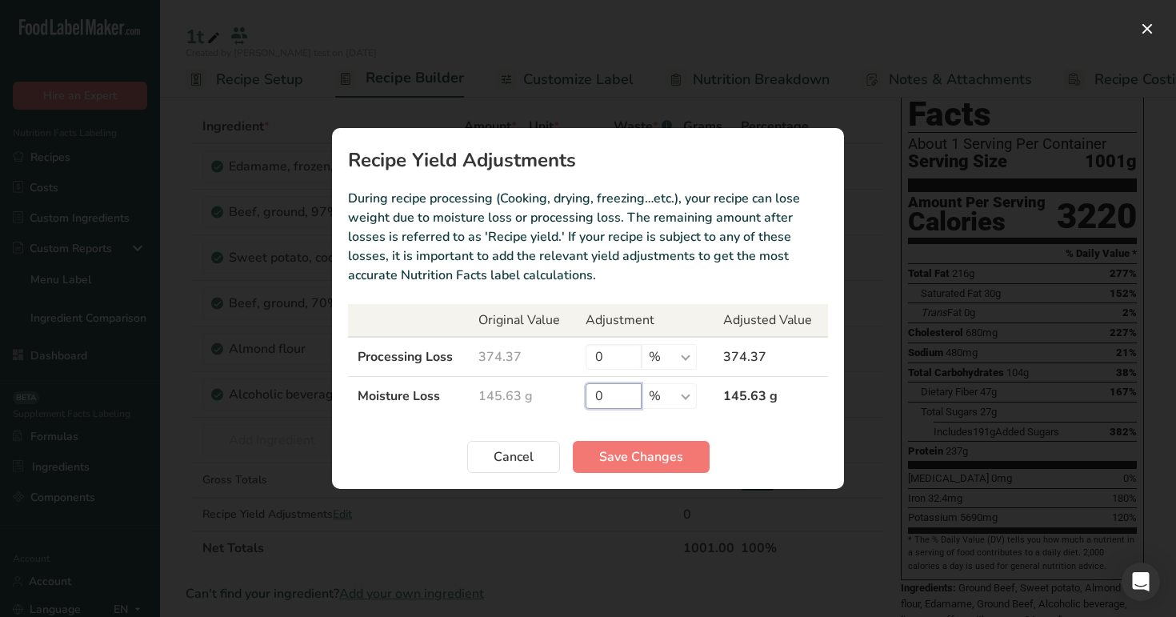
click at [619, 394] on input "0" at bounding box center [613, 396] width 56 height 26
type input "11"
click at [616, 365] on input "0" at bounding box center [613, 357] width 56 height 26
type input "20"
click at [626, 441] on button "Save Changes" at bounding box center [641, 457] width 137 height 32
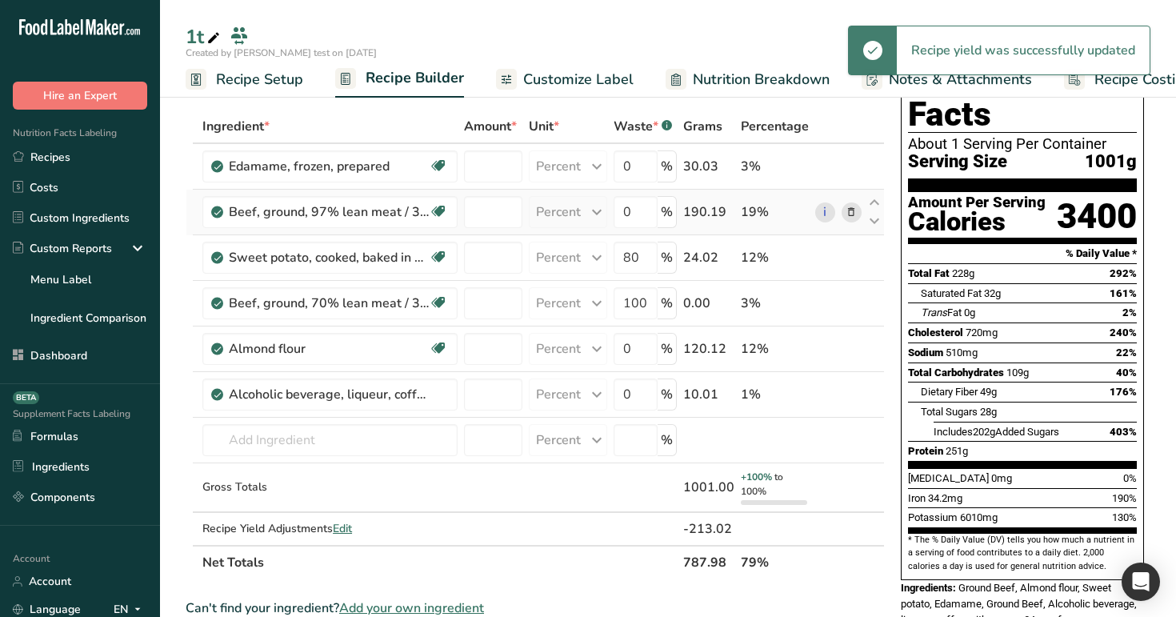
scroll to position [0, 0]
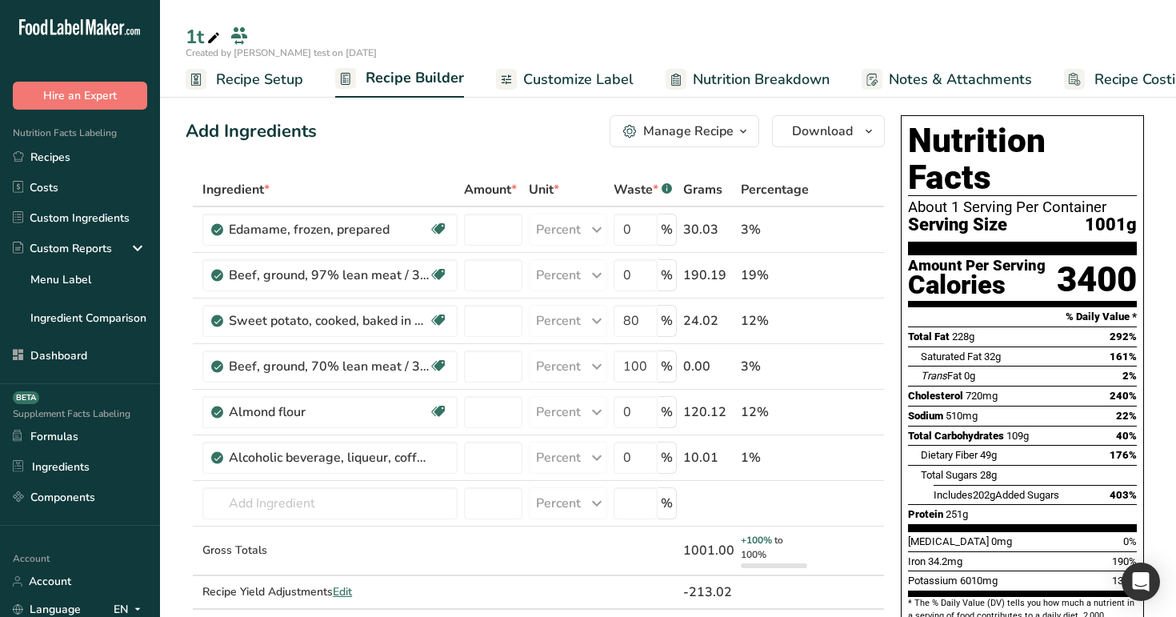
click at [581, 78] on span "Customize Label" at bounding box center [578, 80] width 110 height 22
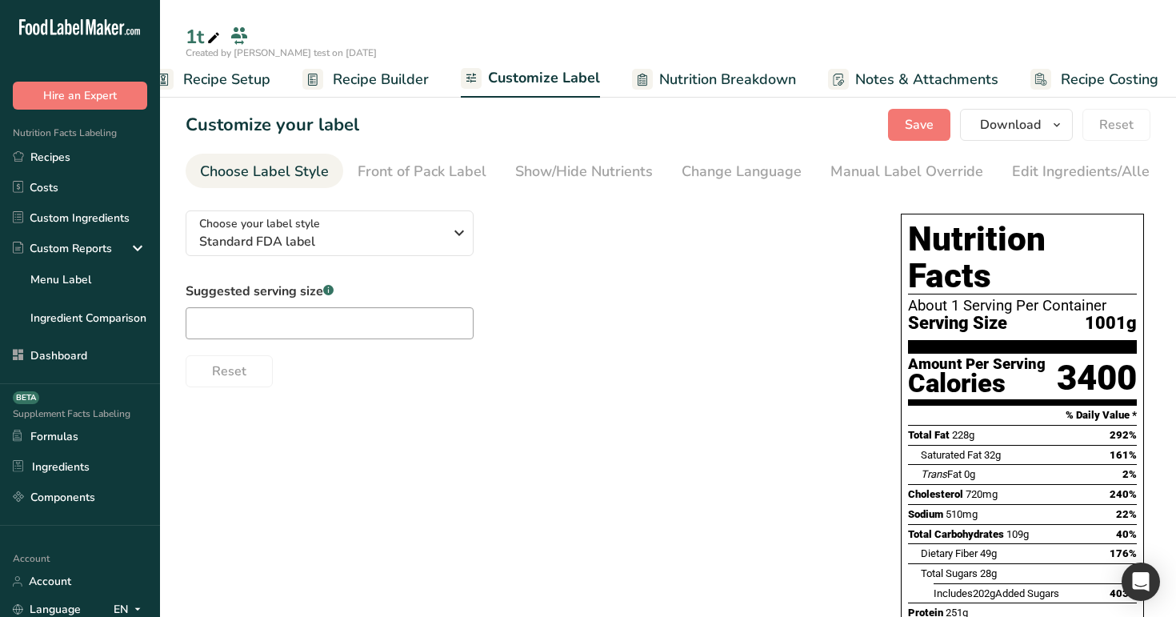
scroll to position [0, 41]
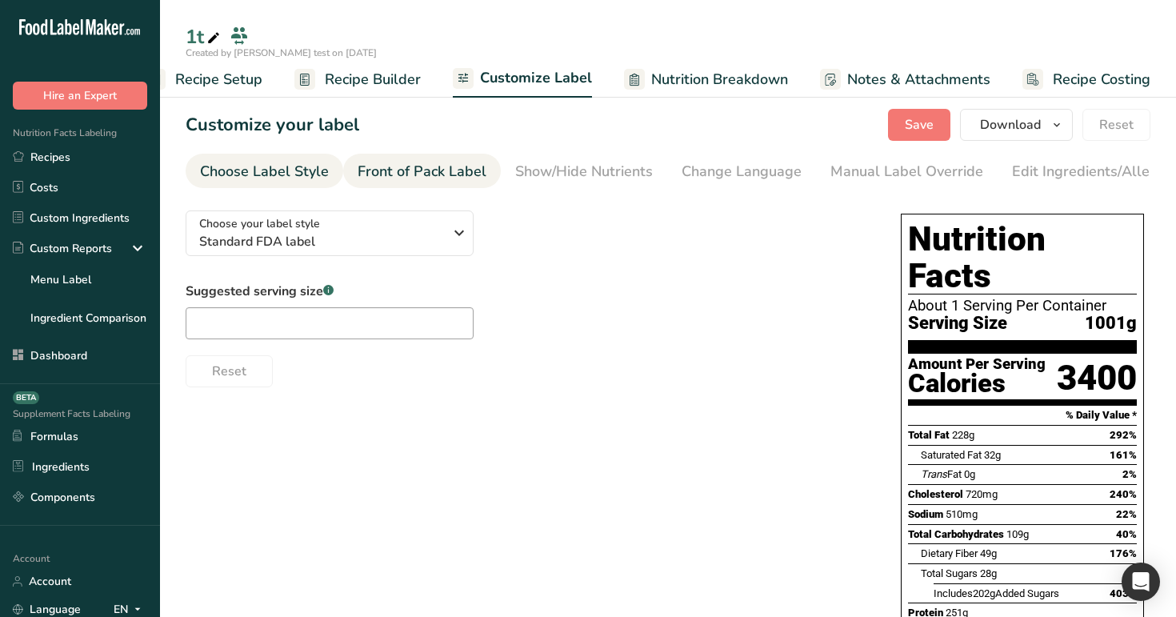
click at [437, 174] on div "Front of Pack Label" at bounding box center [421, 172] width 129 height 22
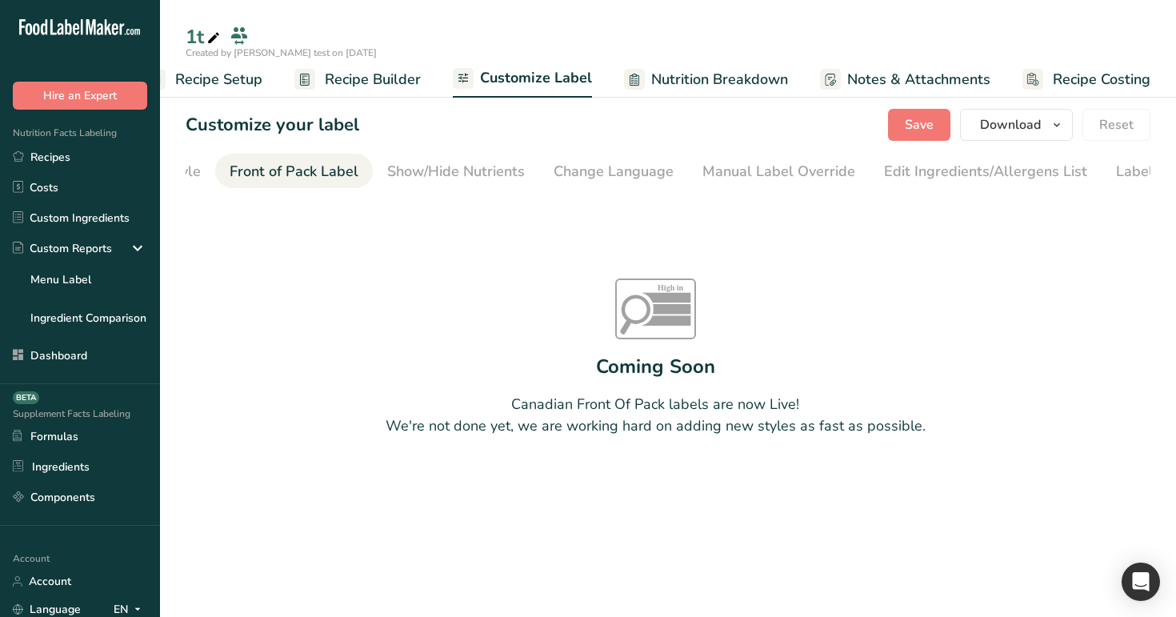
scroll to position [0, 155]
click at [397, 81] on span "Recipe Builder" at bounding box center [373, 80] width 96 height 22
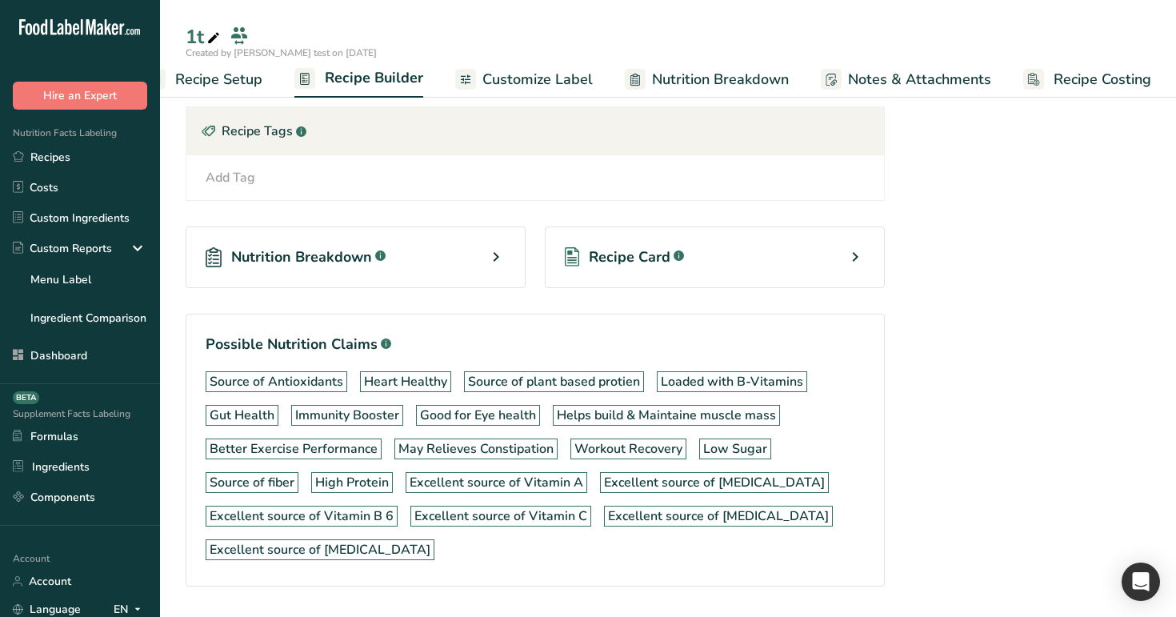
scroll to position [770, 0]
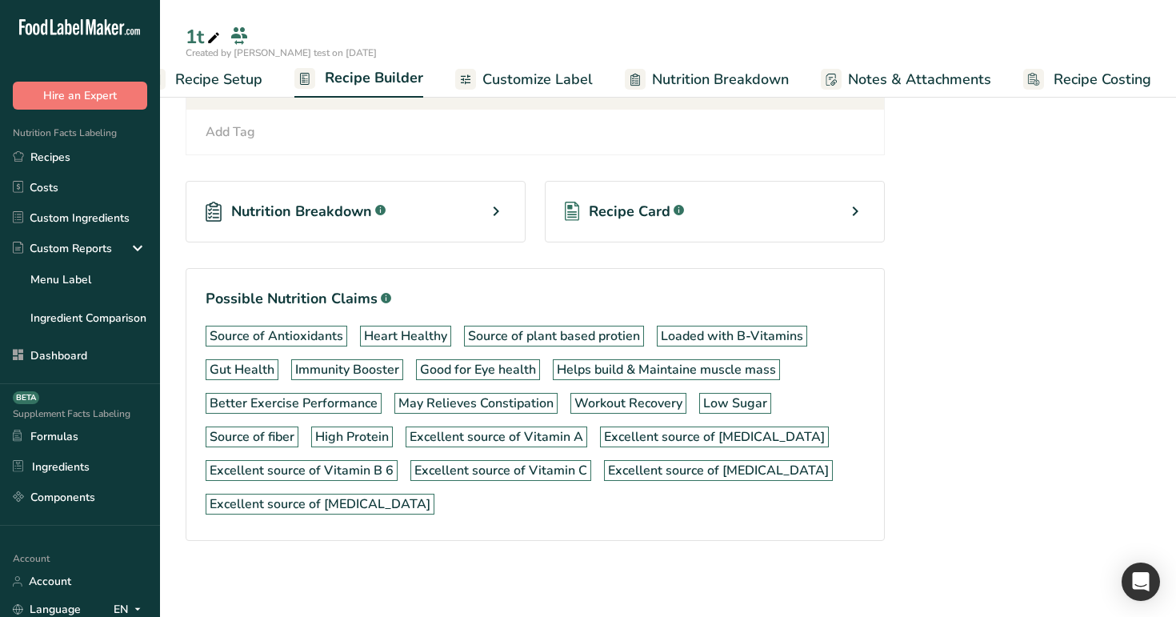
click at [749, 197] on div "Recipe Card .a-a{fill:#347362;}.b-a{fill:#fff;}" at bounding box center [715, 212] width 340 height 62
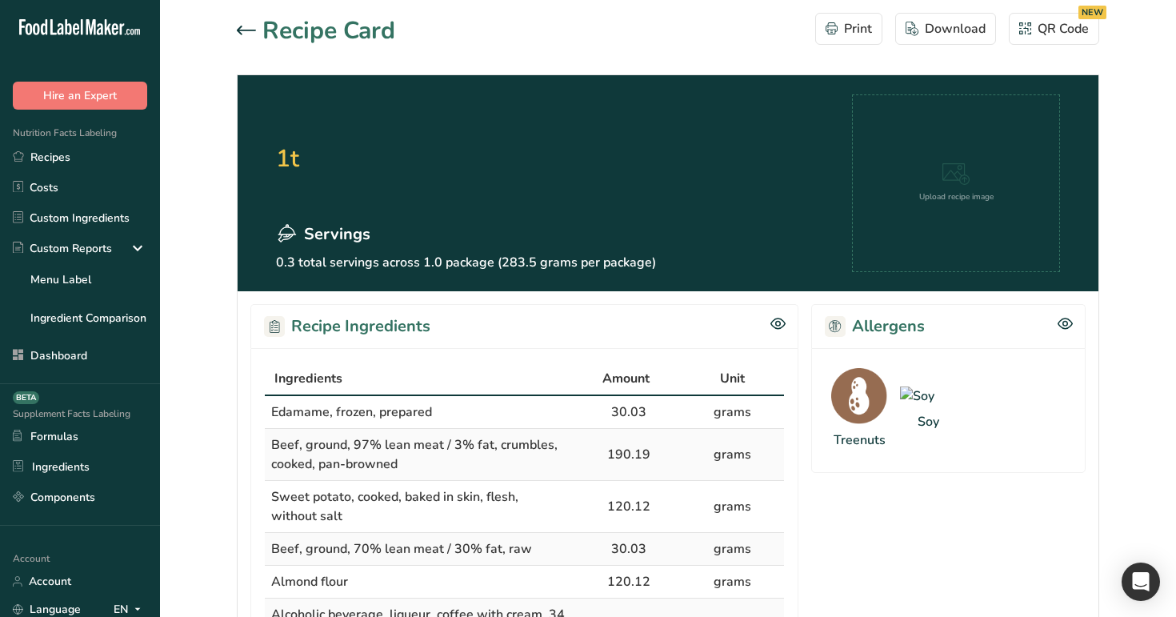
click at [249, 31] on icon at bounding box center [246, 31] width 19 height 10
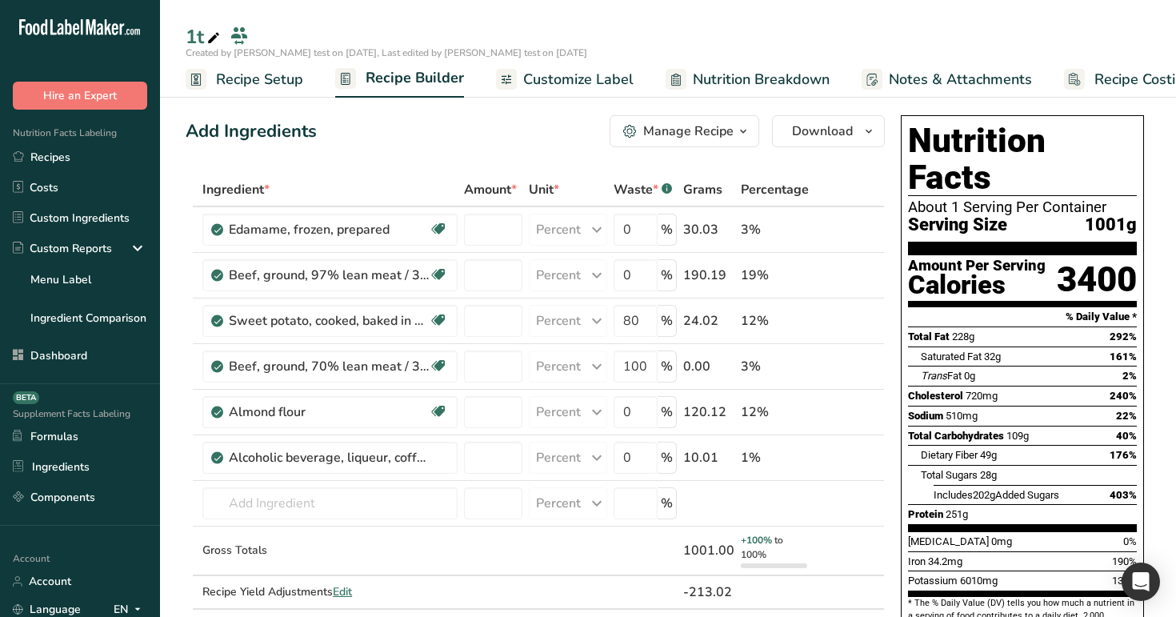
click at [74, 166] on link "Recipes" at bounding box center [80, 157] width 160 height 30
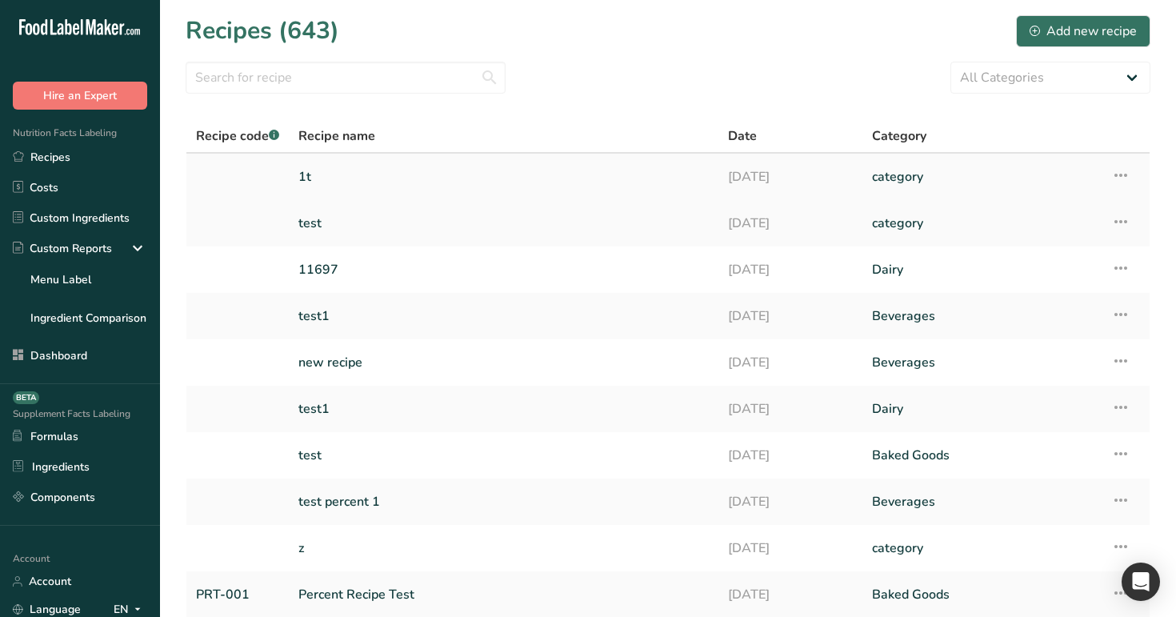
click at [363, 180] on link "1t" at bounding box center [503, 177] width 410 height 34
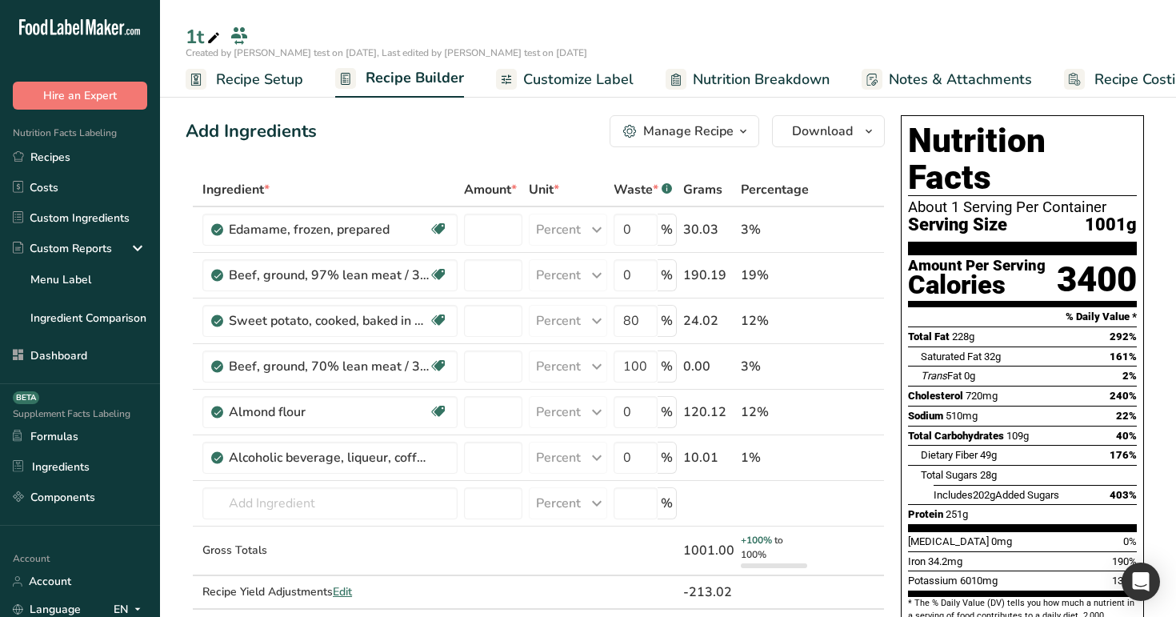
click at [256, 83] on span "Recipe Setup" at bounding box center [259, 80] width 87 height 22
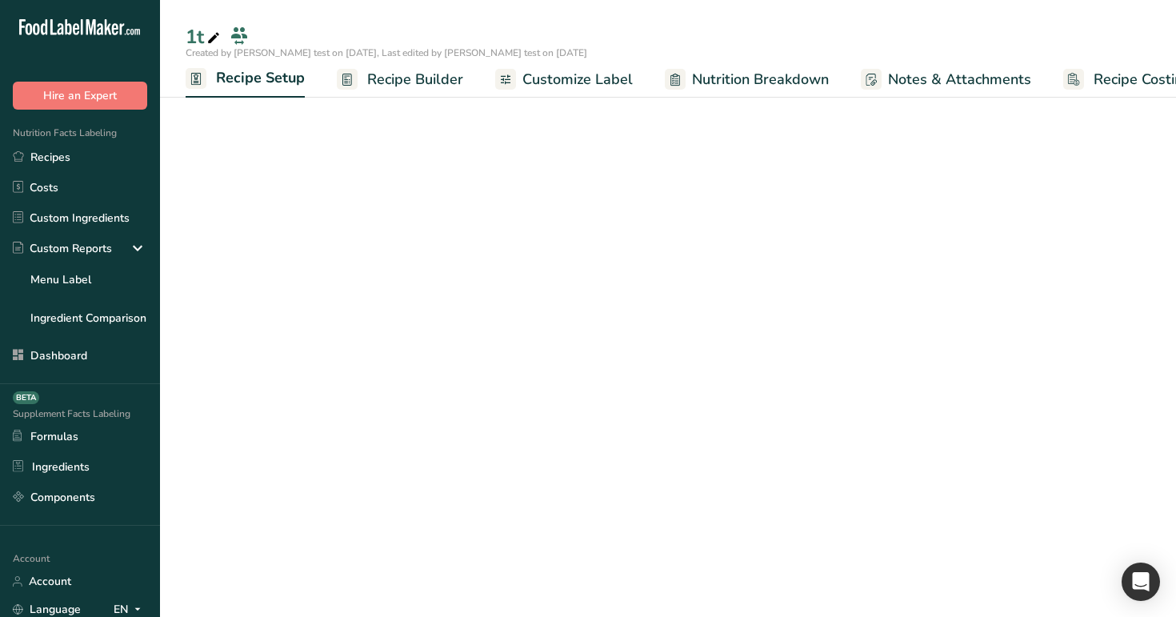
scroll to position [0, 6]
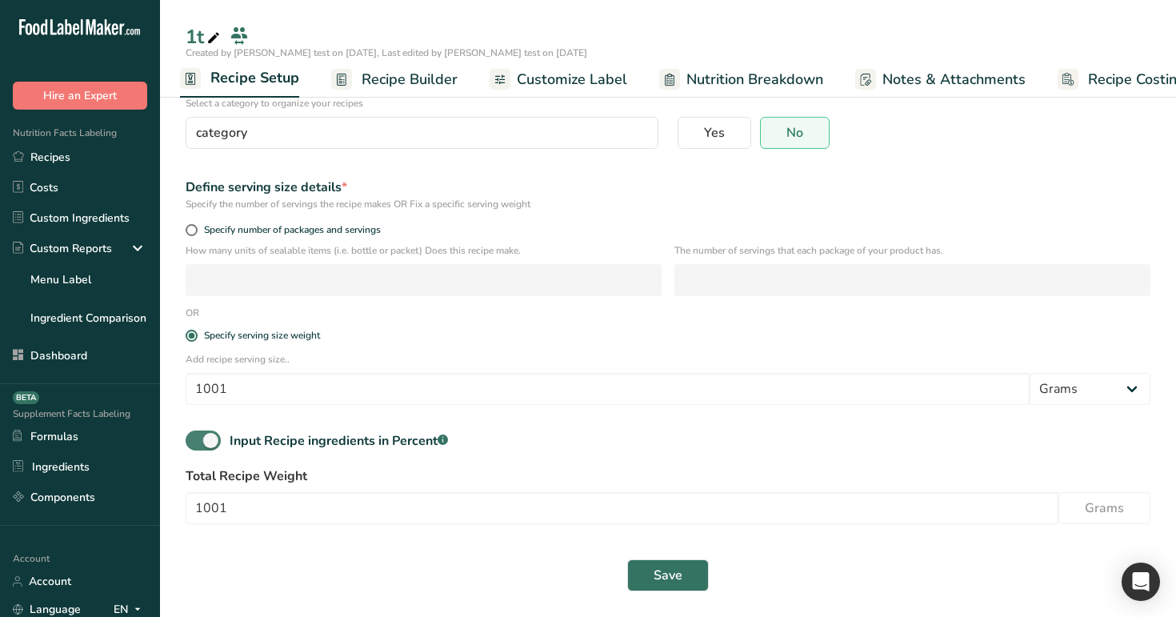
click at [203, 444] on span at bounding box center [203, 440] width 35 height 20
click at [196, 444] on input "Input Recipe ingredients in Percent .a-a{fill:#347362;}.b-a{fill:#fff;}" at bounding box center [191, 440] width 10 height 10
checkbox input "false"
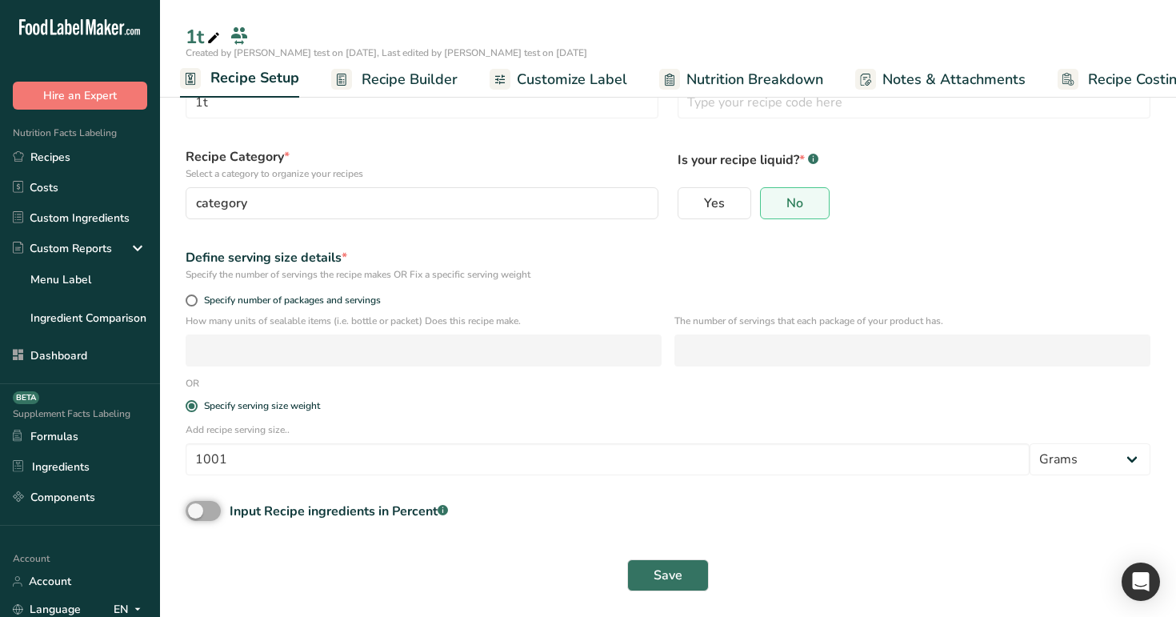
scroll to position [64, 0]
click at [671, 569] on span "Save" at bounding box center [667, 574] width 29 height 19
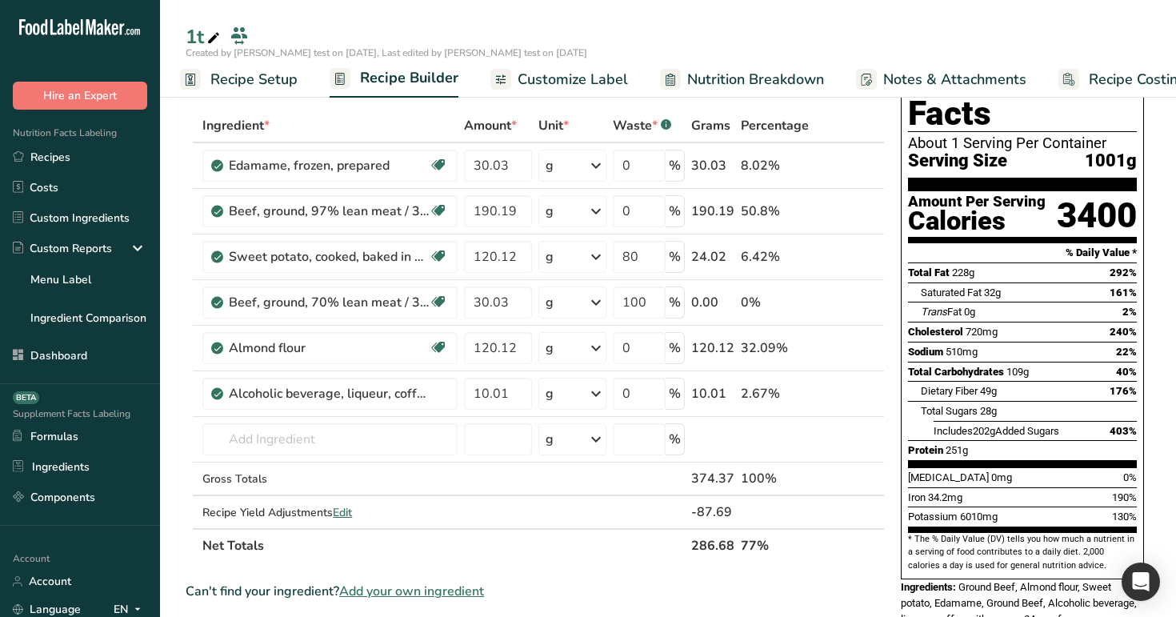
click at [226, 74] on span "Recipe Setup" at bounding box center [253, 80] width 87 height 22
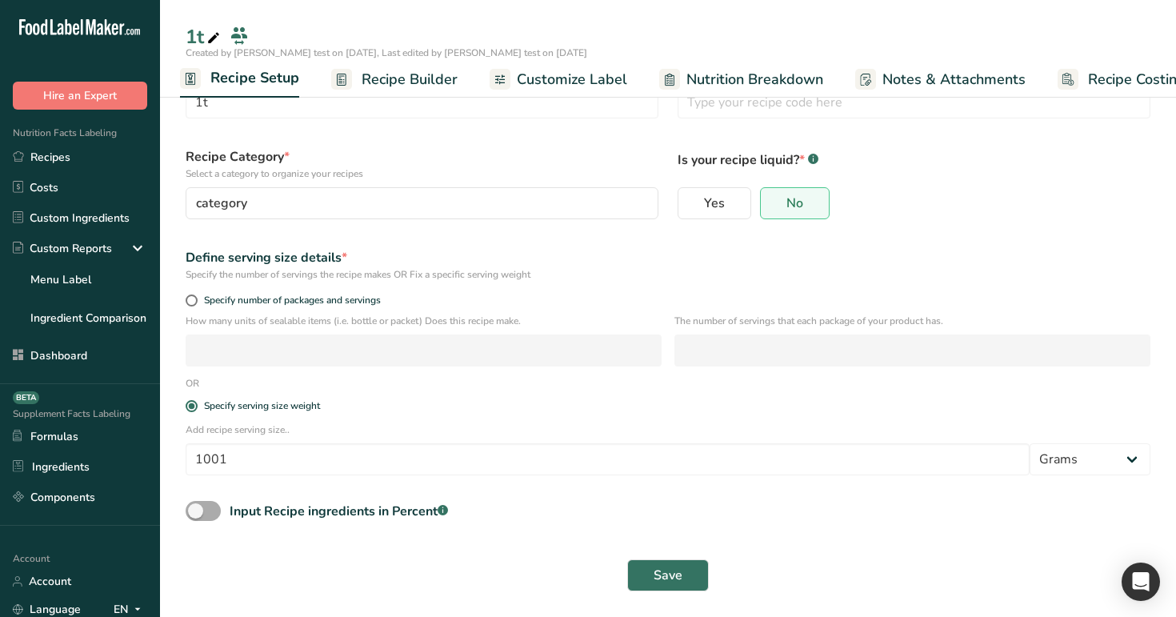
click at [214, 513] on span at bounding box center [203, 511] width 35 height 20
click at [196, 513] on input "Input Recipe ingredients in Percent .a-a{fill:#347362;}.b-a{fill:#fff;}" at bounding box center [191, 510] width 10 height 10
checkbox input "true"
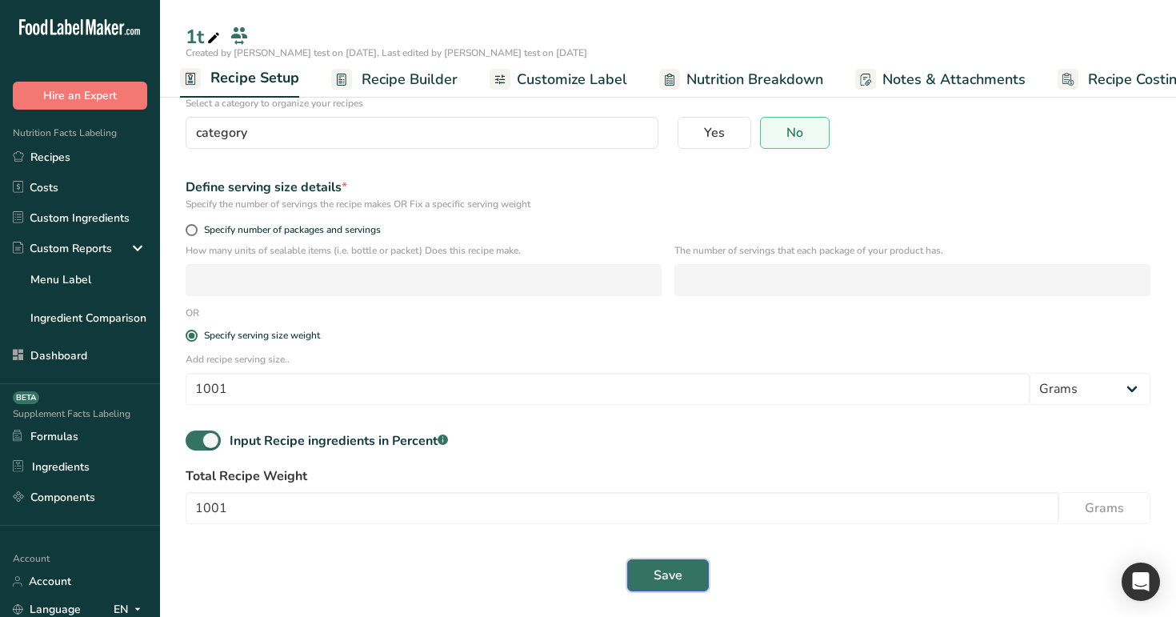
click at [680, 574] on span "Save" at bounding box center [667, 574] width 29 height 19
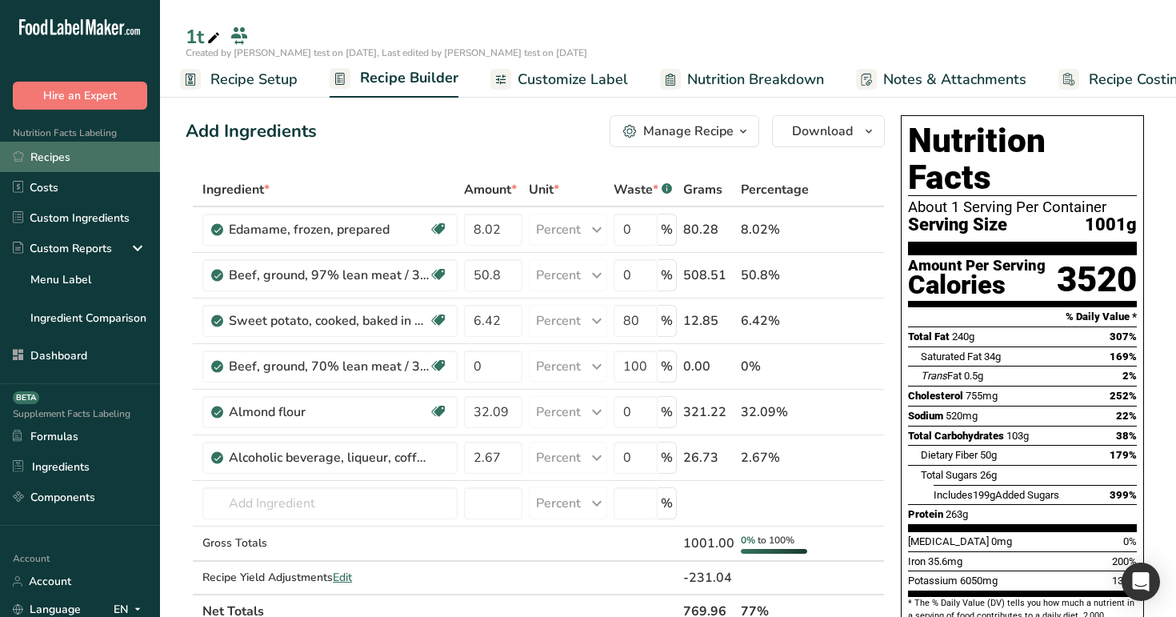
click at [79, 154] on link "Recipes" at bounding box center [80, 157] width 160 height 30
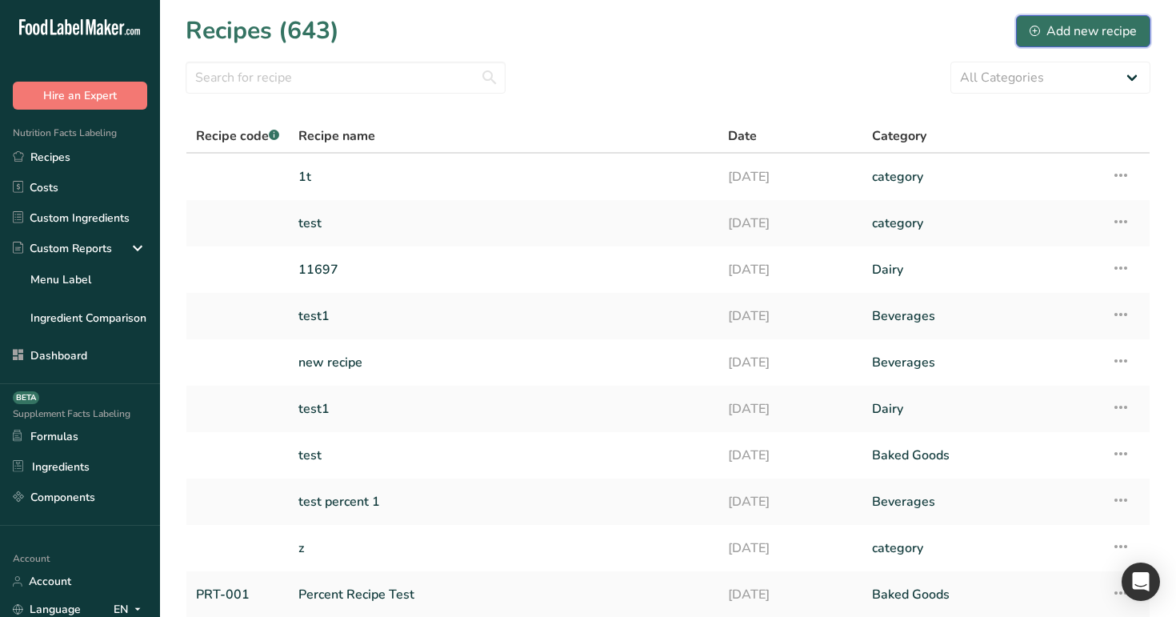
click at [1068, 27] on div "Add new recipe" at bounding box center [1082, 31] width 107 height 19
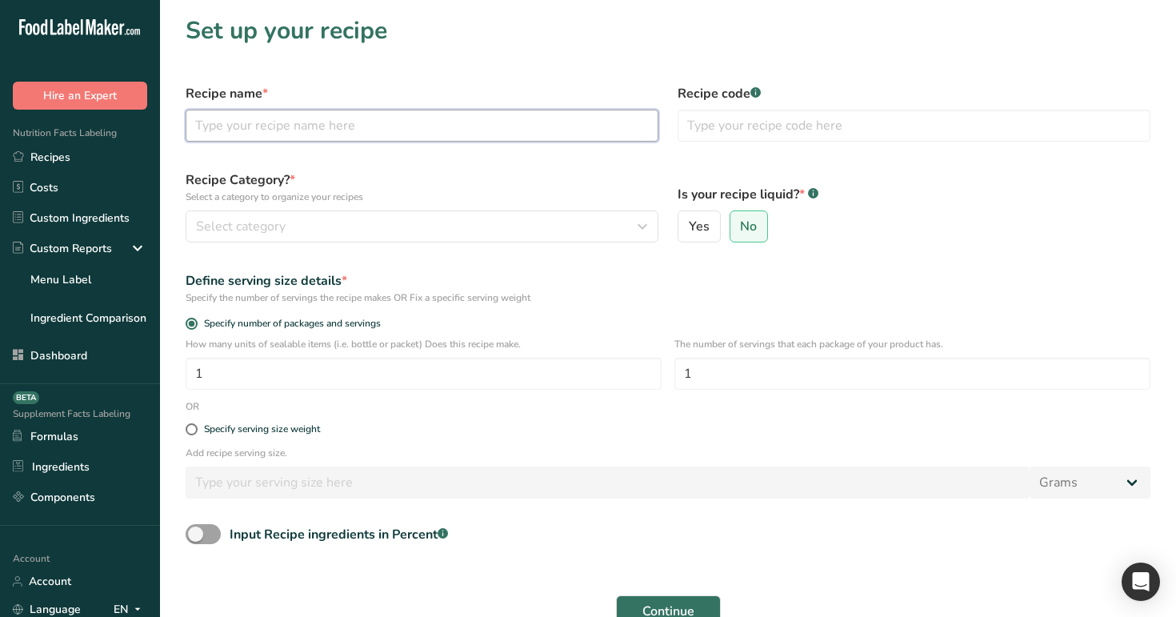
click at [509, 129] on input "text" at bounding box center [422, 126] width 473 height 32
type input "test001"
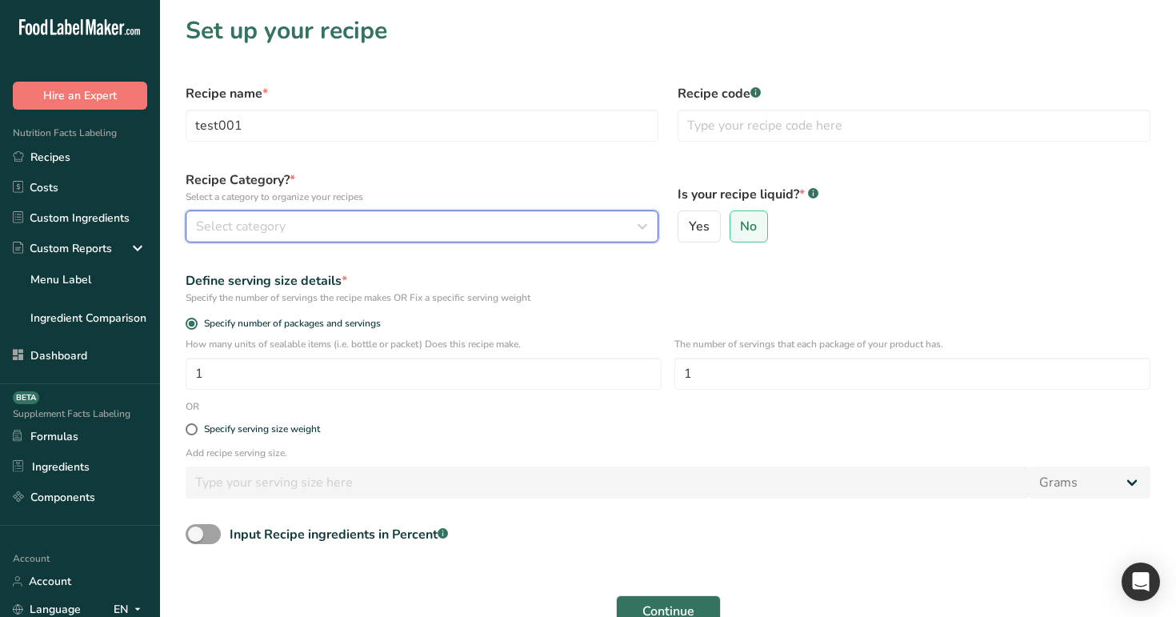
click at [487, 227] on div "Select category" at bounding box center [417, 226] width 442 height 19
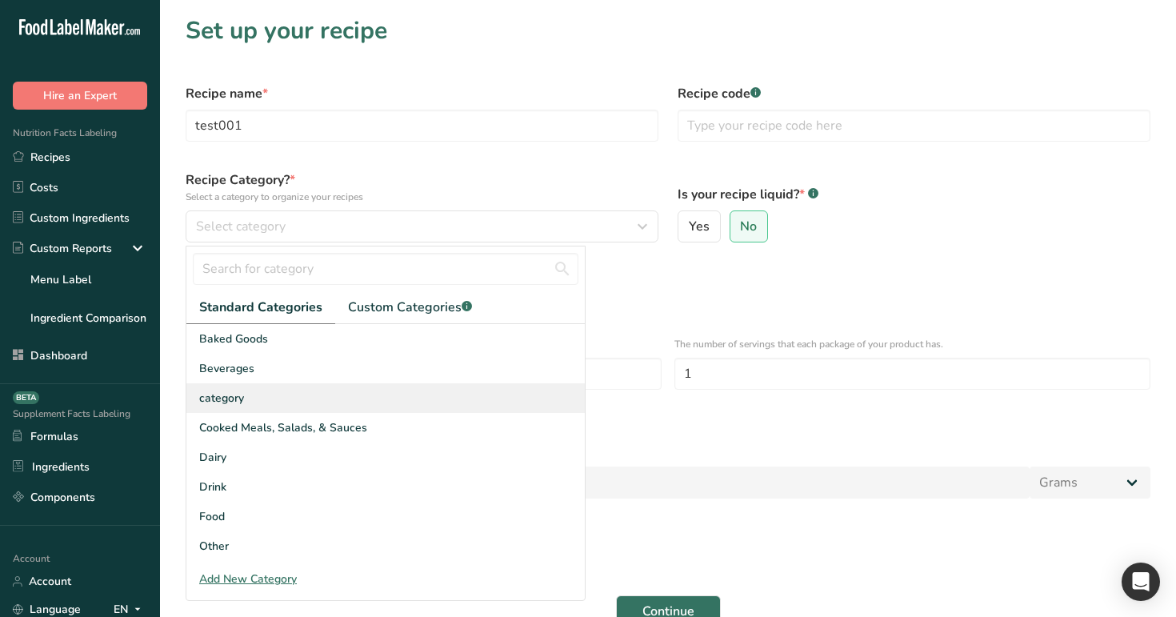
click at [436, 385] on div "category" at bounding box center [385, 398] width 398 height 30
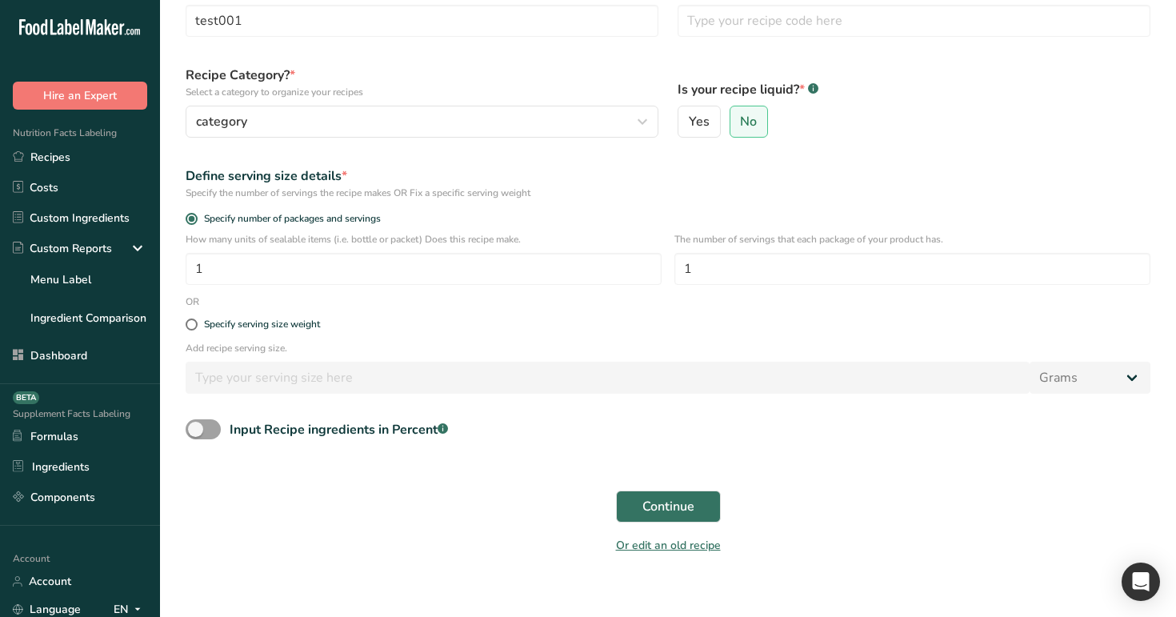
scroll to position [119, 0]
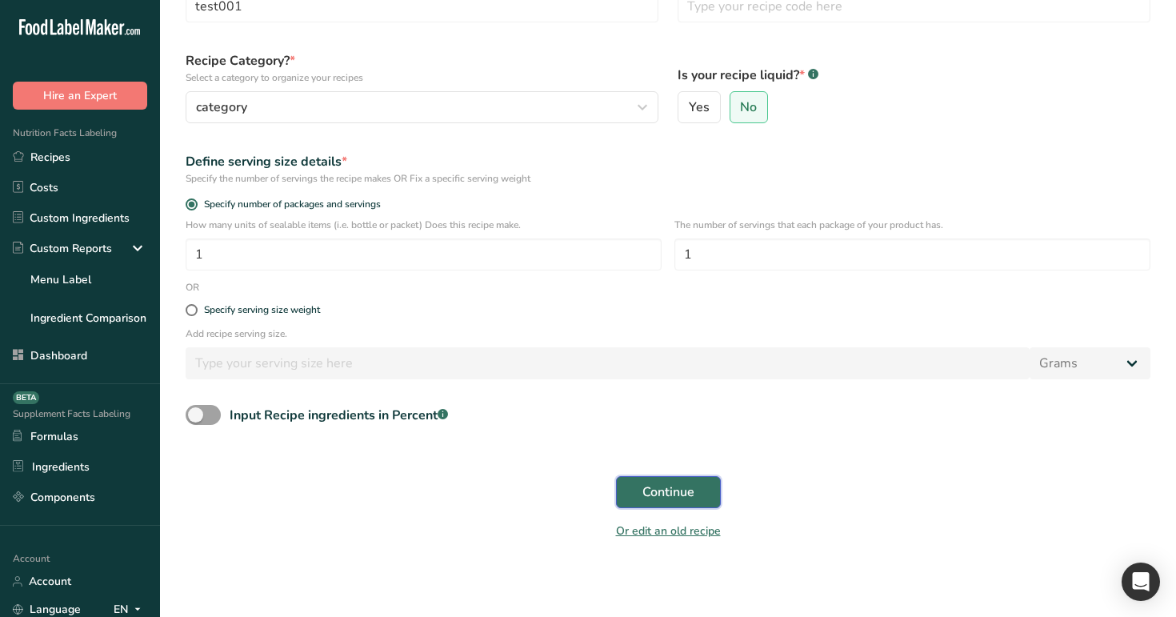
click at [697, 479] on button "Continue" at bounding box center [668, 492] width 105 height 32
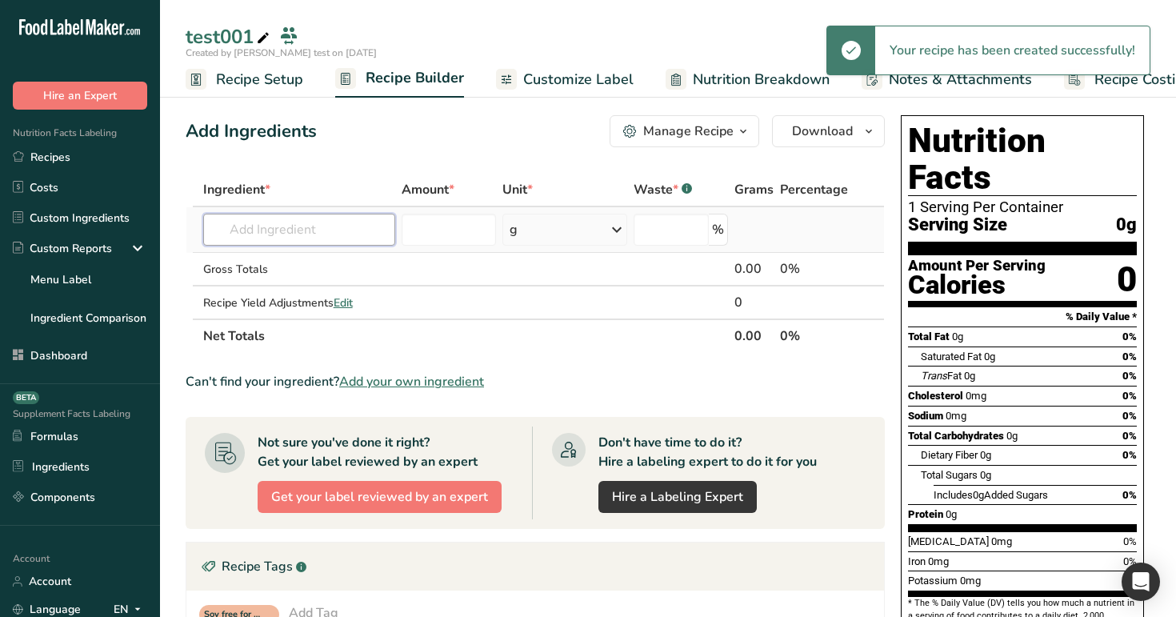
click at [334, 216] on input "text" at bounding box center [299, 230] width 193 height 32
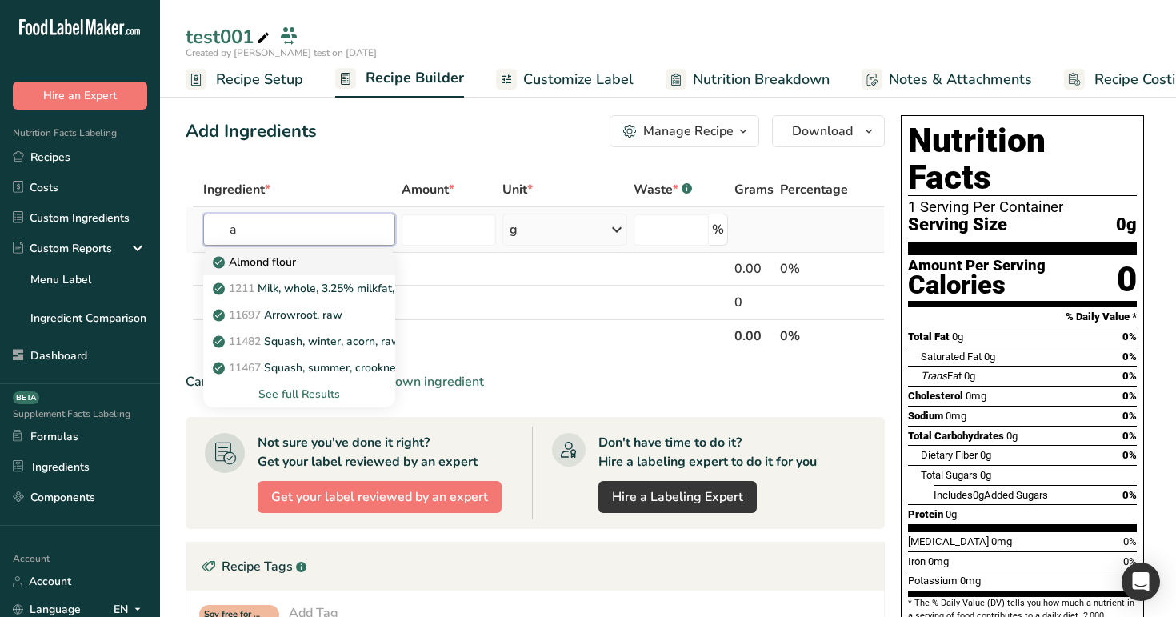
type input "a"
click at [308, 262] on div "Almond flour" at bounding box center [287, 262] width 142 height 17
type input "Almond flour"
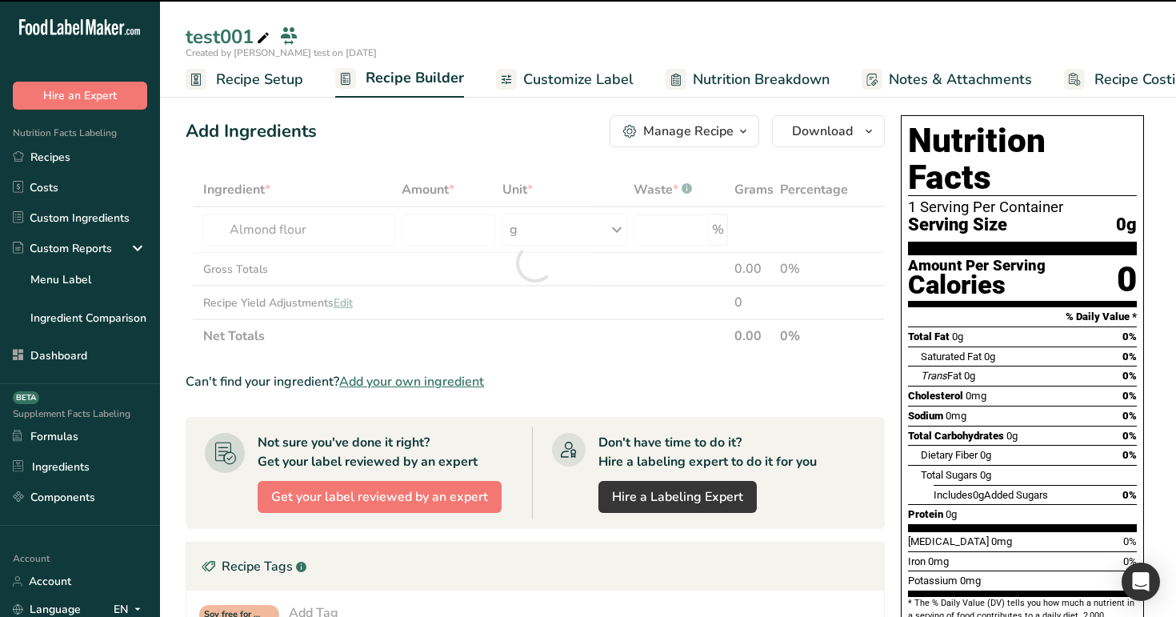
type input "0"
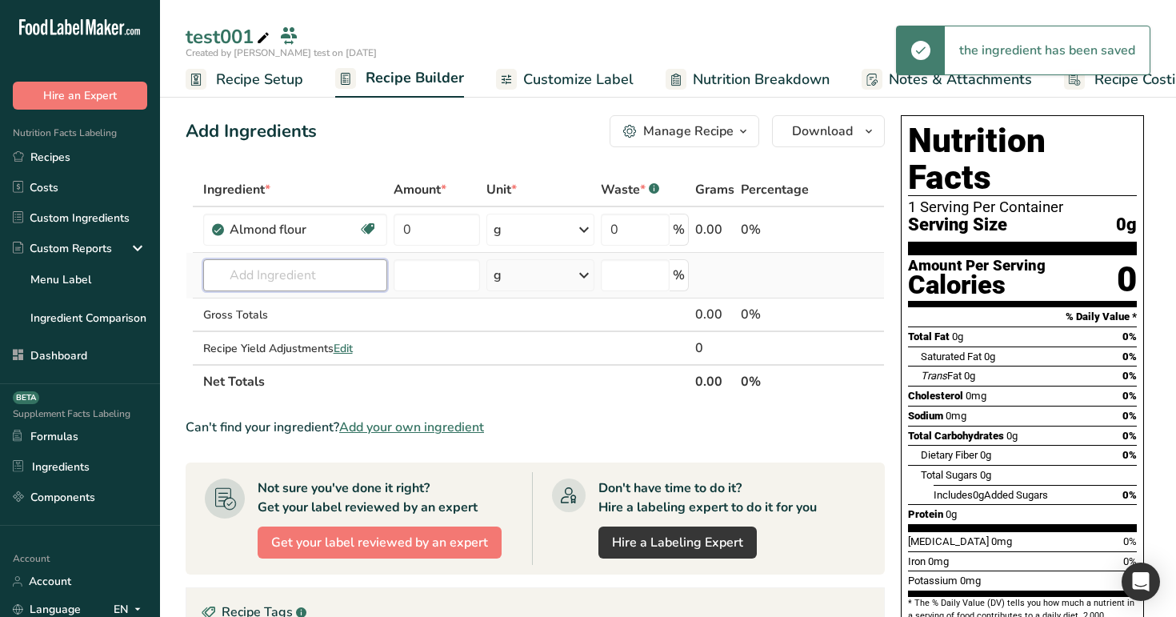
click at [309, 269] on input "text" at bounding box center [295, 275] width 185 height 32
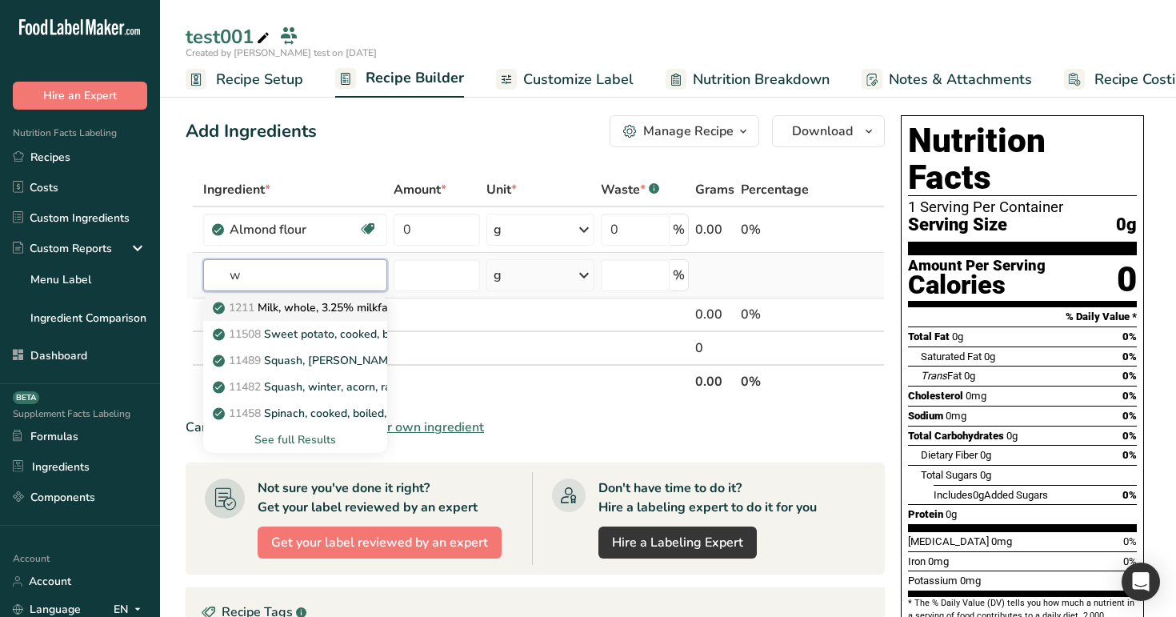
type input "w"
click at [309, 319] on link "1211 Milk, whole, 3.25% milkfat, without added vitamin A and vitamin D" at bounding box center [295, 307] width 185 height 26
type input "Milk, whole, 3.25% milkfat, without added vitamin A and [MEDICAL_DATA]"
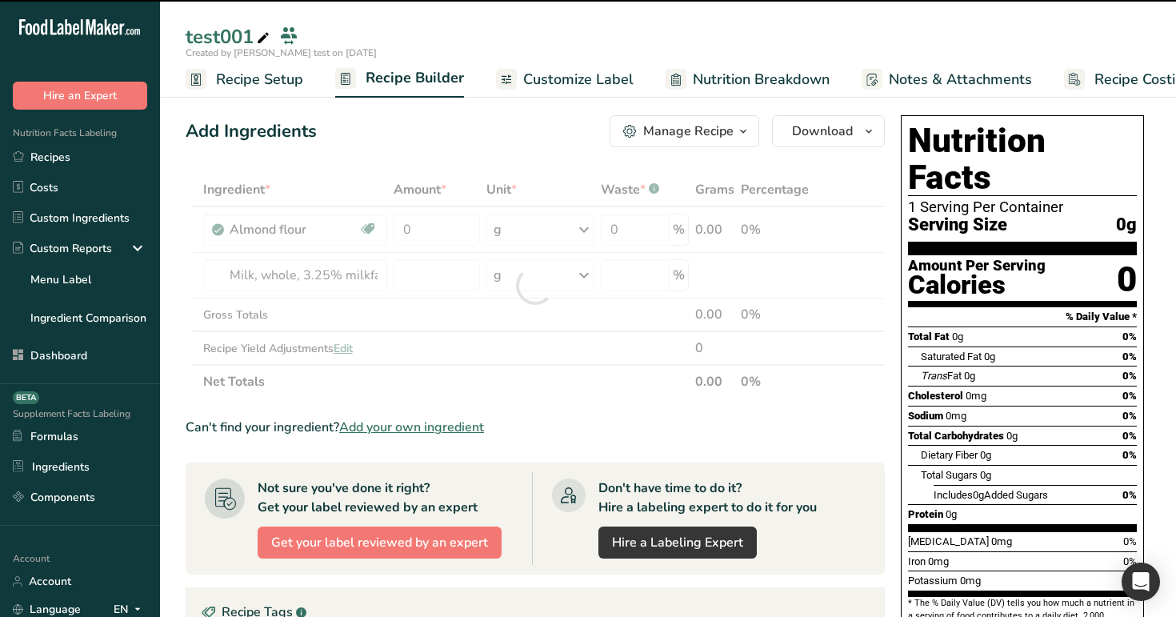
type input "0"
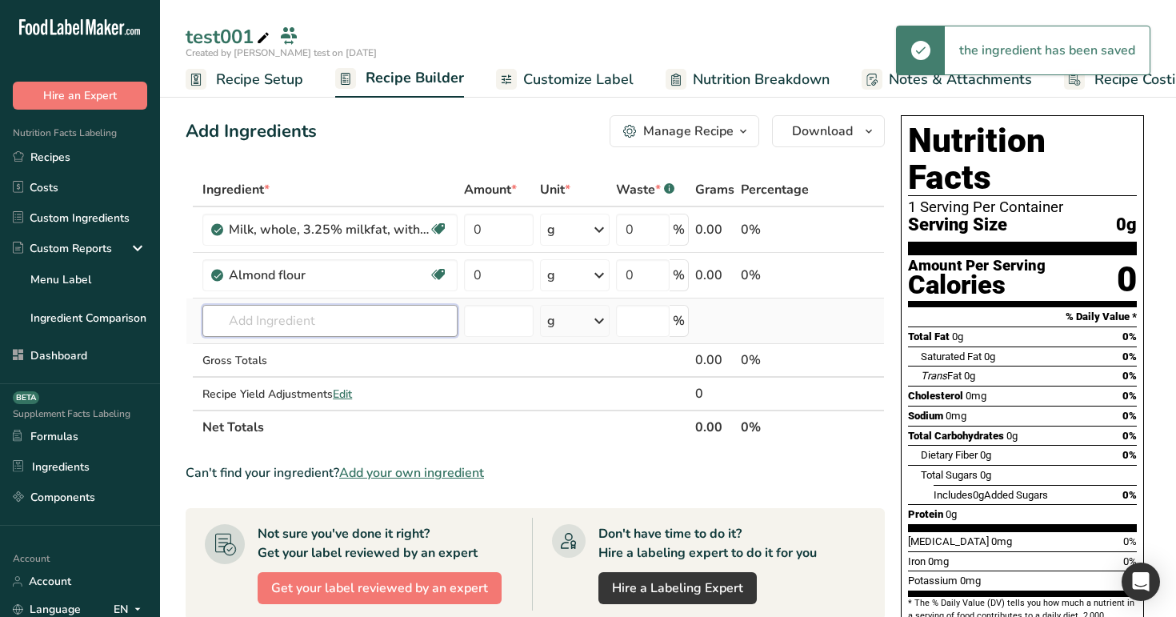
click at [299, 309] on input "text" at bounding box center [329, 321] width 255 height 32
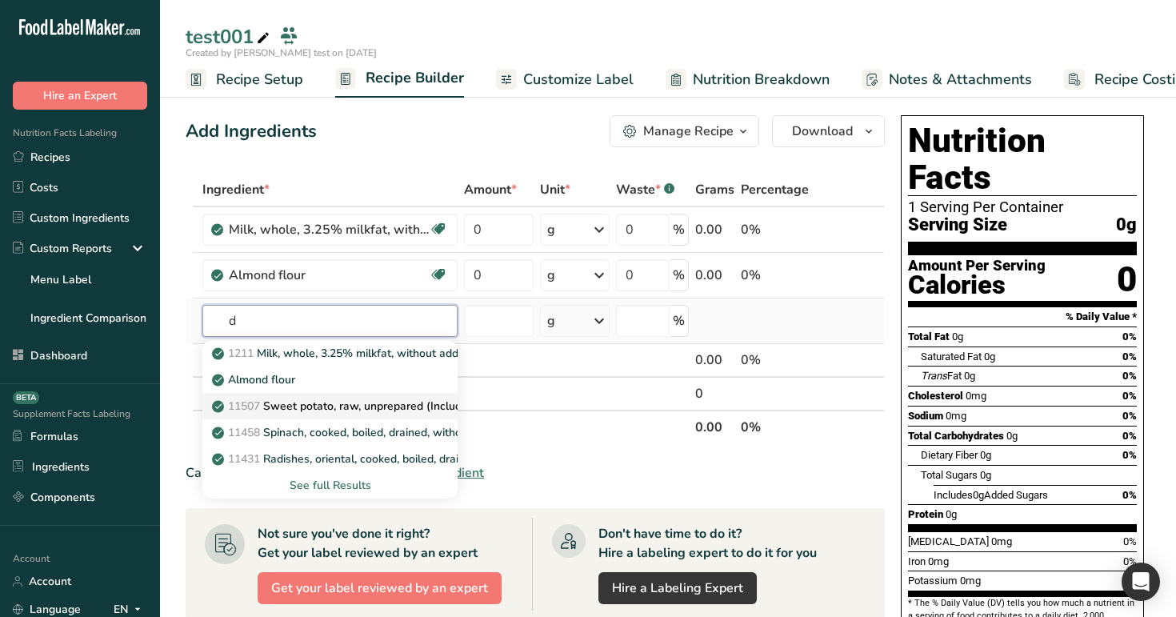
type input "d"
click at [305, 393] on link "11507 Sweet potato, raw, unprepared (Includes foods for USDA's Food Distributio…" at bounding box center [329, 406] width 255 height 26
type input "Sweet potato, raw, unprepared (Includes foods for USDA's Food Distribution Prog…"
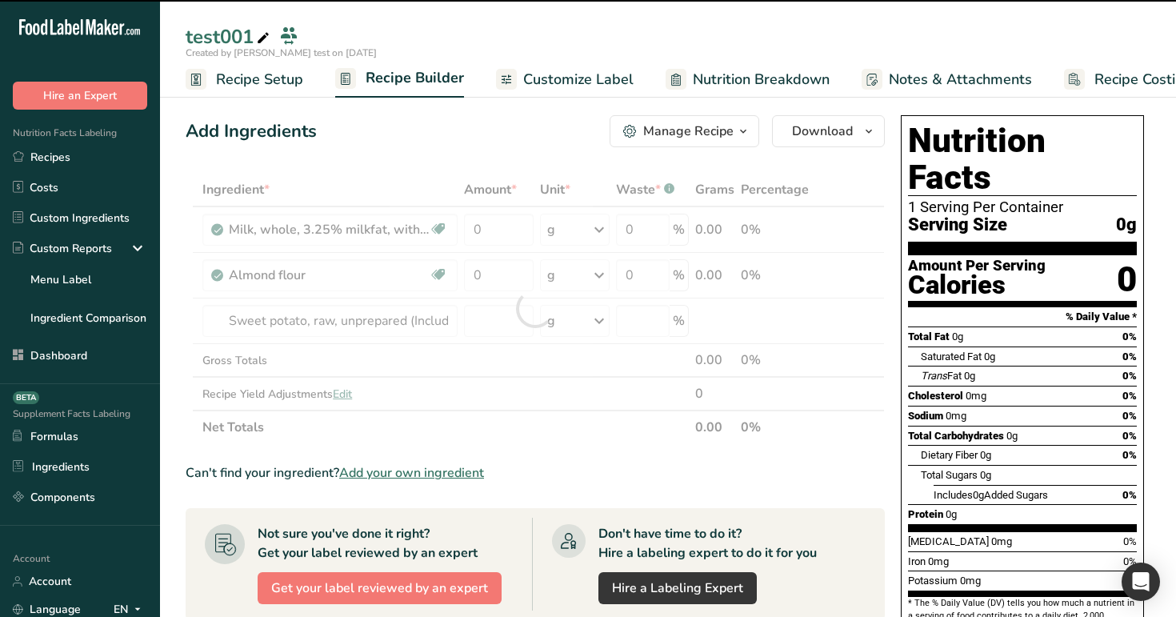
type input "0"
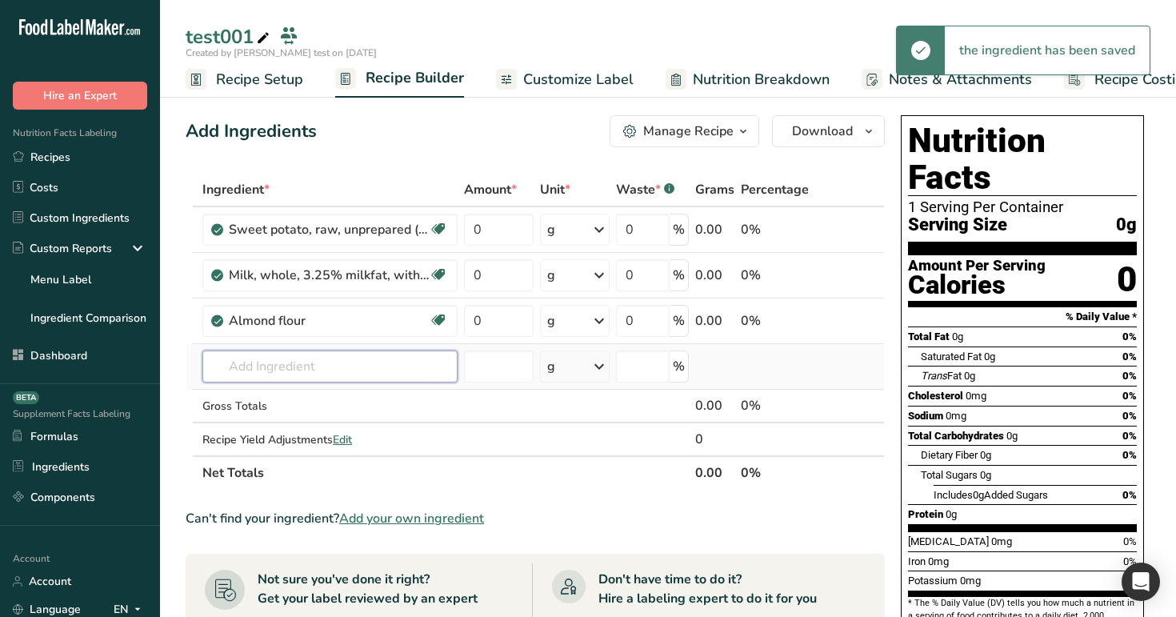
click at [333, 361] on input "text" at bounding box center [329, 366] width 255 height 32
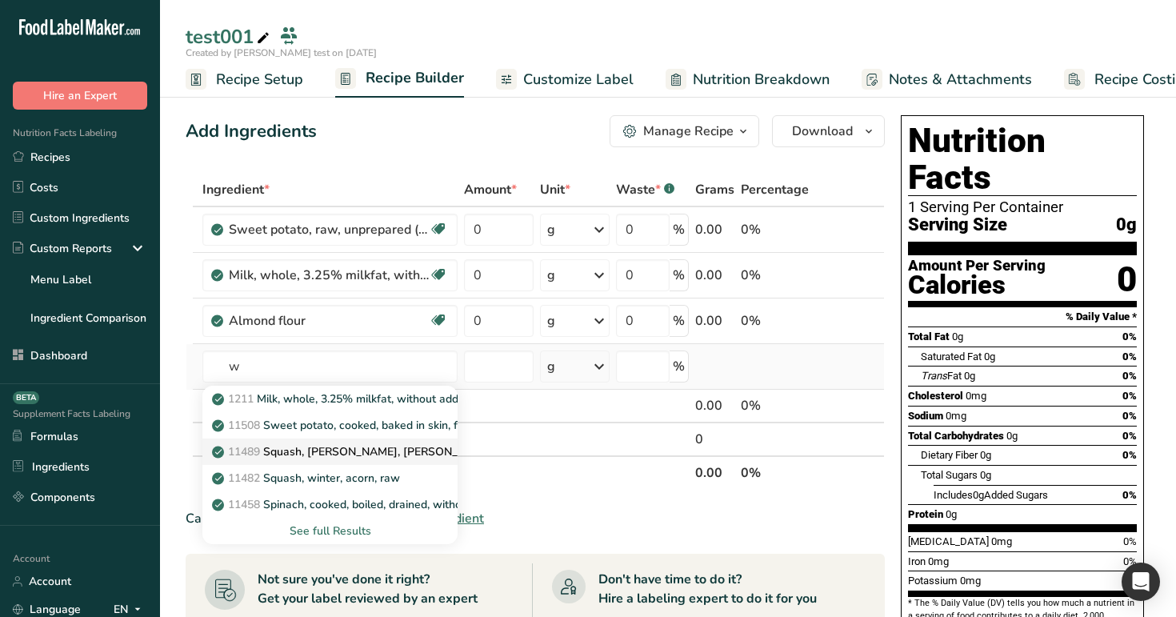
click at [369, 456] on p "11489 Squash, winter, hubbard, raw" at bounding box center [367, 451] width 304 height 17
type input "Squash, [PERSON_NAME], [PERSON_NAME], raw"
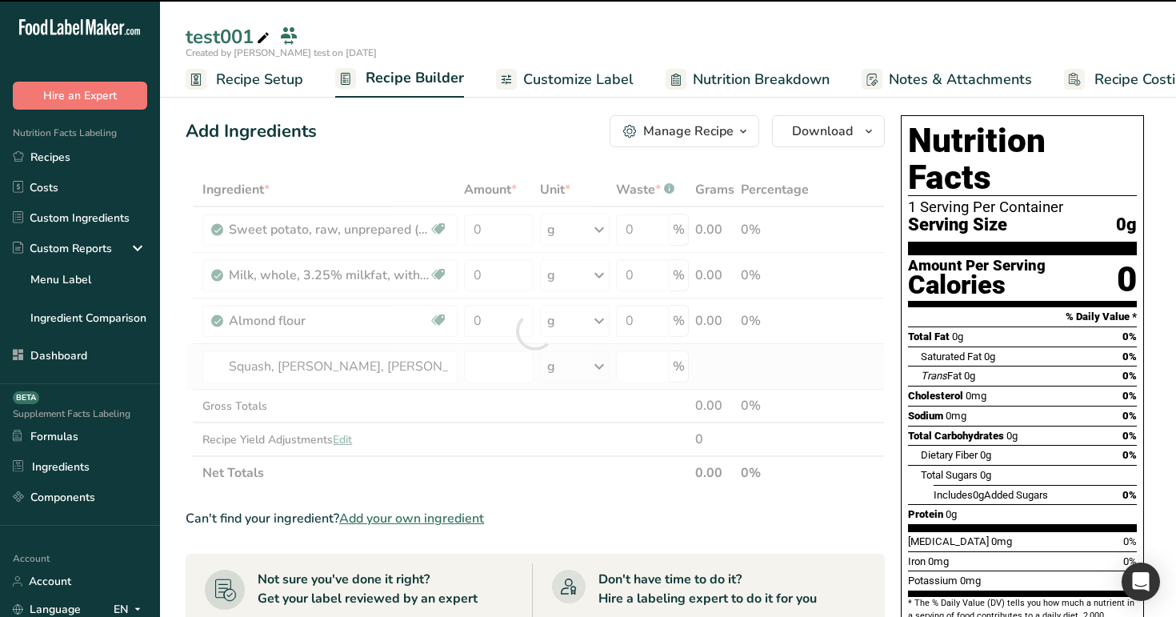
type input "0"
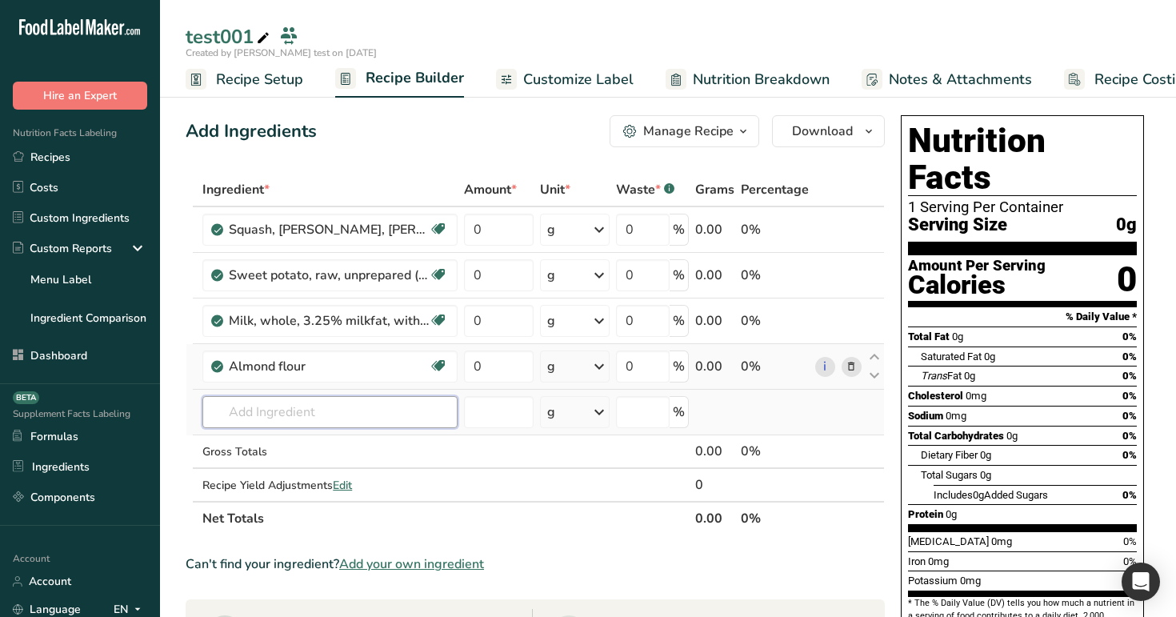
click at [342, 415] on input "text" at bounding box center [329, 412] width 255 height 32
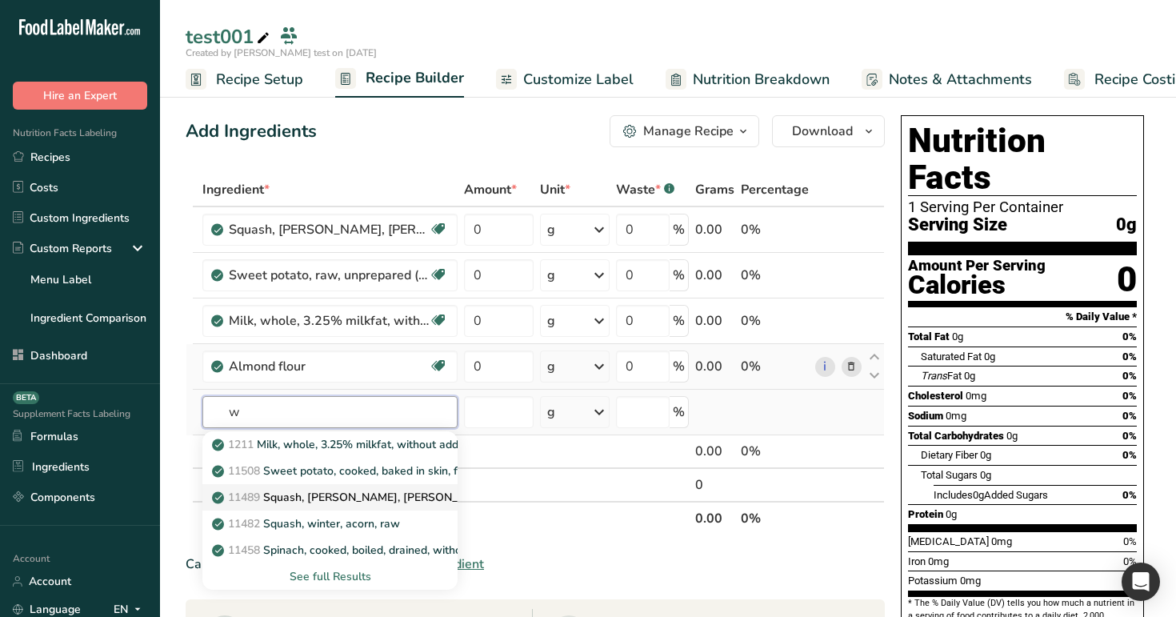
type input "w"
click at [343, 493] on p "11489 Squash, winter, hubbard, raw" at bounding box center [367, 497] width 304 height 17
type input "Squash, [PERSON_NAME], [PERSON_NAME], raw"
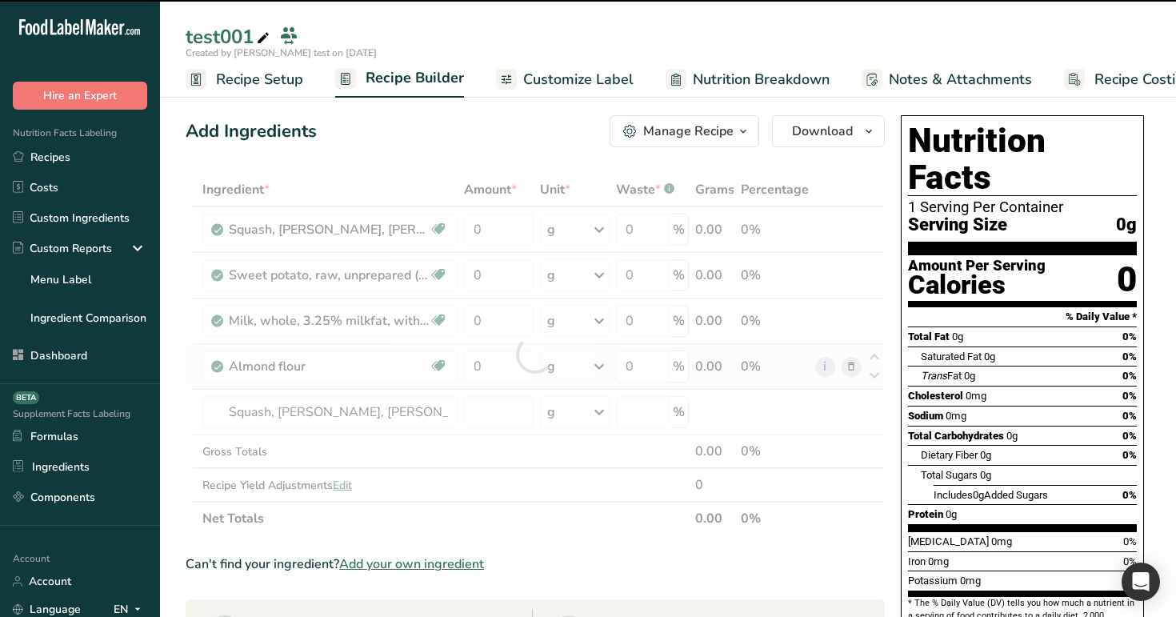
type input "0"
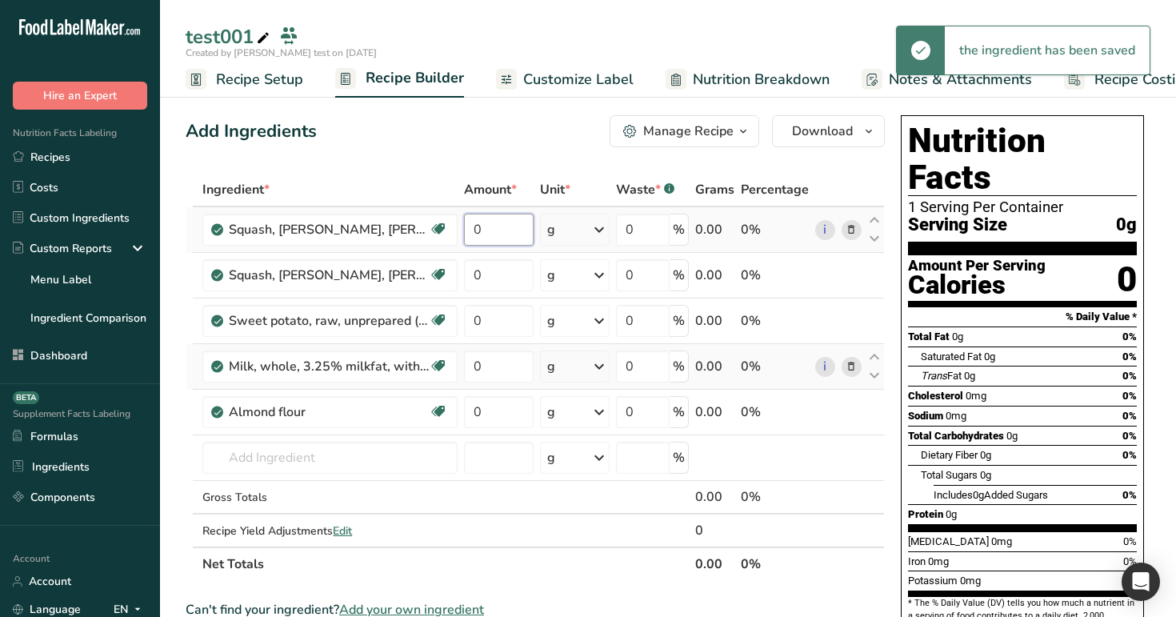
click at [497, 214] on input "0" at bounding box center [498, 230] width 69 height 32
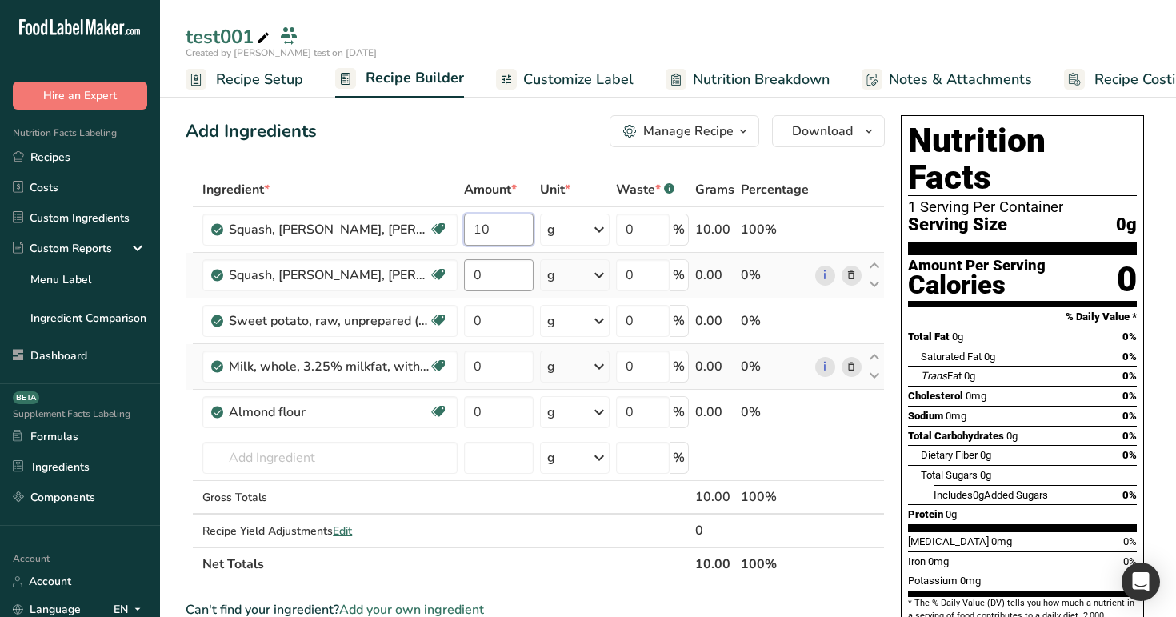
type input "10"
click at [490, 275] on div "Ingredient * Amount * Unit * Waste * .a-a{fill:#347362;}.b-a{fill:#fff;} Grams …" at bounding box center [535, 377] width 699 height 408
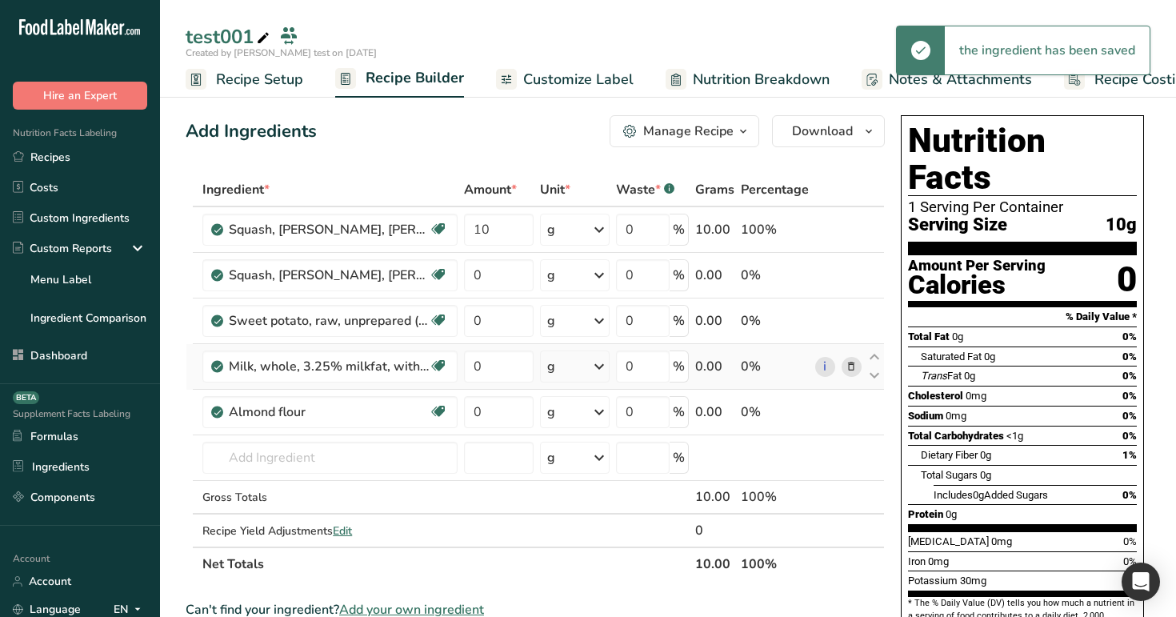
click at [584, 279] on div "Ingredient * Amount * Unit * Waste * .a-a{fill:#347362;}.b-a{fill:#fff;} Grams …" at bounding box center [535, 377] width 699 height 408
click at [513, 271] on input "0" at bounding box center [498, 275] width 69 height 32
type input "22"
click at [581, 282] on div "Ingredient * Amount * Unit * Waste * .a-a{fill:#347362;}.b-a{fill:#fff;} Grams …" at bounding box center [535, 377] width 699 height 408
click at [581, 282] on div "g" at bounding box center [575, 275] width 70 height 32
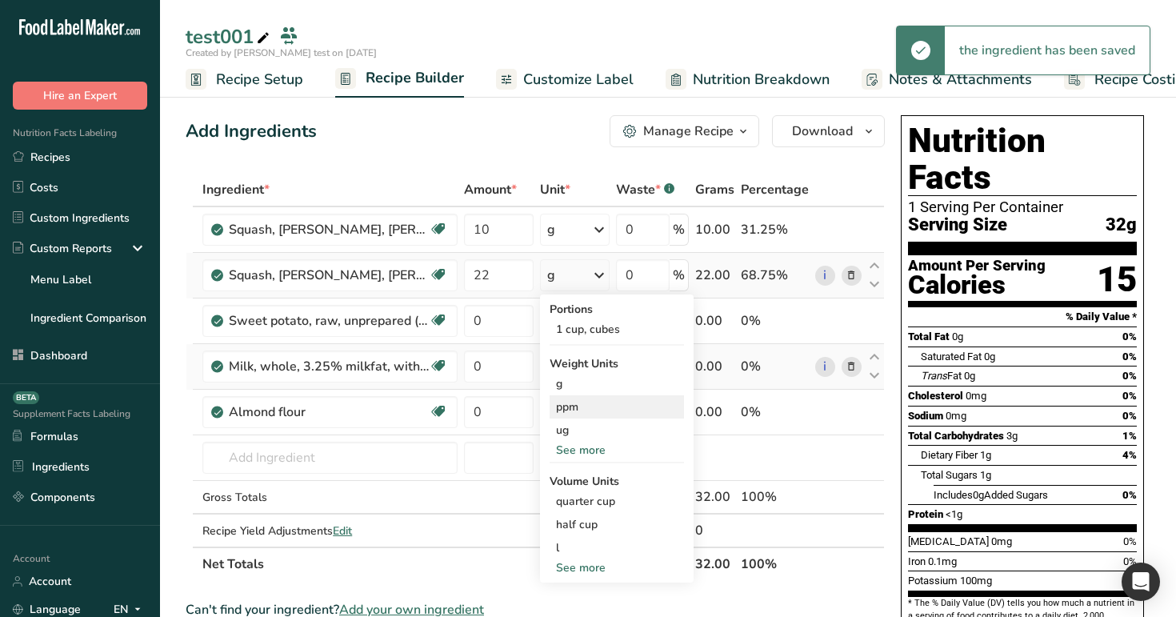
click at [599, 410] on div "ppm" at bounding box center [616, 406] width 134 height 23
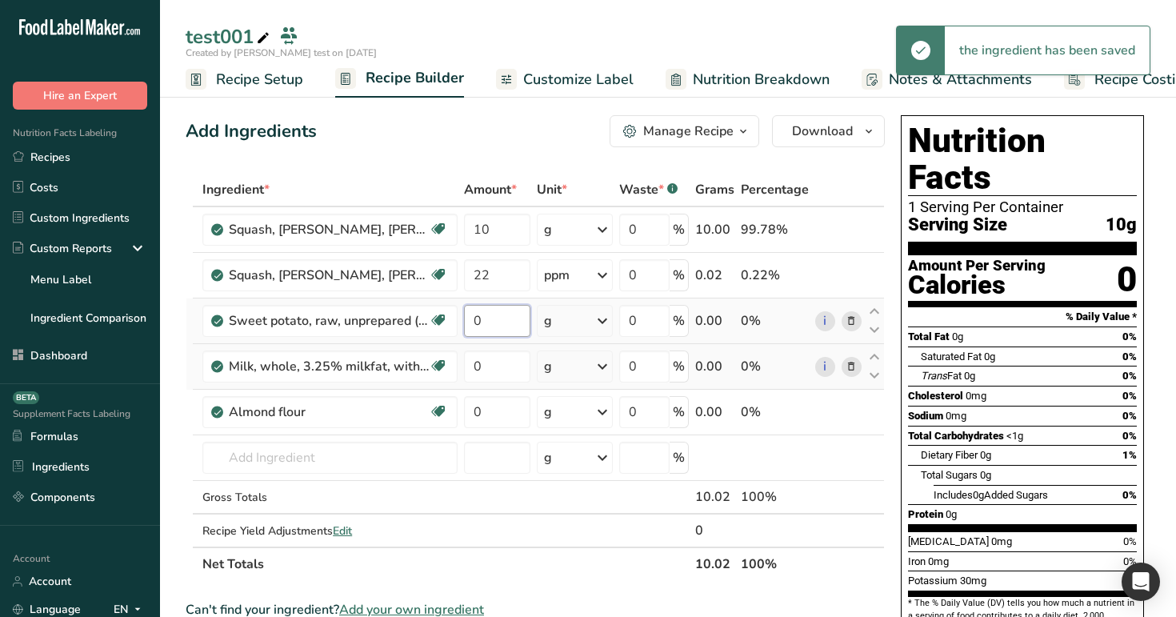
click at [501, 333] on input "0" at bounding box center [497, 321] width 66 height 32
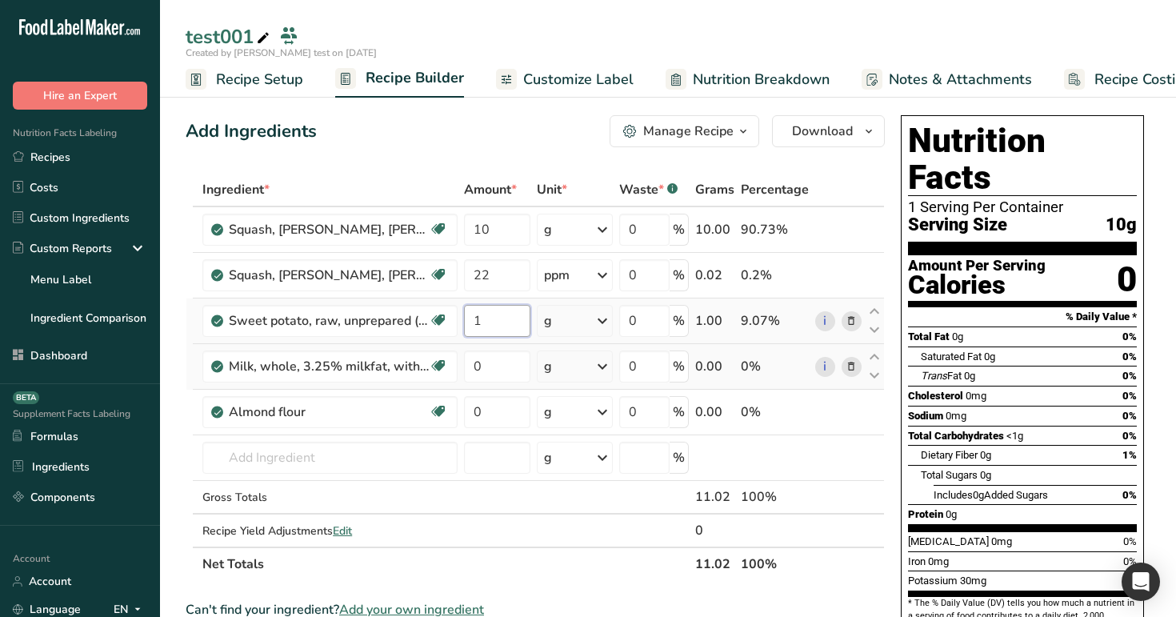
type input "1"
click at [578, 325] on div "Ingredient * Amount * Unit * Waste * .a-a{fill:#347362;}.b-a{fill:#fff;} Grams …" at bounding box center [535, 377] width 699 height 408
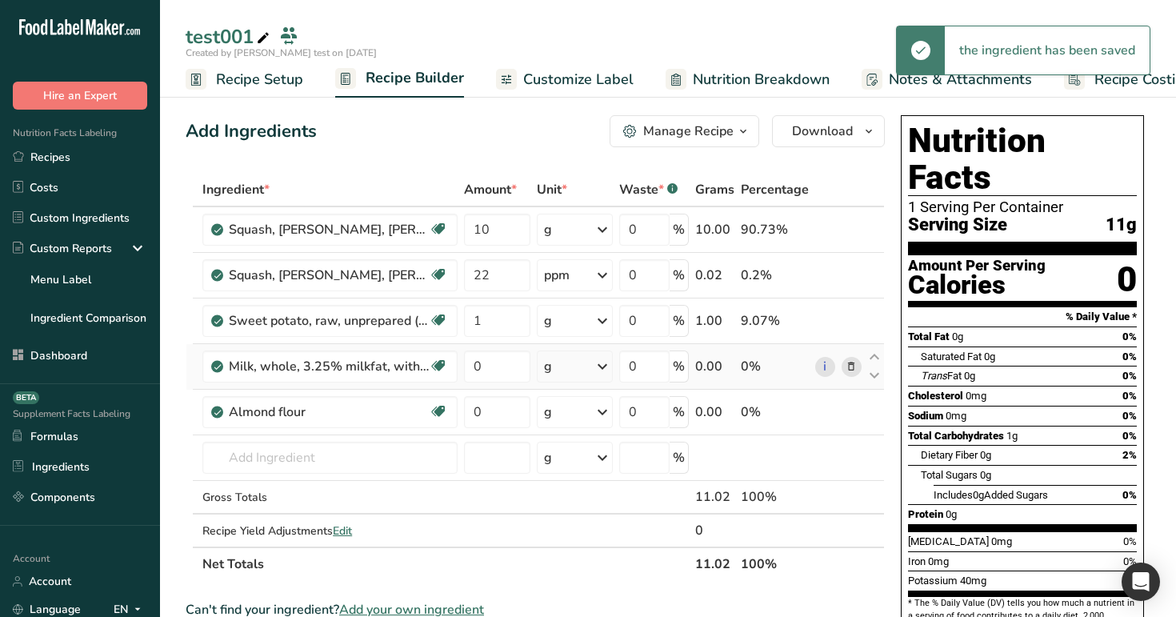
click at [579, 325] on div "g" at bounding box center [575, 321] width 76 height 32
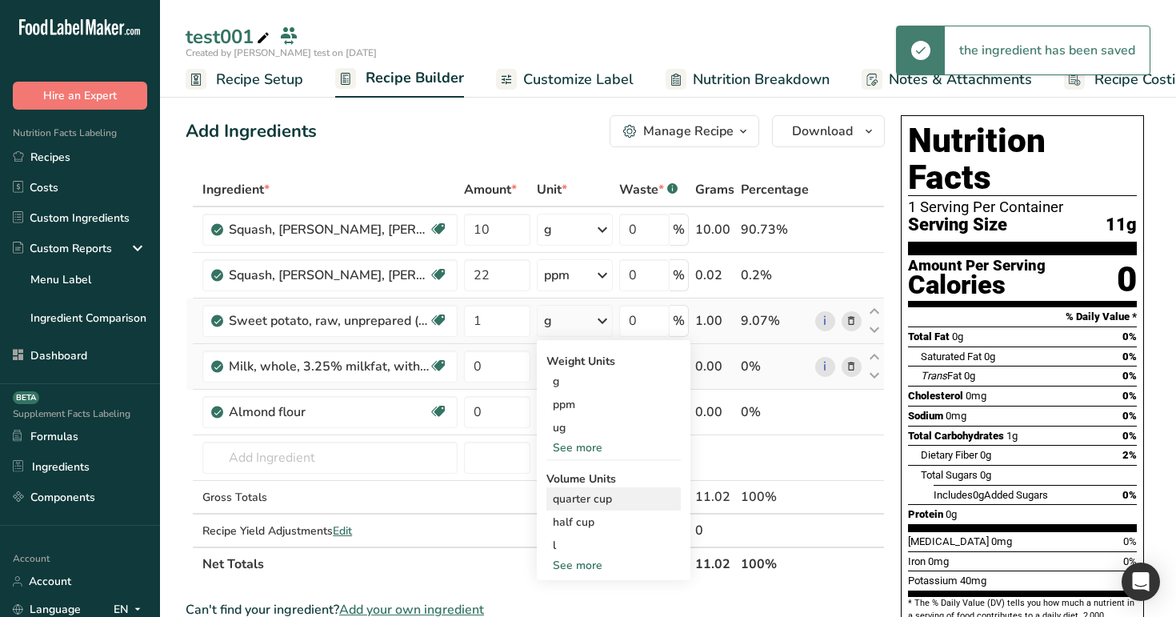
click at [598, 493] on div "quarter cup" at bounding box center [614, 498] width 122 height 17
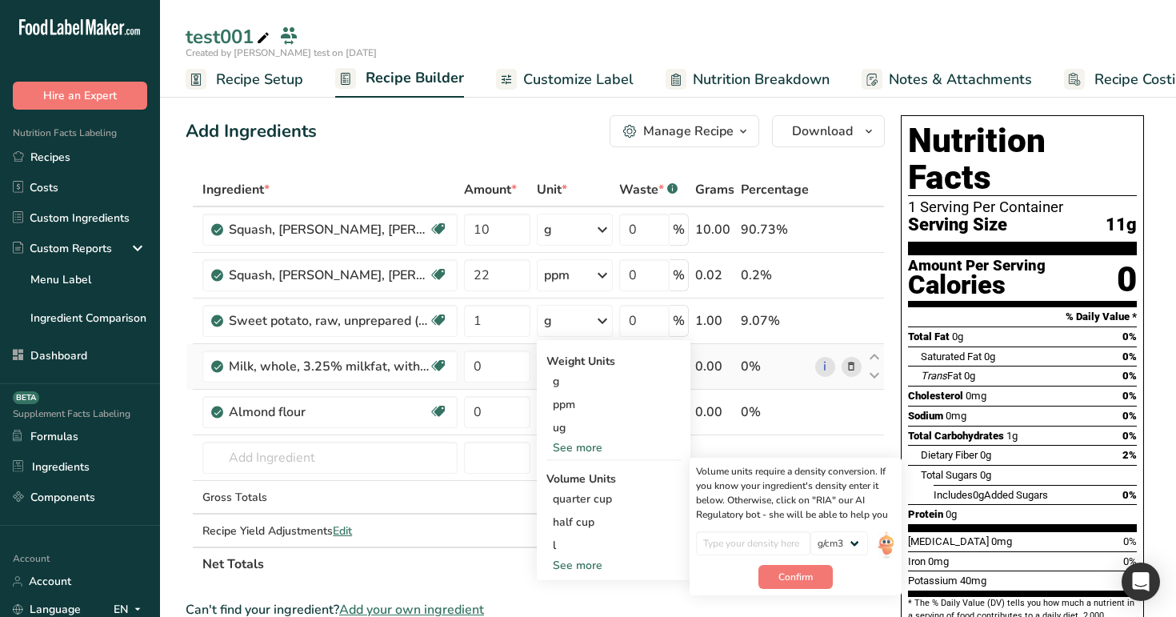
click at [533, 127] on div "Add Ingredients Manage Recipe Delete Recipe Duplicate Recipe Scale Recipe Save …" at bounding box center [535, 131] width 699 height 32
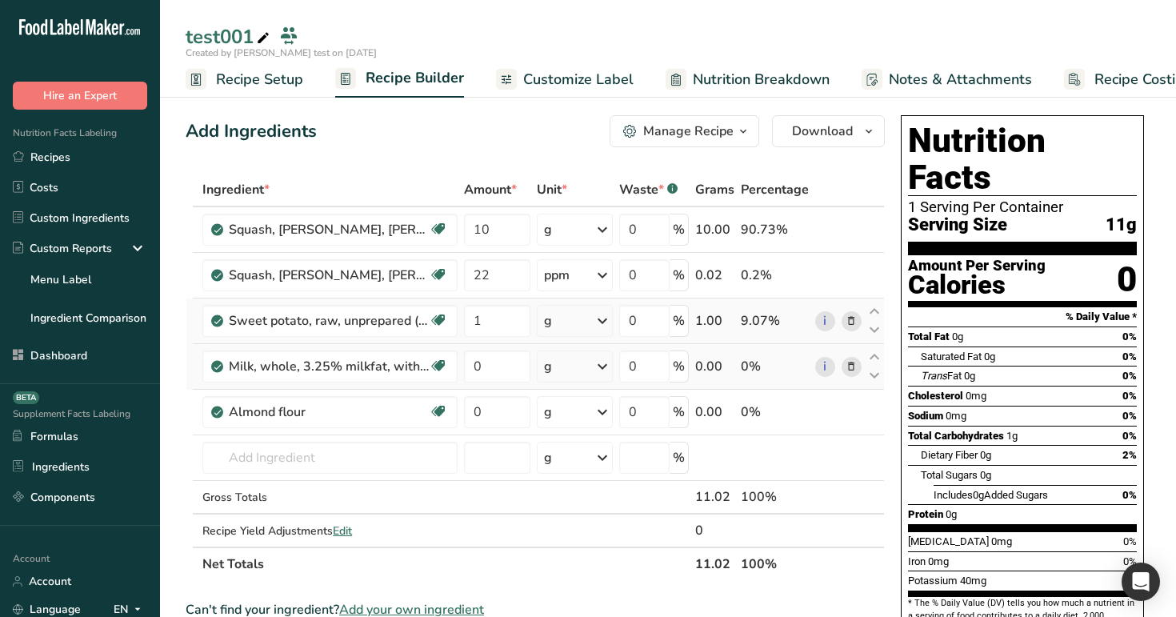
click at [589, 325] on div "g" at bounding box center [575, 321] width 76 height 32
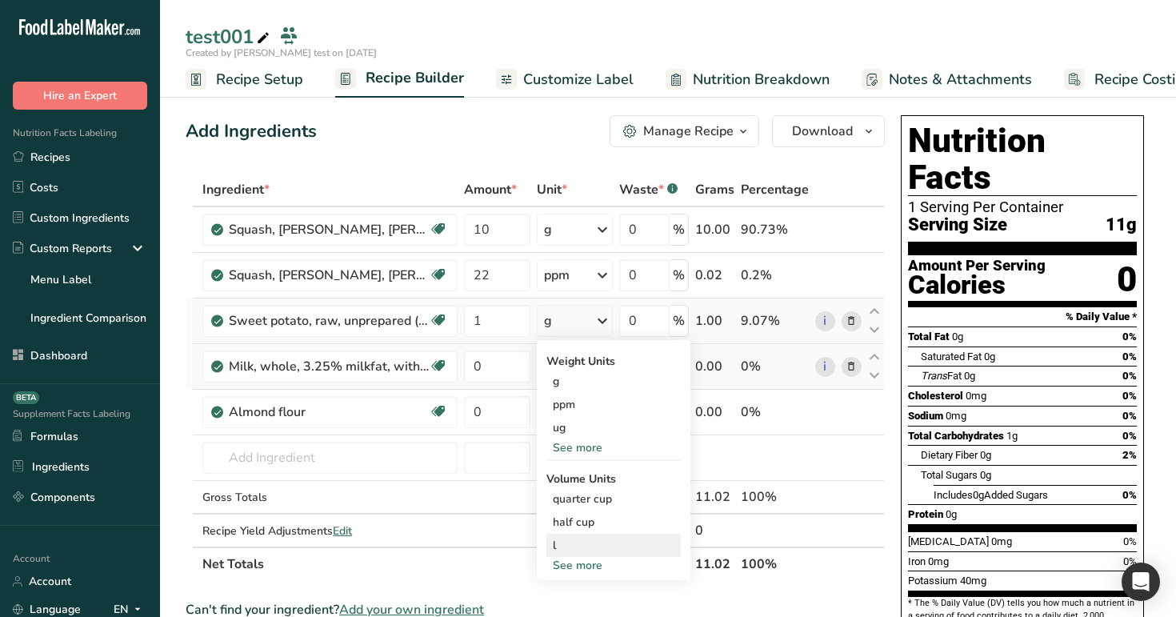
click at [598, 536] on div "l Volume units require a density conversion. If you know your ingredient's dens…" at bounding box center [613, 544] width 134 height 23
click at [634, 542] on div "l" at bounding box center [614, 545] width 122 height 17
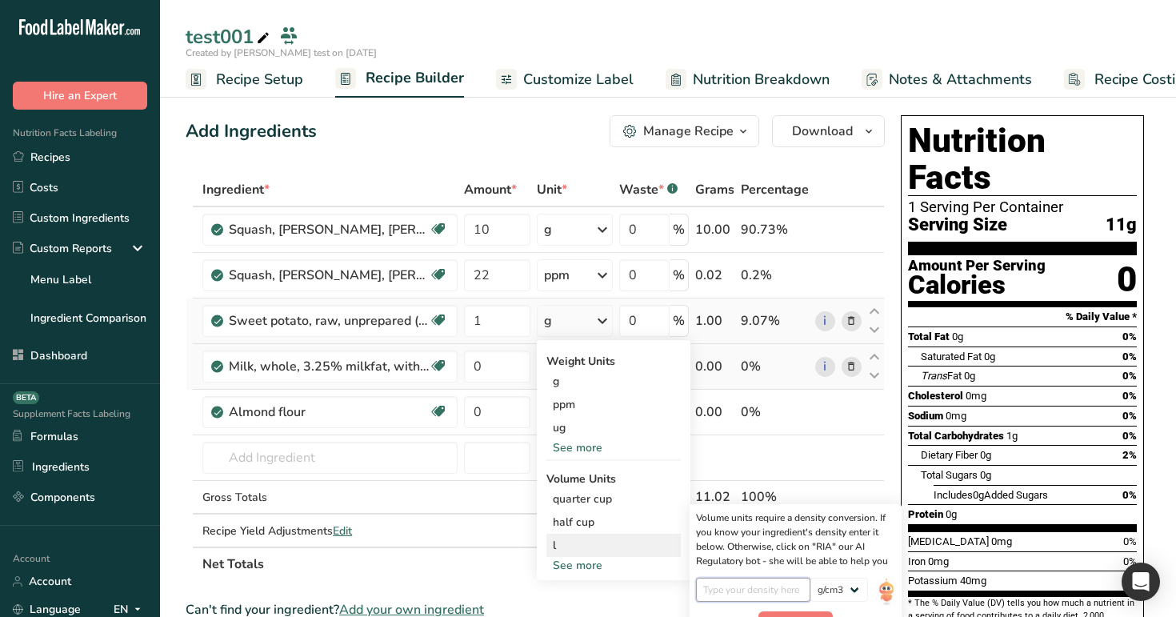
click at [749, 595] on input "number" at bounding box center [753, 589] width 114 height 24
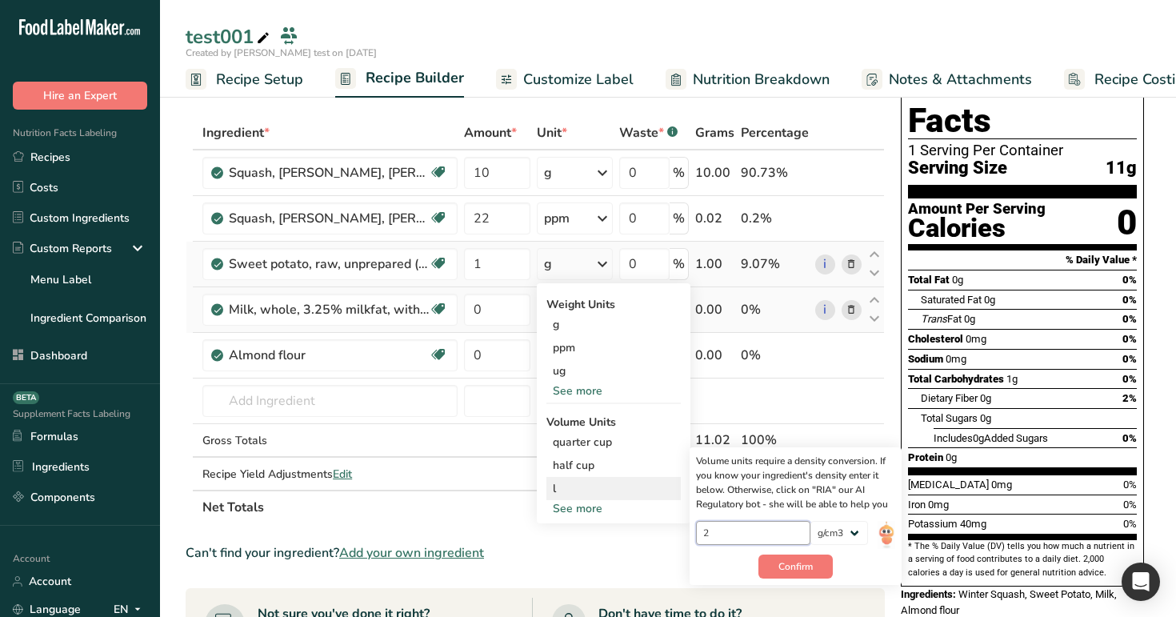
scroll to position [76, 0]
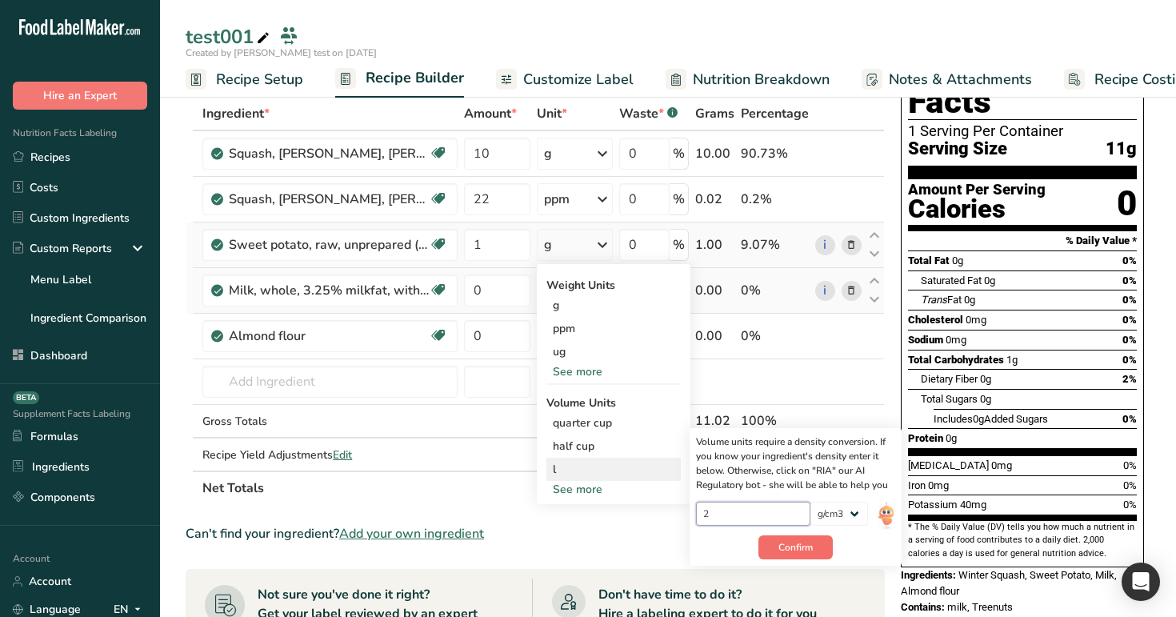
type input "2"
click at [812, 545] on span "Confirm" at bounding box center [795, 547] width 34 height 14
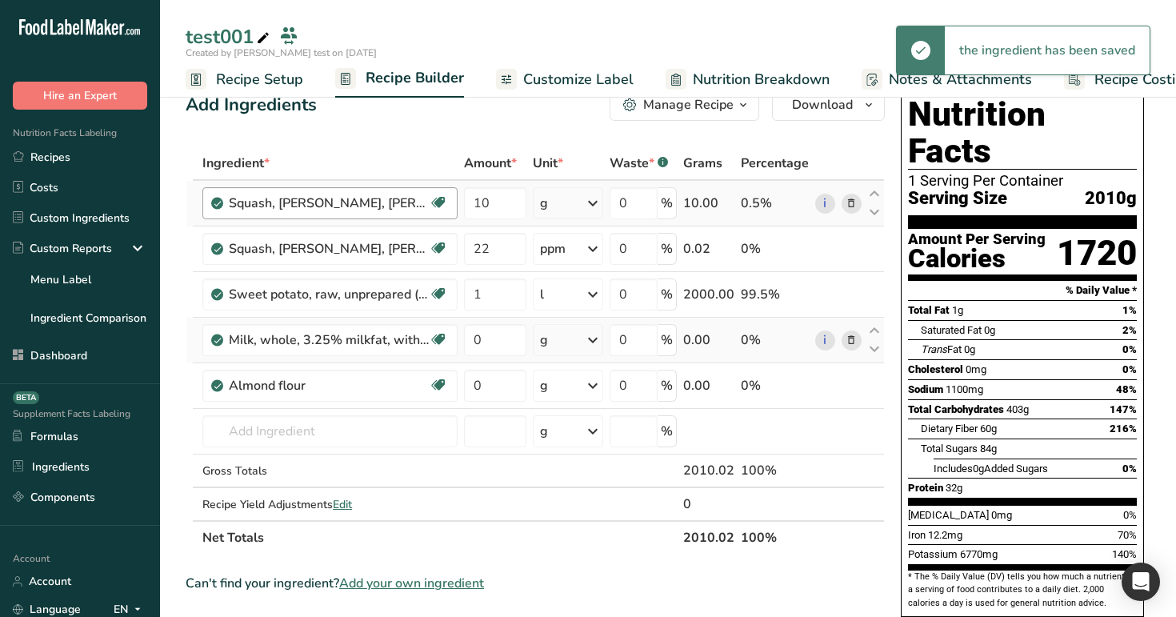
scroll to position [19, 0]
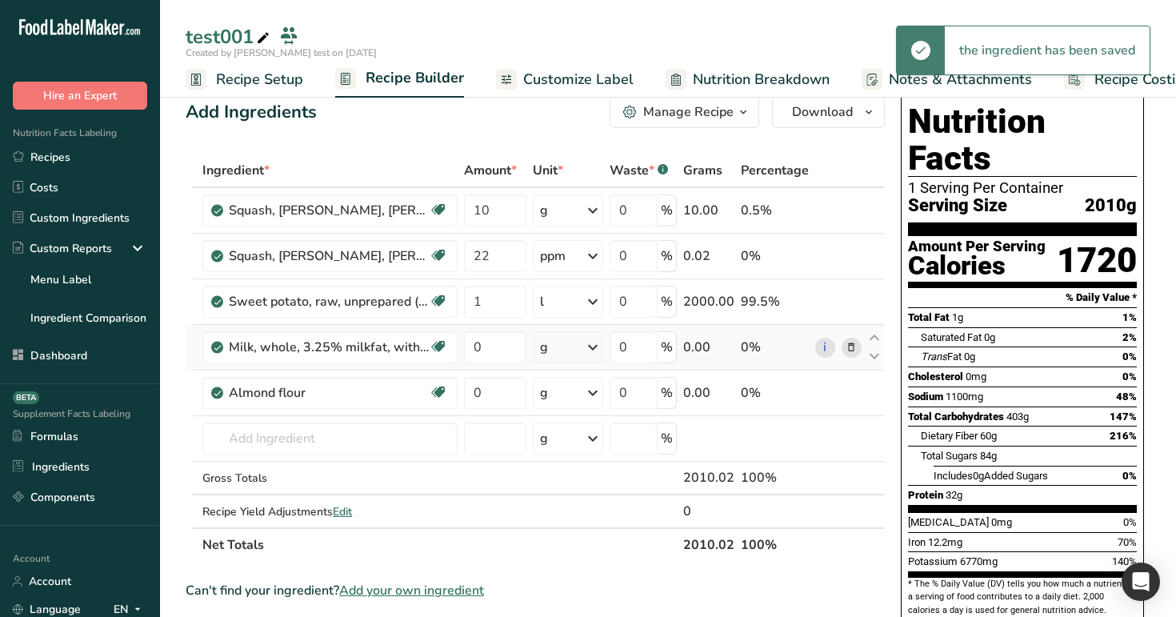
click at [258, 81] on span "Recipe Setup" at bounding box center [259, 80] width 87 height 22
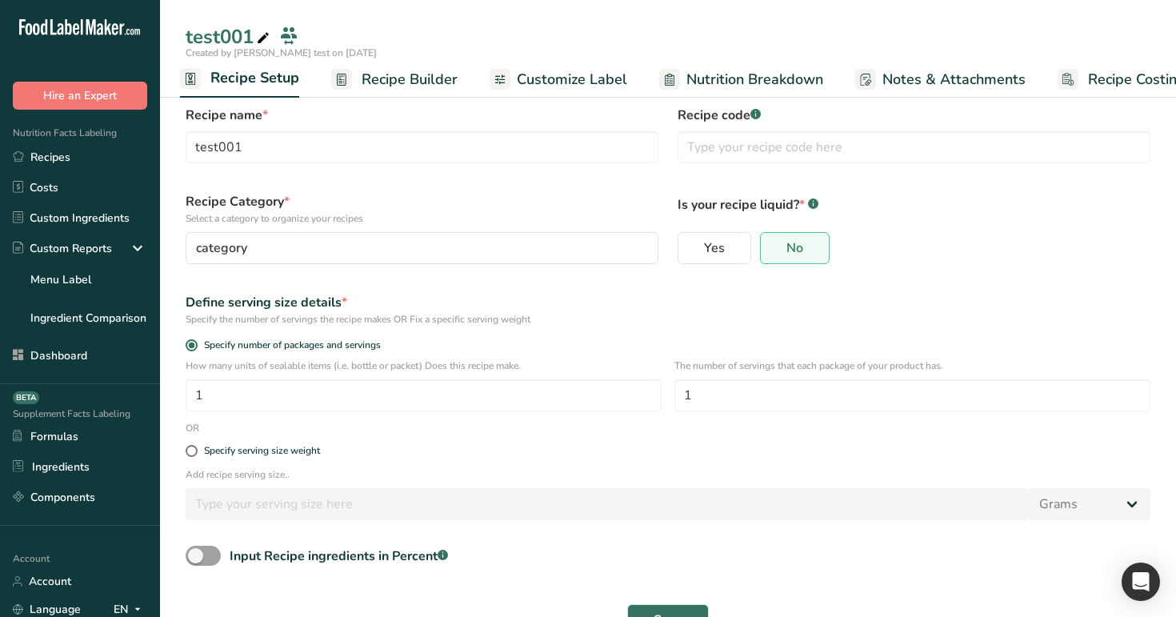
scroll to position [64, 0]
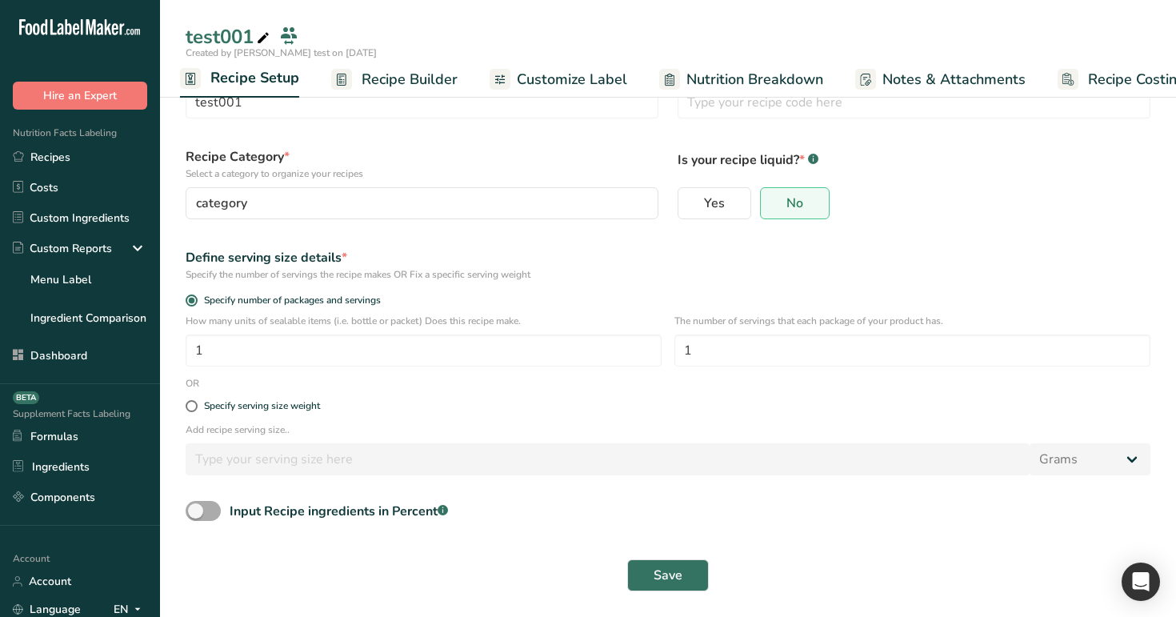
click at [218, 516] on span at bounding box center [203, 511] width 35 height 20
click at [196, 516] on input "Input Recipe ingredients in Percent .a-a{fill:#347362;}.b-a{fill:#fff;}" at bounding box center [191, 510] width 10 height 10
checkbox input "true"
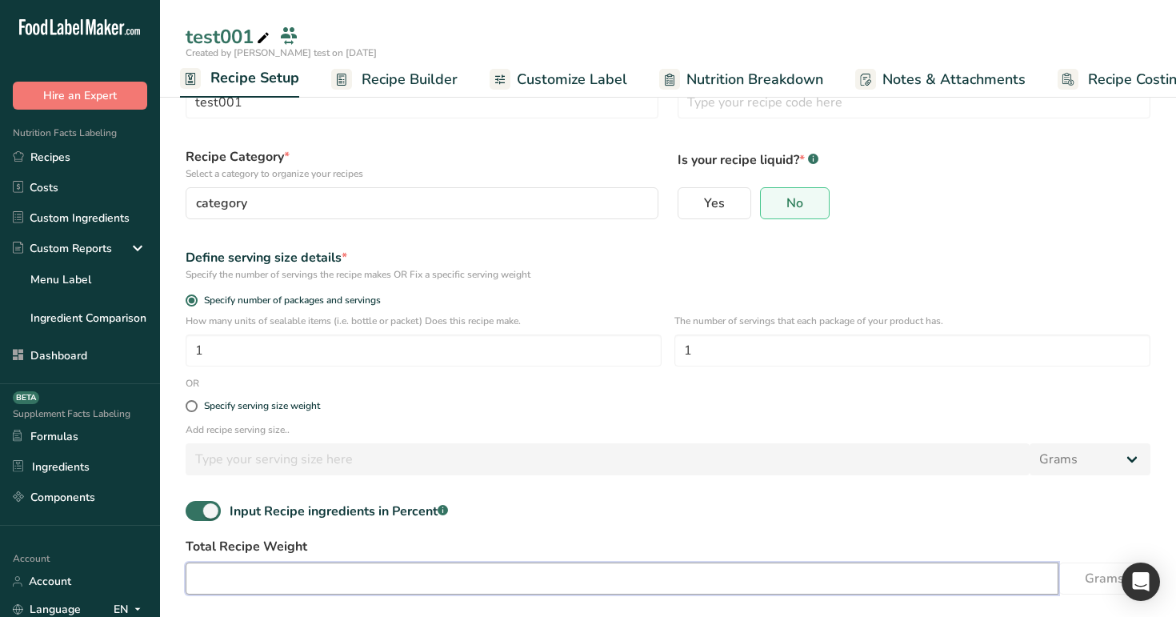
click at [284, 570] on input "number" at bounding box center [622, 578] width 872 height 32
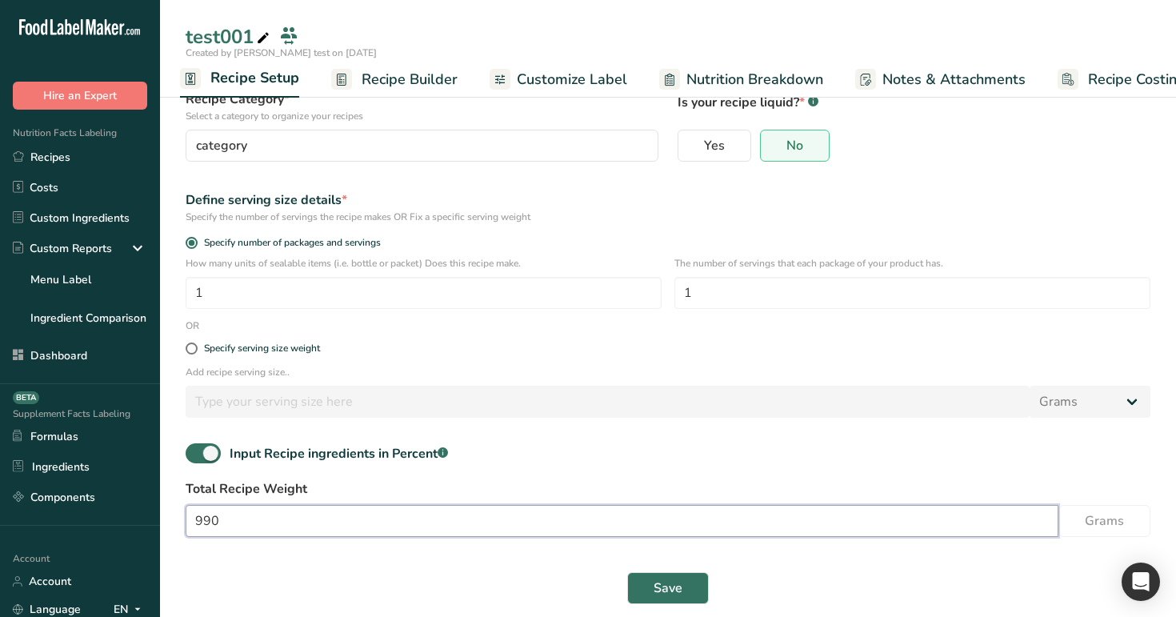
scroll to position [134, 0]
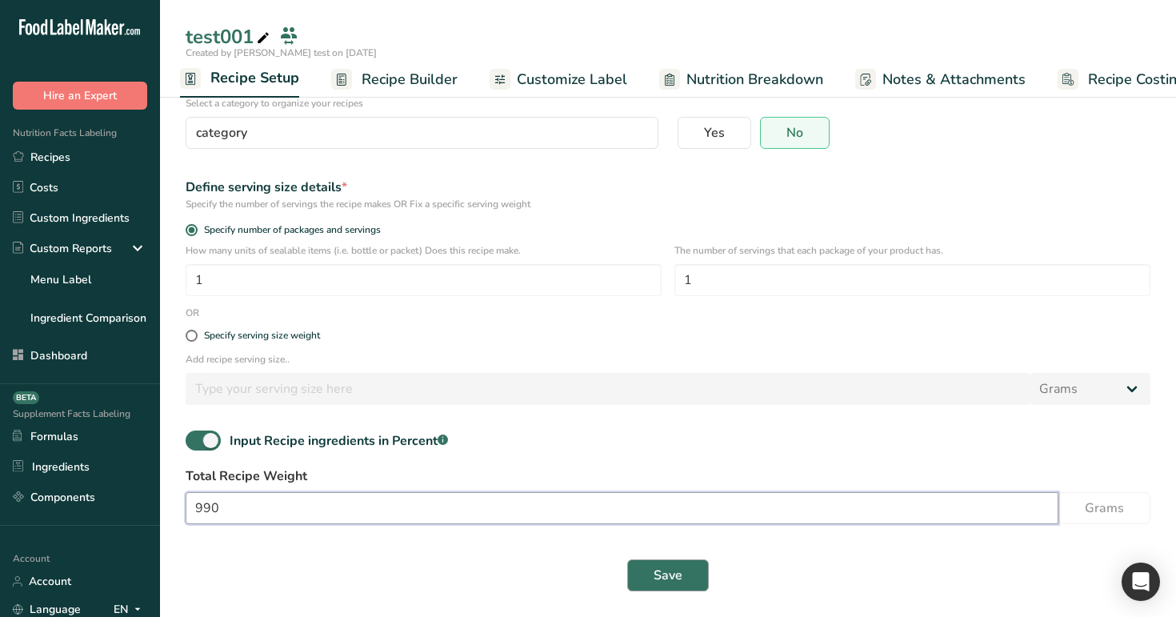
type input "990"
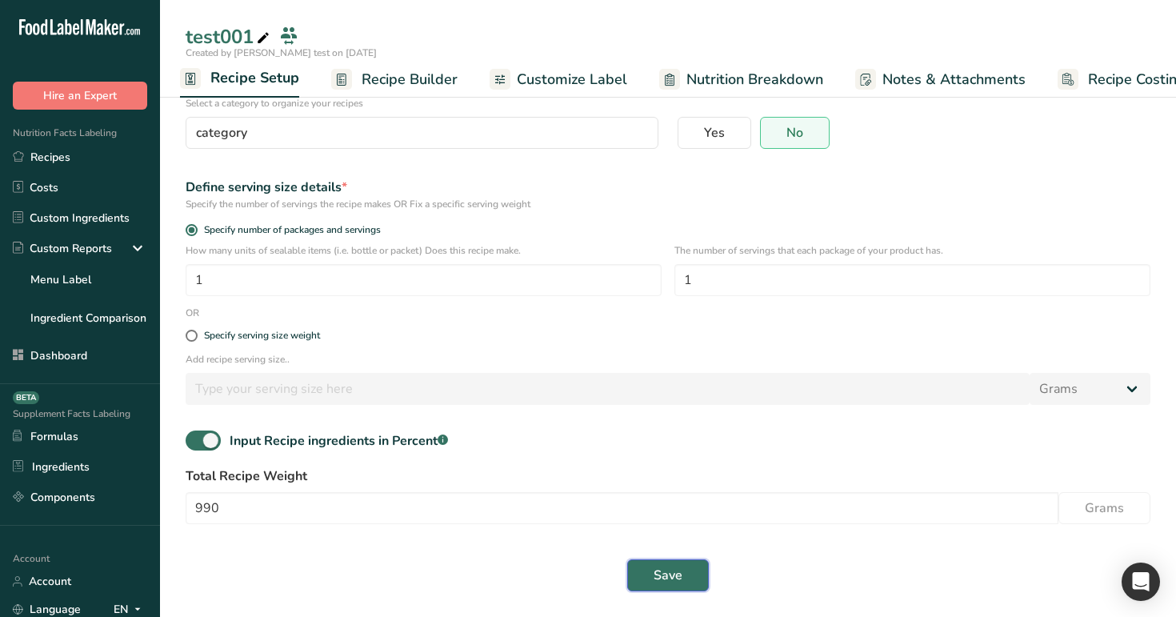
click at [667, 575] on span "Save" at bounding box center [667, 574] width 29 height 19
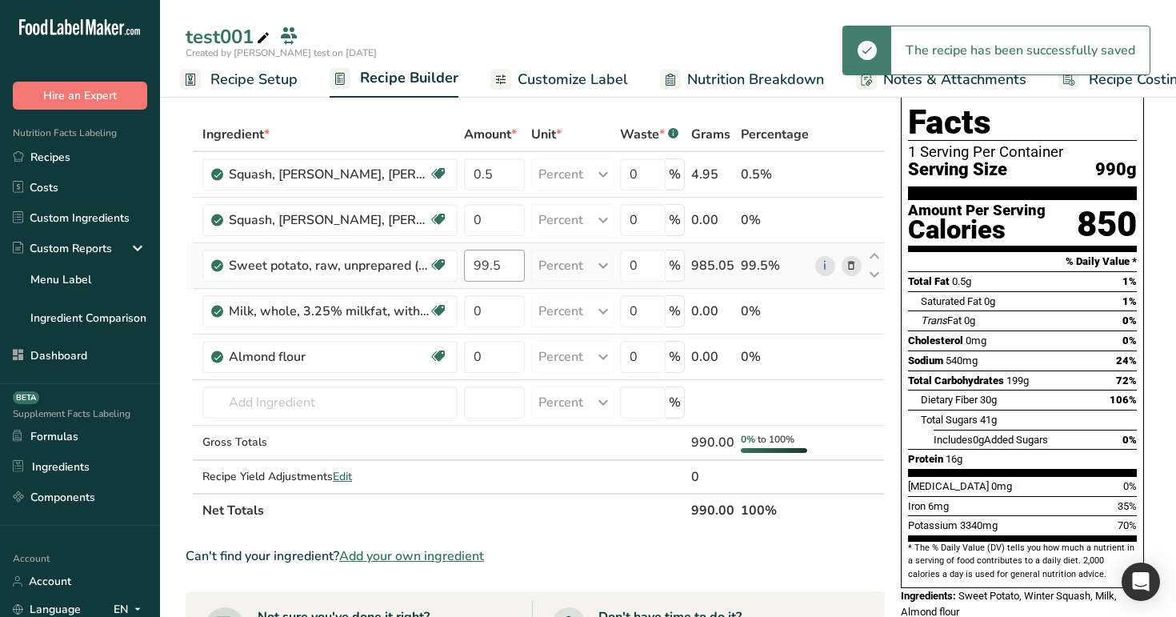
scroll to position [46, 0]
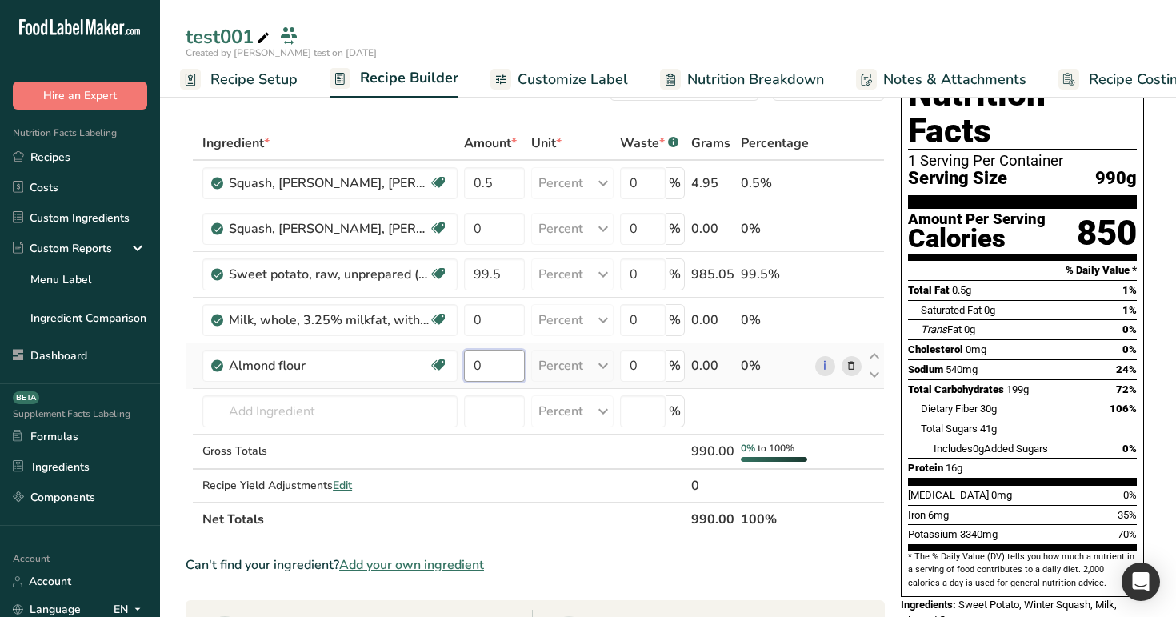
click at [492, 366] on input "0" at bounding box center [494, 365] width 61 height 32
type input "88"
click at [494, 314] on div "Ingredient * Amount * Unit * Waste * .a-a{fill:#347362;}.b-a{fill:#fff;} Grams …" at bounding box center [535, 330] width 699 height 409
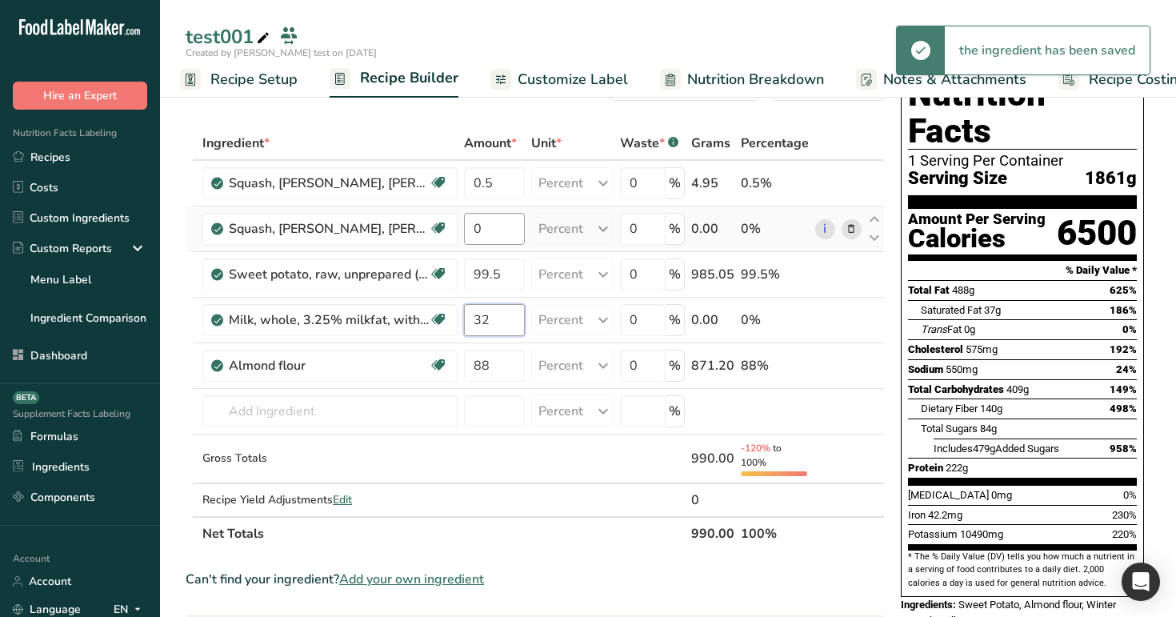
type input "32"
click at [496, 232] on div "Ingredient * Amount * Unit * Waste * .a-a{fill:#347362;}.b-a{fill:#fff;} Grams …" at bounding box center [535, 338] width 699 height 424
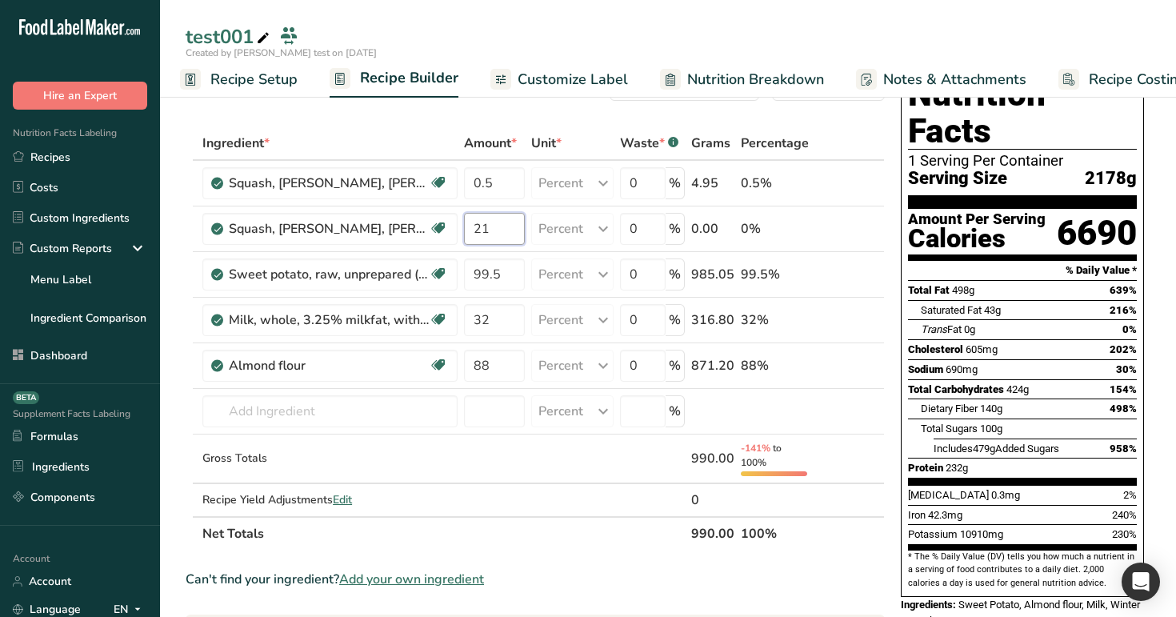
type input "21"
click at [484, 142] on div "Ingredient * Amount * Unit * Waste * .a-a{fill:#347362;}.b-a{fill:#fff;} Grams …" at bounding box center [535, 338] width 699 height 424
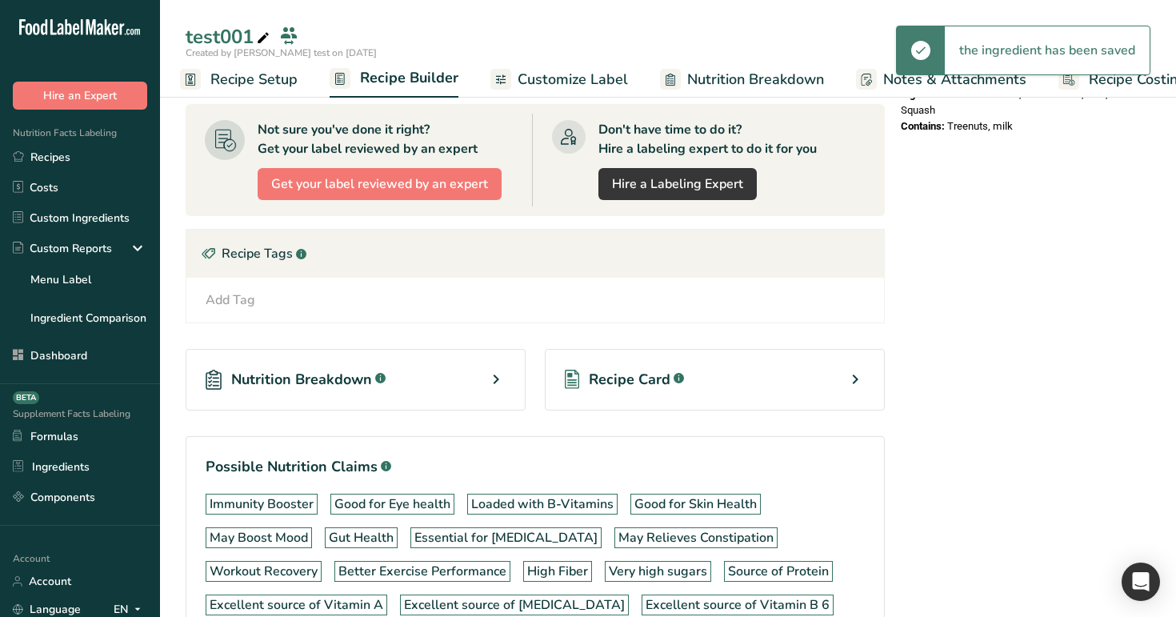
scroll to position [561, 0]
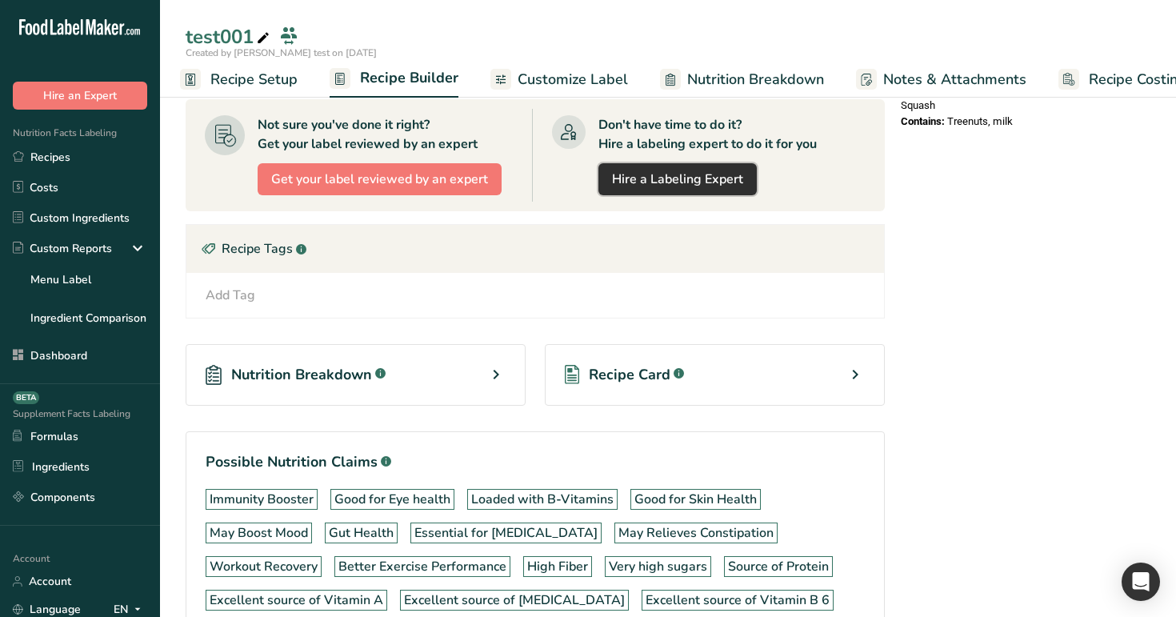
click at [659, 163] on link "Hire a Labeling Expert" at bounding box center [677, 179] width 158 height 32
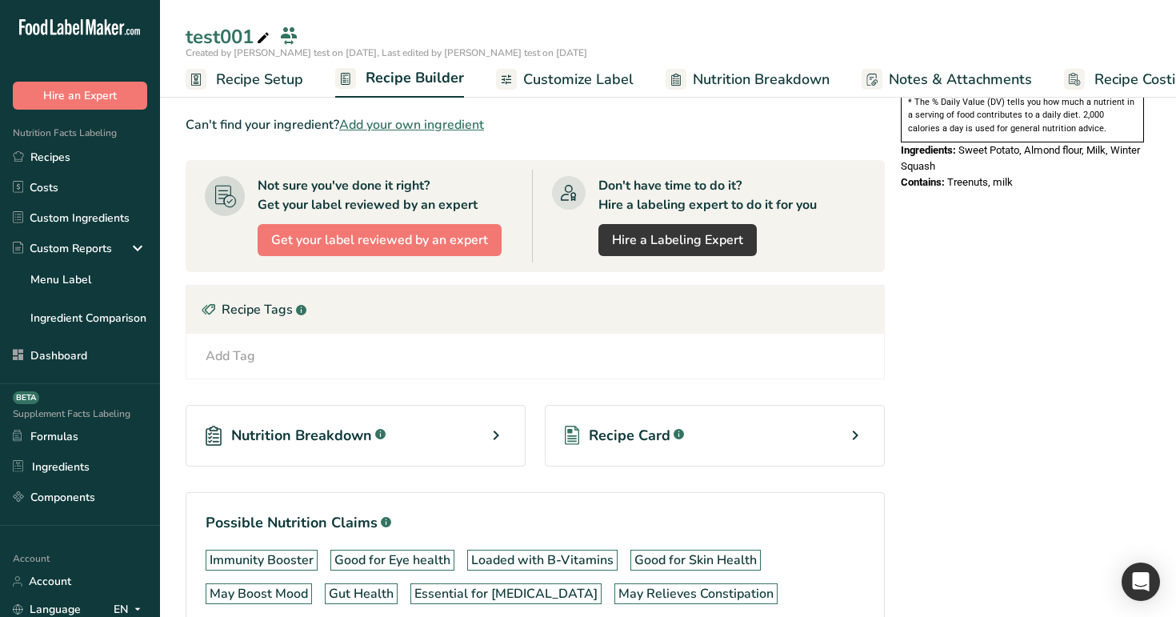
scroll to position [691, 0]
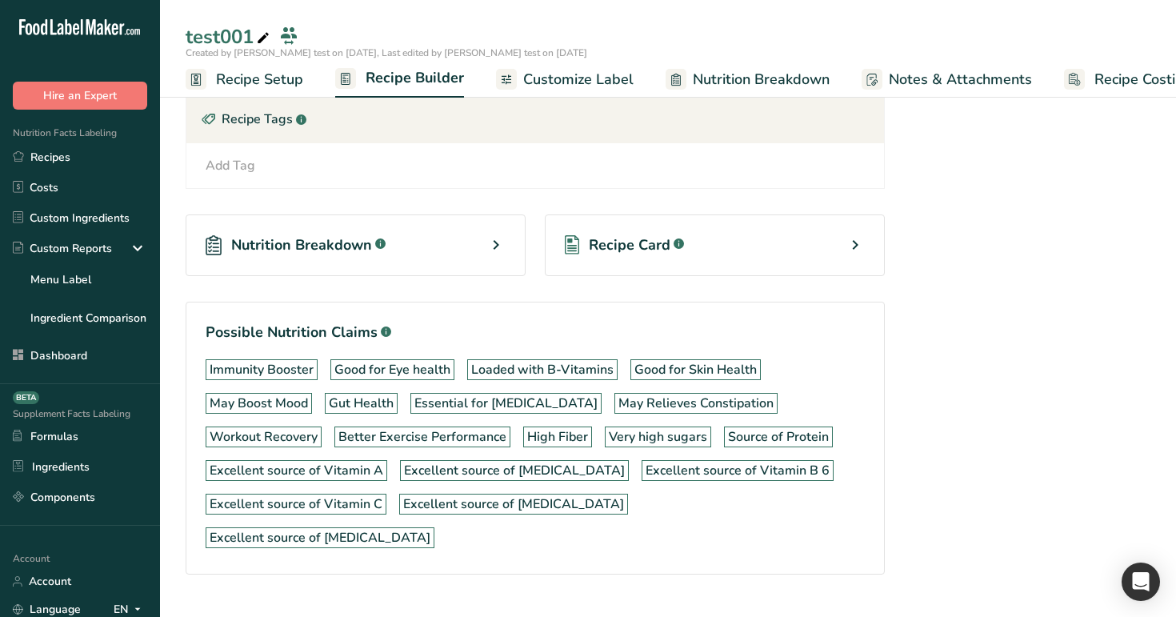
click at [366, 244] on span "Nutrition Breakdown" at bounding box center [301, 245] width 141 height 22
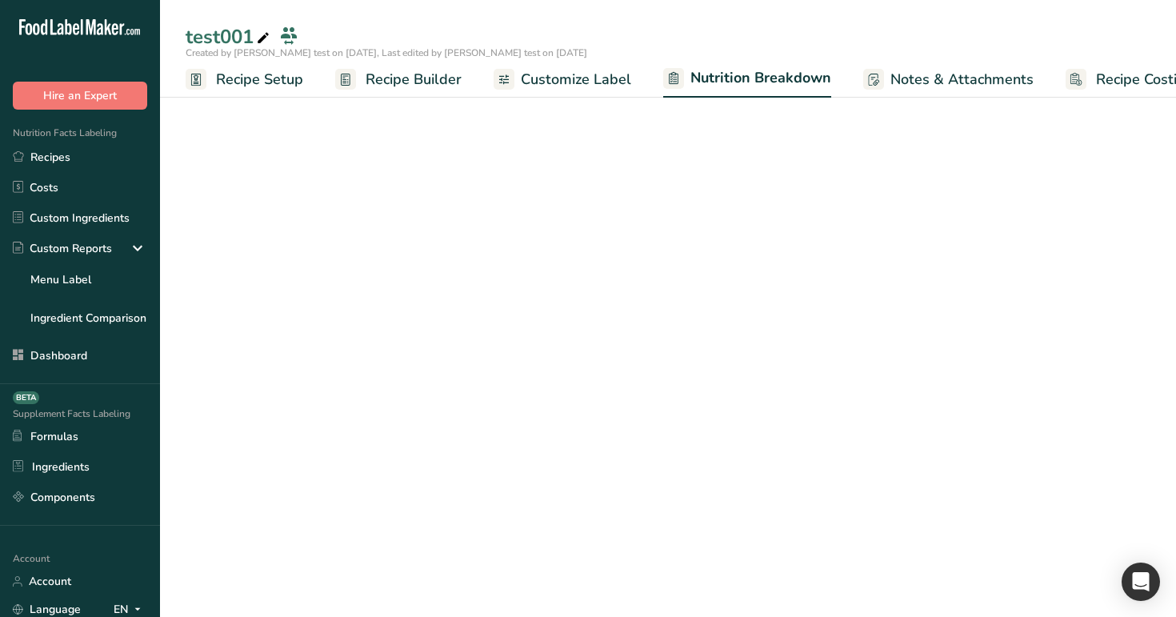
select select "Calories"
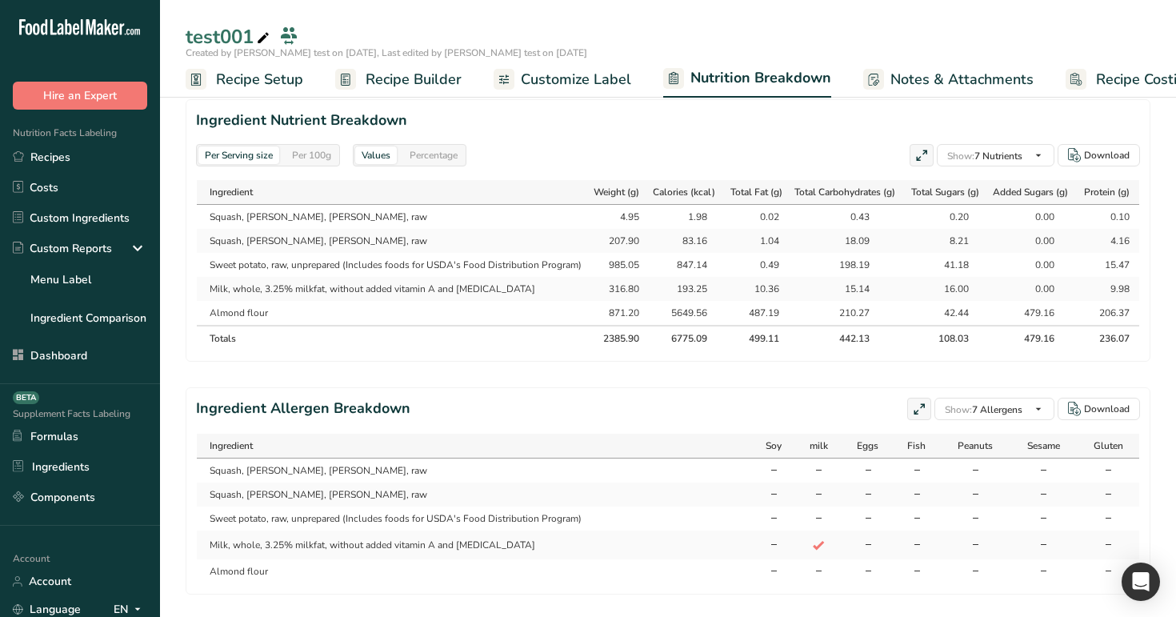
scroll to position [719, 0]
click at [313, 145] on div "Per 100g" at bounding box center [311, 154] width 52 height 18
click at [445, 153] on div "Percentage" at bounding box center [433, 154] width 61 height 18
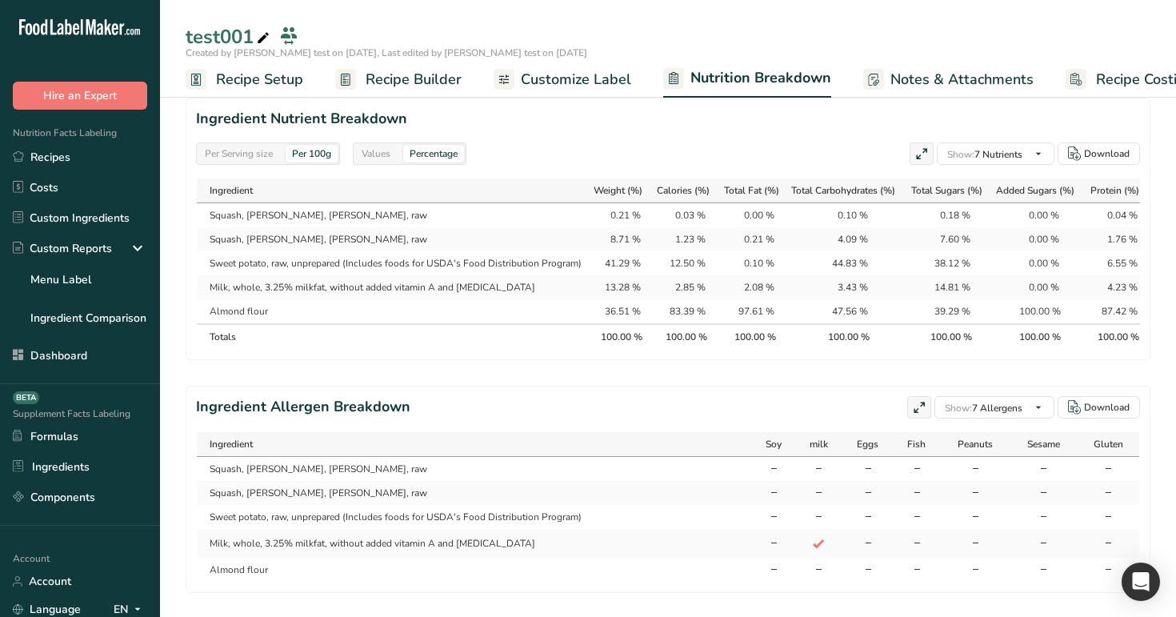
click at [386, 69] on span "Recipe Builder" at bounding box center [413, 80] width 96 height 22
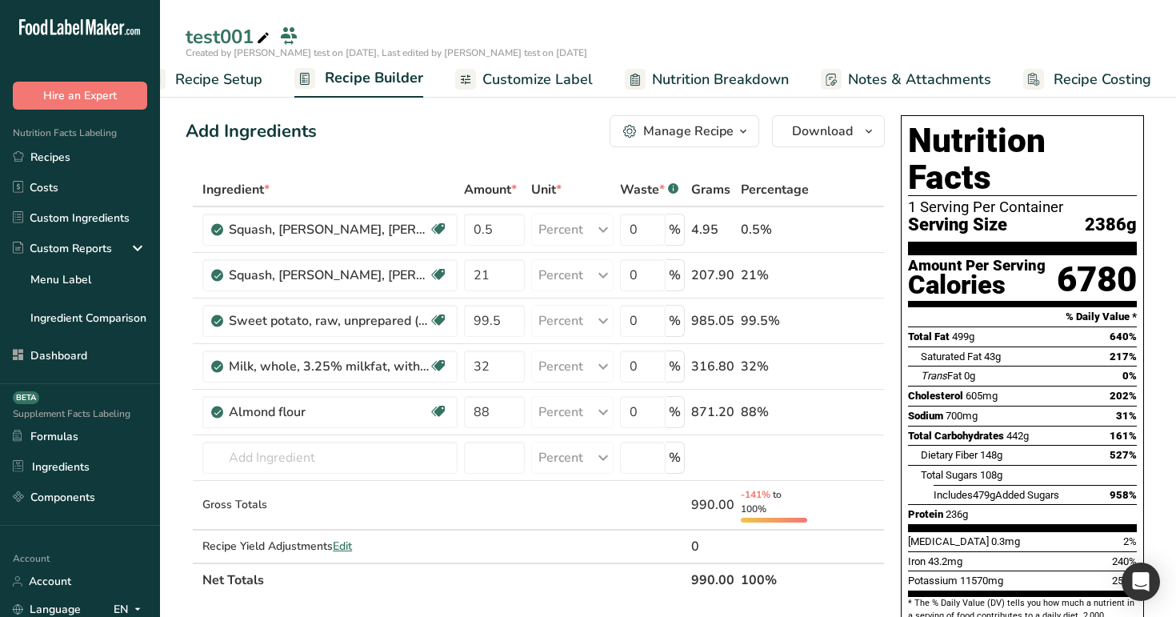
click at [245, 84] on span "Recipe Setup" at bounding box center [218, 80] width 87 height 22
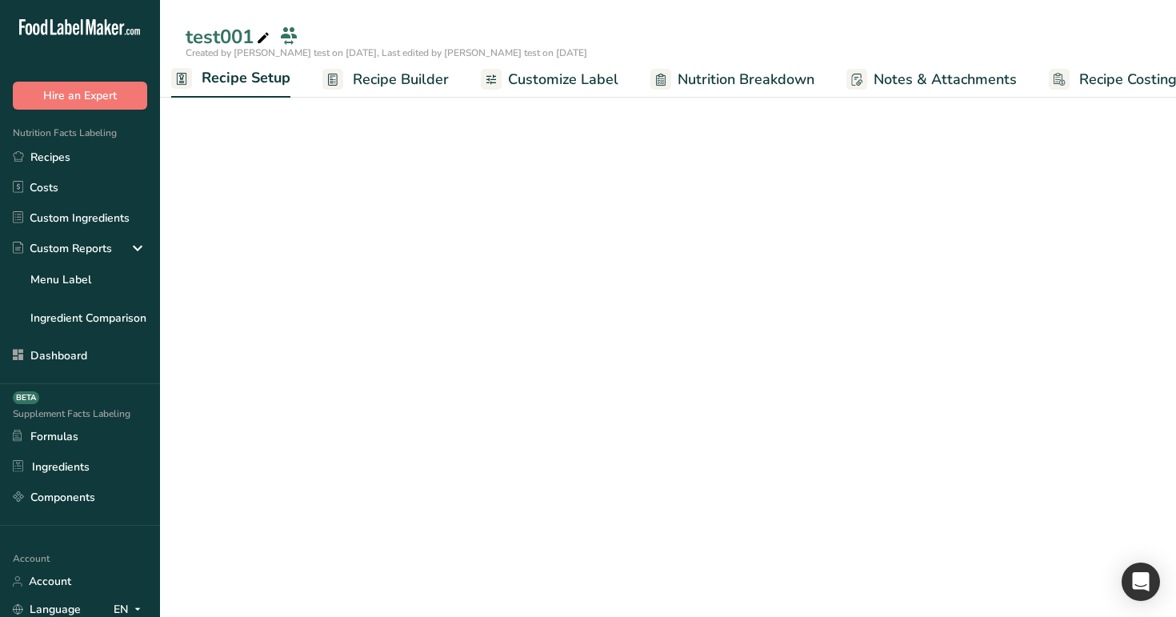
scroll to position [0, 6]
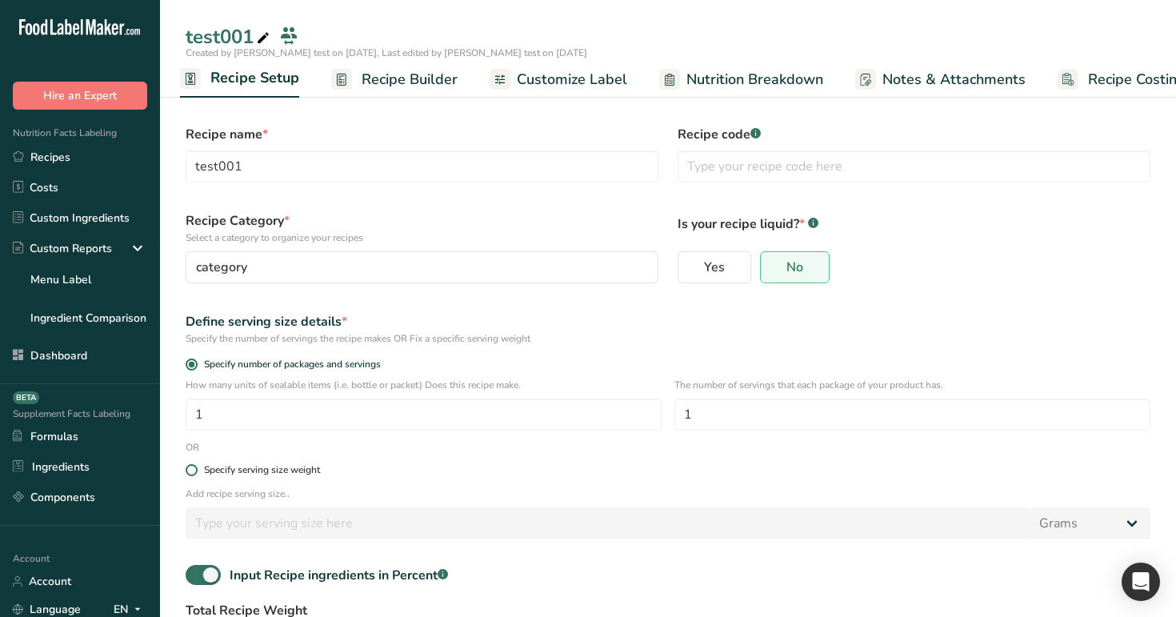
click at [266, 469] on div "Specify serving size weight" at bounding box center [262, 470] width 116 height 12
click at [196, 469] on input "Specify serving size weight" at bounding box center [191, 470] width 10 height 10
radio input "true"
radio input "false"
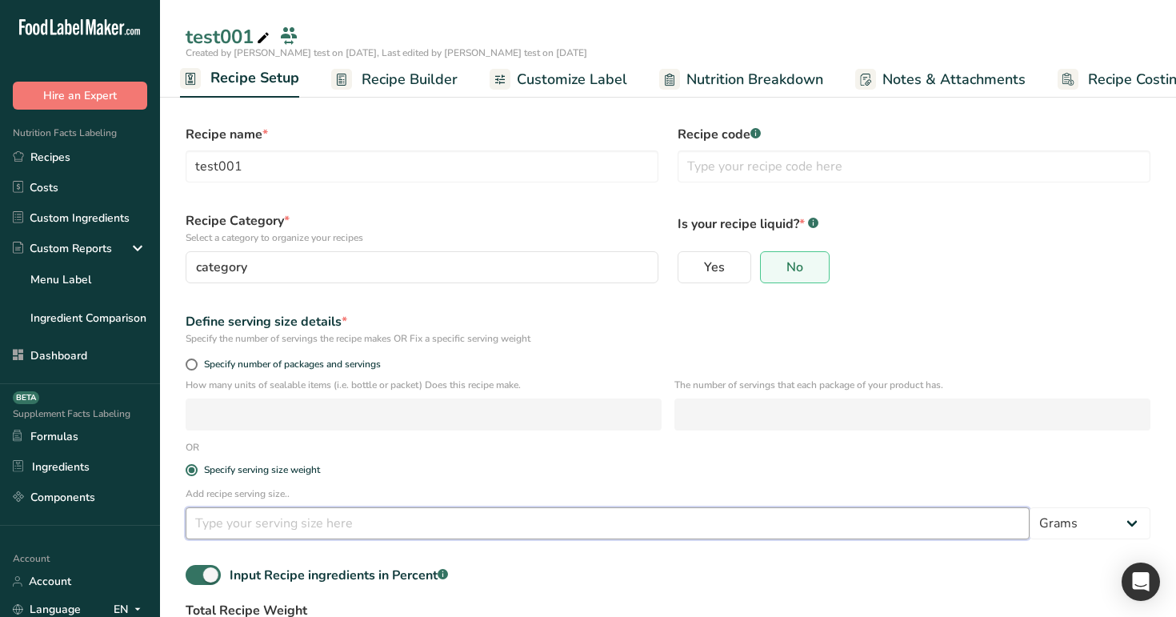
click at [270, 528] on input "number" at bounding box center [608, 523] width 844 height 32
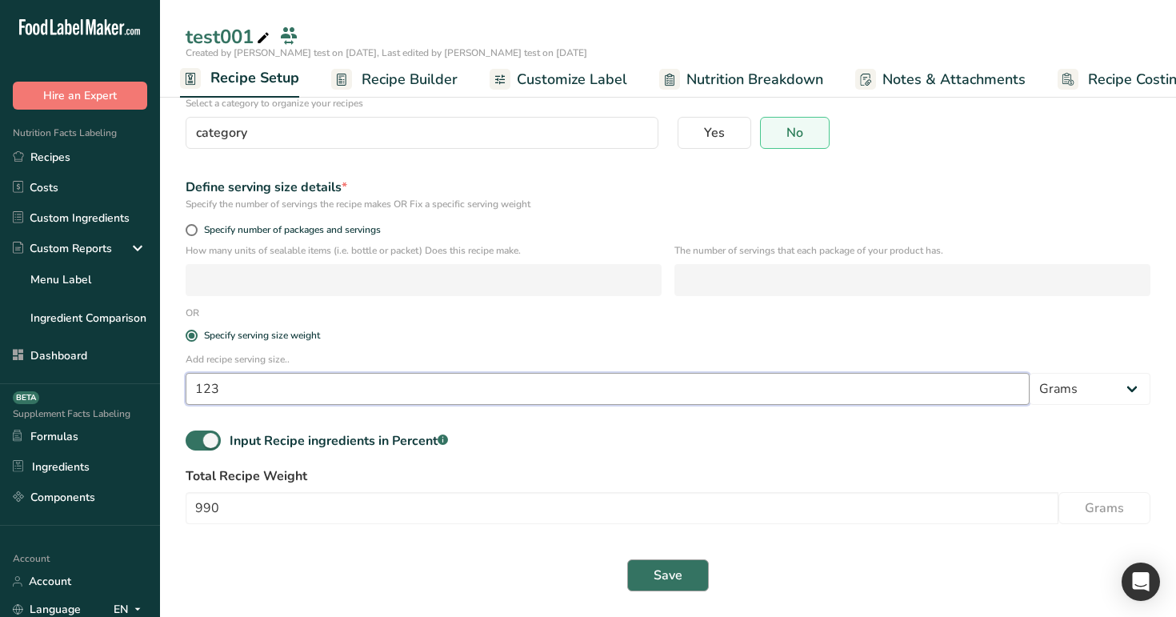
type input "123"
click at [661, 567] on span "Save" at bounding box center [667, 574] width 29 height 19
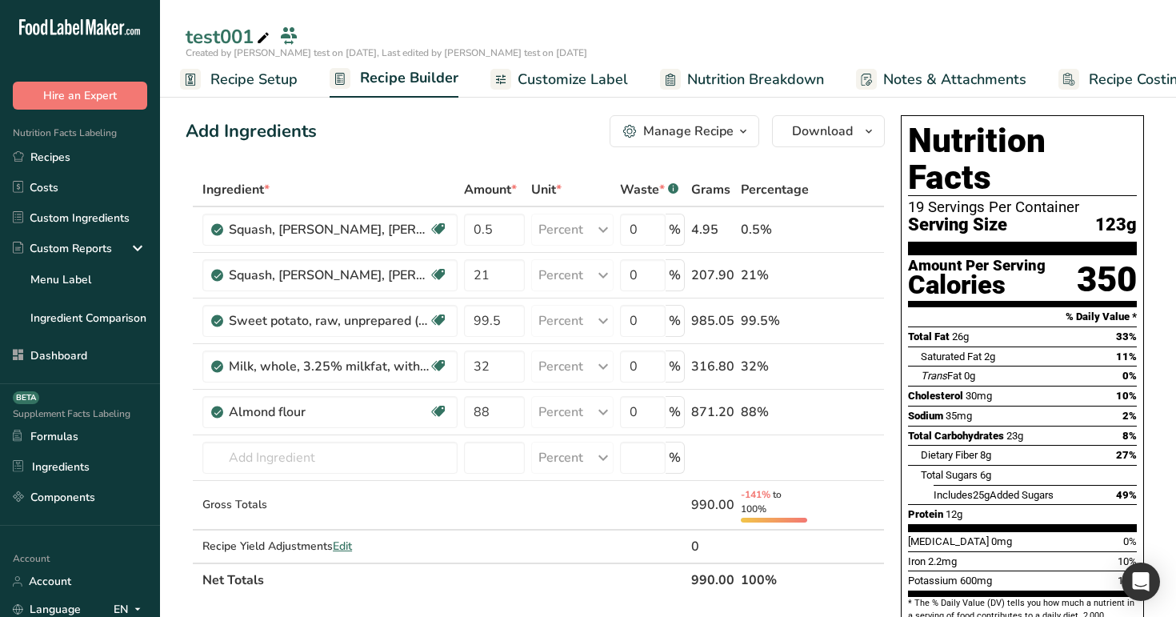
click at [237, 83] on span "Recipe Setup" at bounding box center [253, 80] width 87 height 22
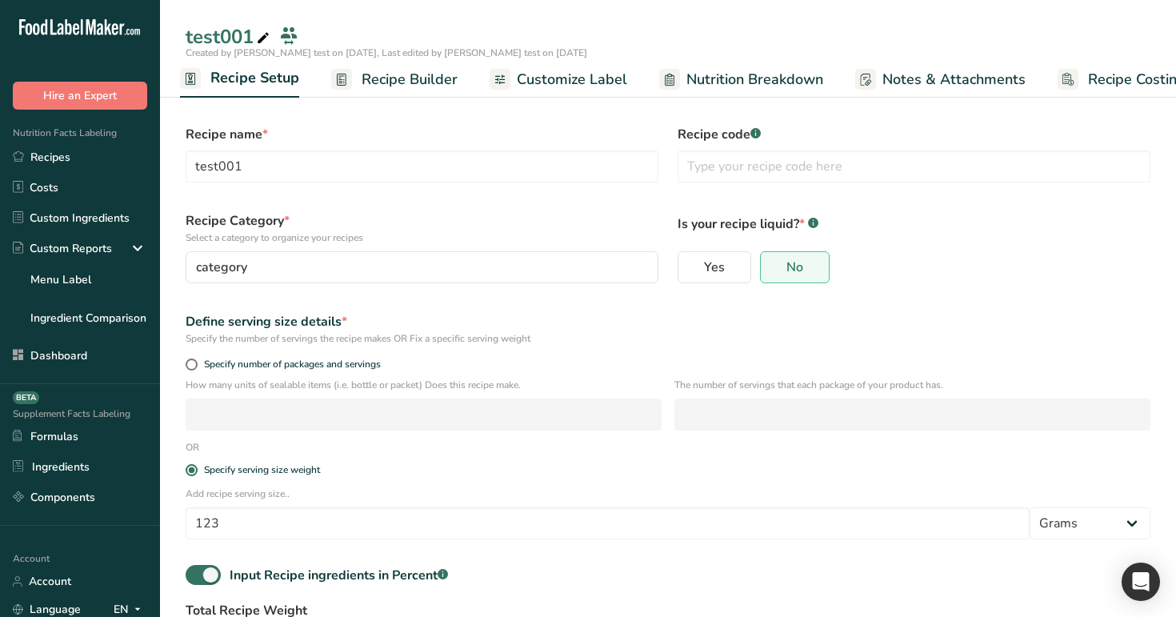
scroll to position [134, 0]
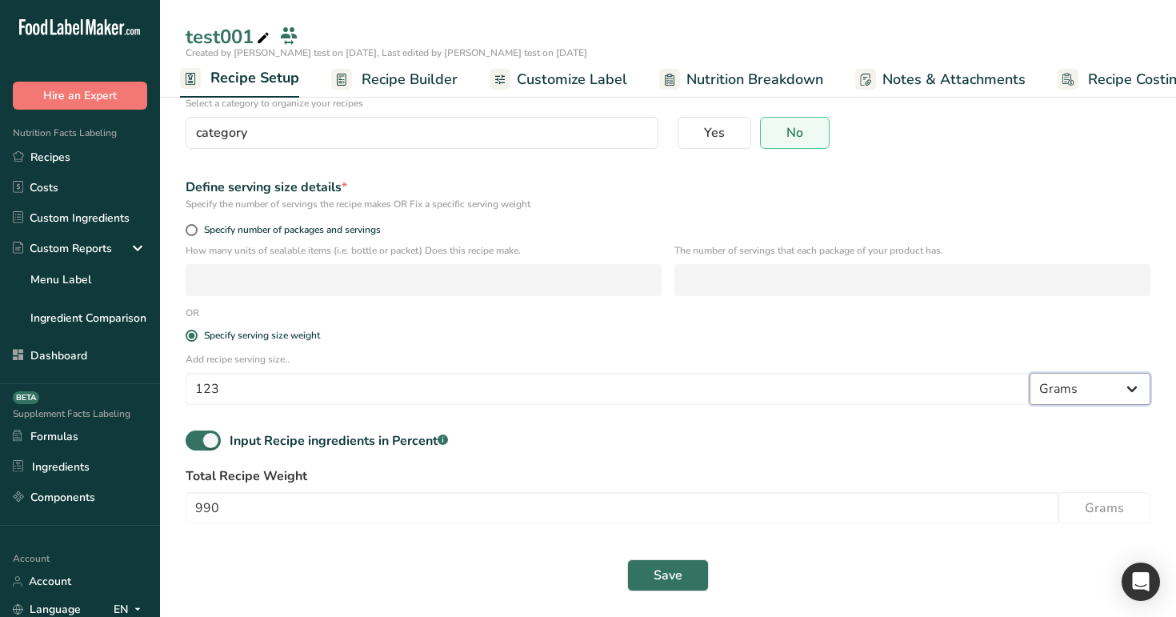
click at [1093, 395] on select "Grams ppm ug kg mg mcg lb oz quarter cup half cup l ml fl oz tbsp tsp cup qt ga…" at bounding box center [1089, 389] width 121 height 32
select select "28"
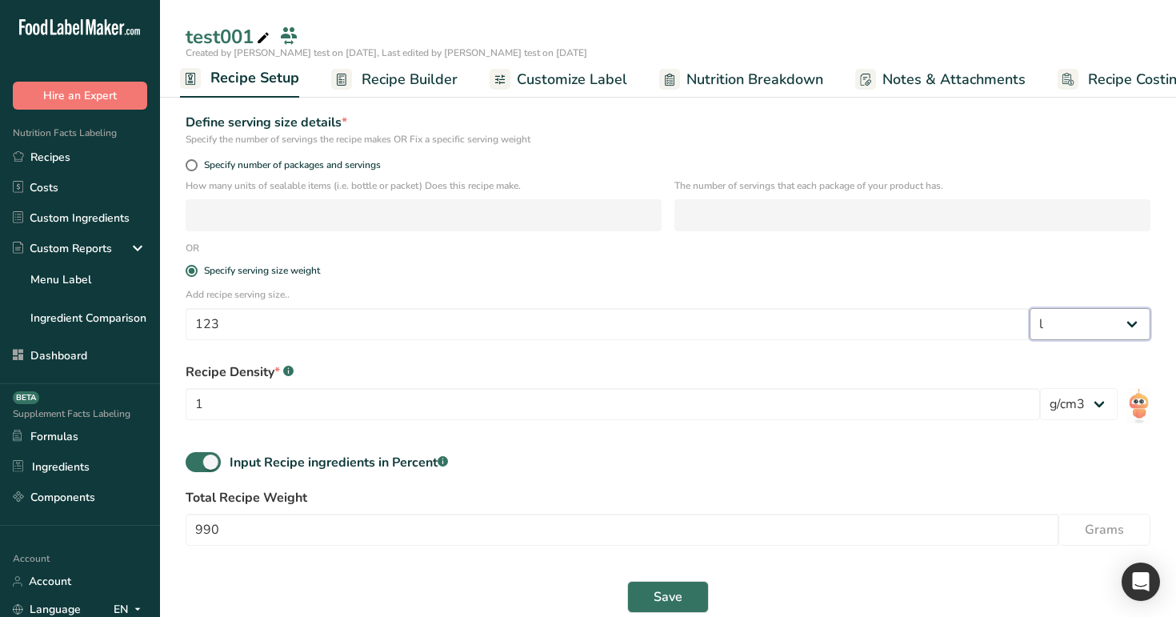
scroll to position [204, 0]
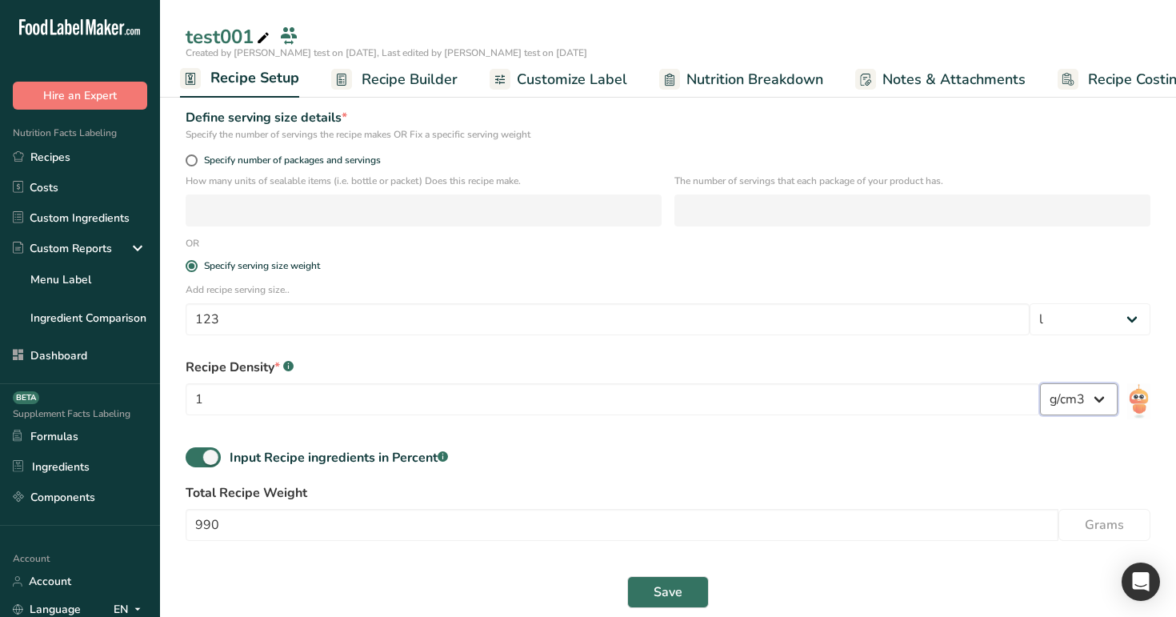
click at [1074, 405] on select "lb/ft3 g/cm3" at bounding box center [1079, 399] width 78 height 32
select select "30"
click at [664, 593] on span "Save" at bounding box center [667, 591] width 29 height 19
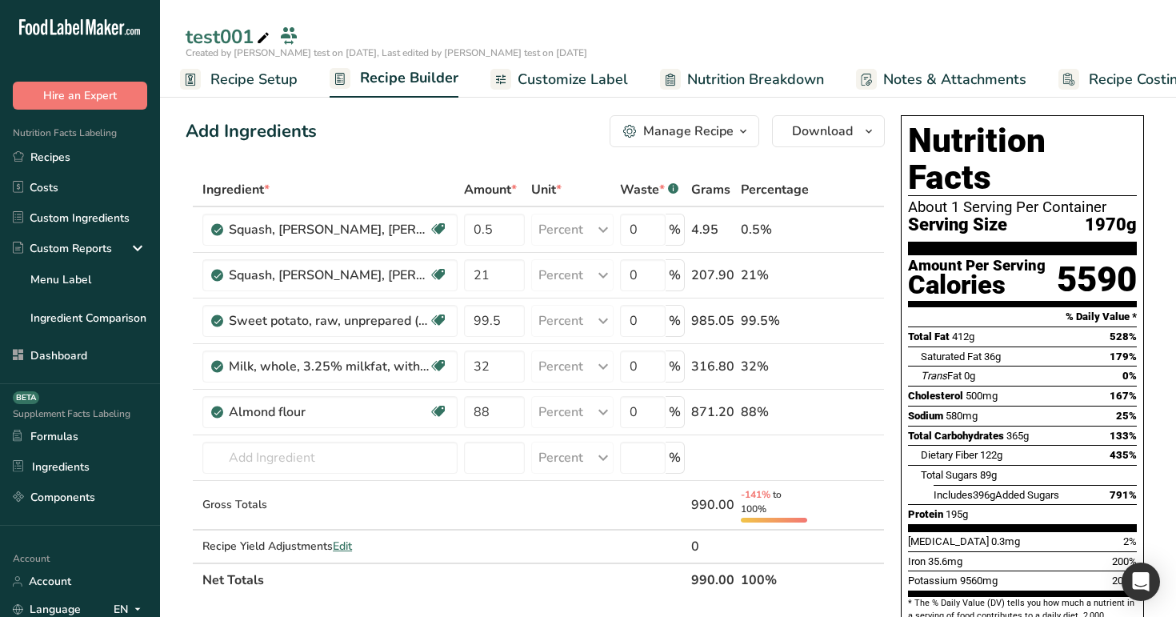
click at [664, 122] on div "Manage Recipe" at bounding box center [688, 131] width 90 height 19
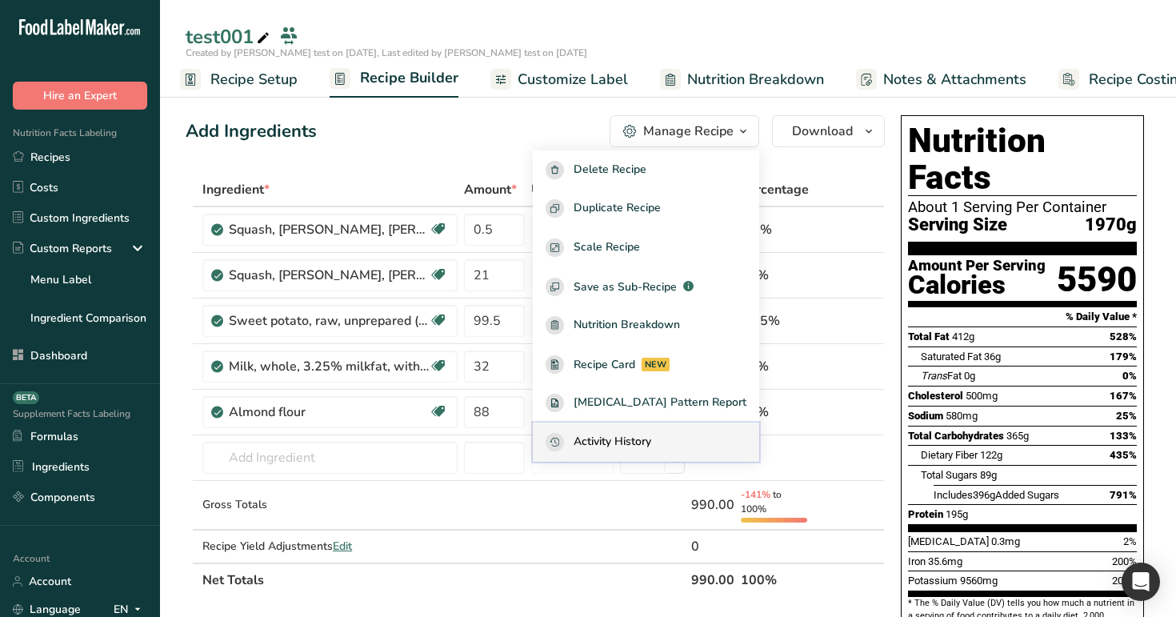
click at [651, 441] on span "Activity History" at bounding box center [612, 442] width 78 height 18
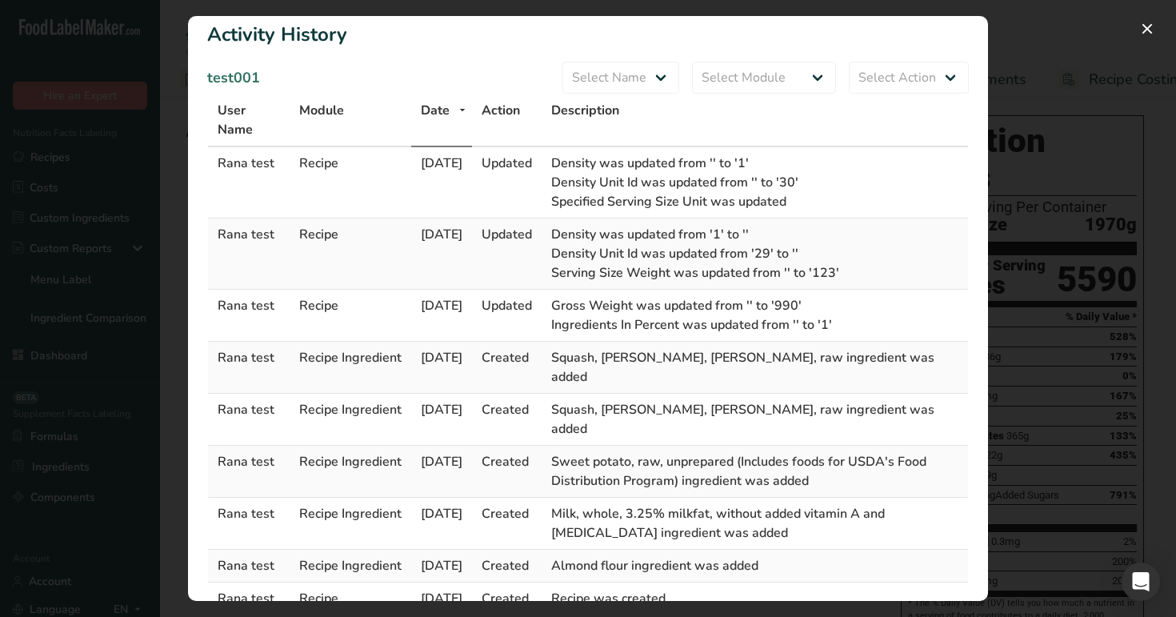
scroll to position [10, 0]
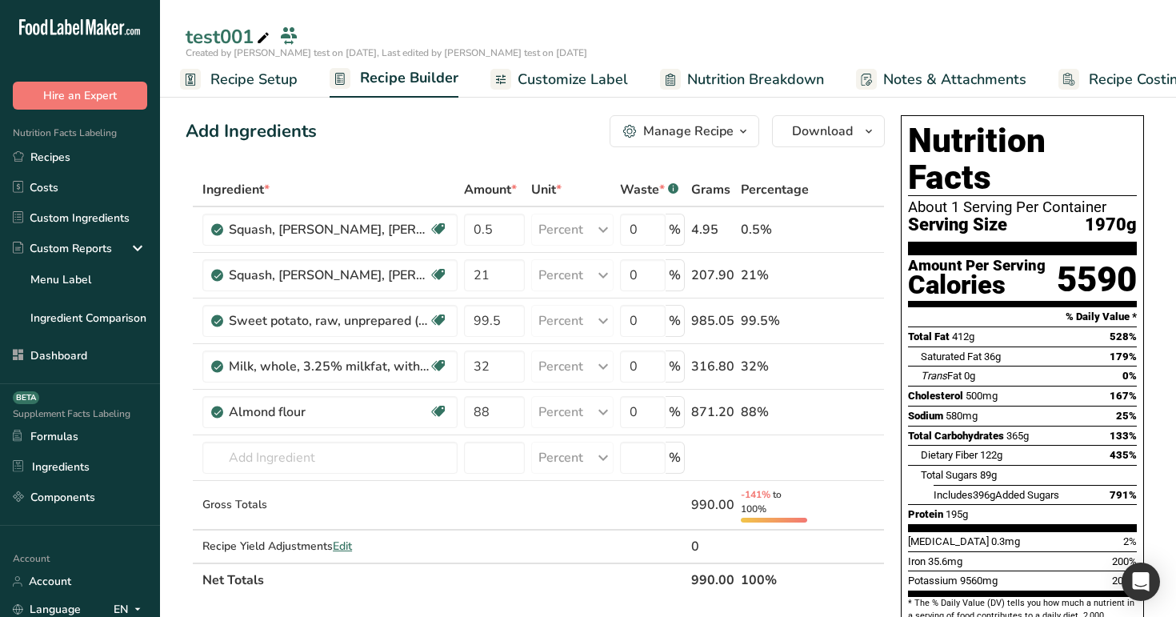
click at [707, 140] on div "Manage Recipe" at bounding box center [688, 131] width 90 height 19
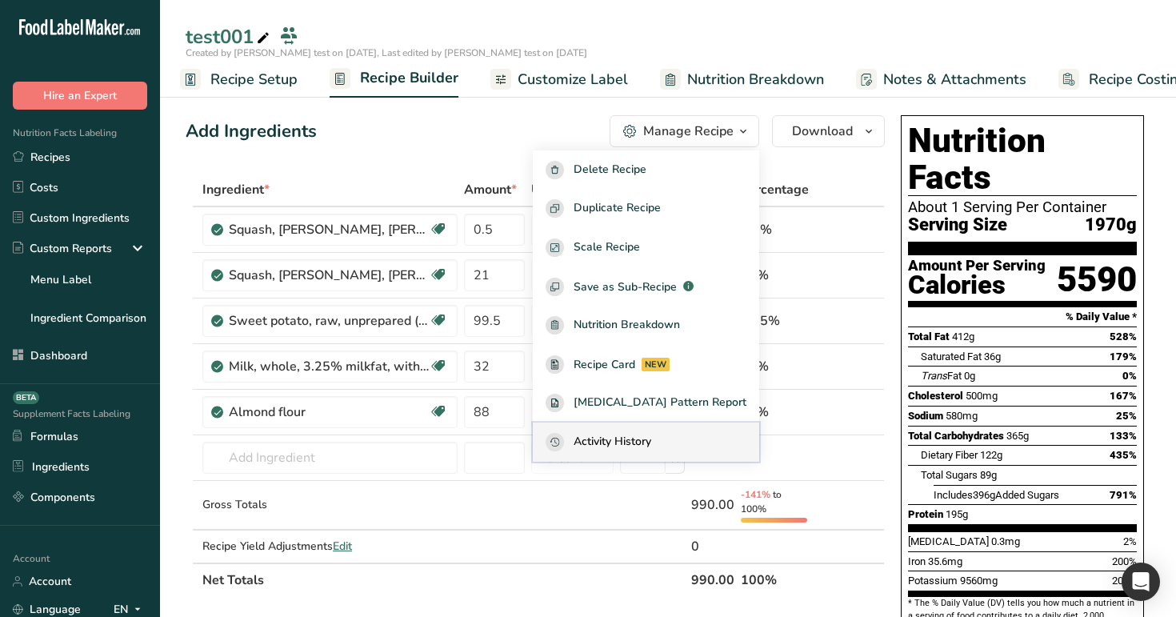
click at [712, 436] on div "Activity History" at bounding box center [645, 442] width 201 height 18
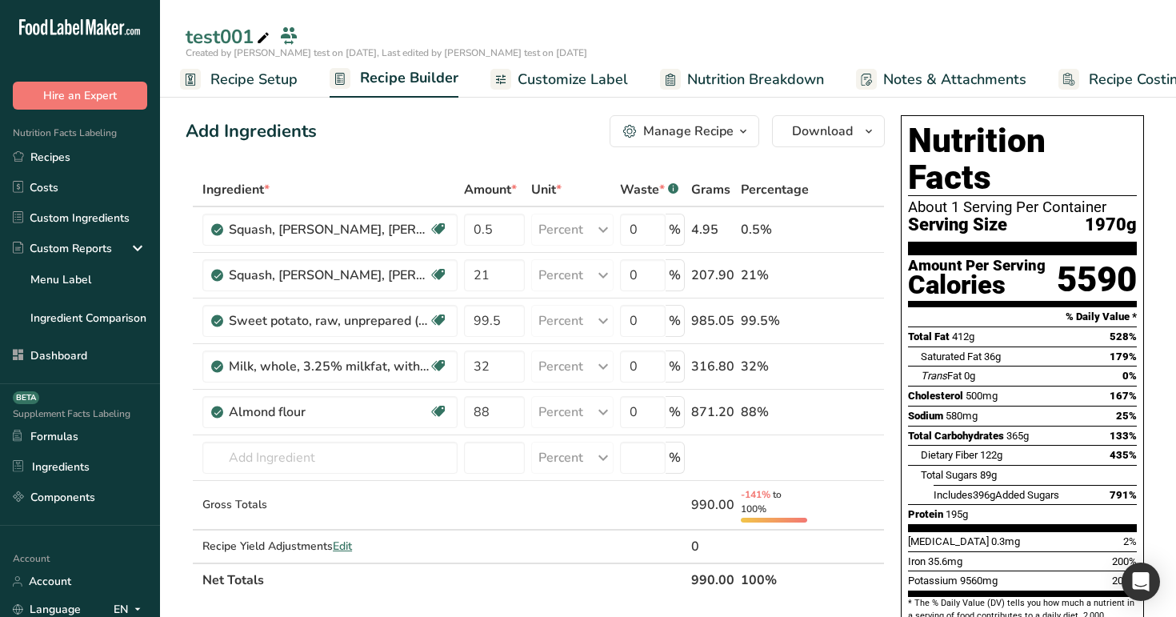
click at [697, 140] on div "Manage Recipe" at bounding box center [688, 131] width 90 height 19
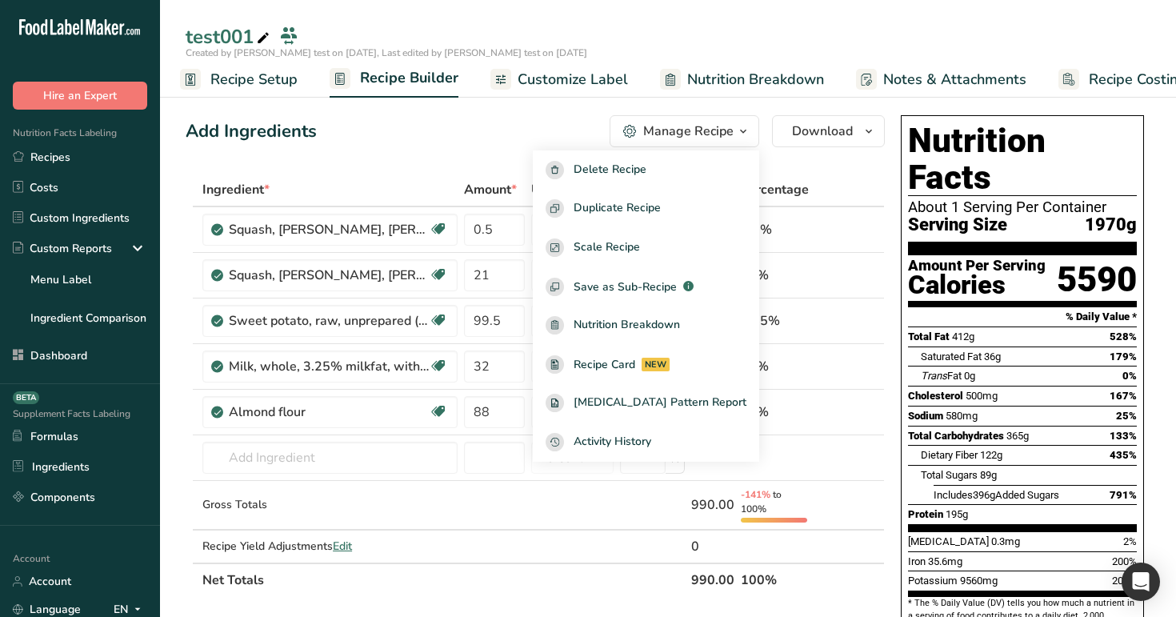
click at [593, 130] on div "Add Ingredients Manage Recipe Delete Recipe Duplicate Recipe Scale Recipe Save …" at bounding box center [535, 131] width 699 height 32
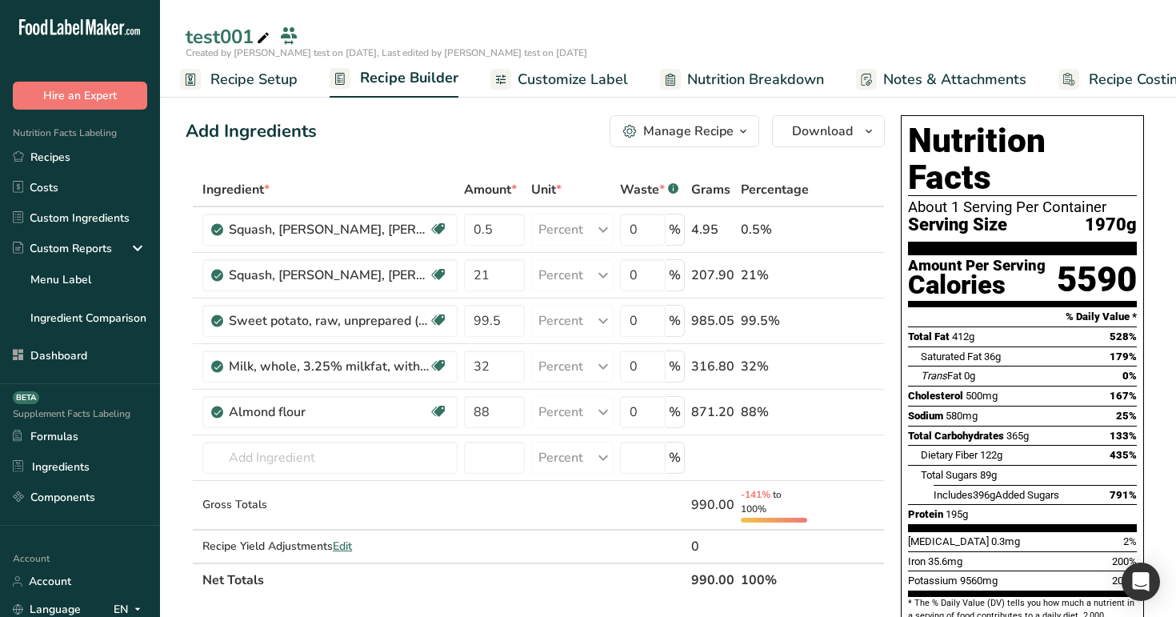
click at [564, 81] on span "Customize Label" at bounding box center [572, 80] width 110 height 22
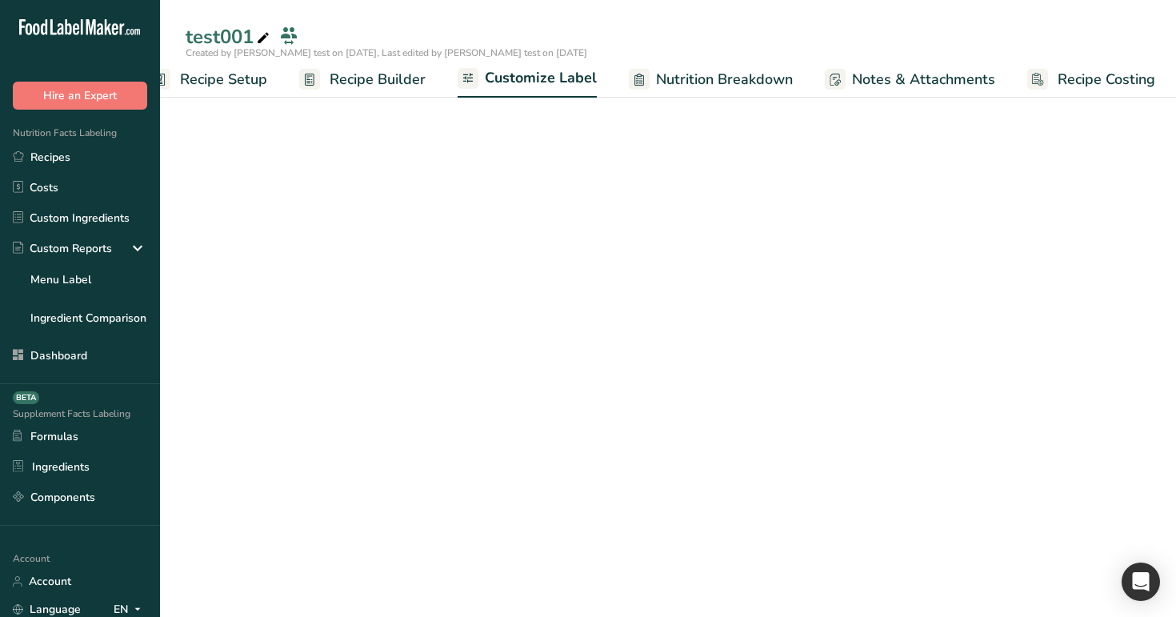
scroll to position [0, 41]
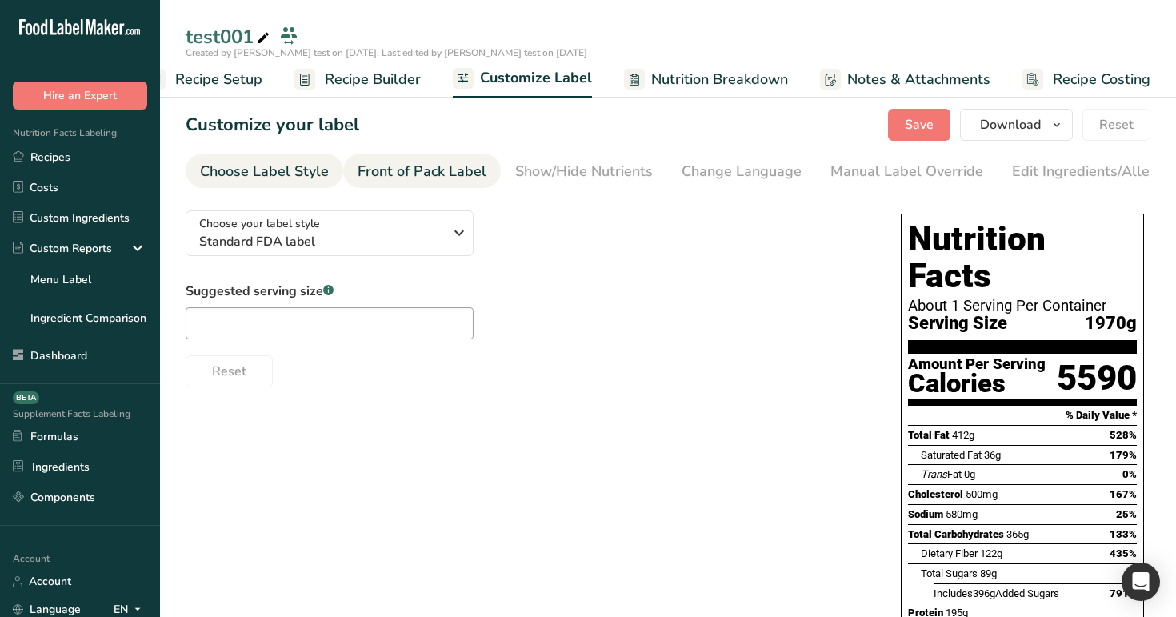
click at [456, 166] on div "Front of Pack Label" at bounding box center [421, 172] width 129 height 22
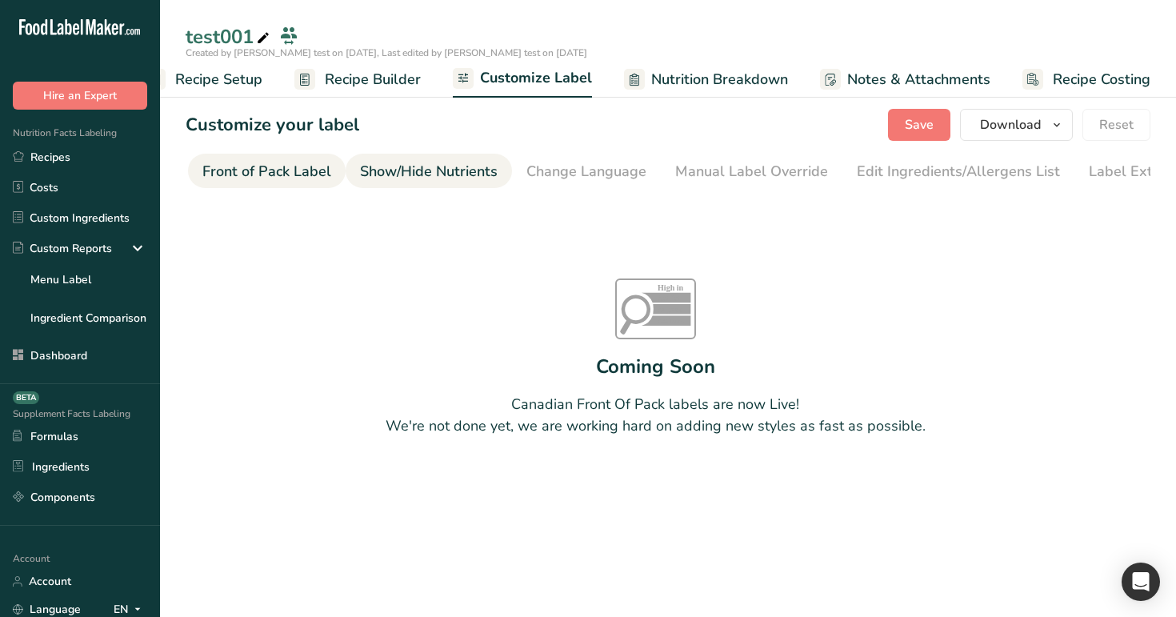
click at [473, 169] on div "Show/Hide Nutrients" at bounding box center [429, 172] width 138 height 22
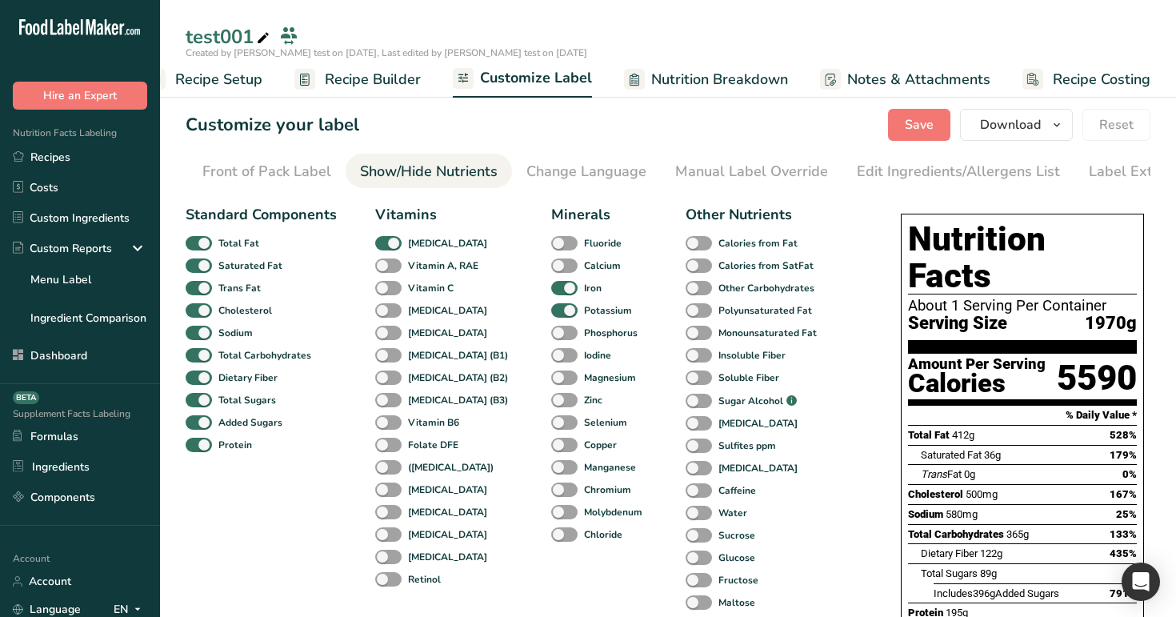
scroll to position [0, 198]
click at [399, 78] on span "Recipe Builder" at bounding box center [373, 80] width 96 height 22
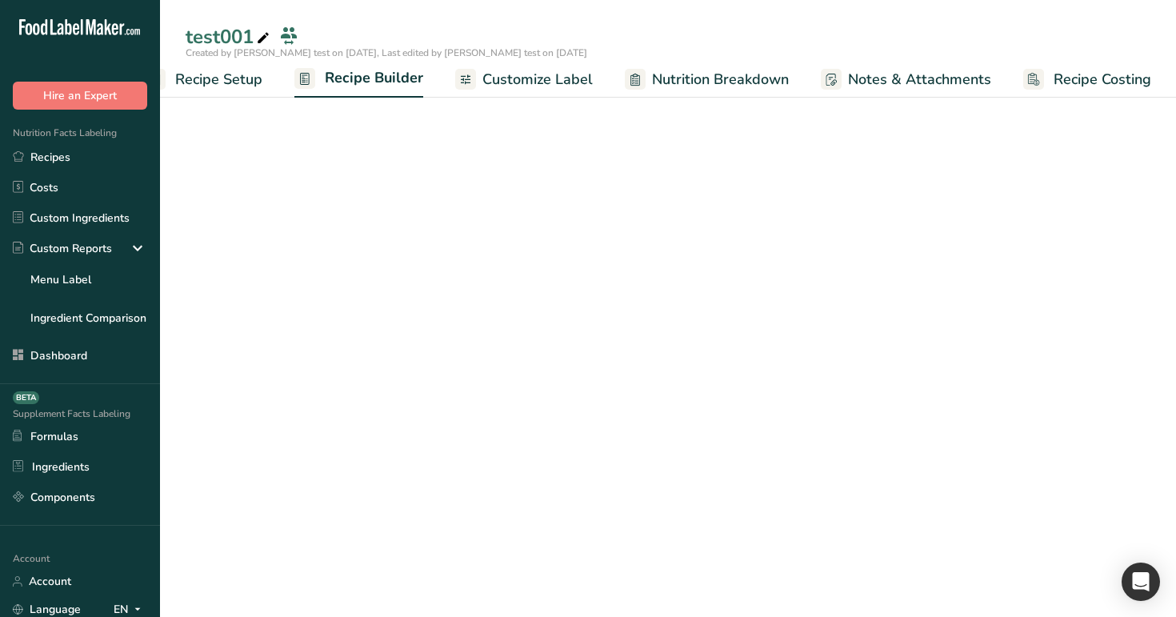
scroll to position [0, 41]
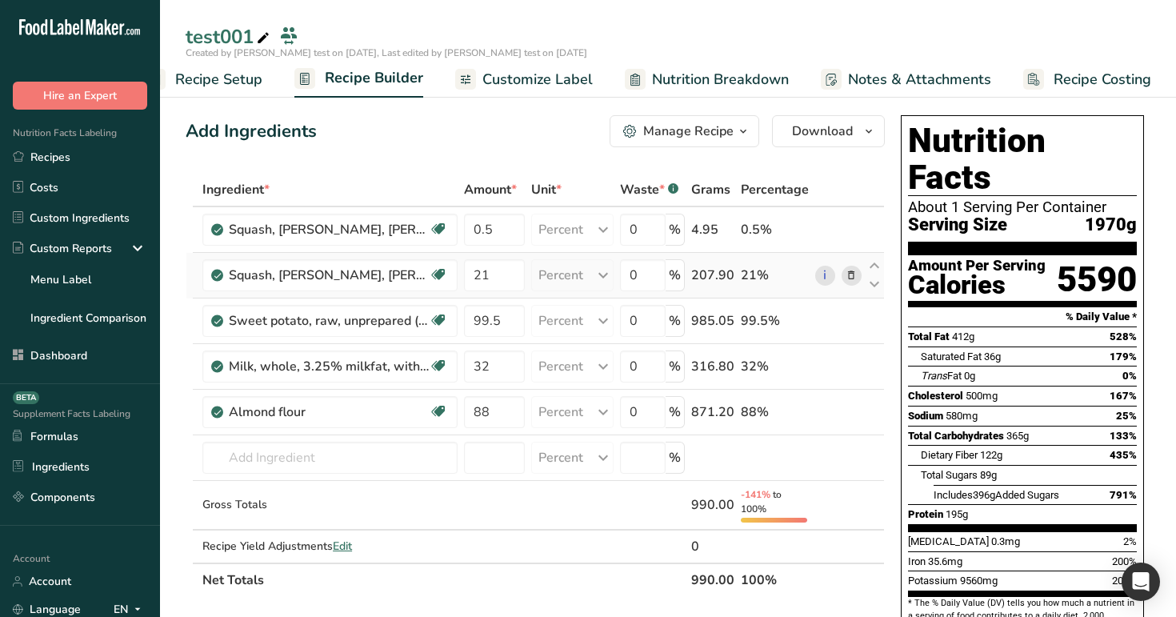
click at [854, 273] on icon at bounding box center [850, 275] width 11 height 17
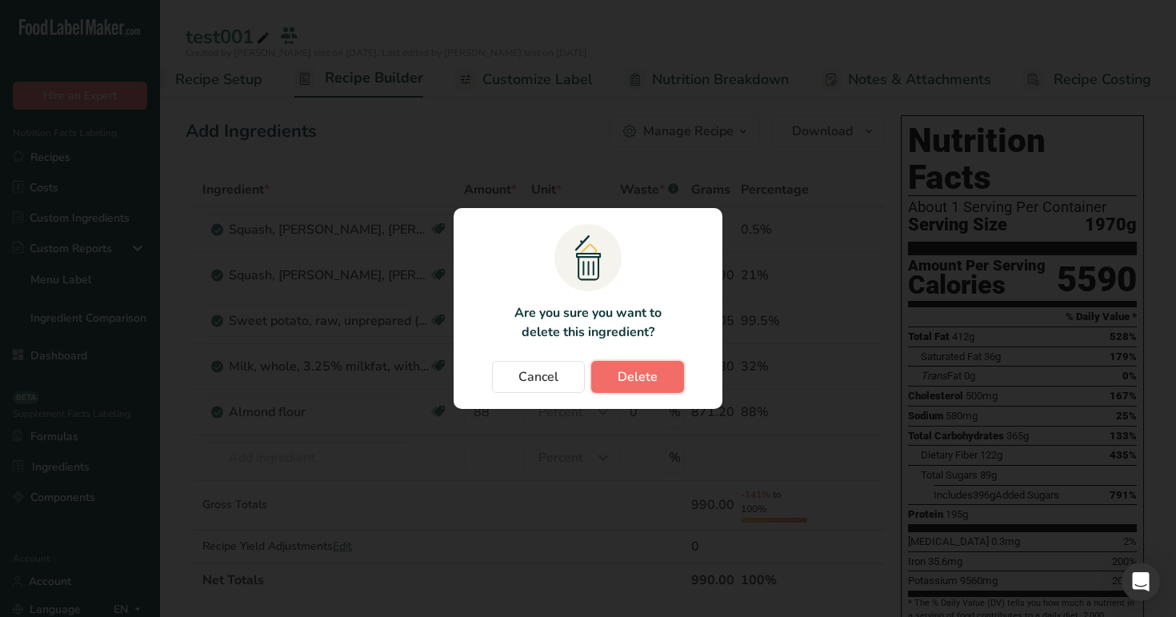
click at [644, 378] on span "Delete" at bounding box center [637, 376] width 40 height 19
type input "99.5"
type input "32"
type input "88"
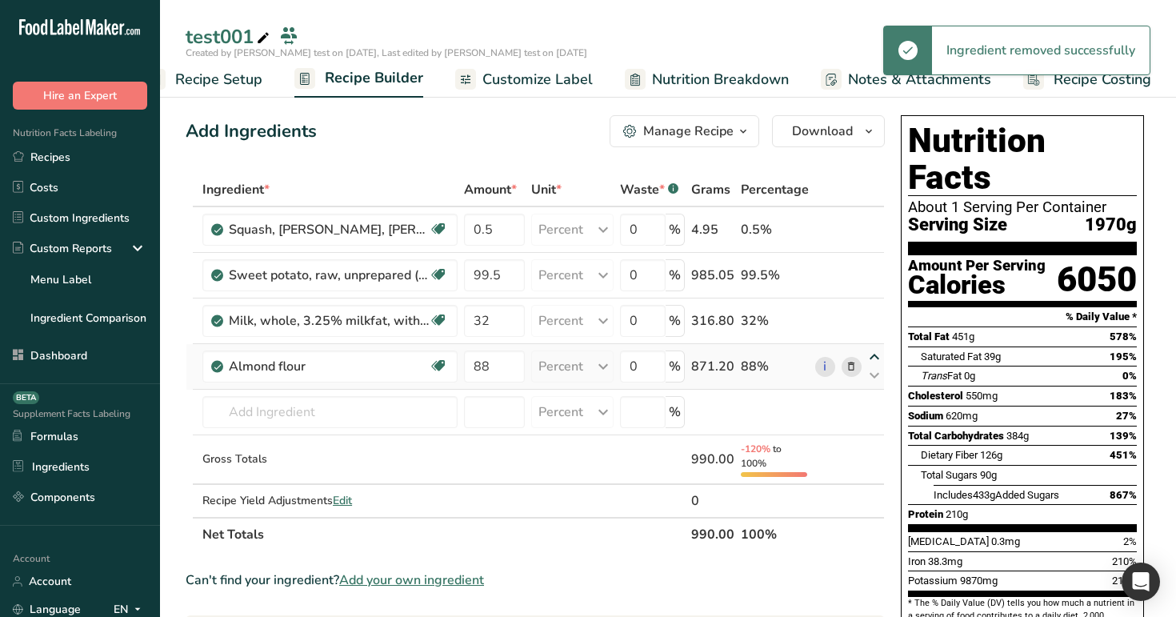
click at [879, 353] on icon at bounding box center [873, 357] width 19 height 12
type input "88"
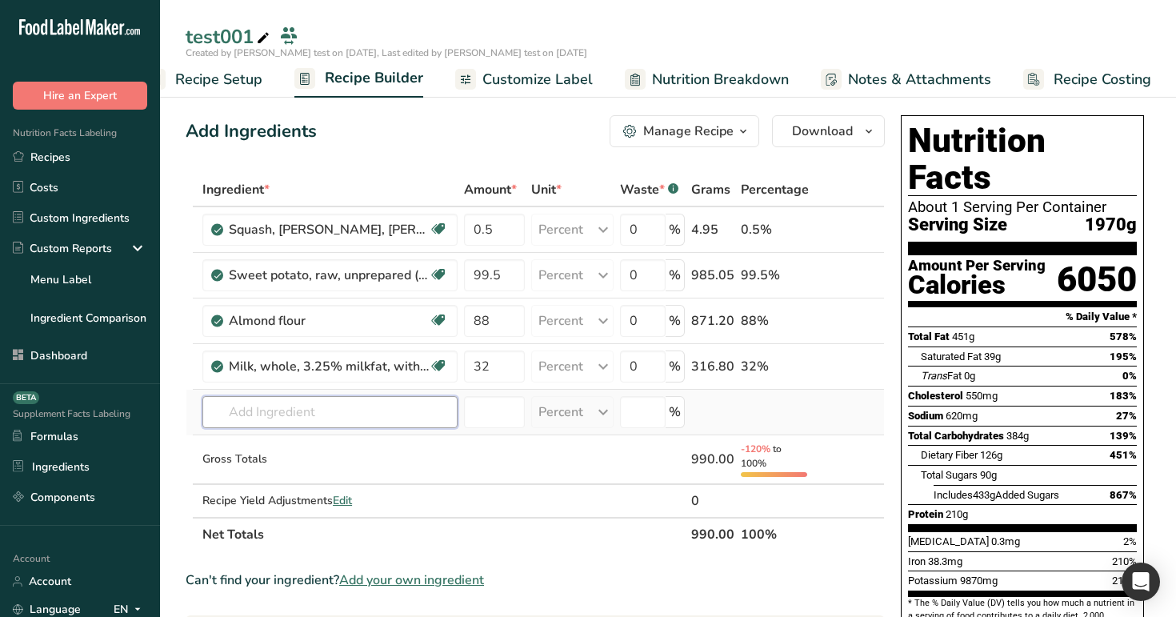
click at [377, 409] on input "text" at bounding box center [329, 412] width 255 height 32
click at [503, 362] on input "32" at bounding box center [494, 366] width 61 height 32
type input "3"
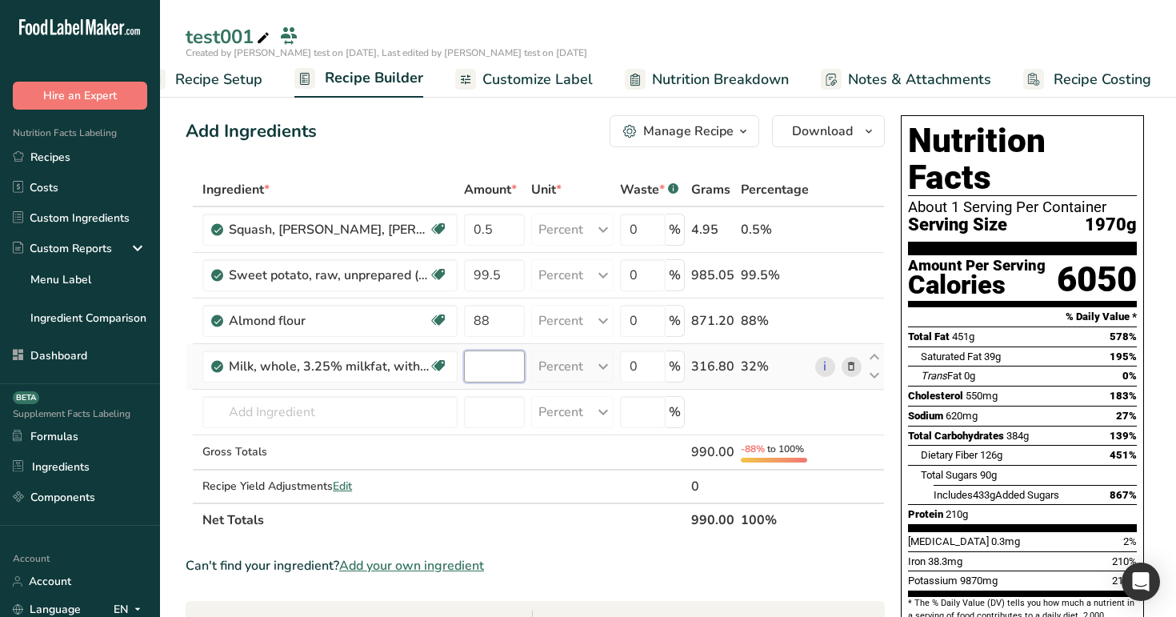
type input "1"
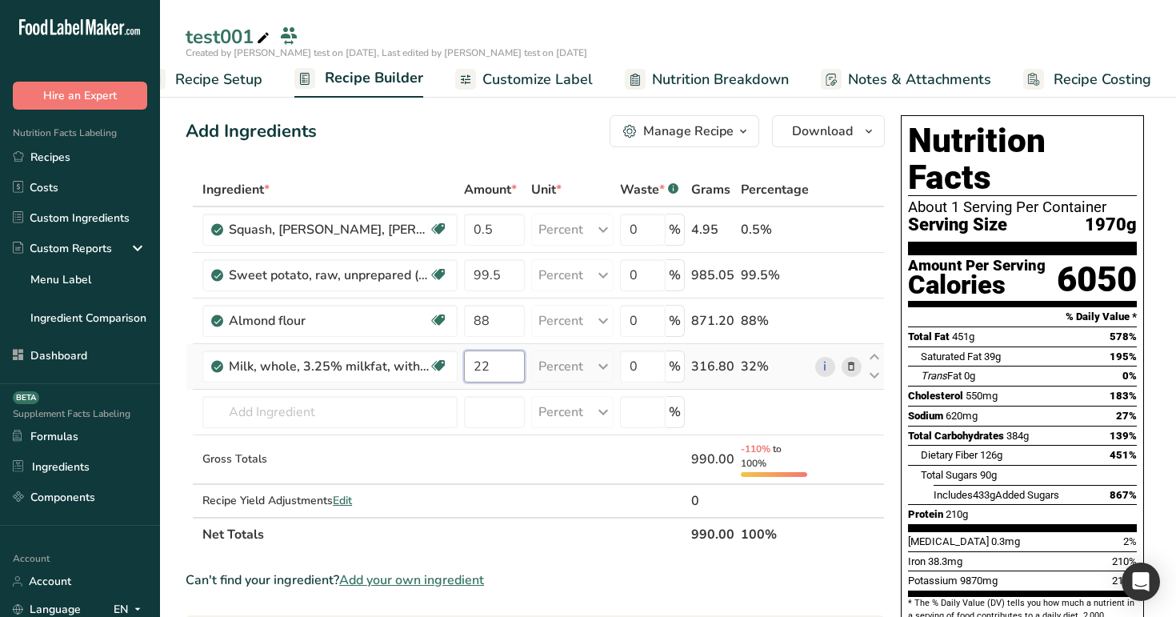
type input "2"
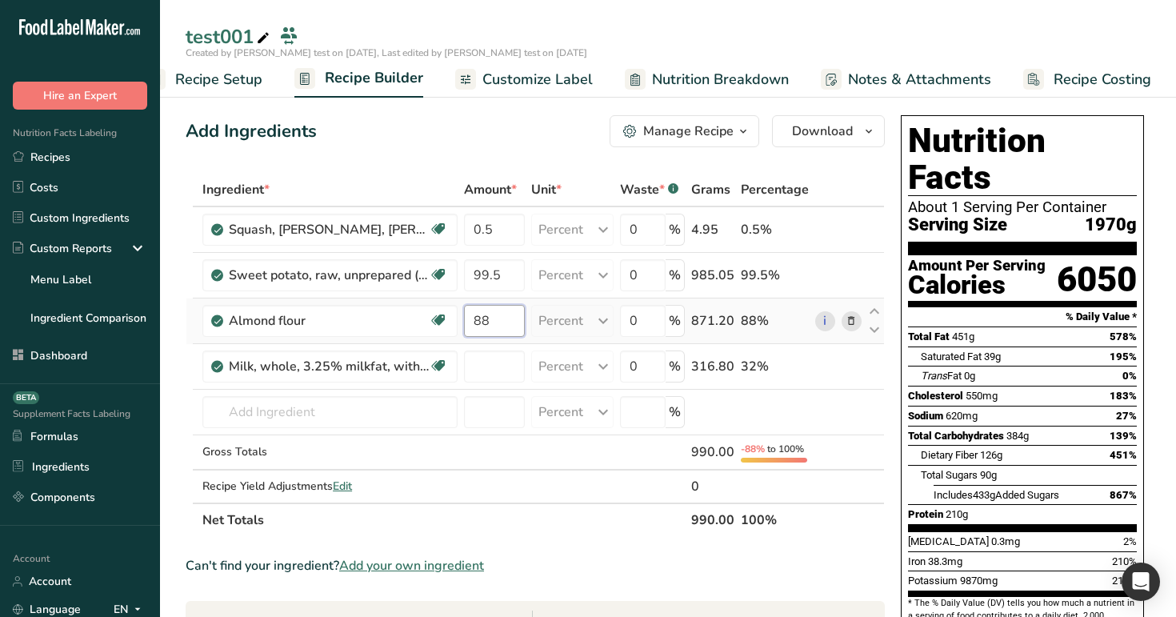
click at [509, 313] on div "Ingredient * Amount * Unit * Waste * .a-a{fill:#347362;}.b-a{fill:#fff;} Grams …" at bounding box center [535, 355] width 699 height 364
type input "0"
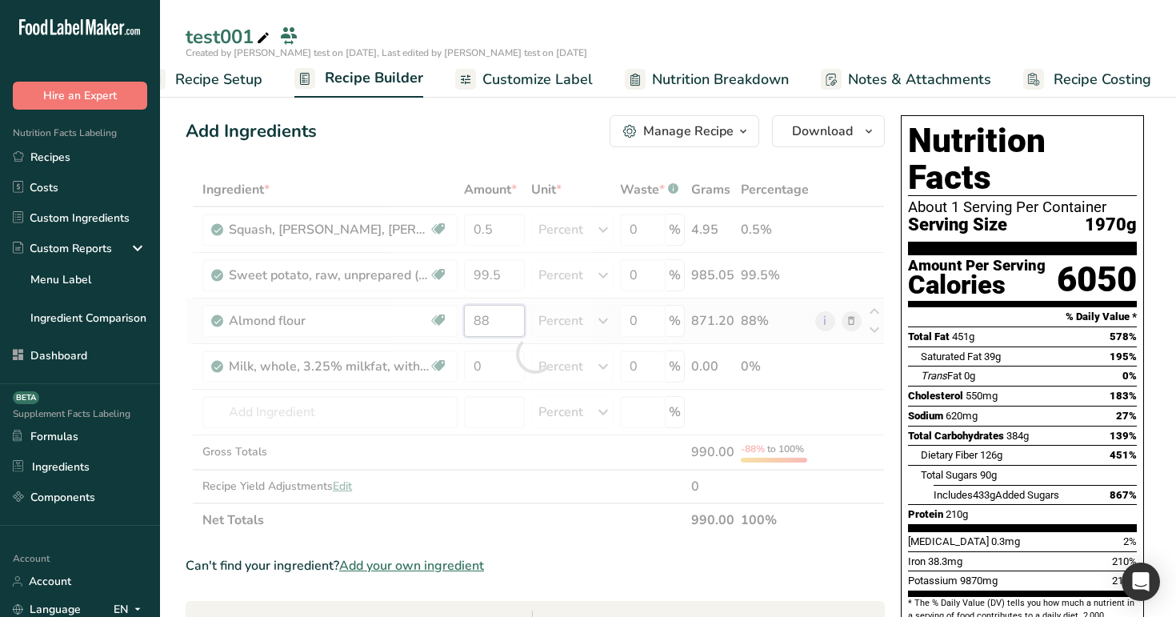
type input "8"
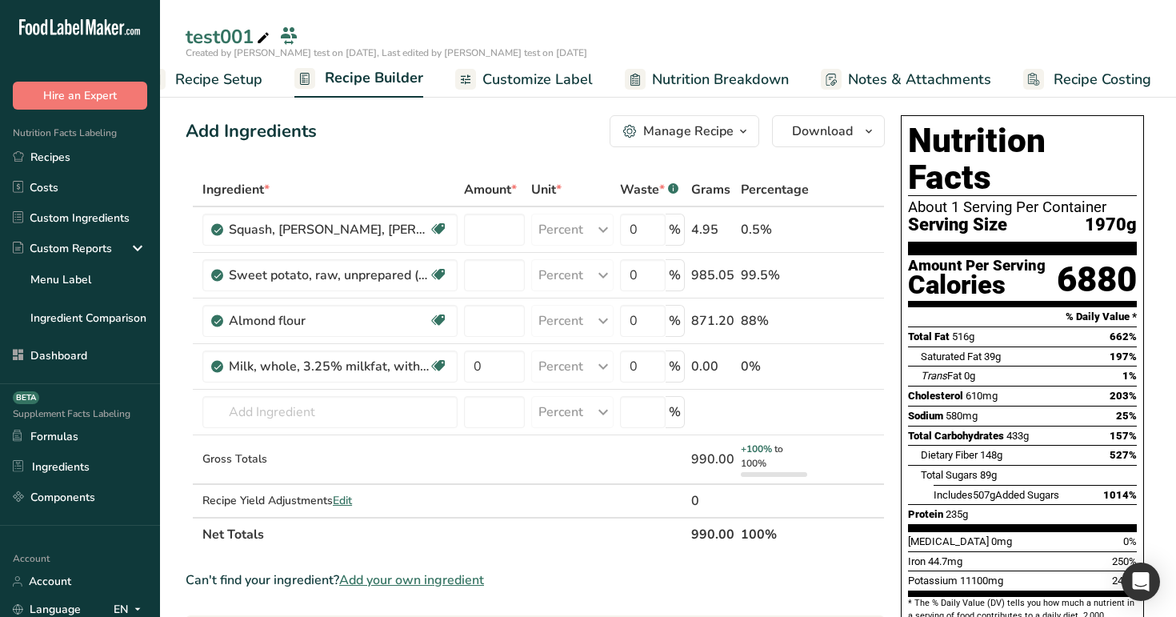
type input "0"
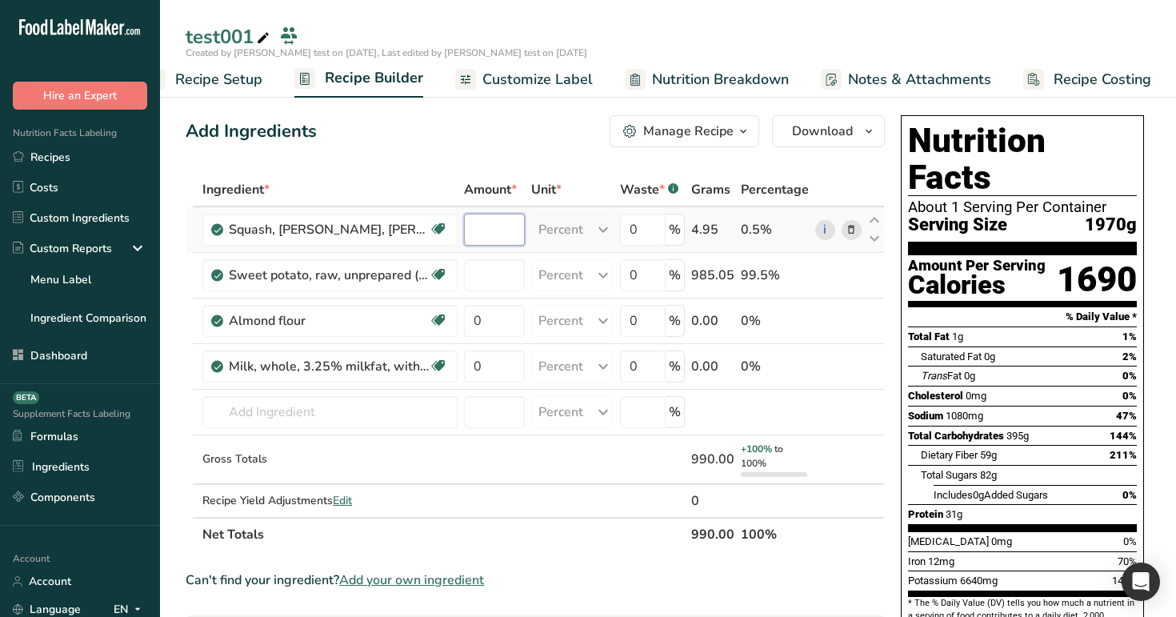
click at [482, 239] on input "number" at bounding box center [494, 230] width 61 height 32
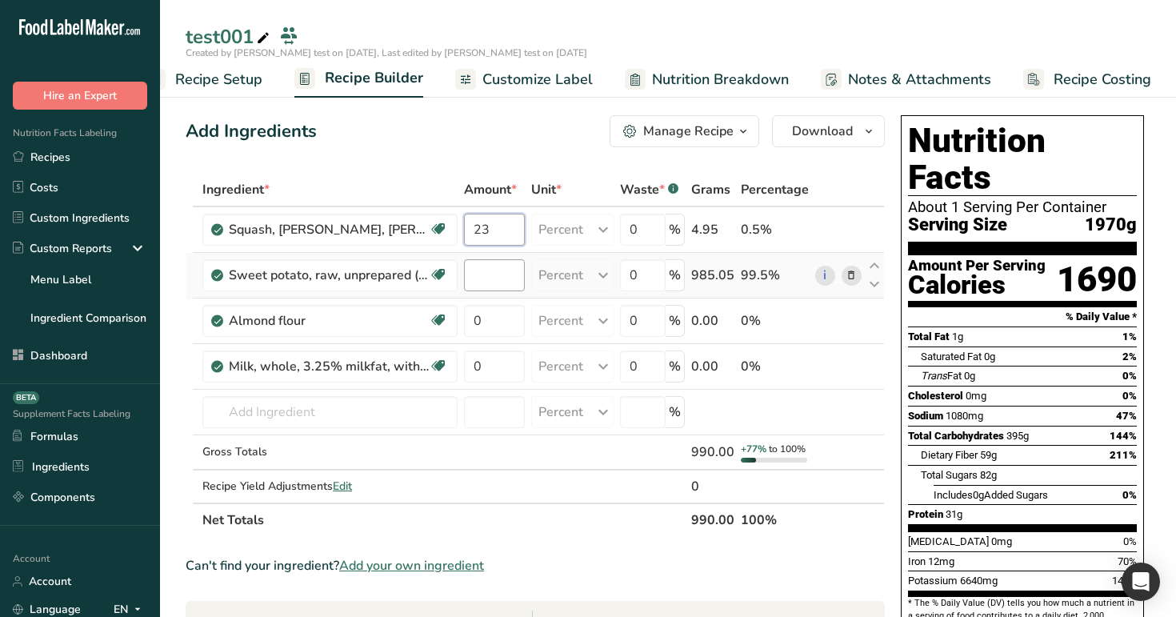
type input "23"
click at [488, 280] on div "Ingredient * Amount * Unit * Waste * .a-a{fill:#347362;}.b-a{fill:#fff;} Grams …" at bounding box center [535, 355] width 699 height 364
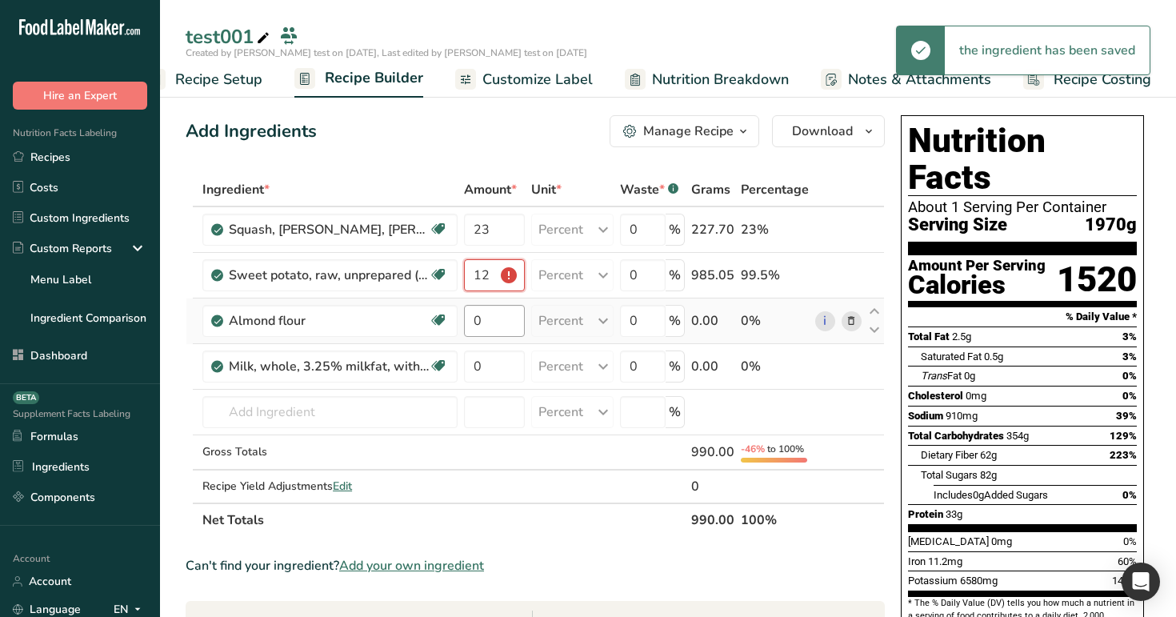
scroll to position [0, 0]
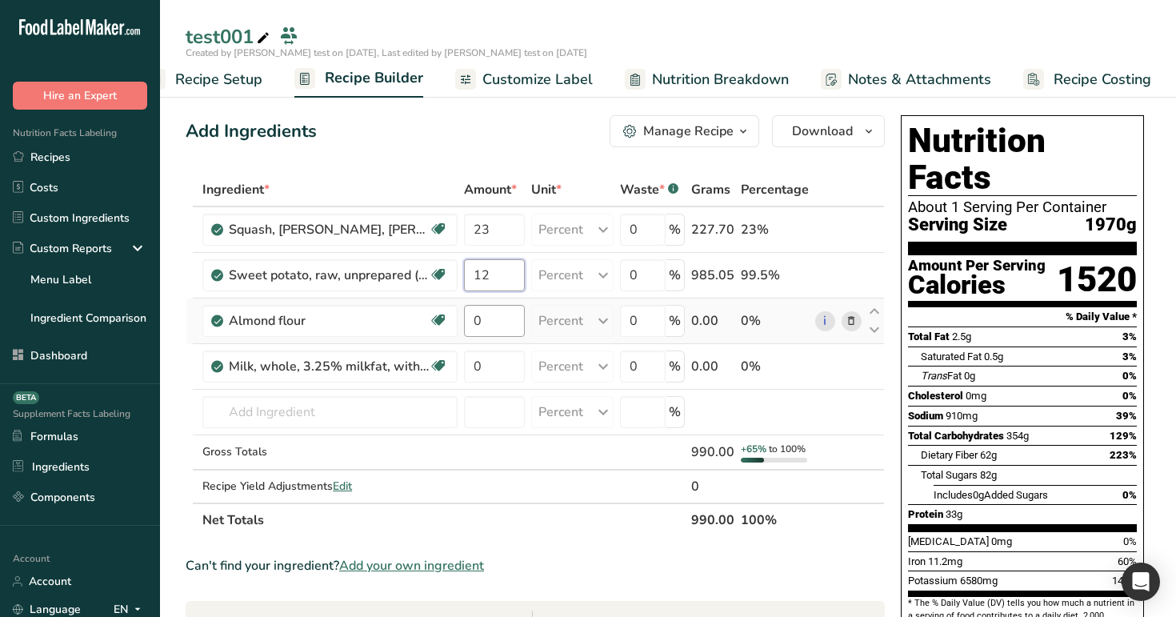
type input "12"
click at [490, 333] on div "Ingredient * Amount * Unit * Waste * .a-a{fill:#347362;}.b-a{fill:#fff;} Grams …" at bounding box center [535, 355] width 699 height 364
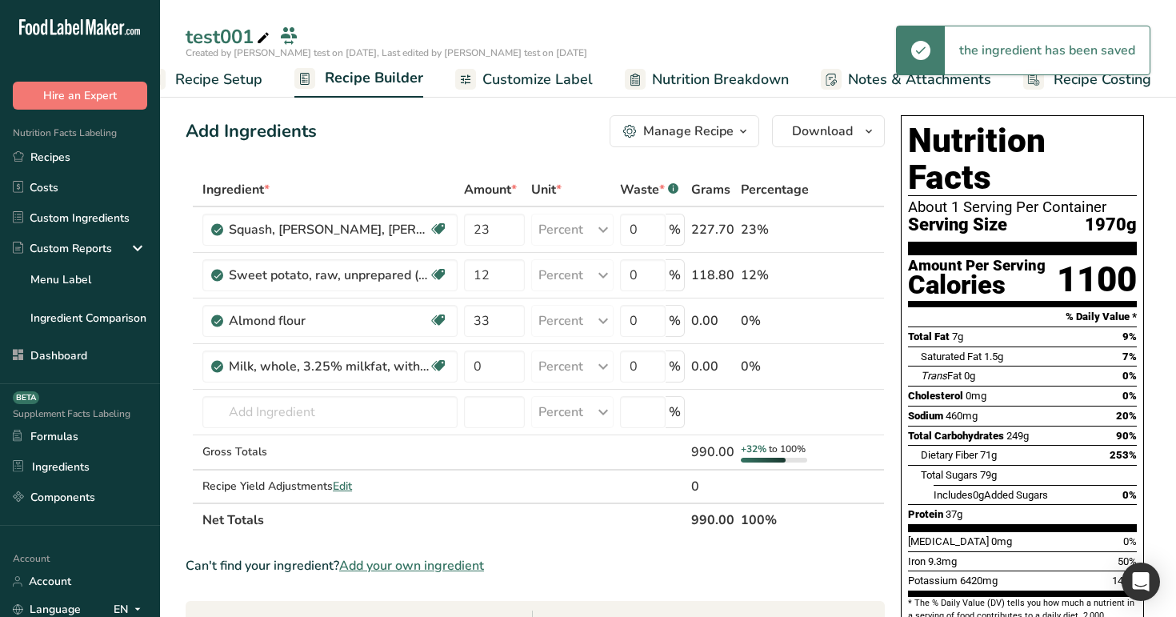
click at [879, 357] on icon at bounding box center [873, 357] width 19 height 12
type input "0"
type input "33"
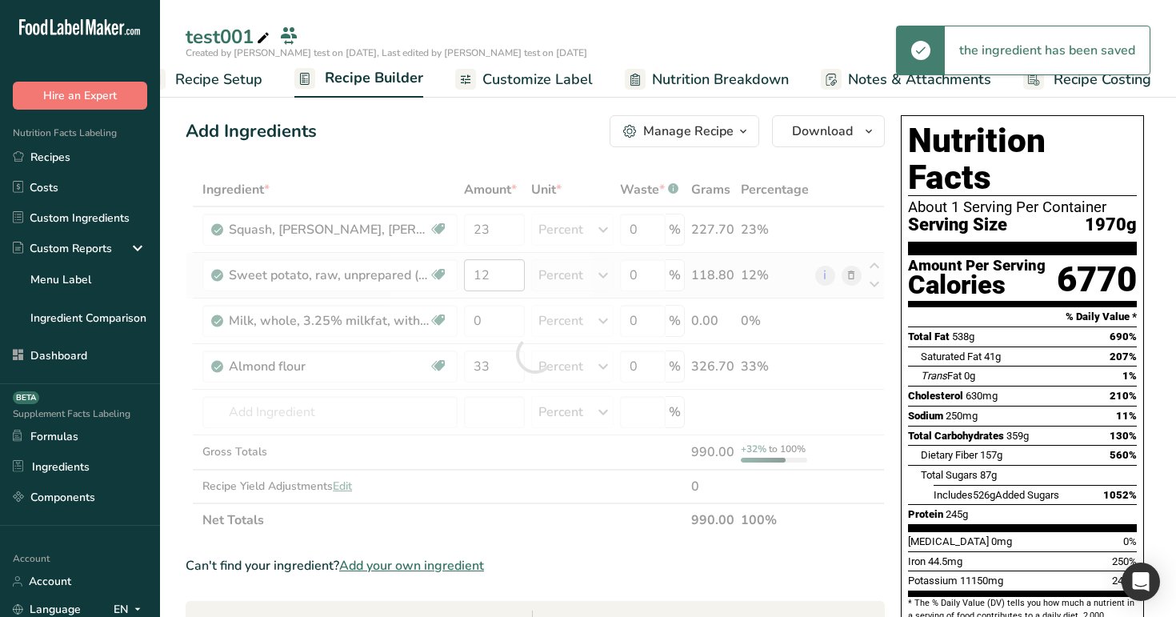
click at [501, 277] on div at bounding box center [535, 355] width 699 height 364
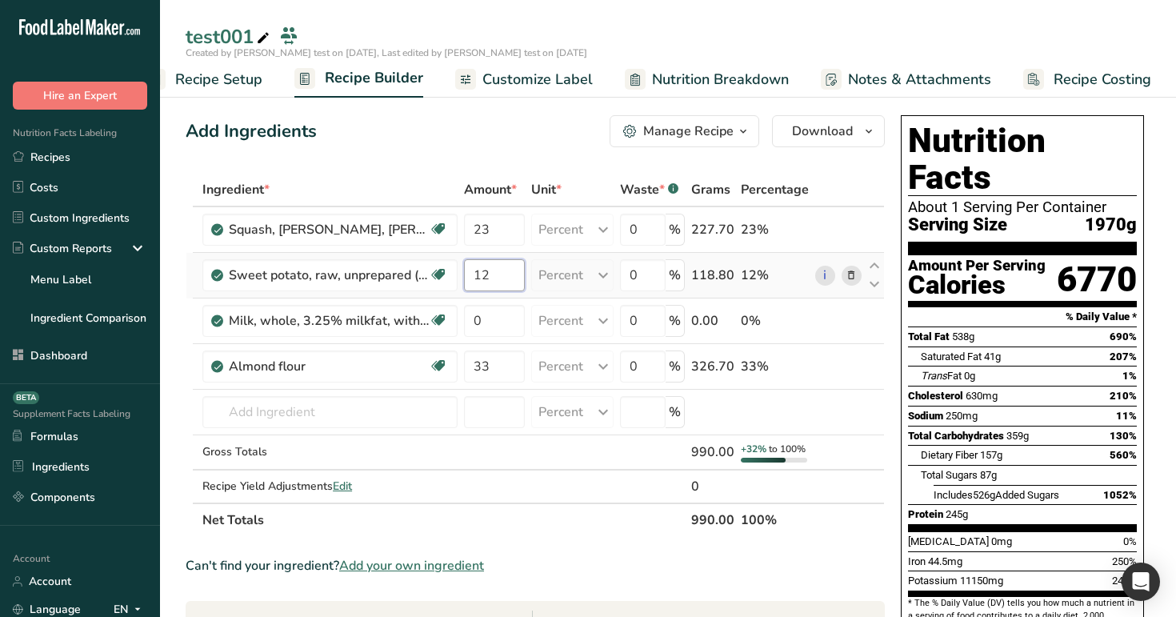
click at [501, 277] on input "12" at bounding box center [494, 275] width 61 height 32
type input "1"
click at [516, 133] on div "Add Ingredients Manage Recipe Delete Recipe Duplicate Recipe Scale Recipe Save …" at bounding box center [535, 131] width 699 height 32
type input "0"
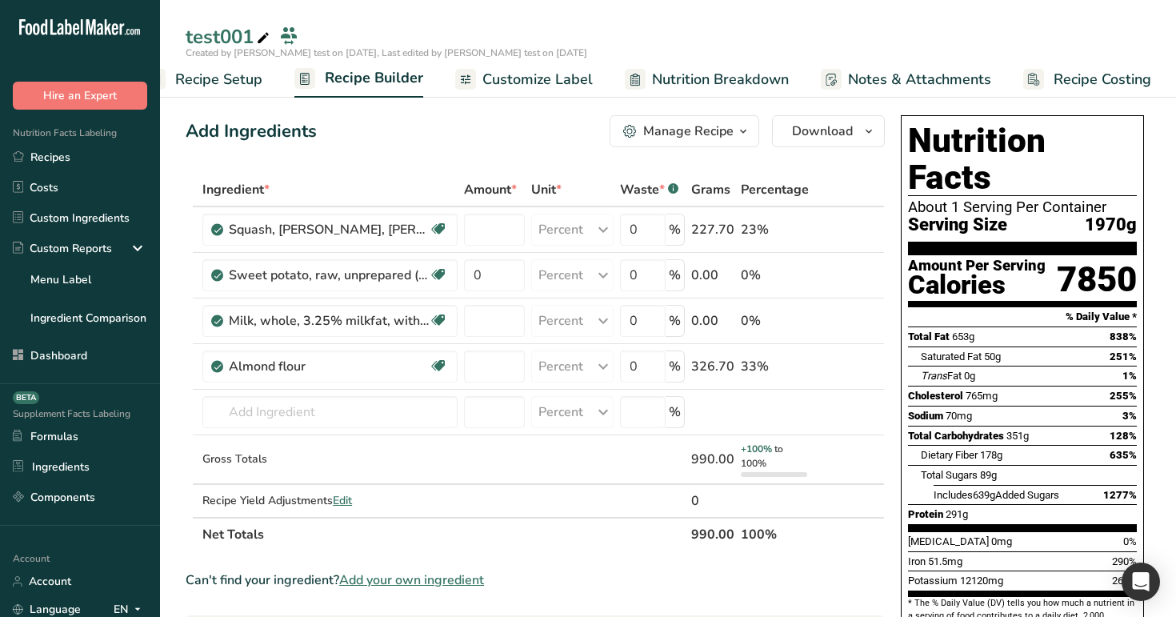
click at [232, 69] on span "Recipe Setup" at bounding box center [218, 80] width 87 height 22
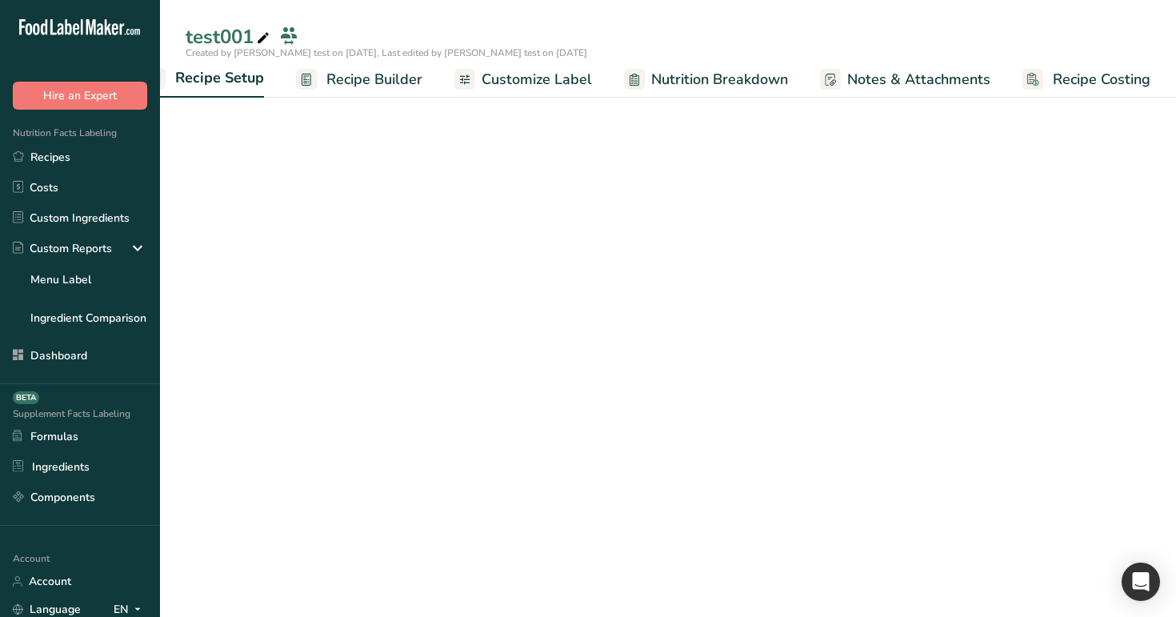
scroll to position [0, 6]
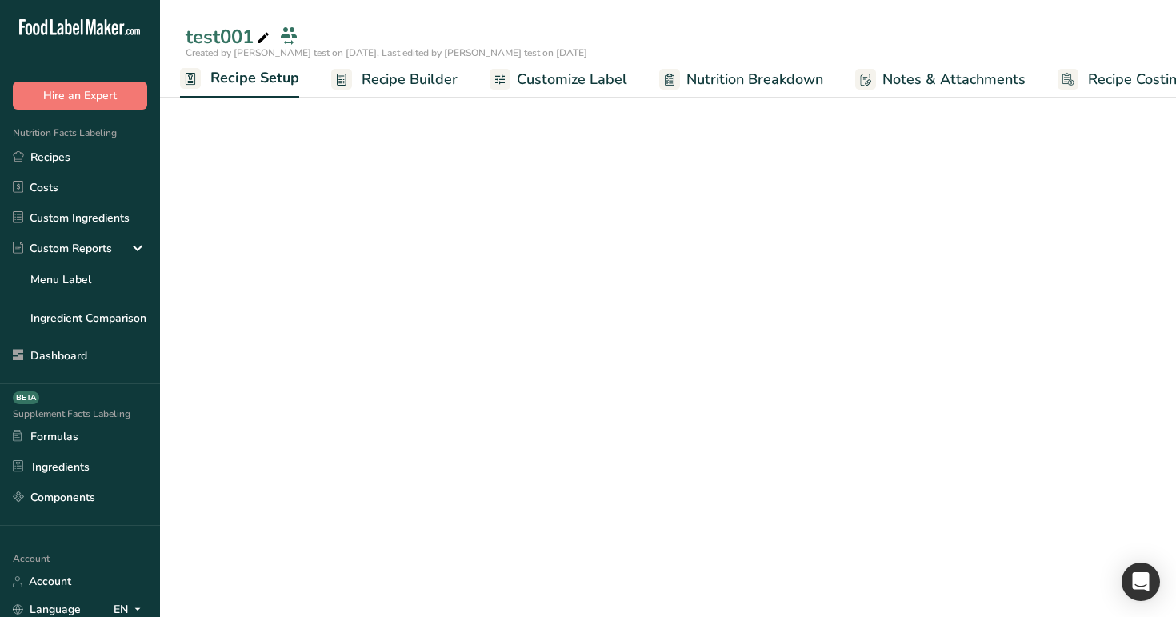
select select "28"
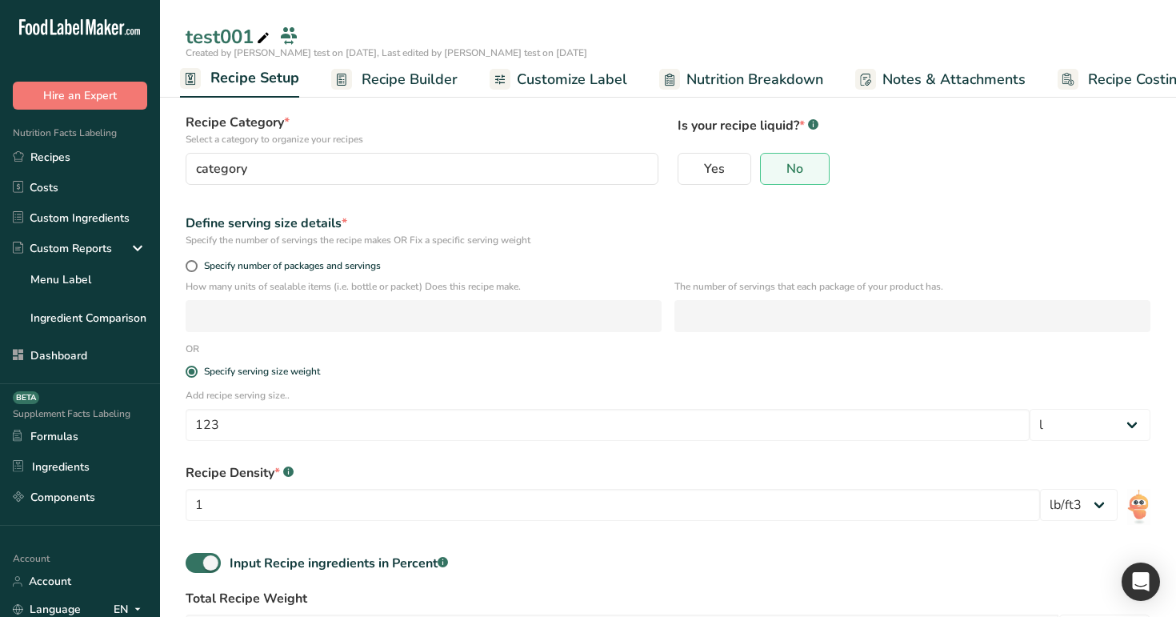
scroll to position [221, 0]
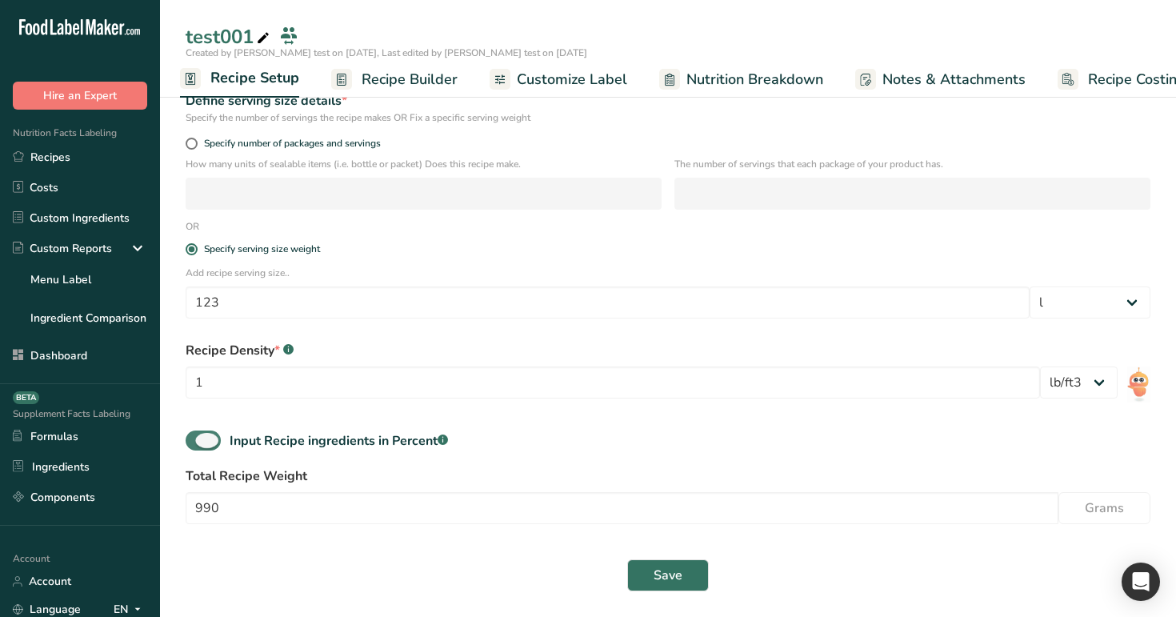
click at [194, 445] on span at bounding box center [203, 440] width 35 height 20
click at [194, 445] on input "Input Recipe ingredients in Percent .a-a{fill:#347362;}.b-a{fill:#fff;}" at bounding box center [191, 440] width 10 height 10
checkbox input "false"
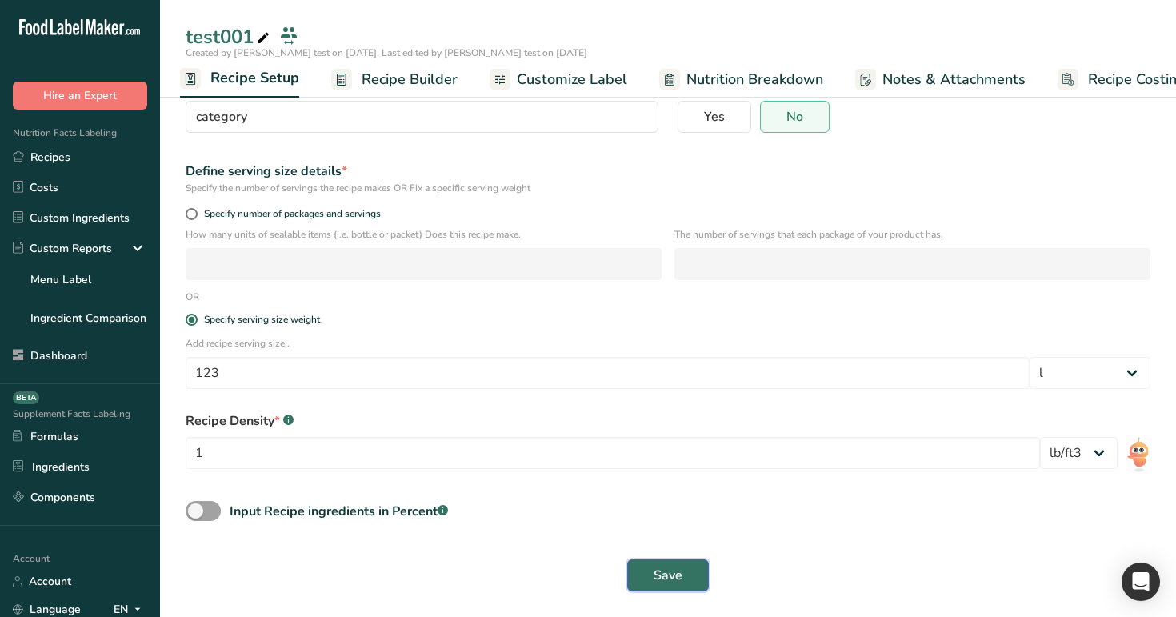
click at [649, 563] on button "Save" at bounding box center [668, 575] width 82 height 32
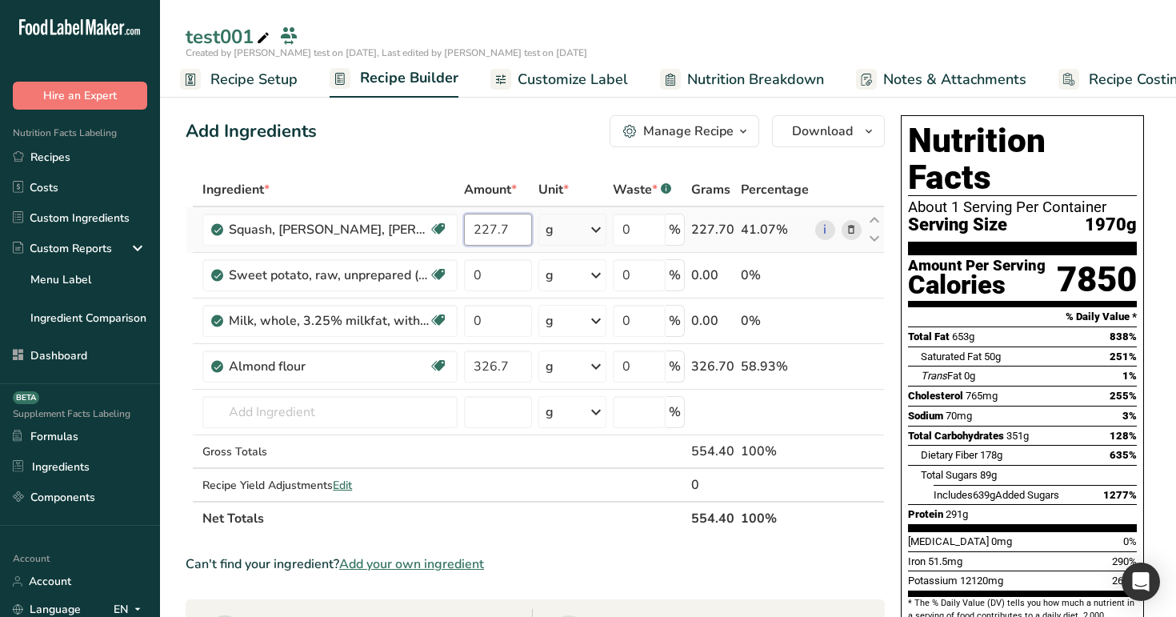
click at [505, 234] on input "227.7" at bounding box center [498, 230] width 68 height 32
type input "2"
click at [697, 36] on div "test001" at bounding box center [668, 36] width 1016 height 29
type input "0"
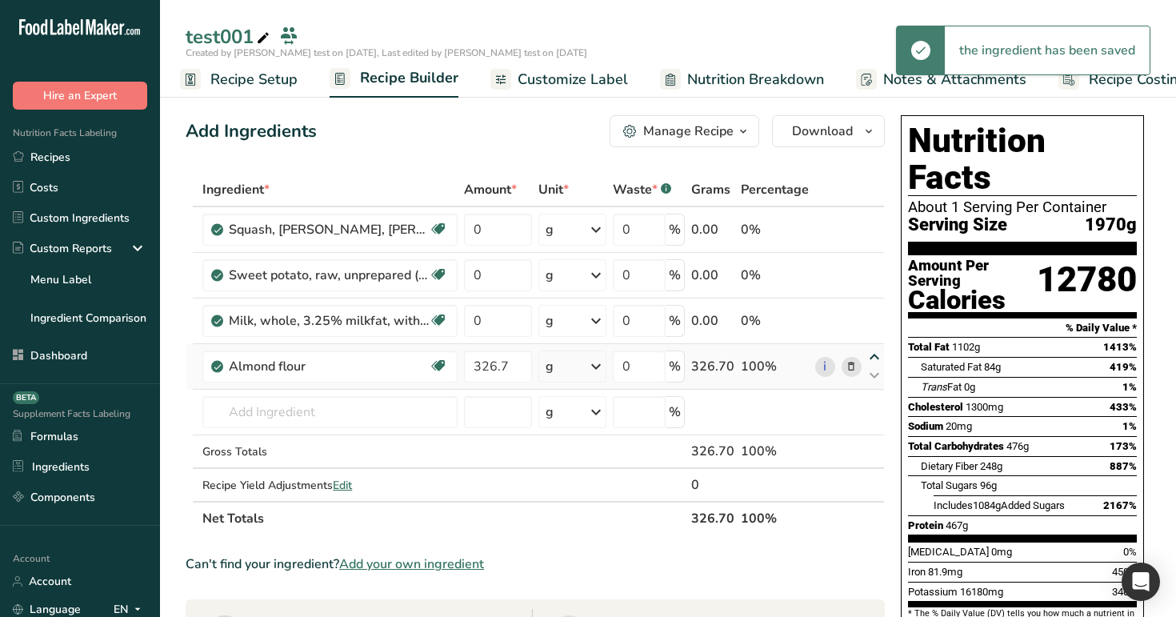
click at [868, 360] on icon at bounding box center [873, 357] width 19 height 12
type input "326.7"
type input "0"
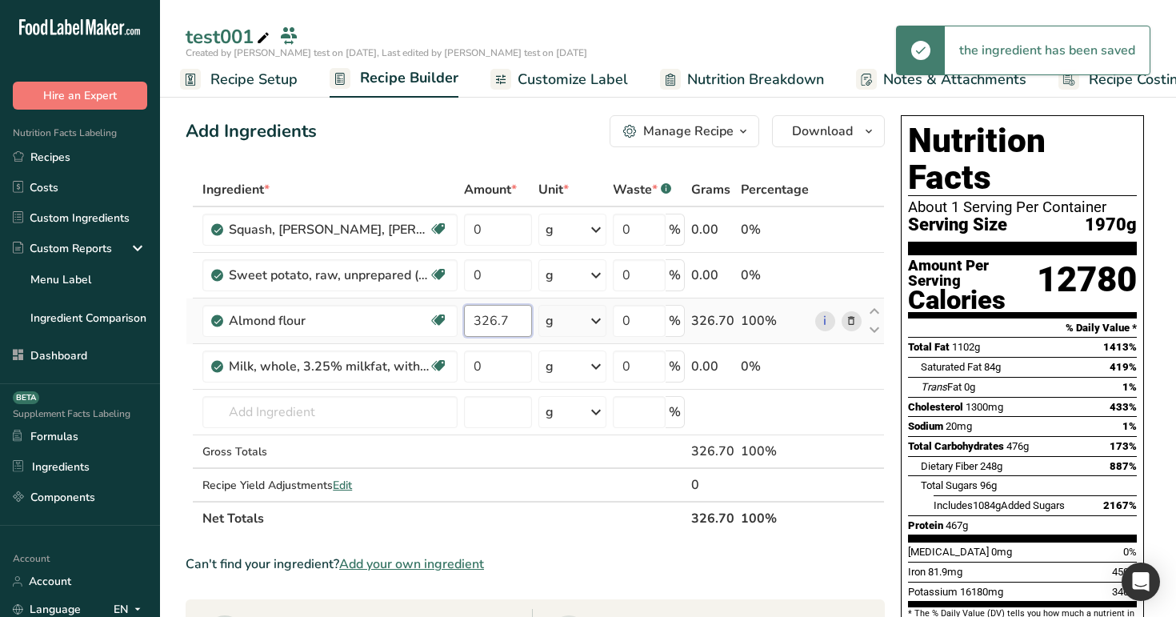
click at [513, 317] on input "326.7" at bounding box center [498, 321] width 68 height 32
click at [525, 323] on input "326.7" at bounding box center [498, 321] width 68 height 32
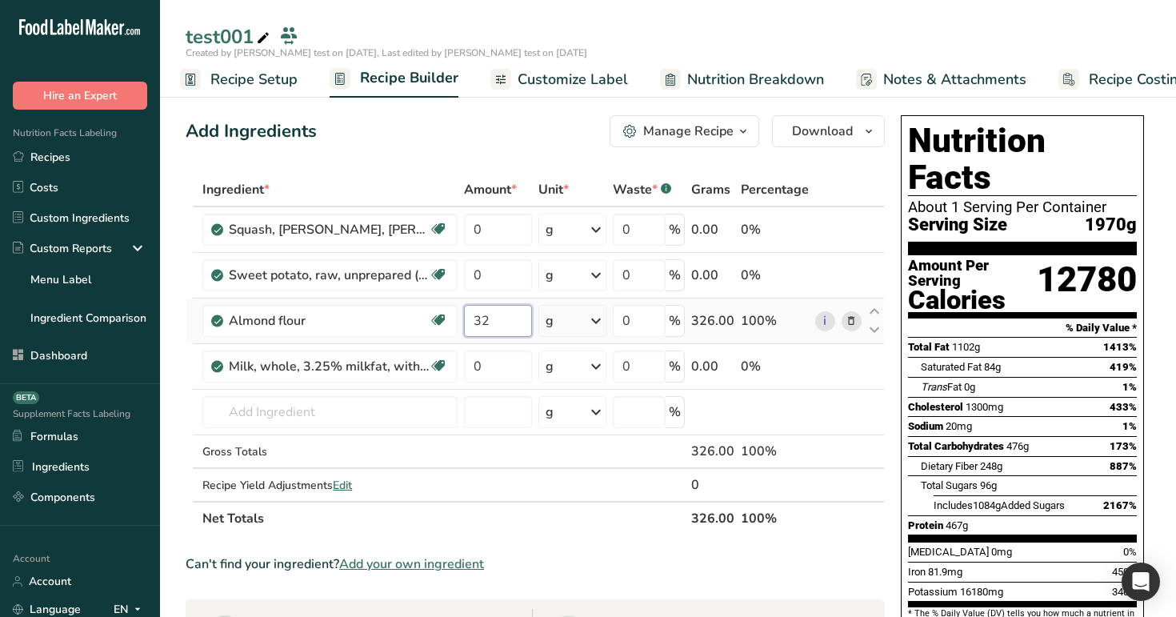
type input "3"
click at [569, 135] on div "Add Ingredients Manage Recipe Delete Recipe Duplicate Recipe Scale Recipe Save …" at bounding box center [535, 131] width 699 height 32
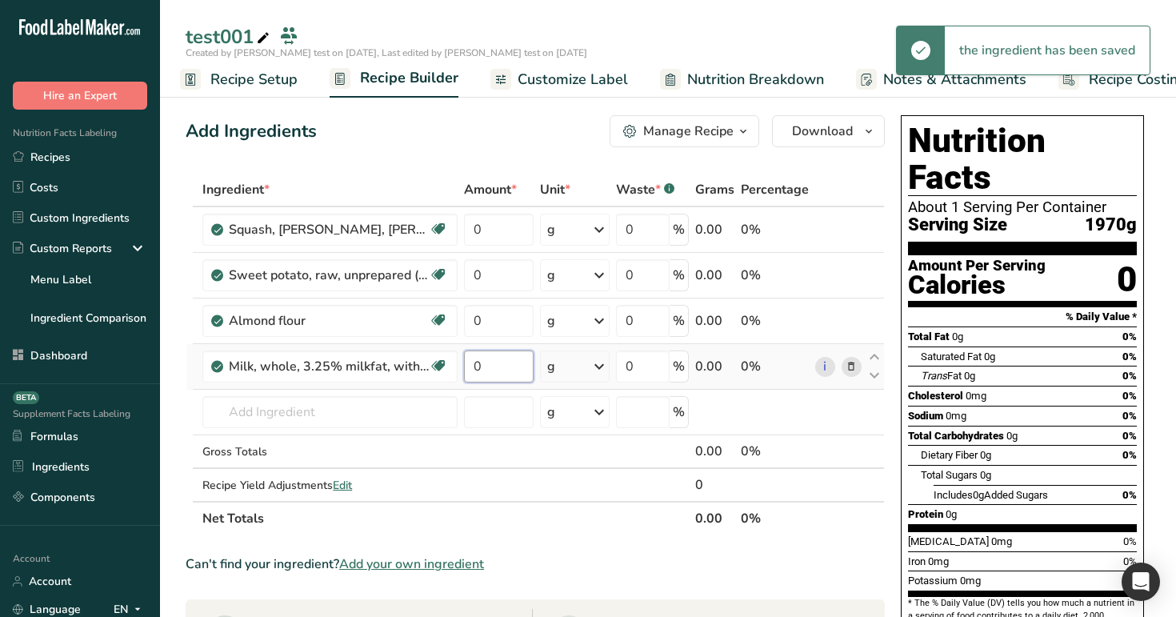
click at [494, 358] on input "0" at bounding box center [498, 366] width 69 height 32
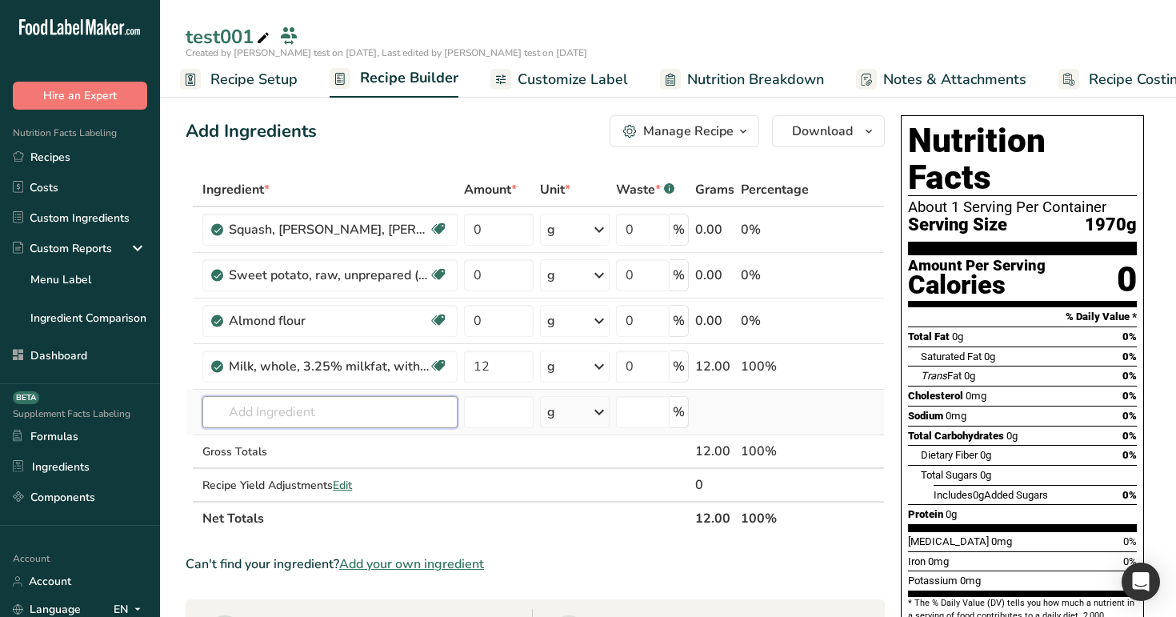
click at [381, 408] on div "Ingredient * Amount * Unit * Waste * .a-a{fill:#347362;}.b-a{fill:#fff;} Grams …" at bounding box center [535, 354] width 699 height 362
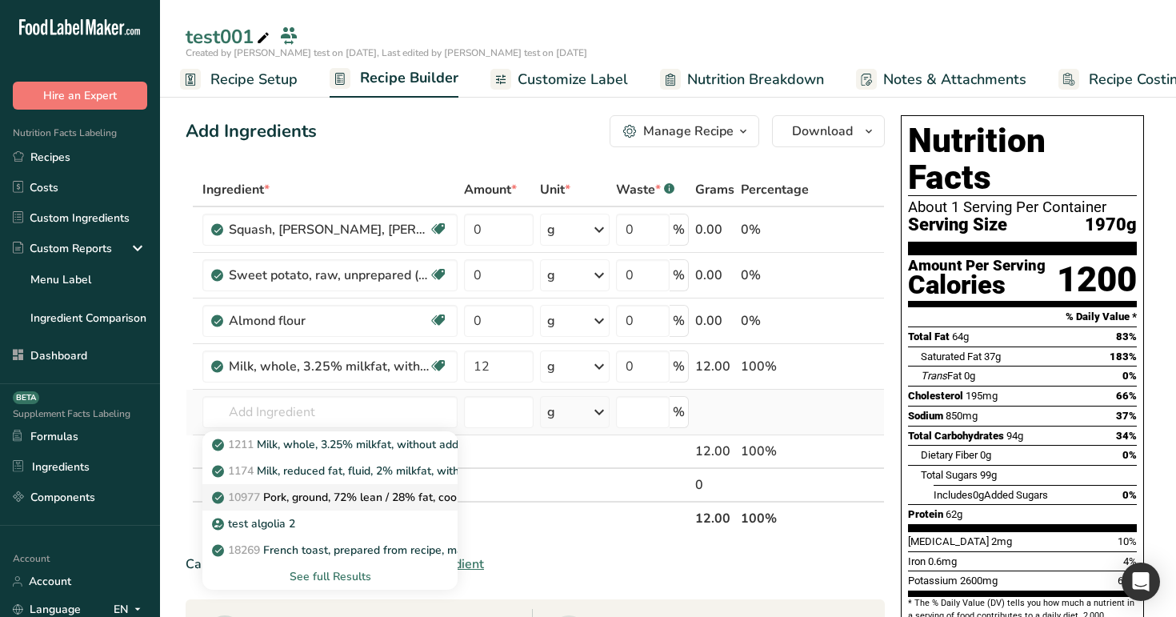
click at [389, 501] on p "10977 Pork, ground, 72% lean / 28% fat, cooked, pan-broiled" at bounding box center [377, 497] width 325 height 17
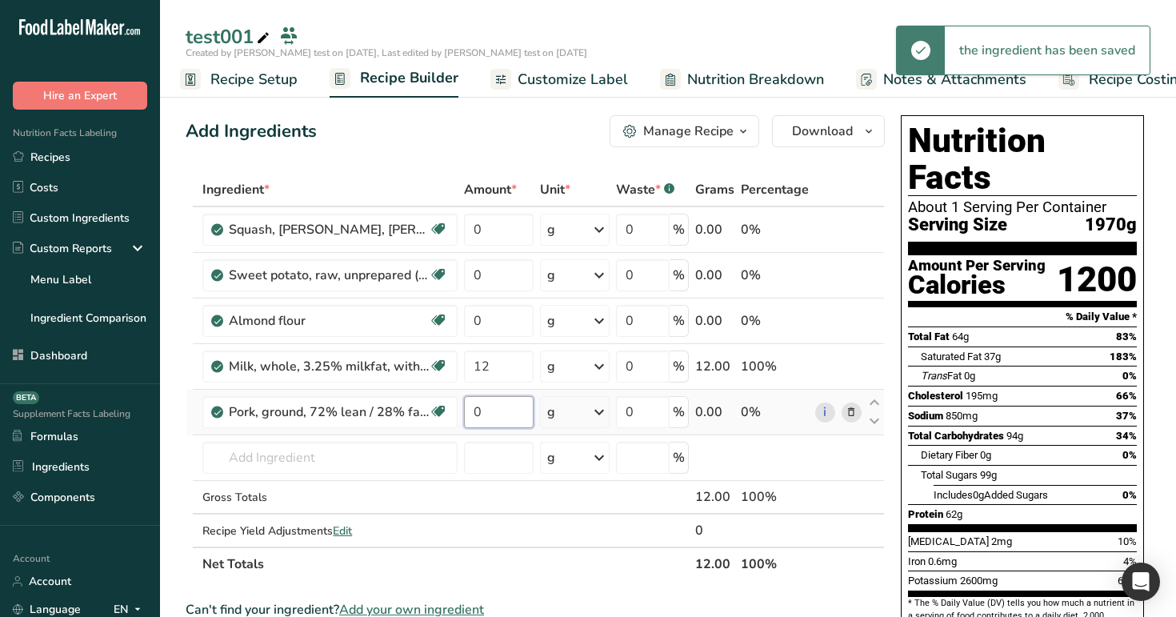
click at [496, 410] on input "0" at bounding box center [498, 412] width 69 height 32
click at [870, 358] on icon at bounding box center [873, 357] width 19 height 12
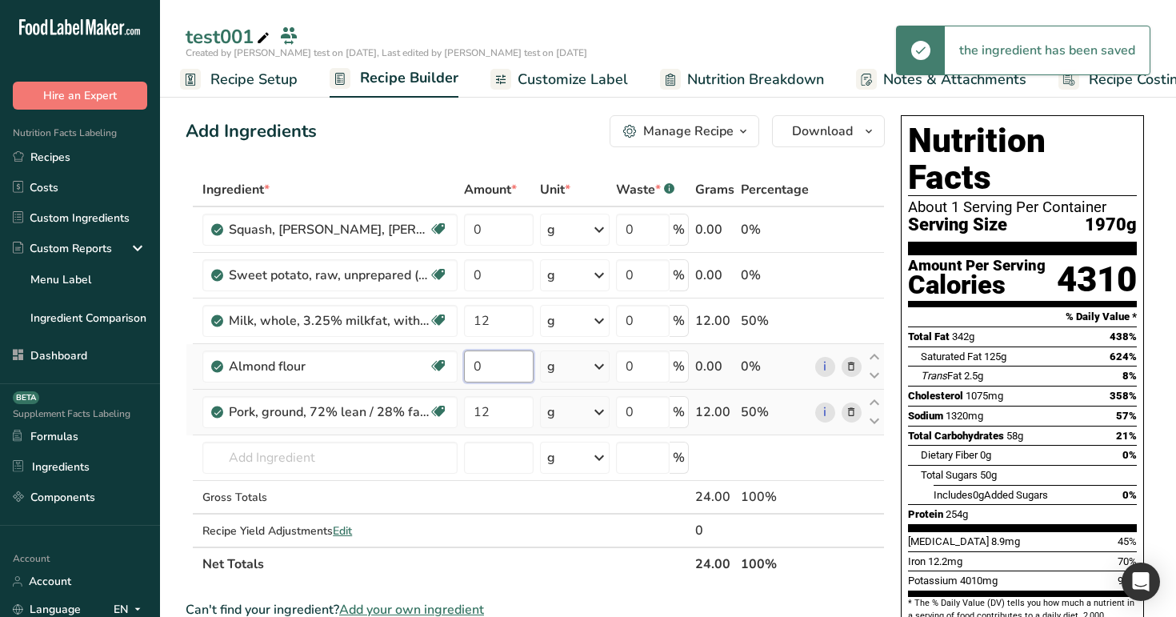
click at [505, 360] on input "0" at bounding box center [498, 366] width 69 height 32
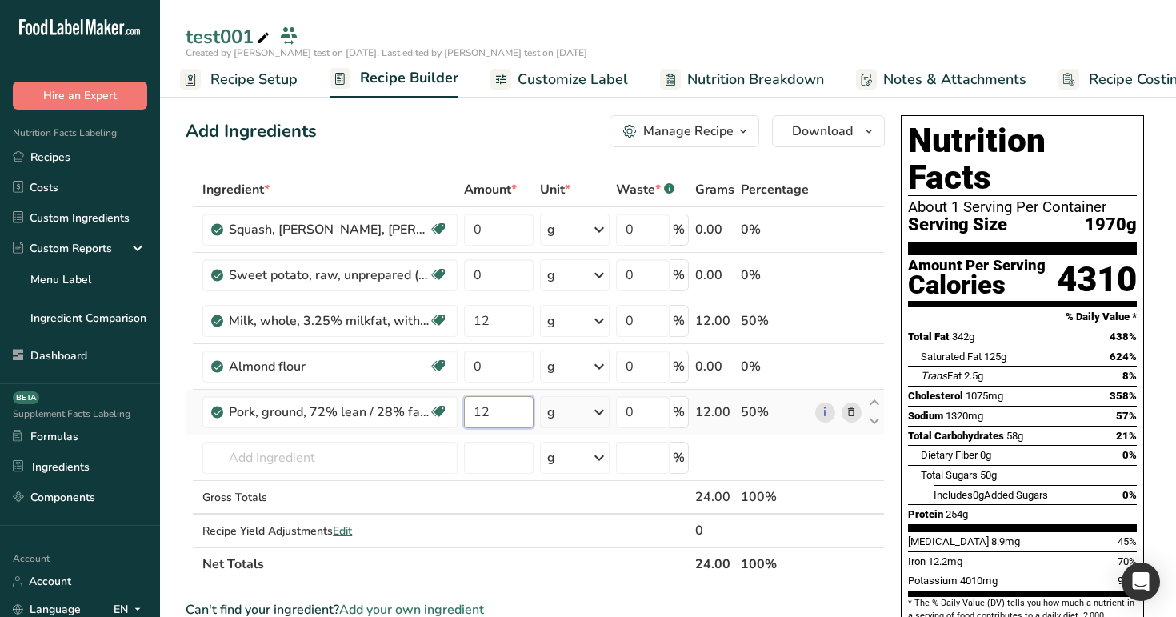
click at [508, 408] on div "Ingredient * Amount * Unit * Waste * .a-a{fill:#347362;}.b-a{fill:#fff;} Grams …" at bounding box center [535, 377] width 699 height 408
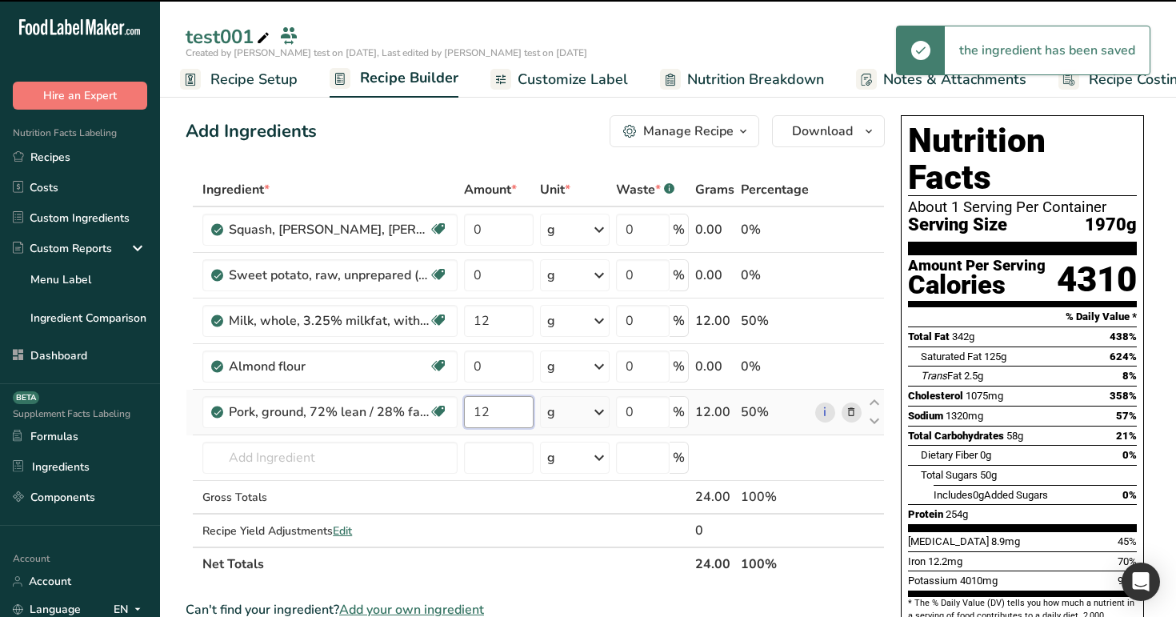
click at [501, 415] on input "12" at bounding box center [498, 412] width 69 height 32
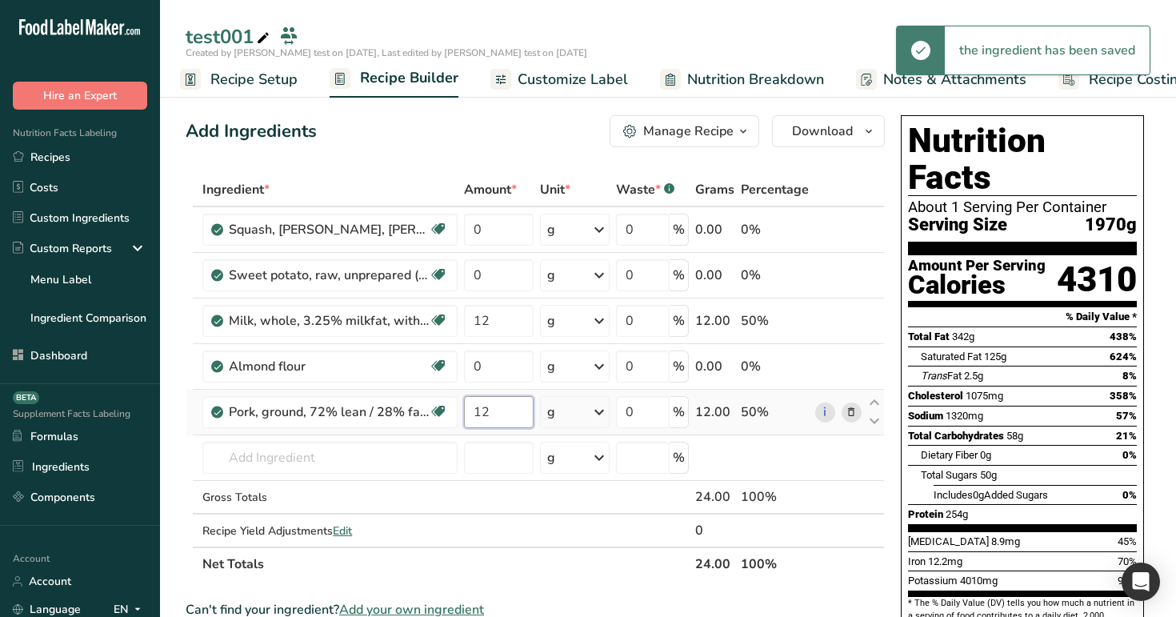
click at [496, 413] on input "12" at bounding box center [498, 412] width 69 height 32
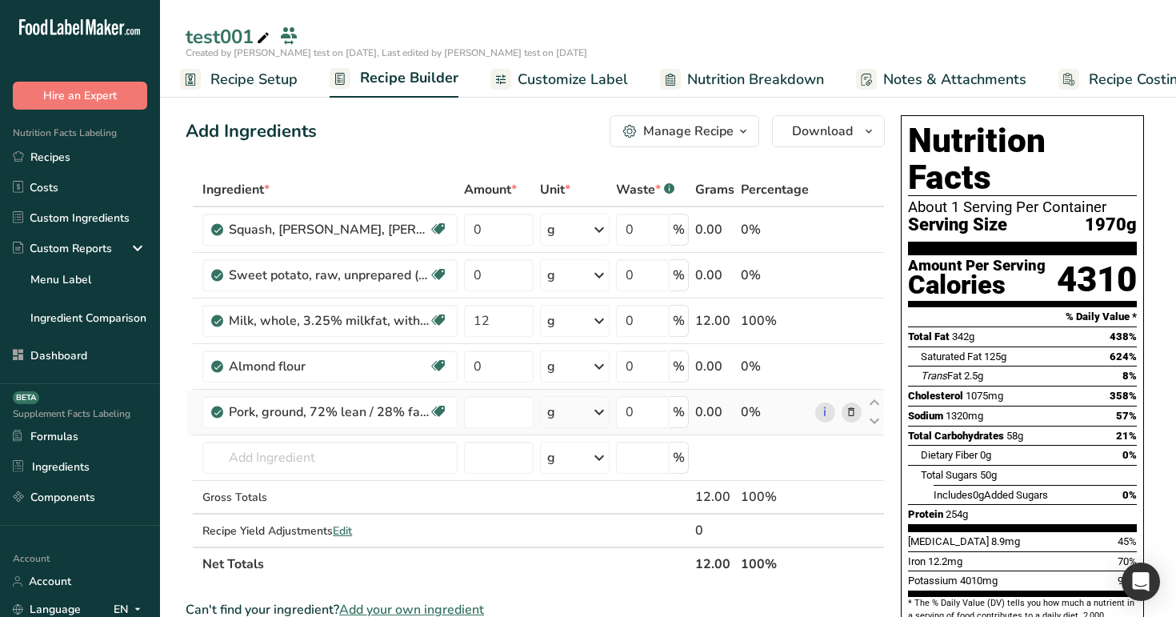
click at [537, 174] on div "Ingredient * Amount * Unit * Waste * .a-a{fill:#347362;}.b-a{fill:#fff;} Grams …" at bounding box center [535, 377] width 699 height 408
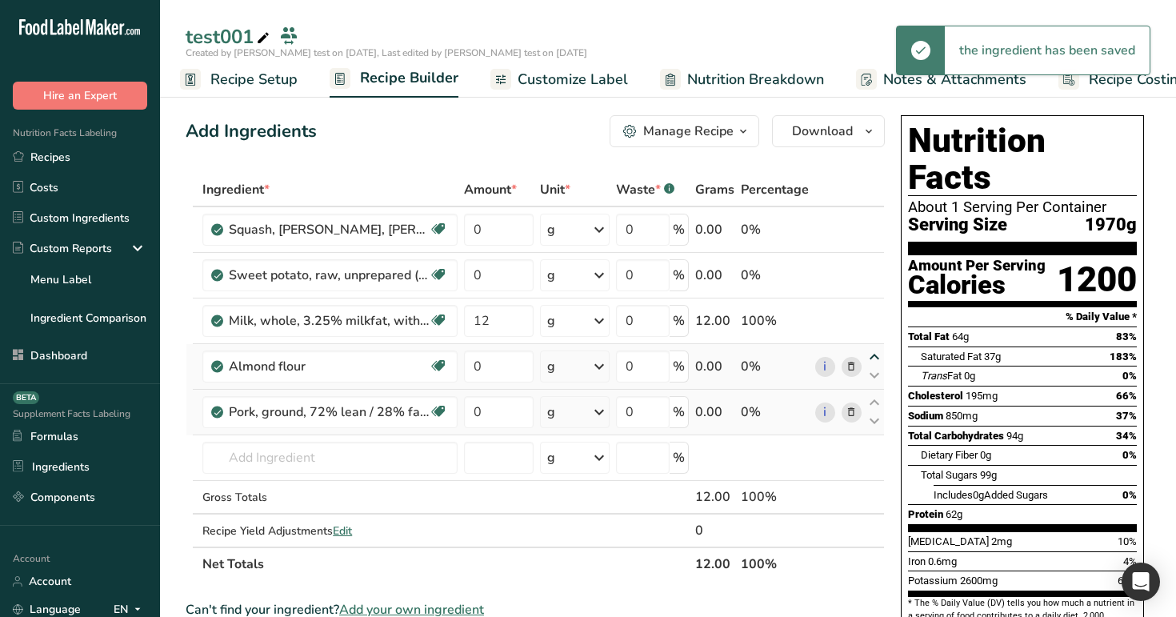
click at [877, 356] on icon at bounding box center [873, 357] width 19 height 12
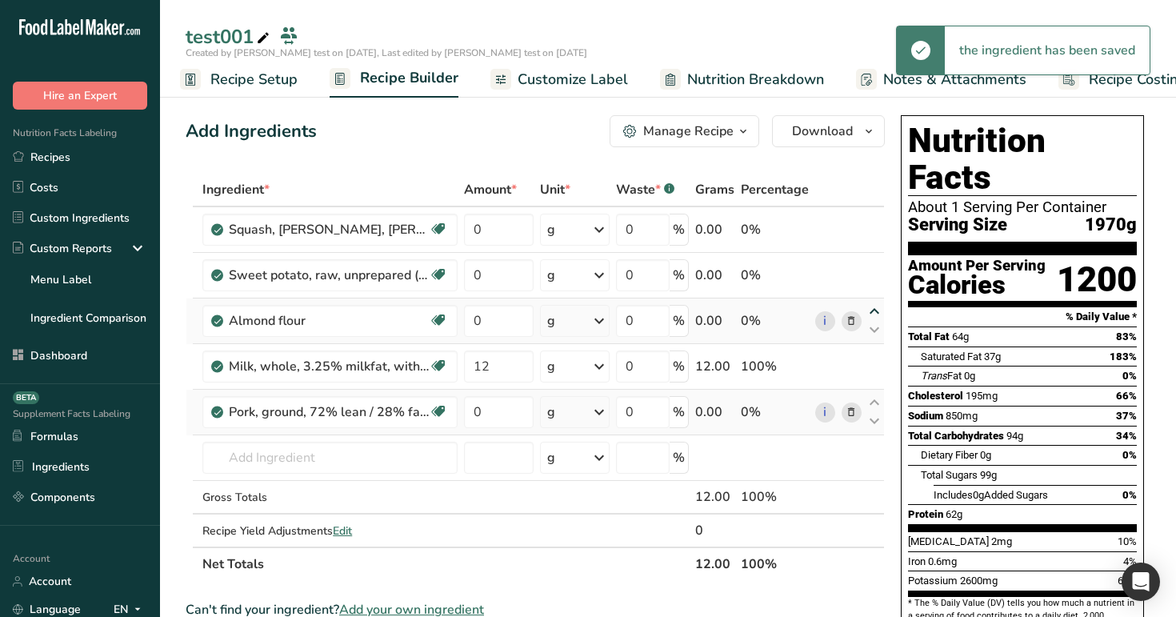
click at [872, 310] on icon at bounding box center [873, 311] width 19 height 12
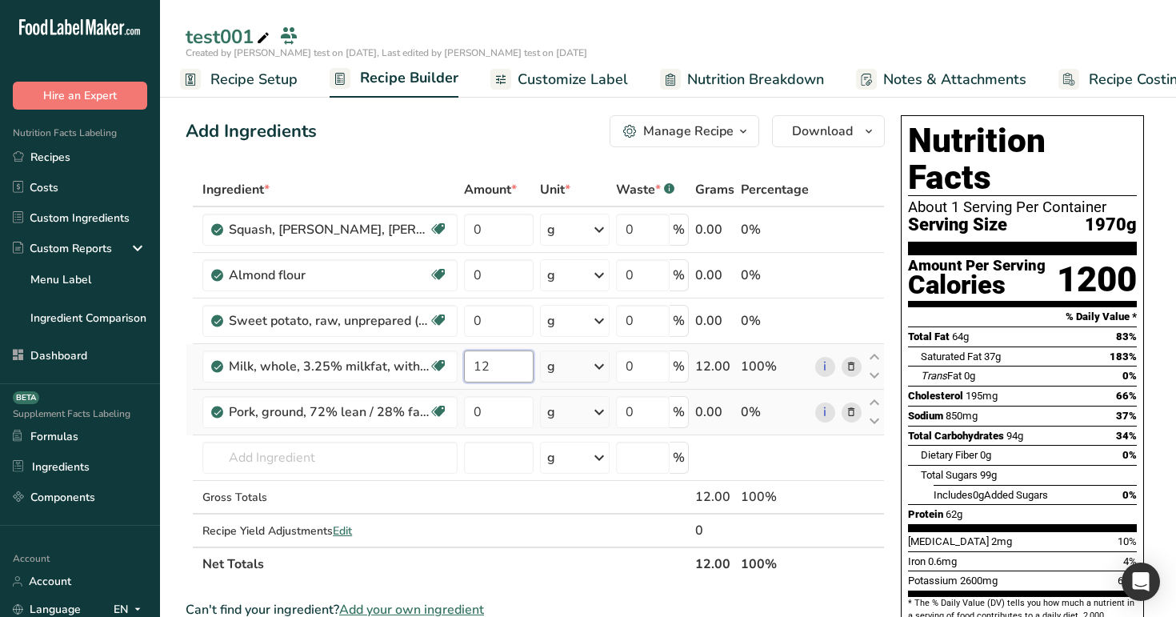
click at [507, 360] on input "12" at bounding box center [498, 366] width 69 height 32
click at [488, 320] on div "Ingredient * Amount * Unit * Waste * .a-a{fill:#347362;}.b-a{fill:#fff;} Grams …" at bounding box center [535, 377] width 699 height 408
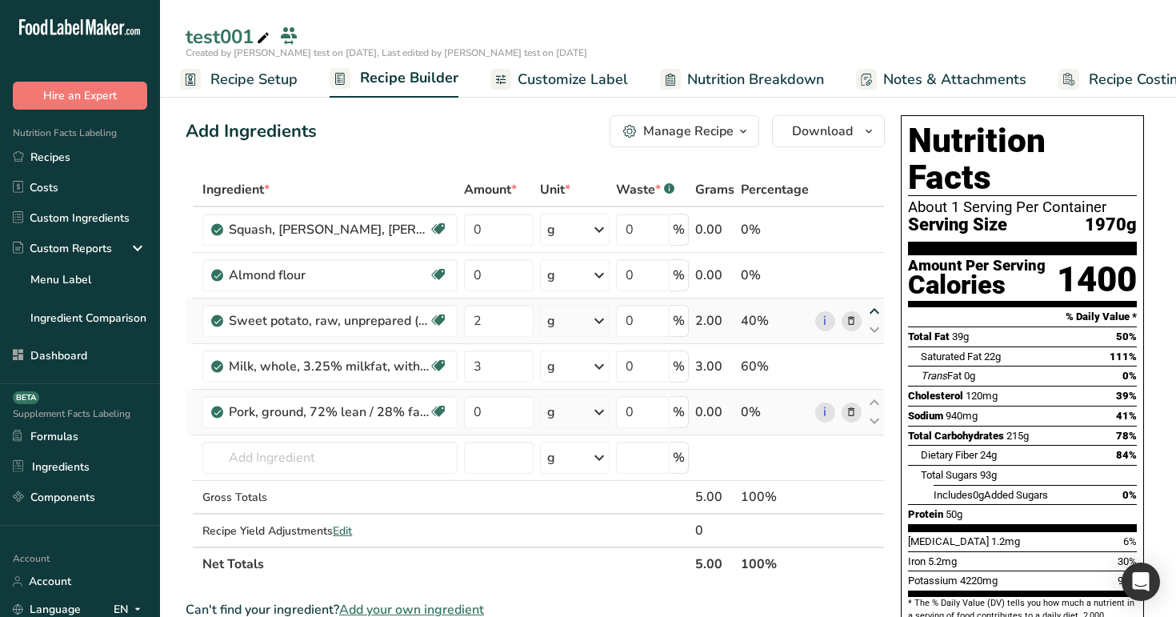
click at [877, 312] on icon at bounding box center [873, 311] width 19 height 12
click at [493, 364] on input "3" at bounding box center [498, 366] width 69 height 32
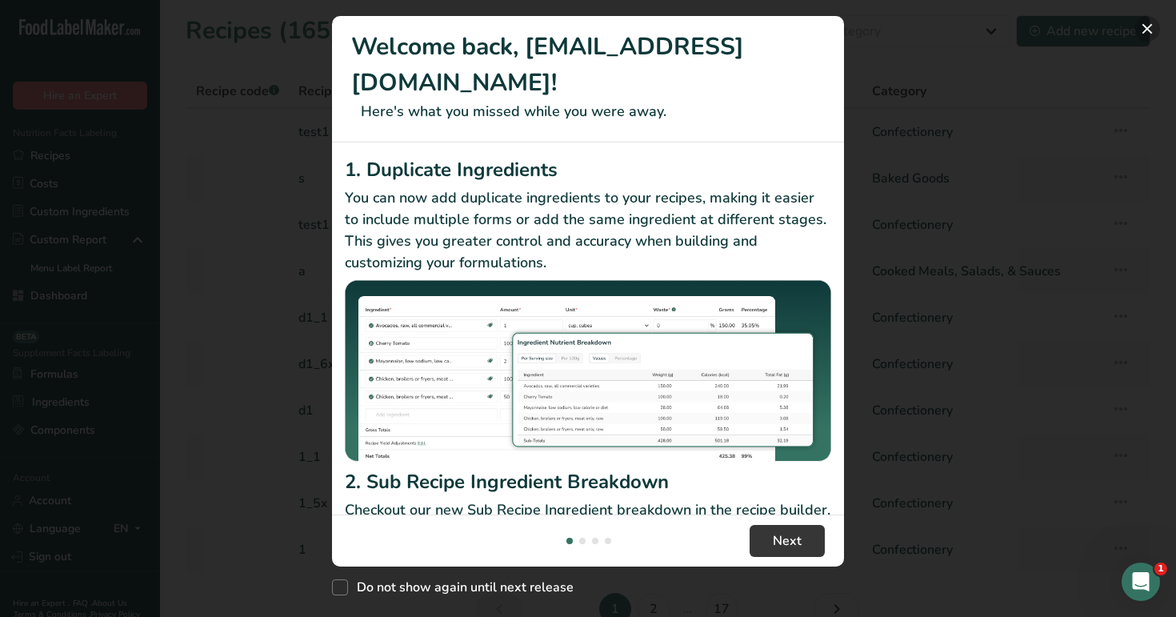
click at [1146, 20] on button "New Features" at bounding box center [1147, 29] width 26 height 26
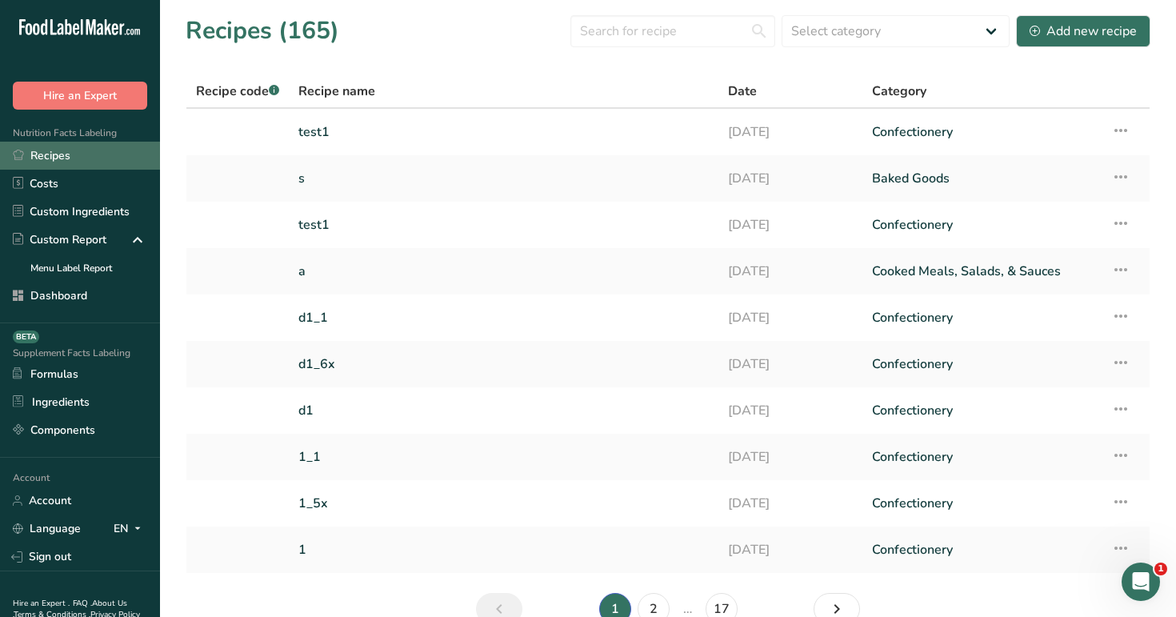
click at [104, 156] on link "Recipes" at bounding box center [80, 156] width 160 height 28
